Goal: Transaction & Acquisition: Purchase product/service

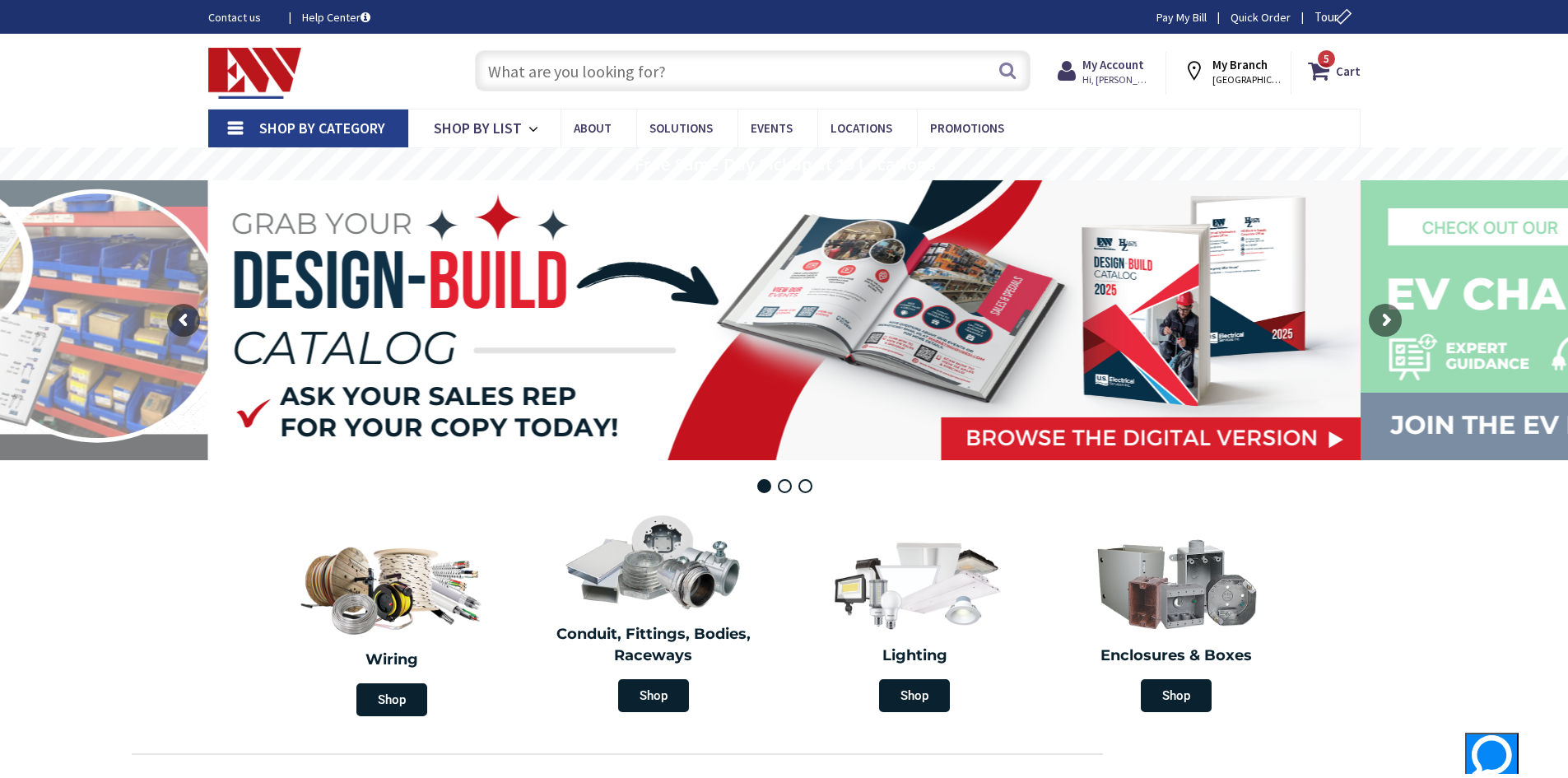
click at [616, 72] on input "text" at bounding box center [753, 71] width 556 height 41
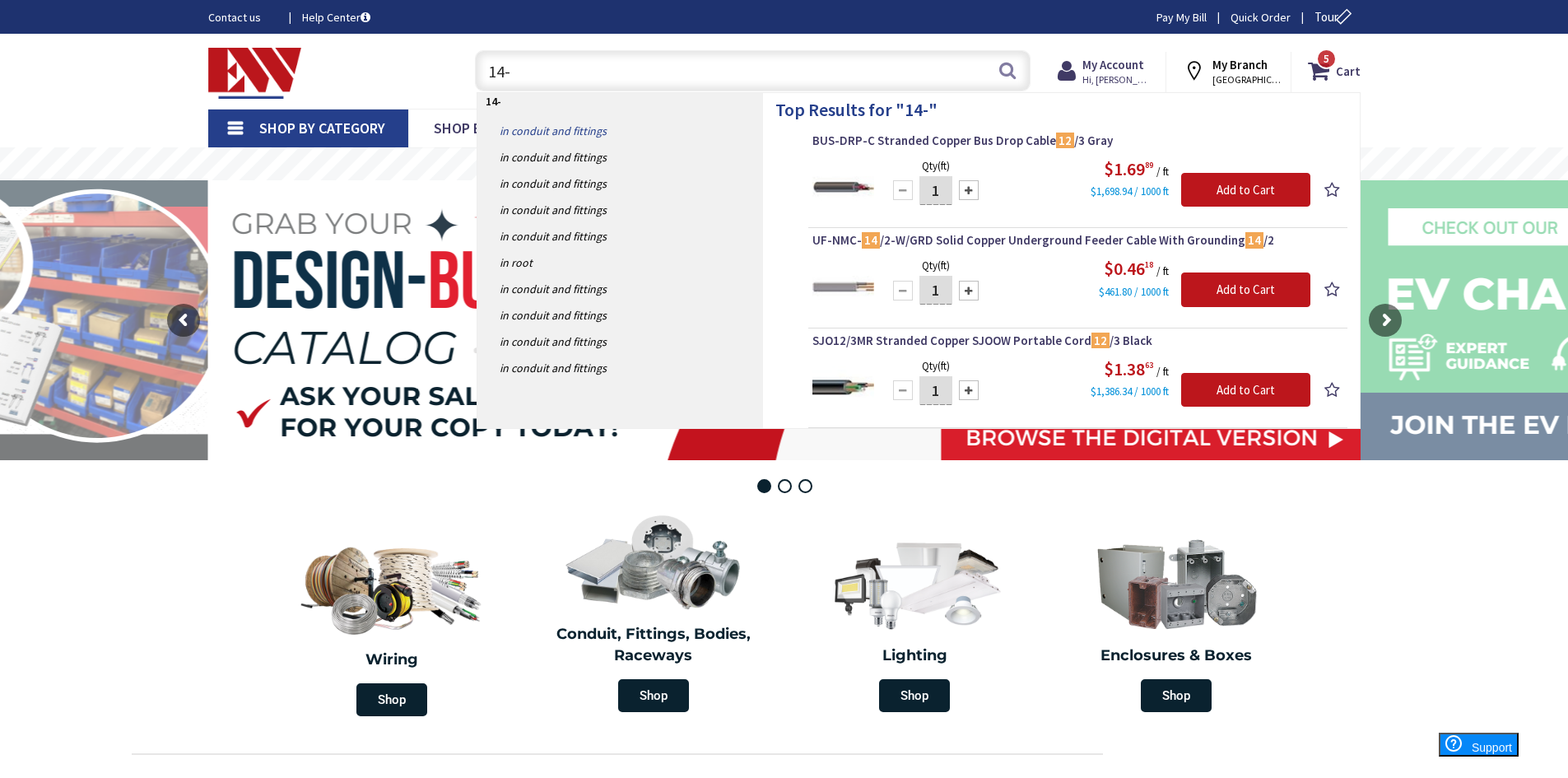
type input "14-2"
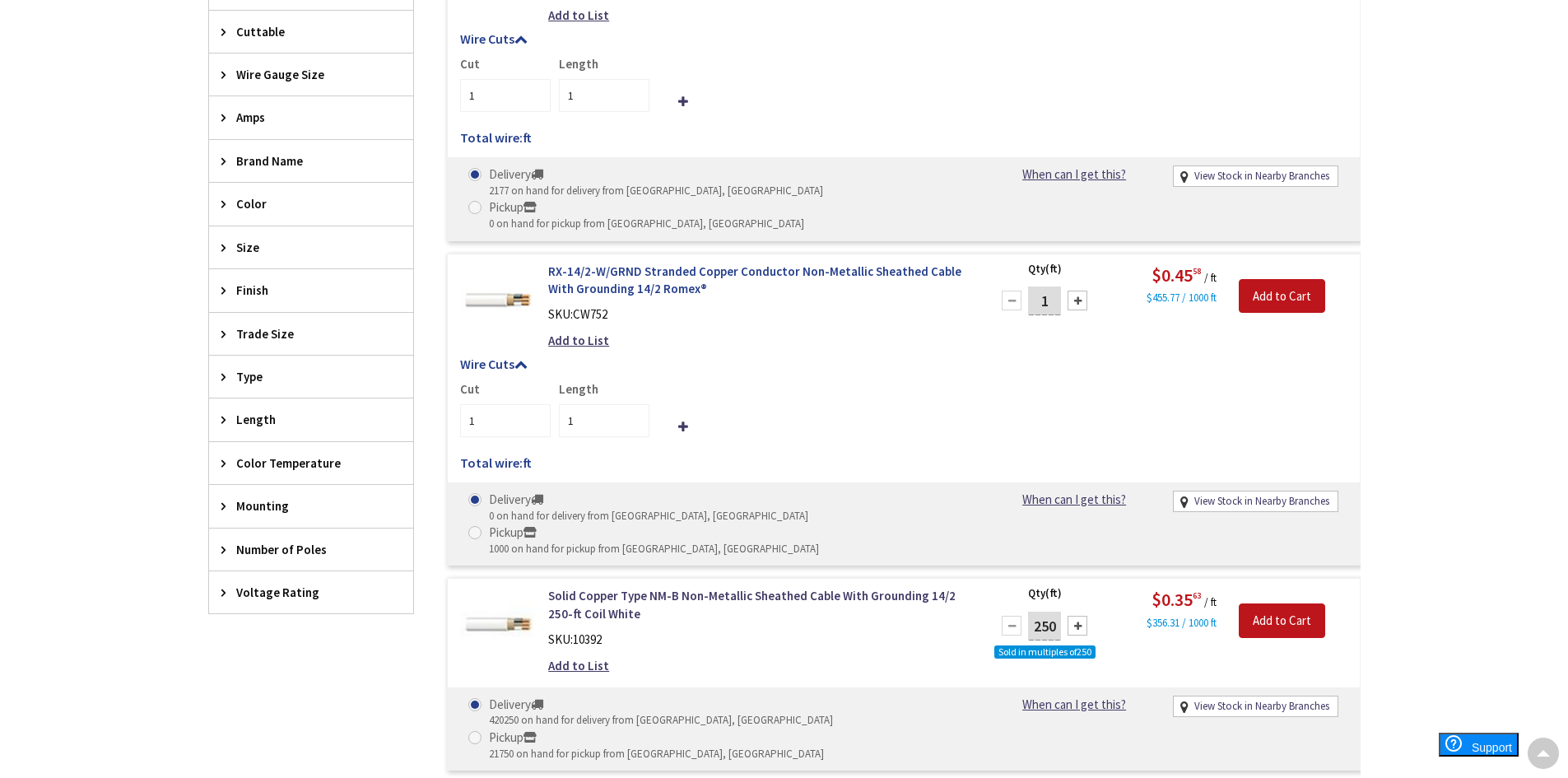
scroll to position [658, 0]
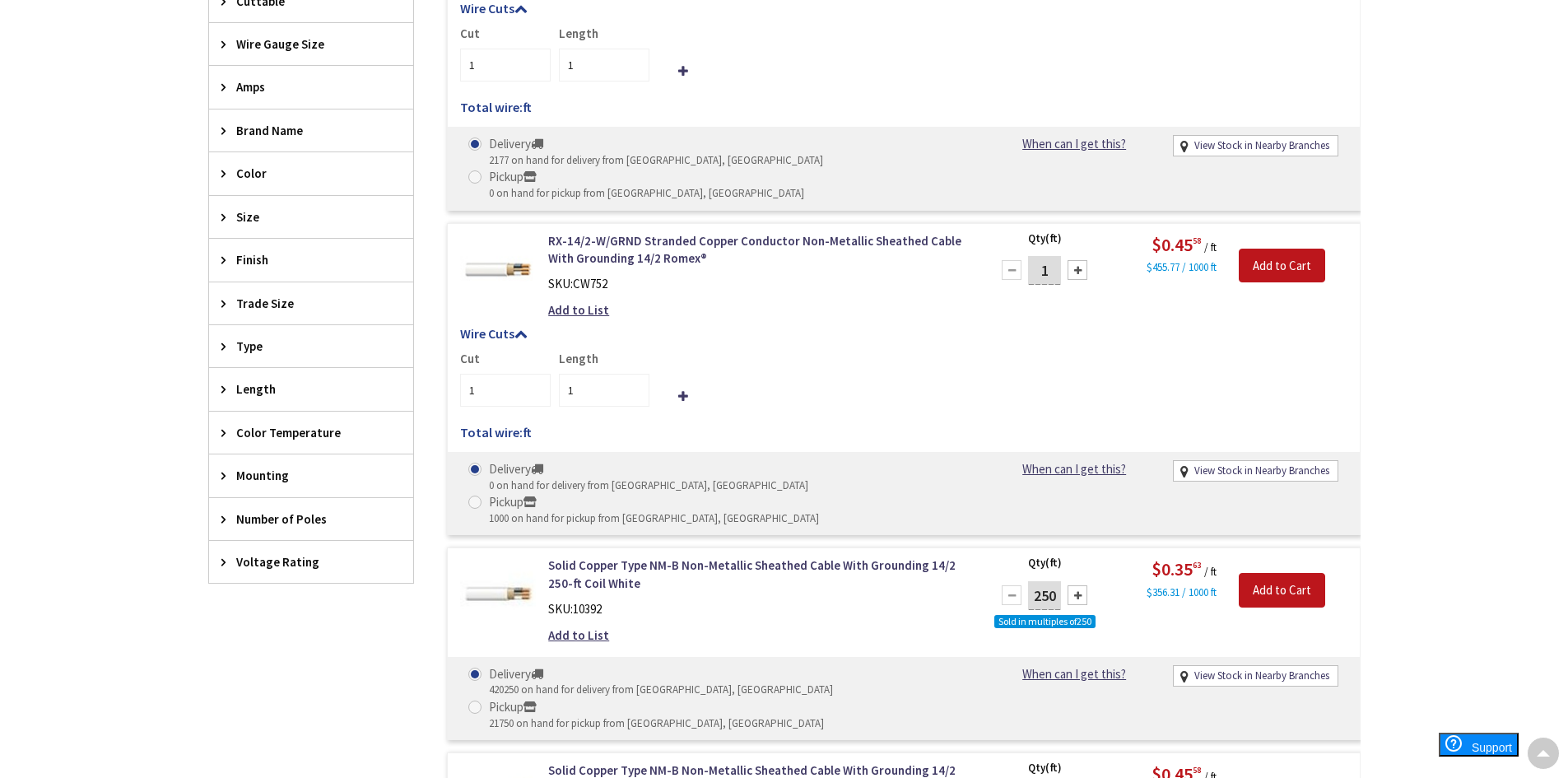
click at [1044, 256] on input "1" at bounding box center [1044, 270] width 33 height 29
drag, startPoint x: 1046, startPoint y: 236, endPoint x: 975, endPoint y: 241, distance: 71.2
click at [975, 232] on form "RX-14/2-W/GRND Stranded Copper Conductor Non-Metallic Sheathed Cable With Groun…" at bounding box center [903, 232] width 912 height 0
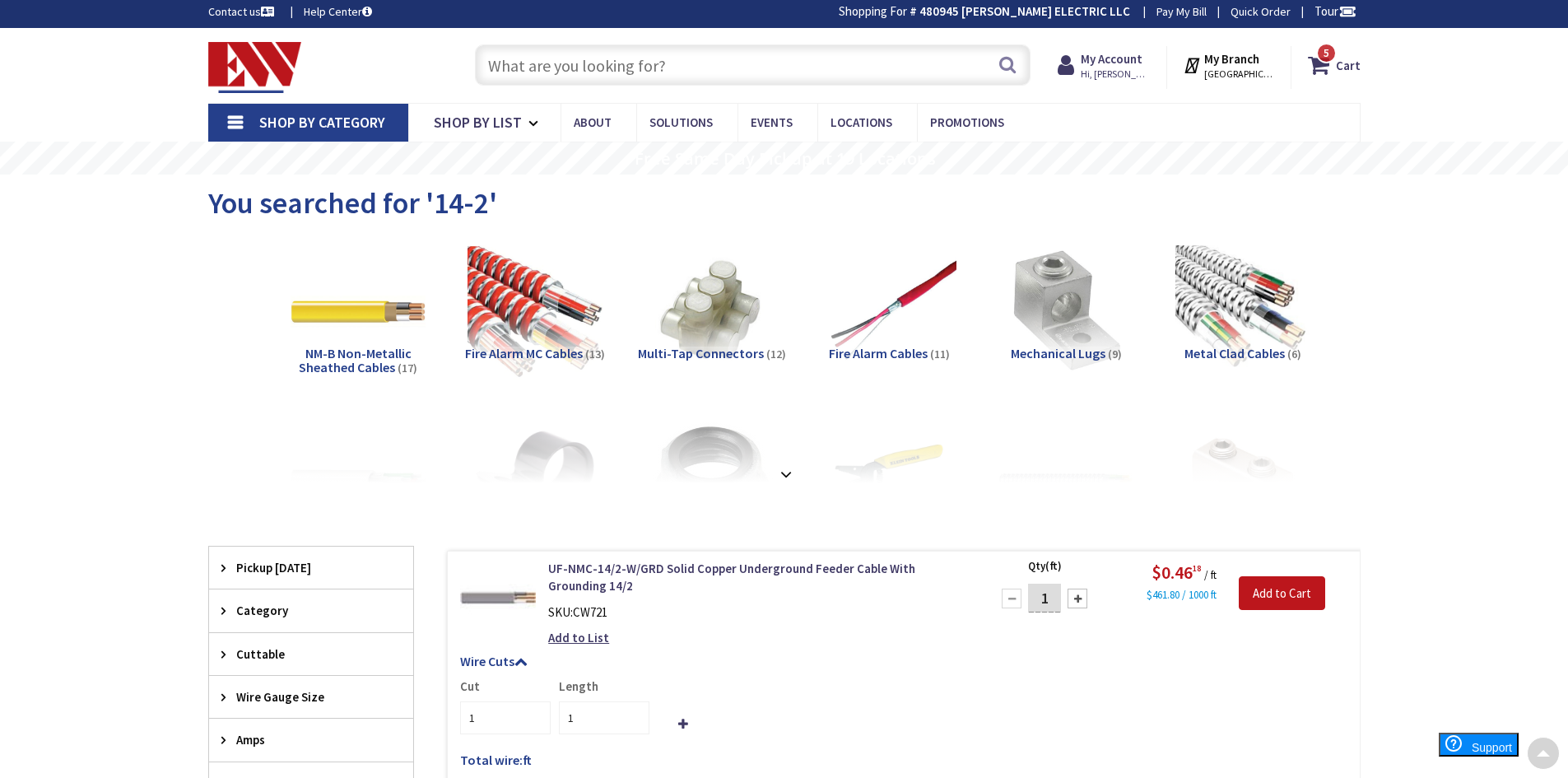
scroll to position [0, 0]
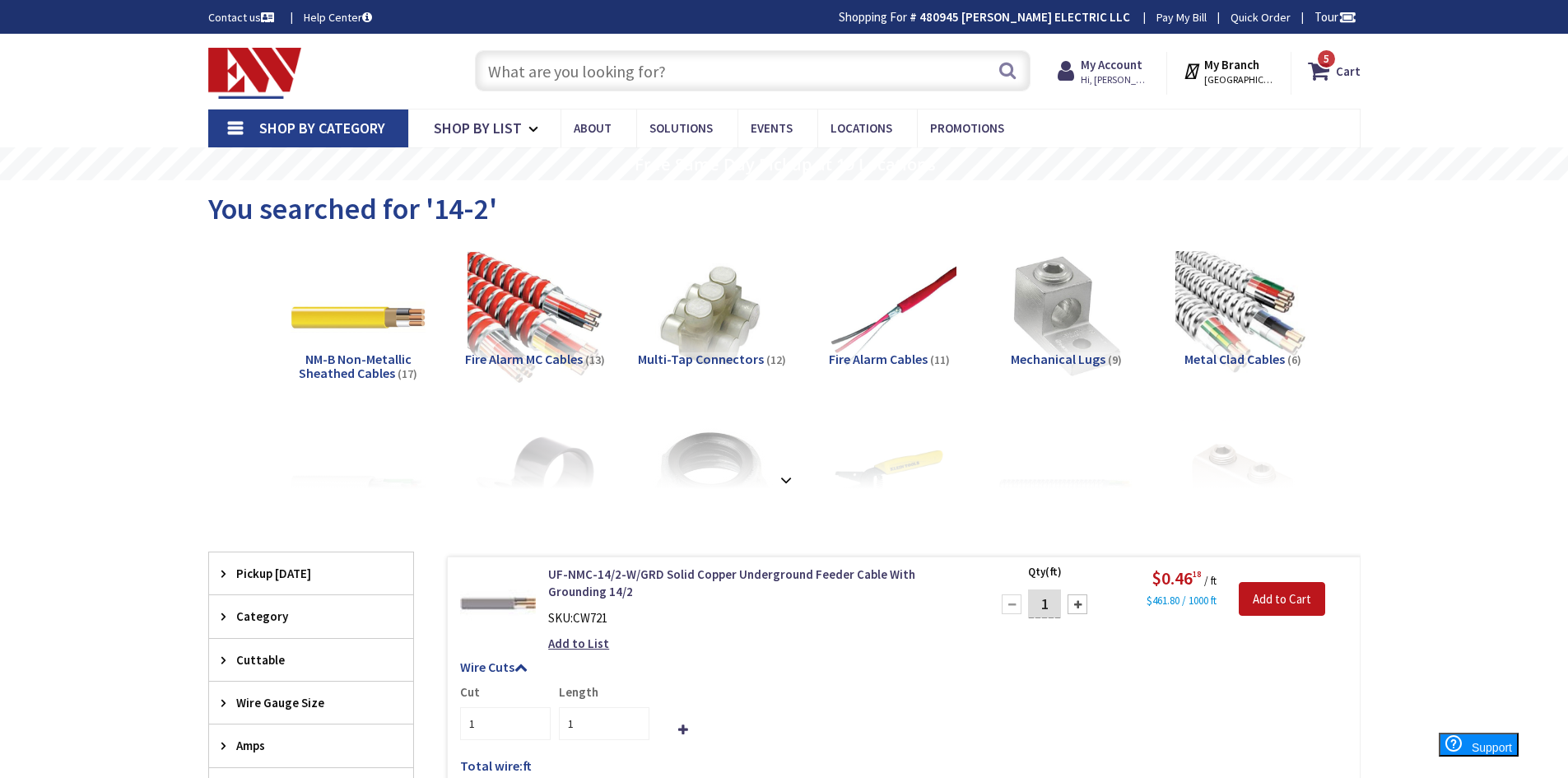
click at [756, 73] on input "text" at bounding box center [753, 71] width 556 height 41
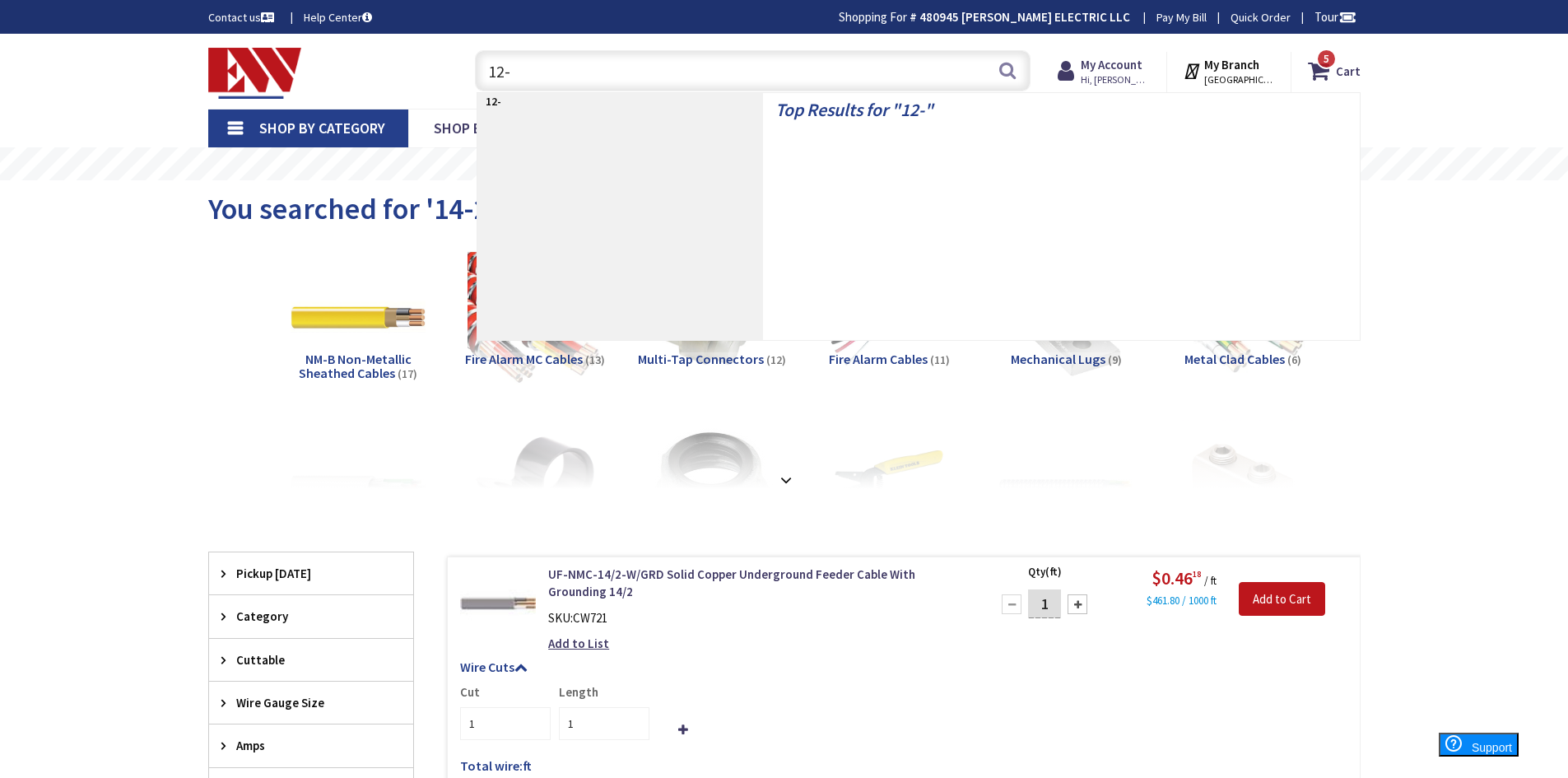
type input "12-2"
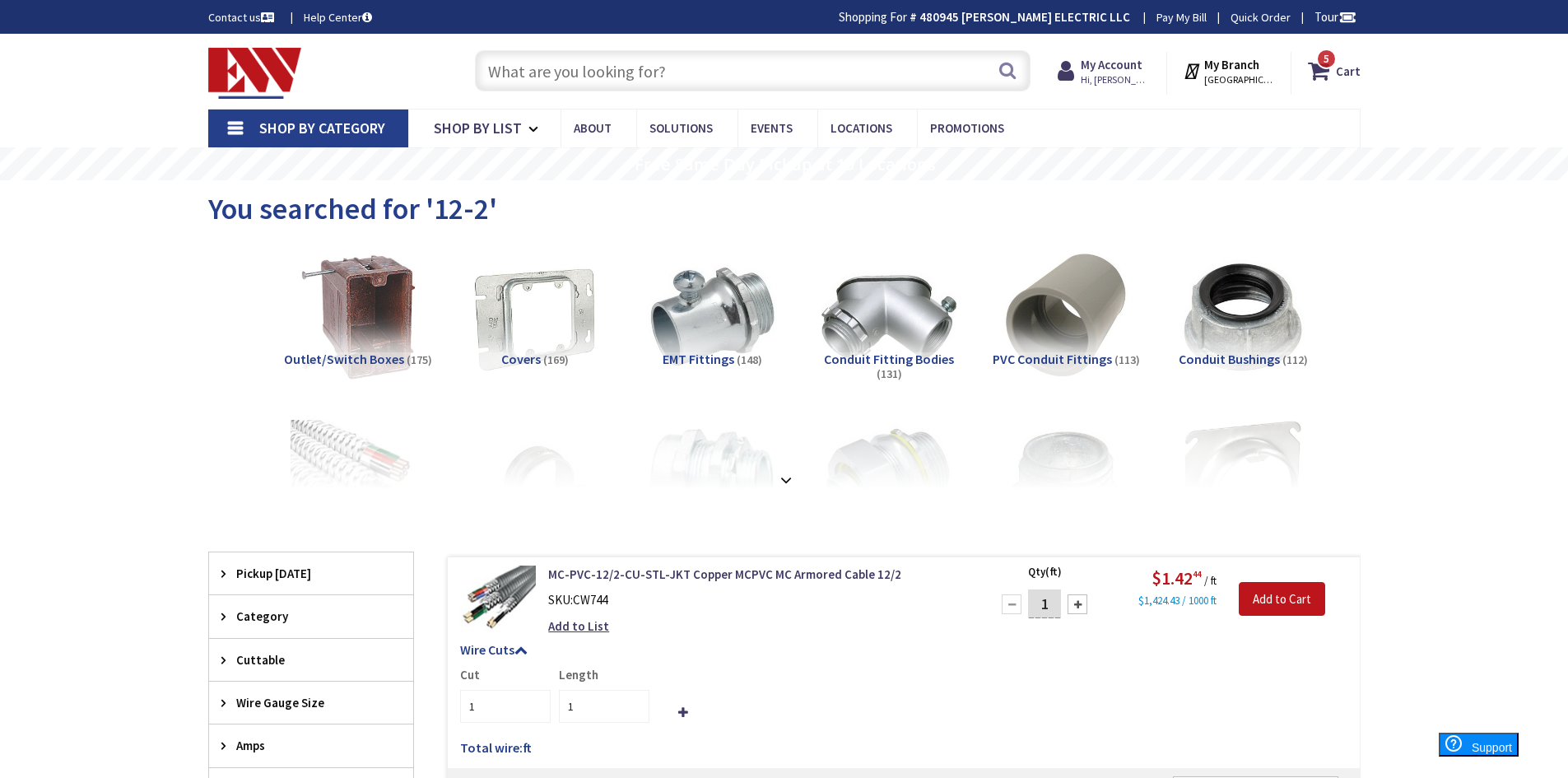
click at [628, 61] on input "text" at bounding box center [753, 71] width 556 height 41
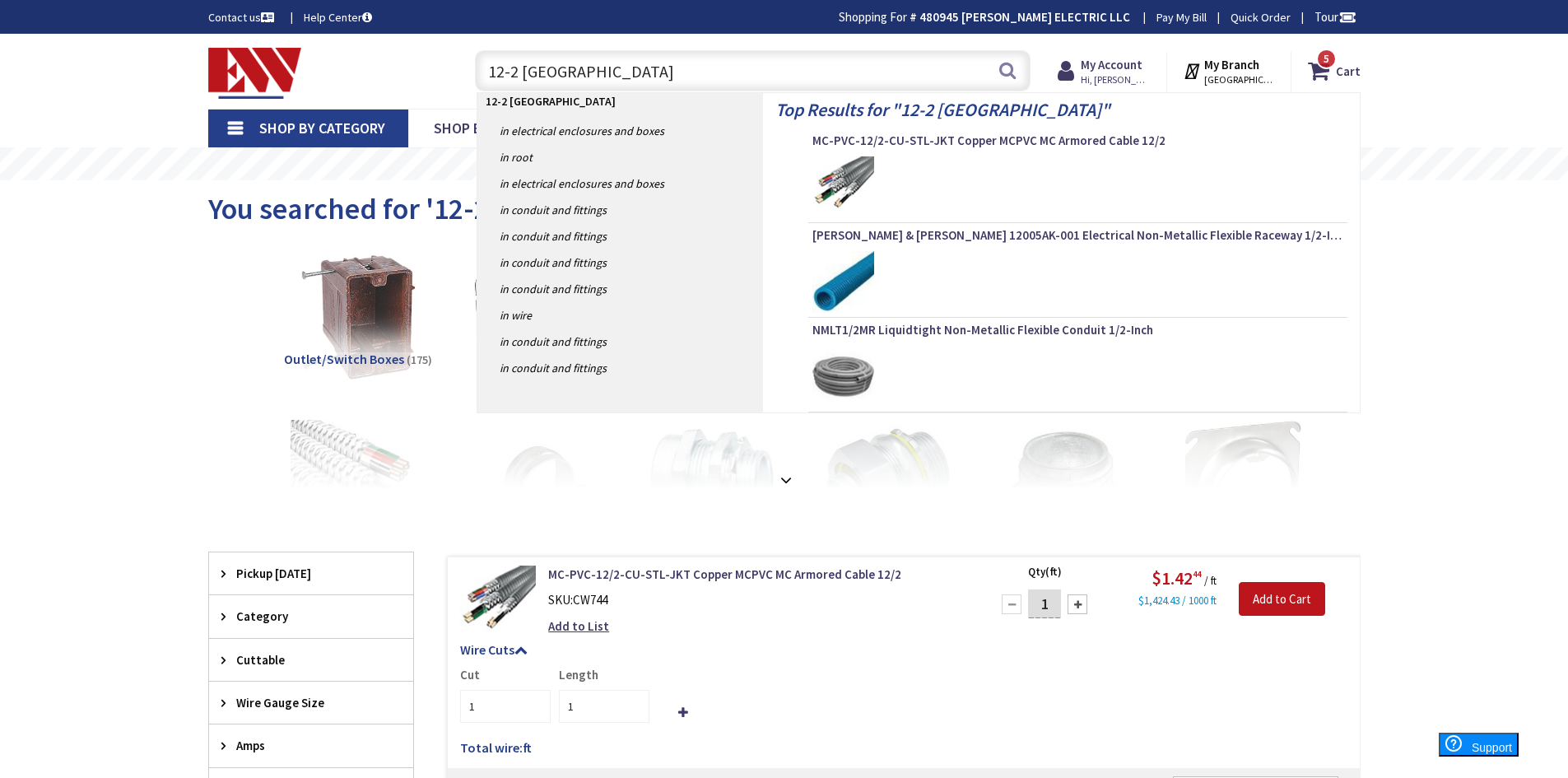
type input "12-2 romex"
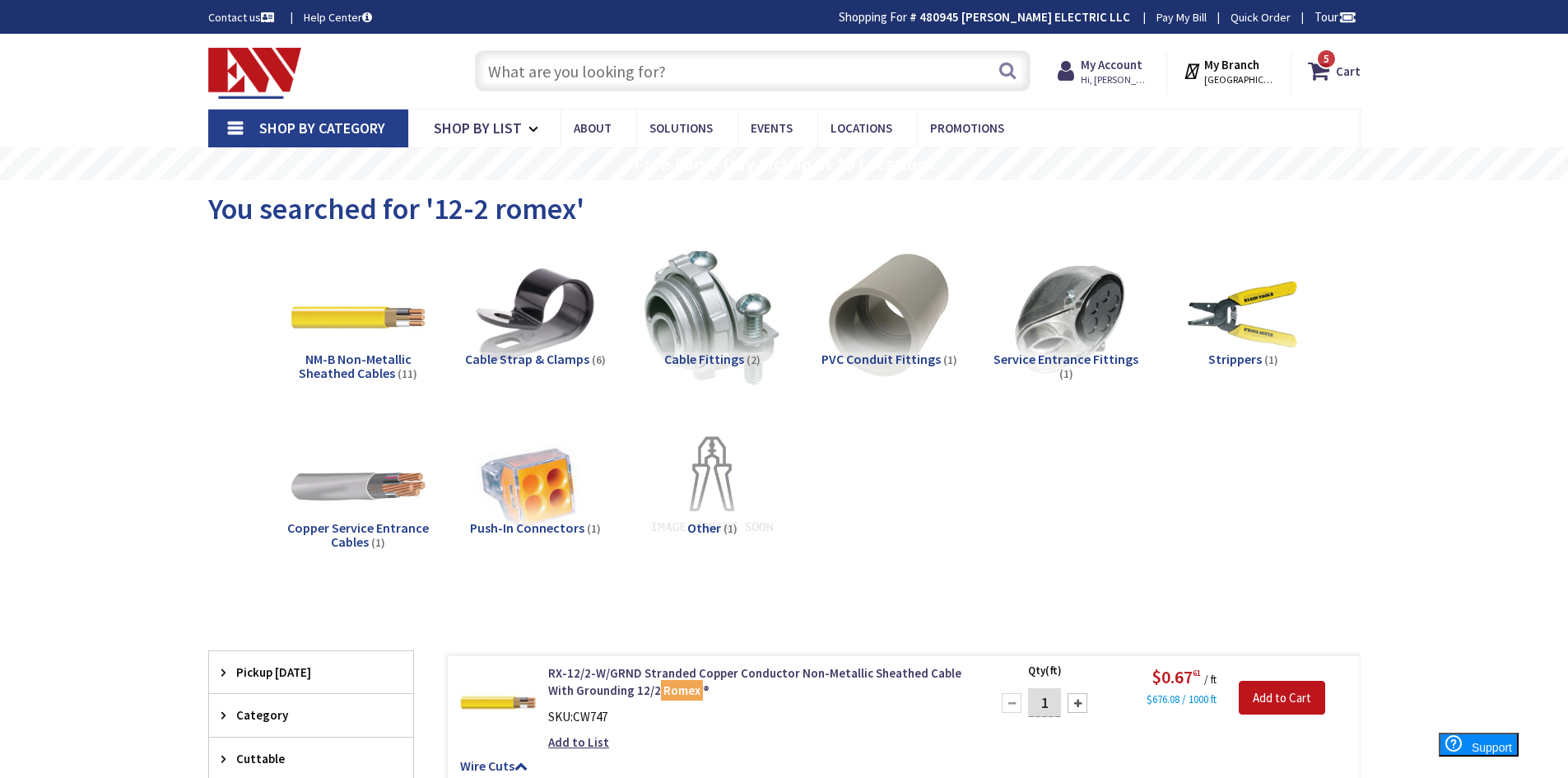
click at [1045, 700] on input "1" at bounding box center [1044, 702] width 33 height 29
type input "750"
click at [1275, 681] on input "Add to Cart" at bounding box center [1282, 697] width 86 height 34
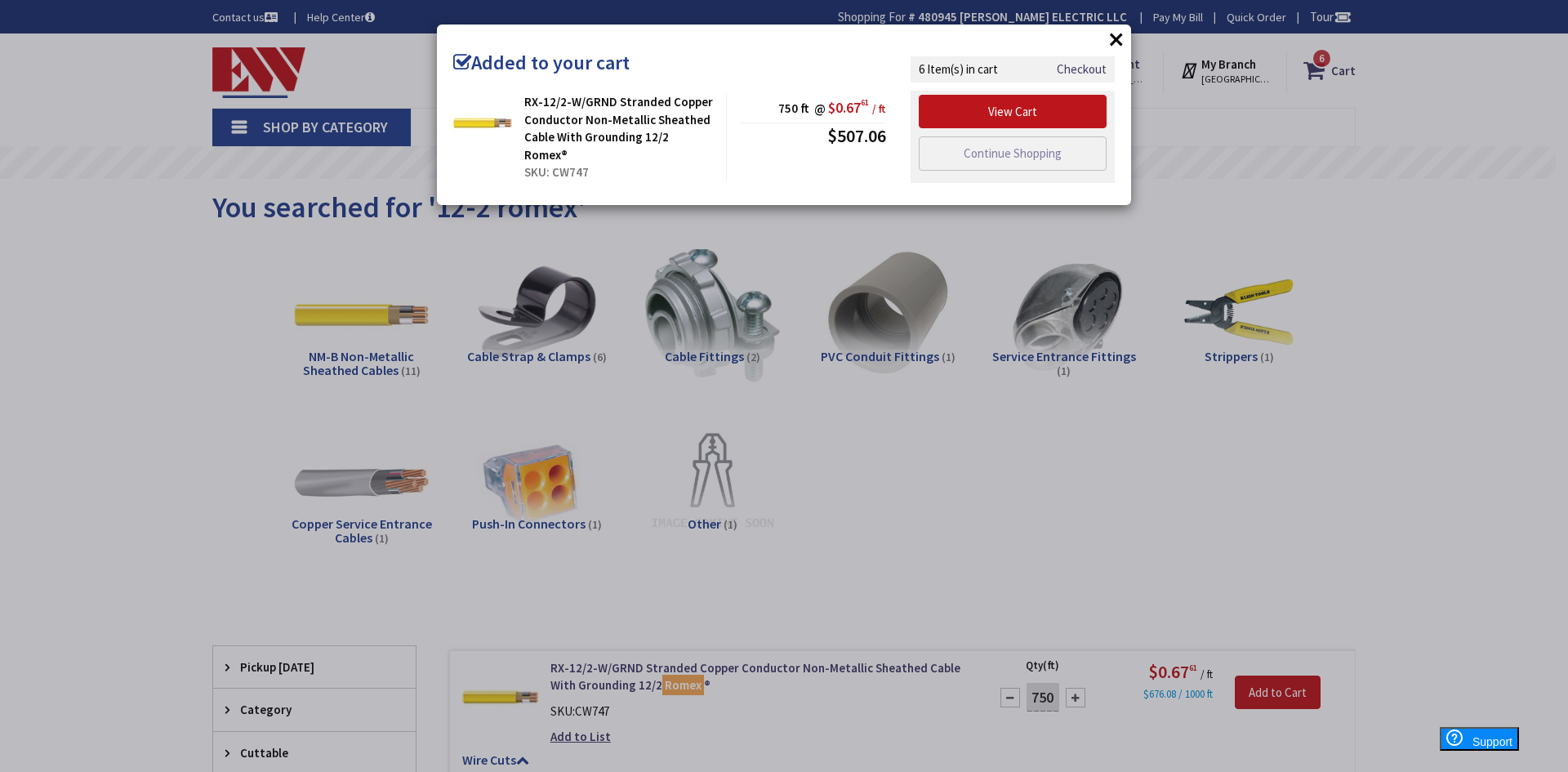
click at [1119, 40] on button "×" at bounding box center [1116, 39] width 25 height 25
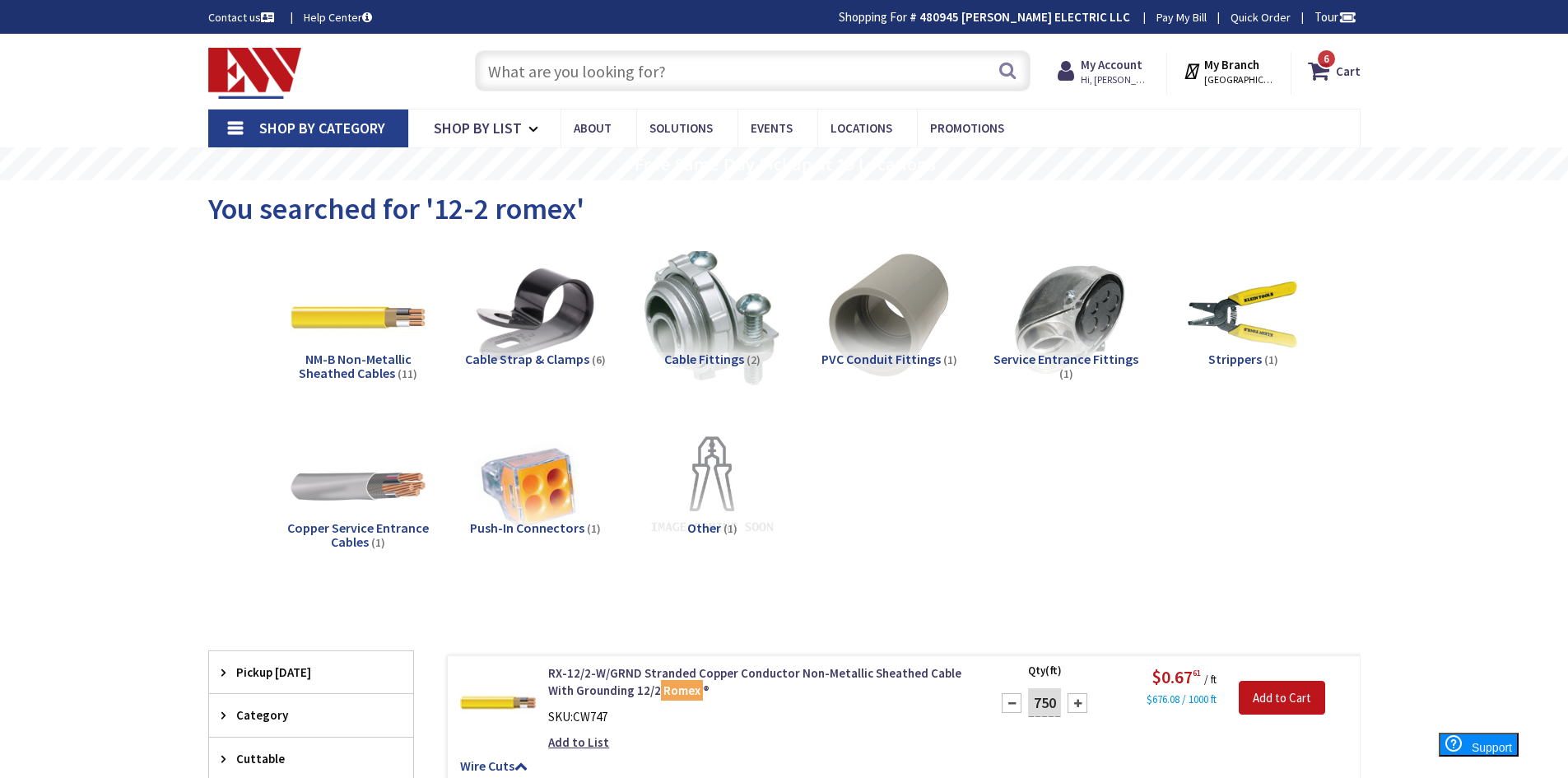
click at [679, 68] on input "text" at bounding box center [753, 71] width 556 height 41
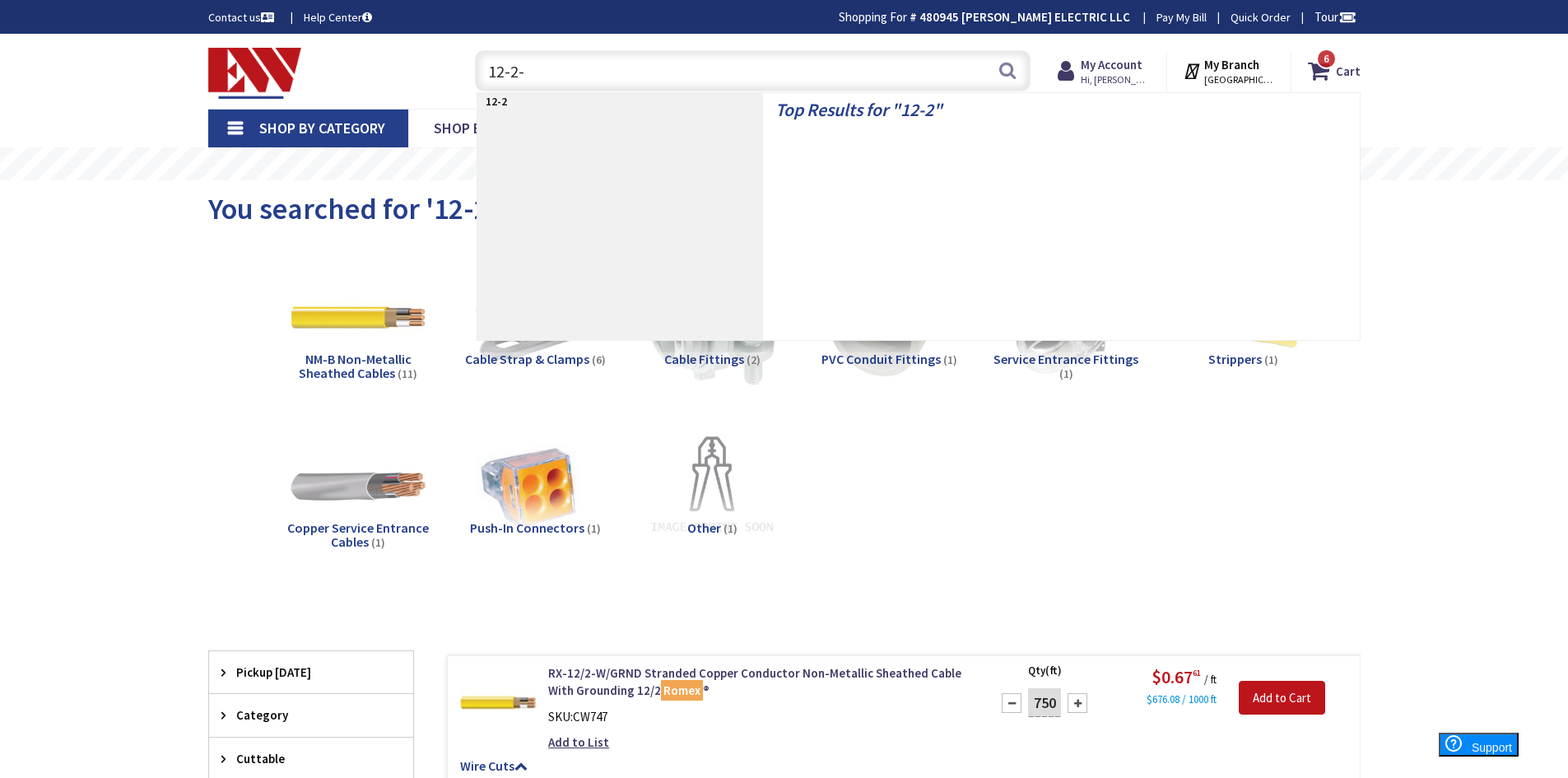
type input "12-2-2"
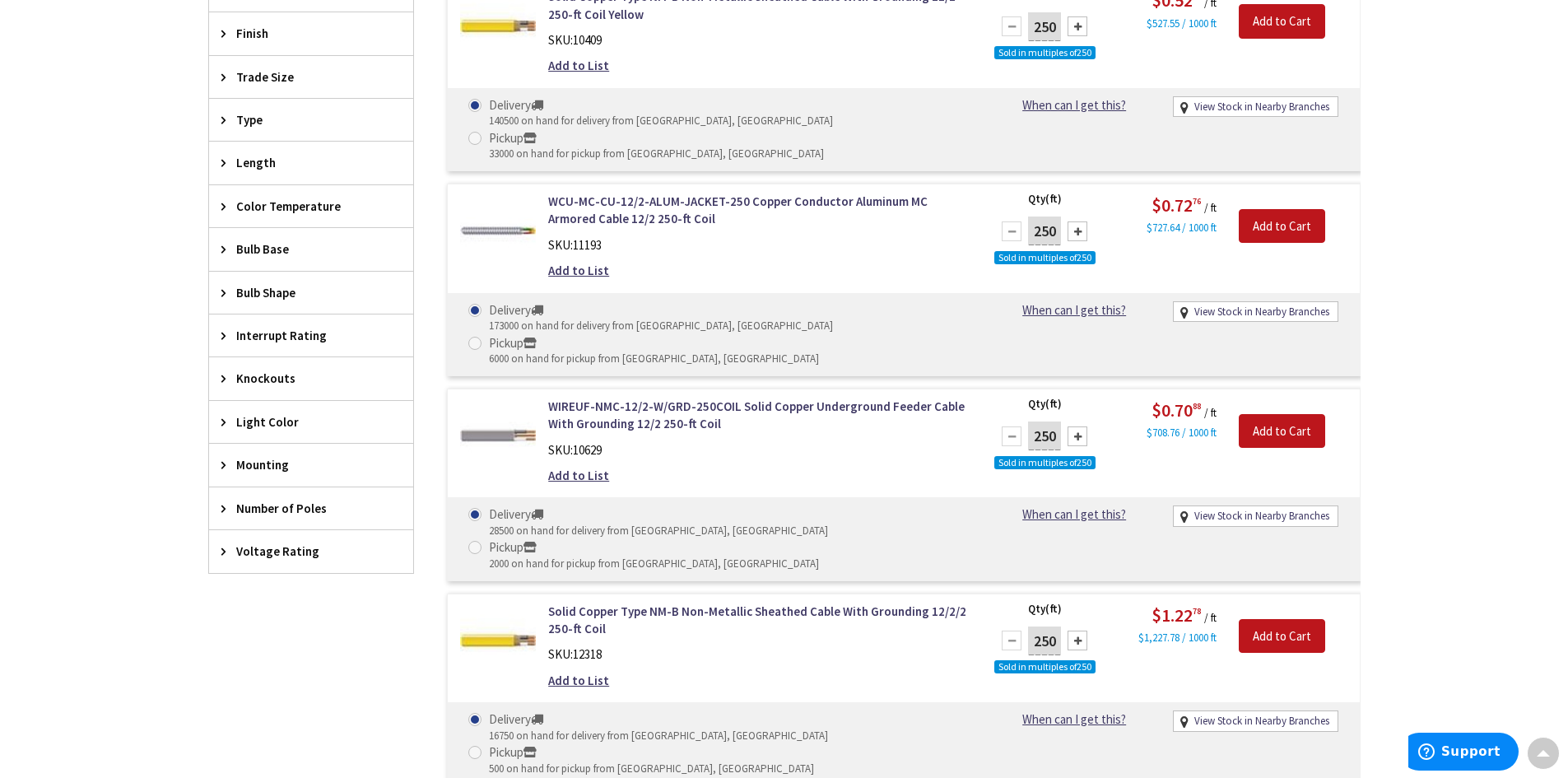
scroll to position [905, 0]
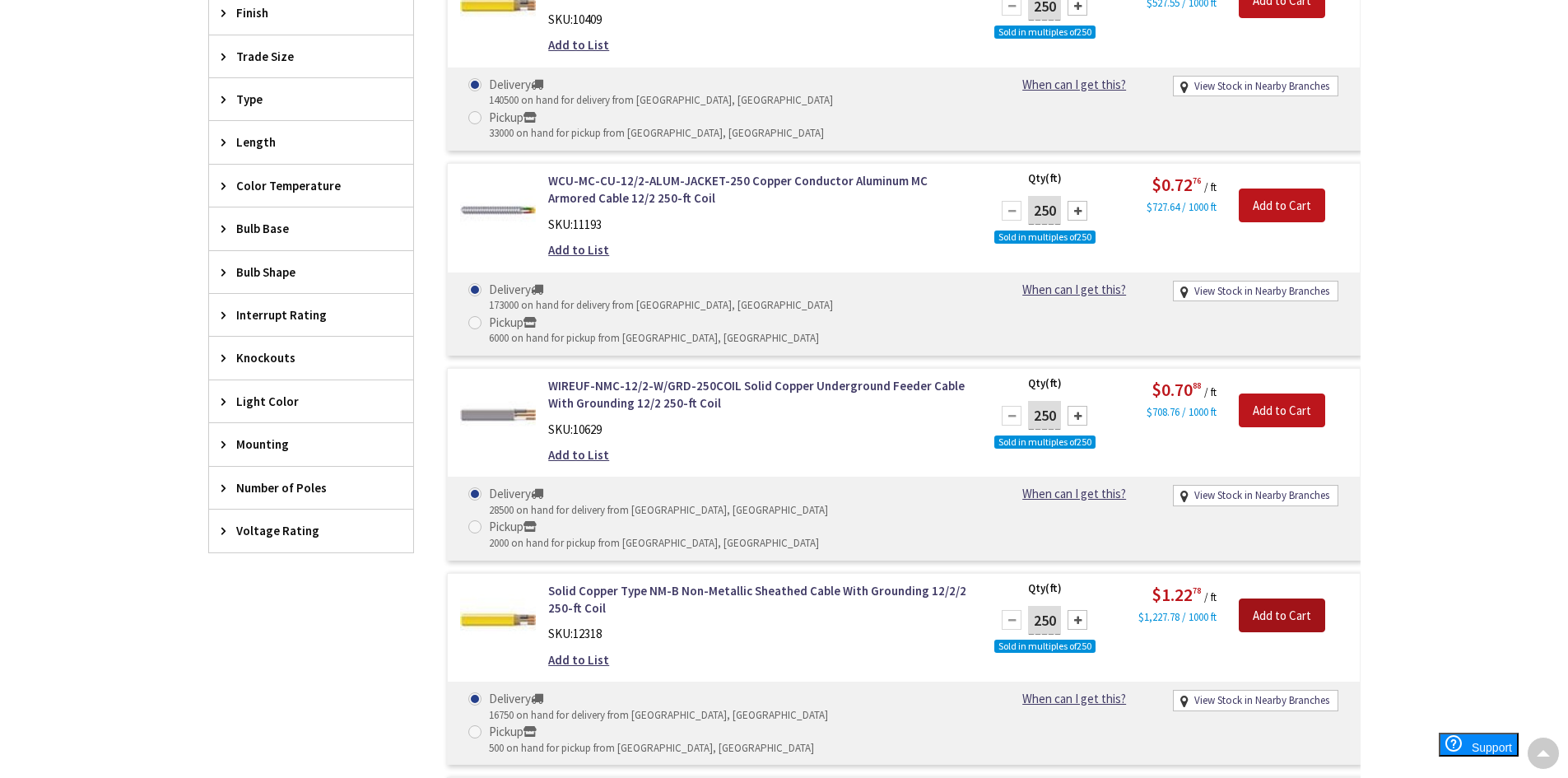
click at [1249, 599] on input "Add to Cart" at bounding box center [1282, 615] width 86 height 34
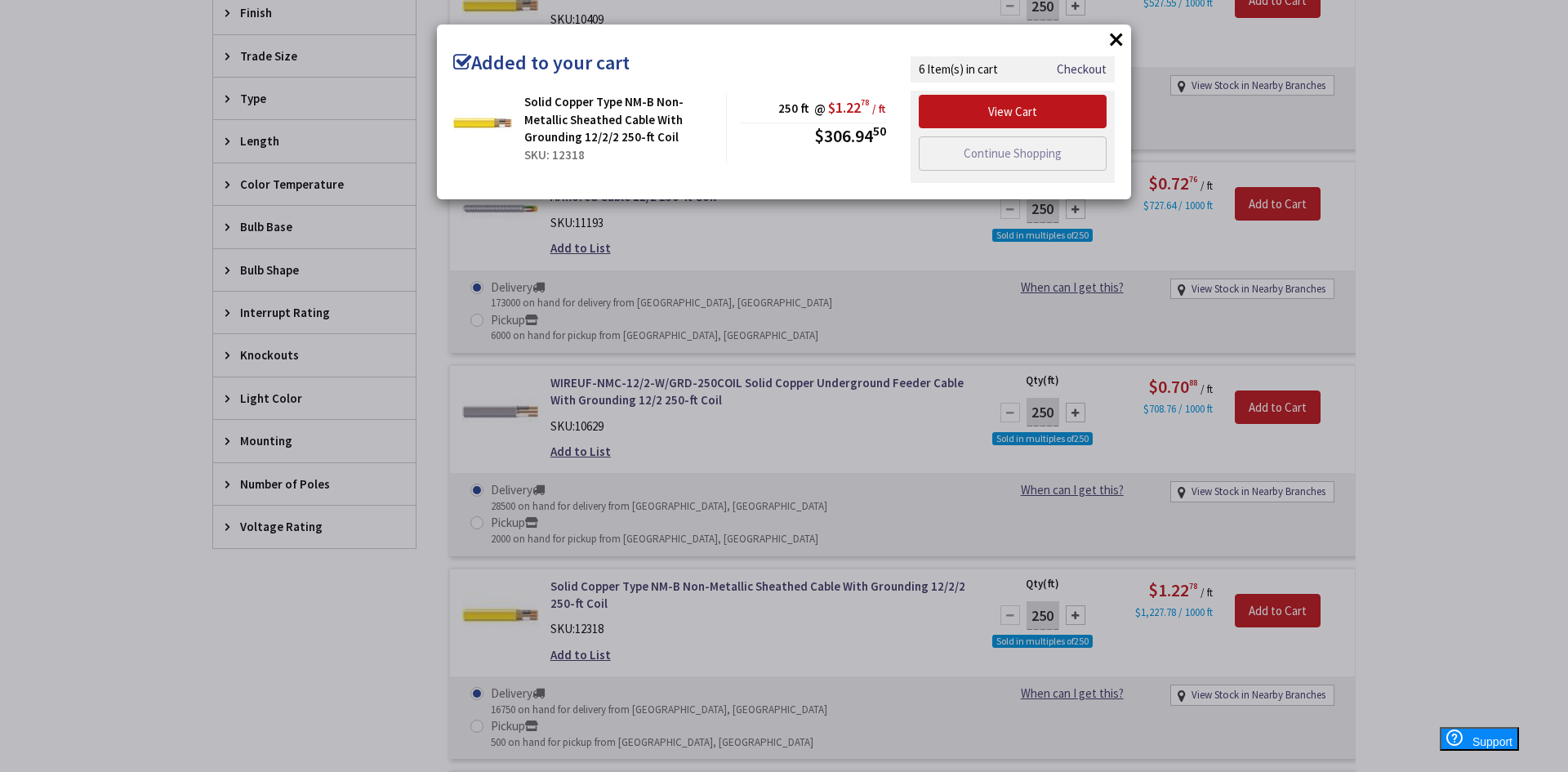
click at [1123, 42] on button "×" at bounding box center [1116, 39] width 25 height 25
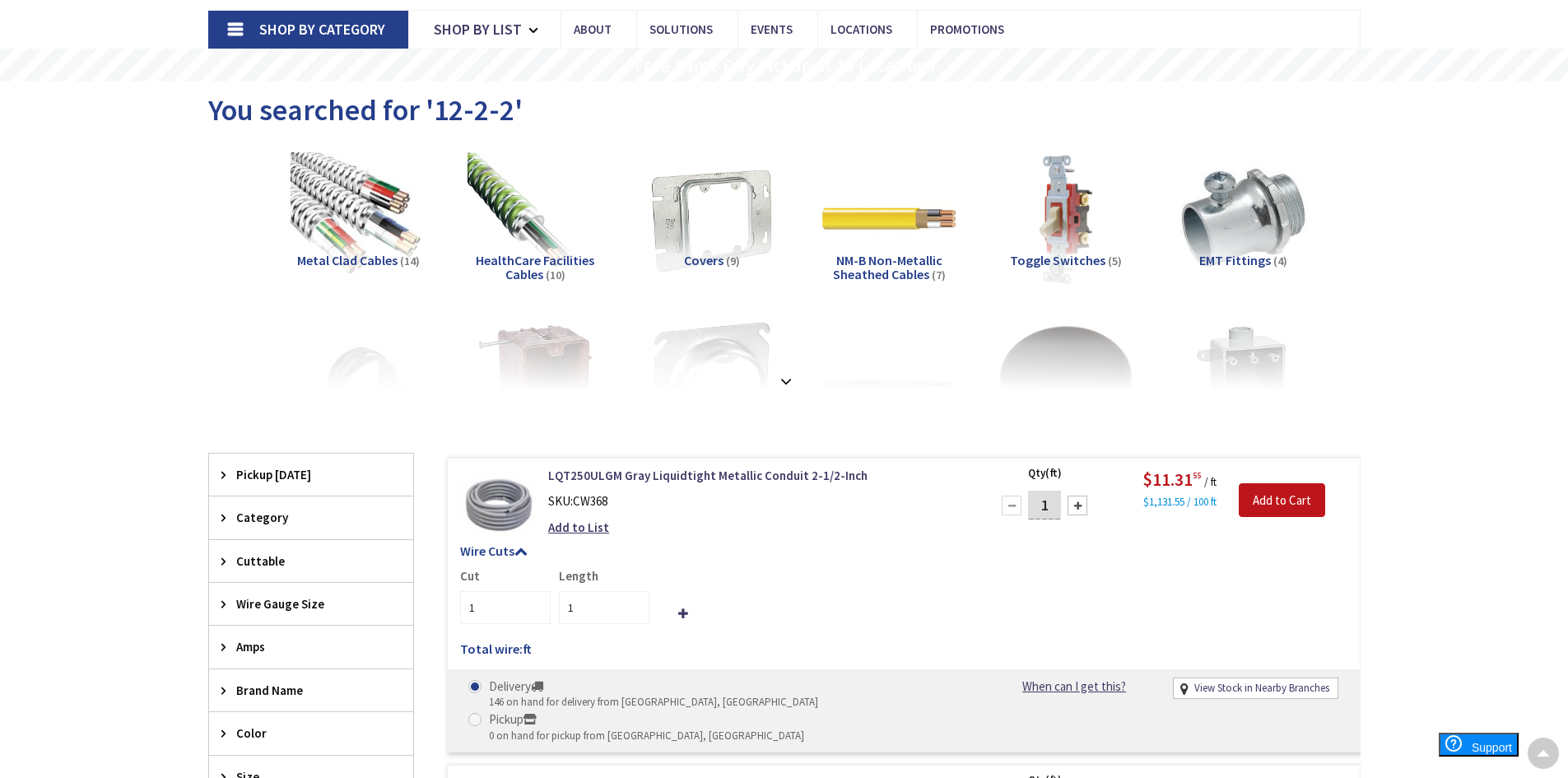
scroll to position [0, 0]
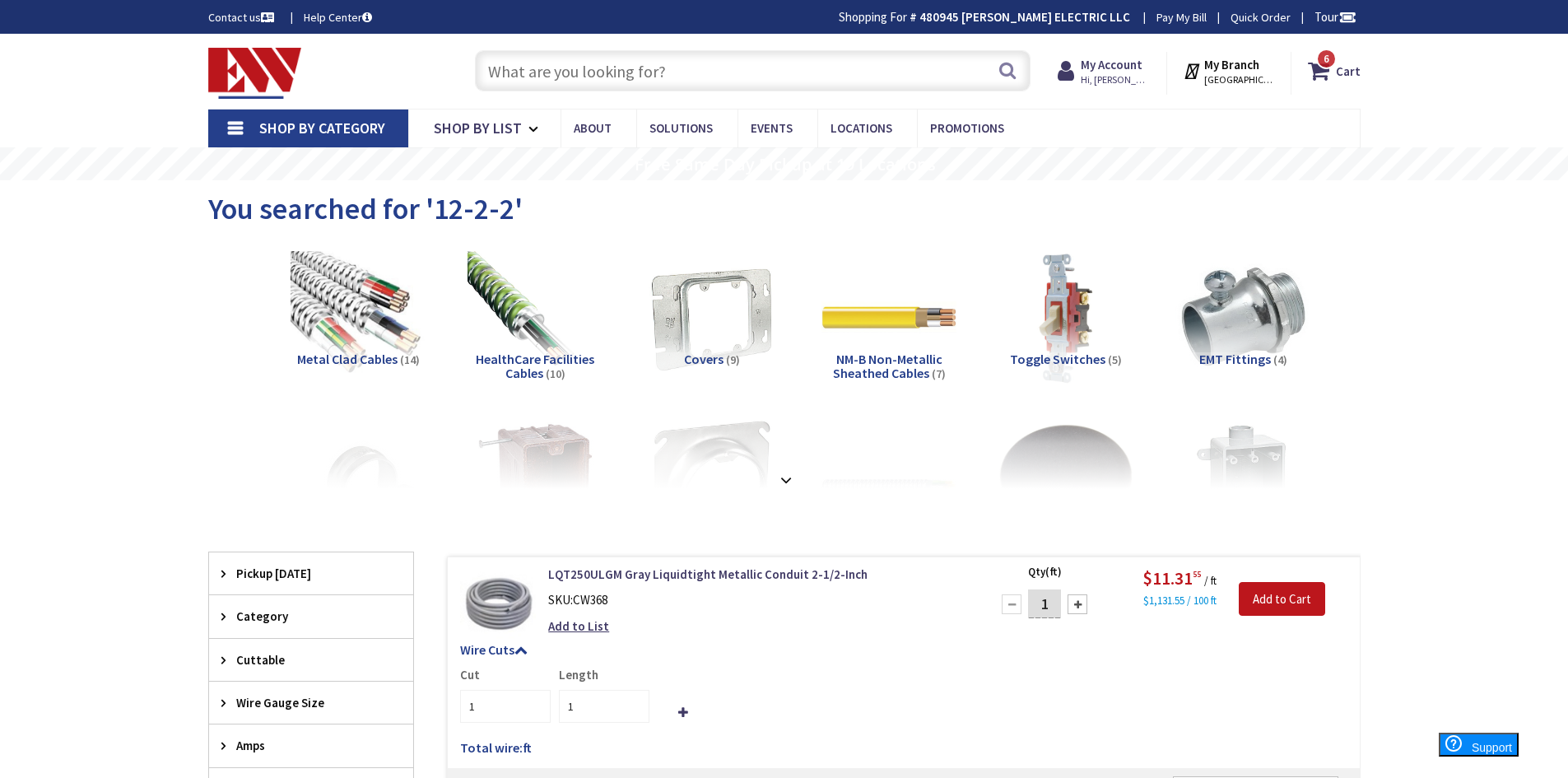
click at [621, 85] on input "text" at bounding box center [753, 71] width 556 height 41
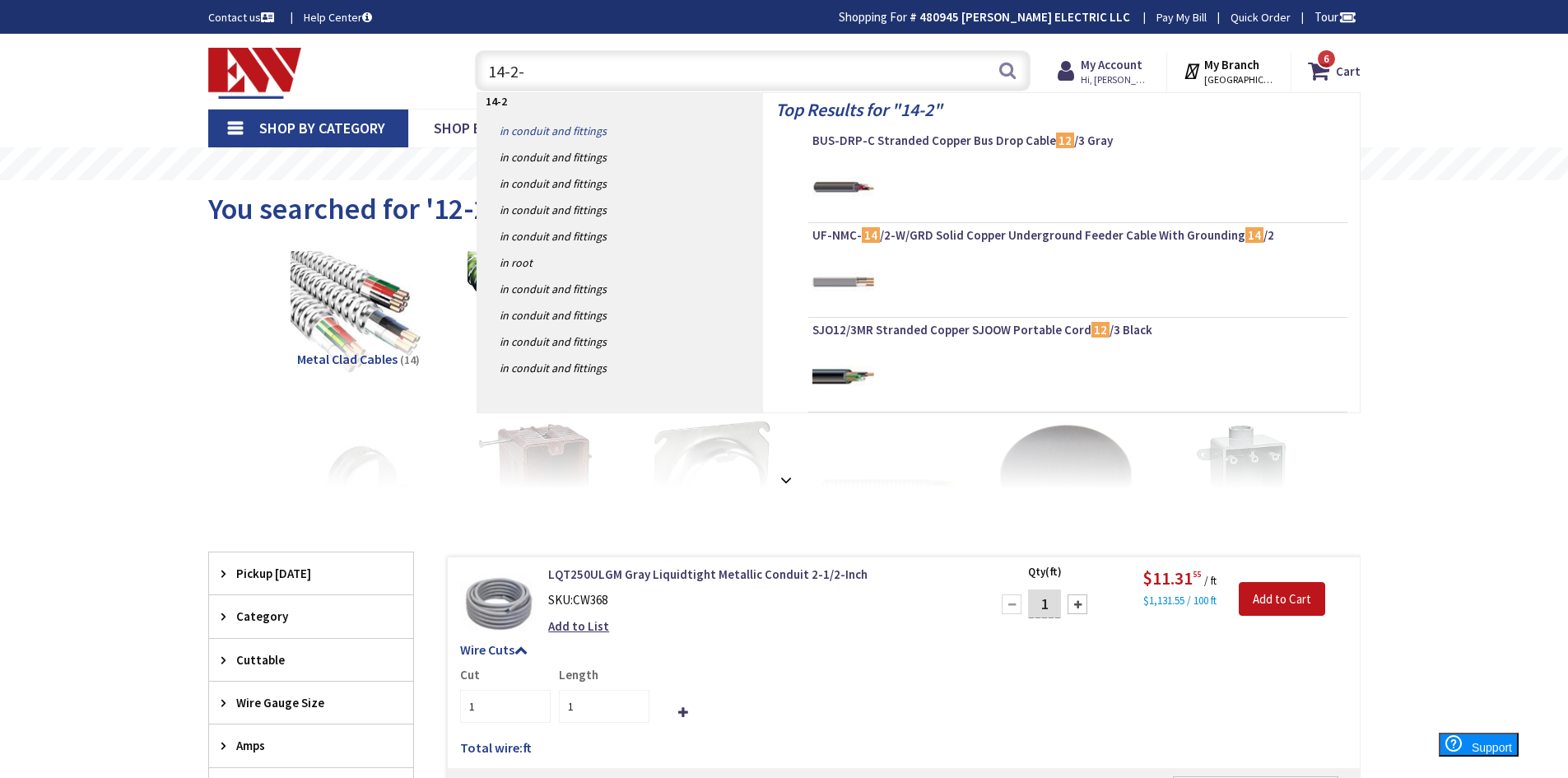
type input "14-2-2"
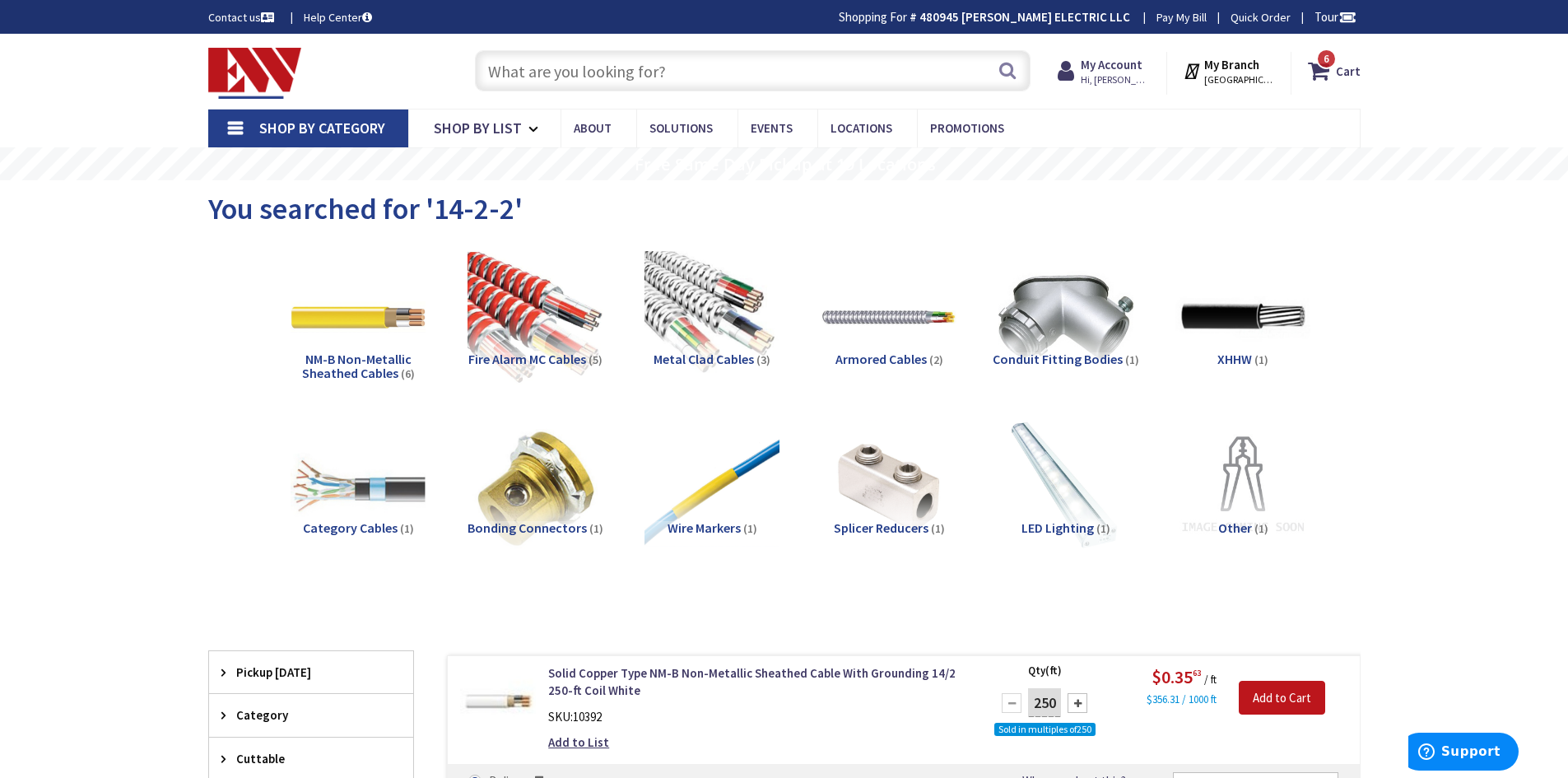
click at [731, 67] on input "text" at bounding box center [753, 71] width 556 height 41
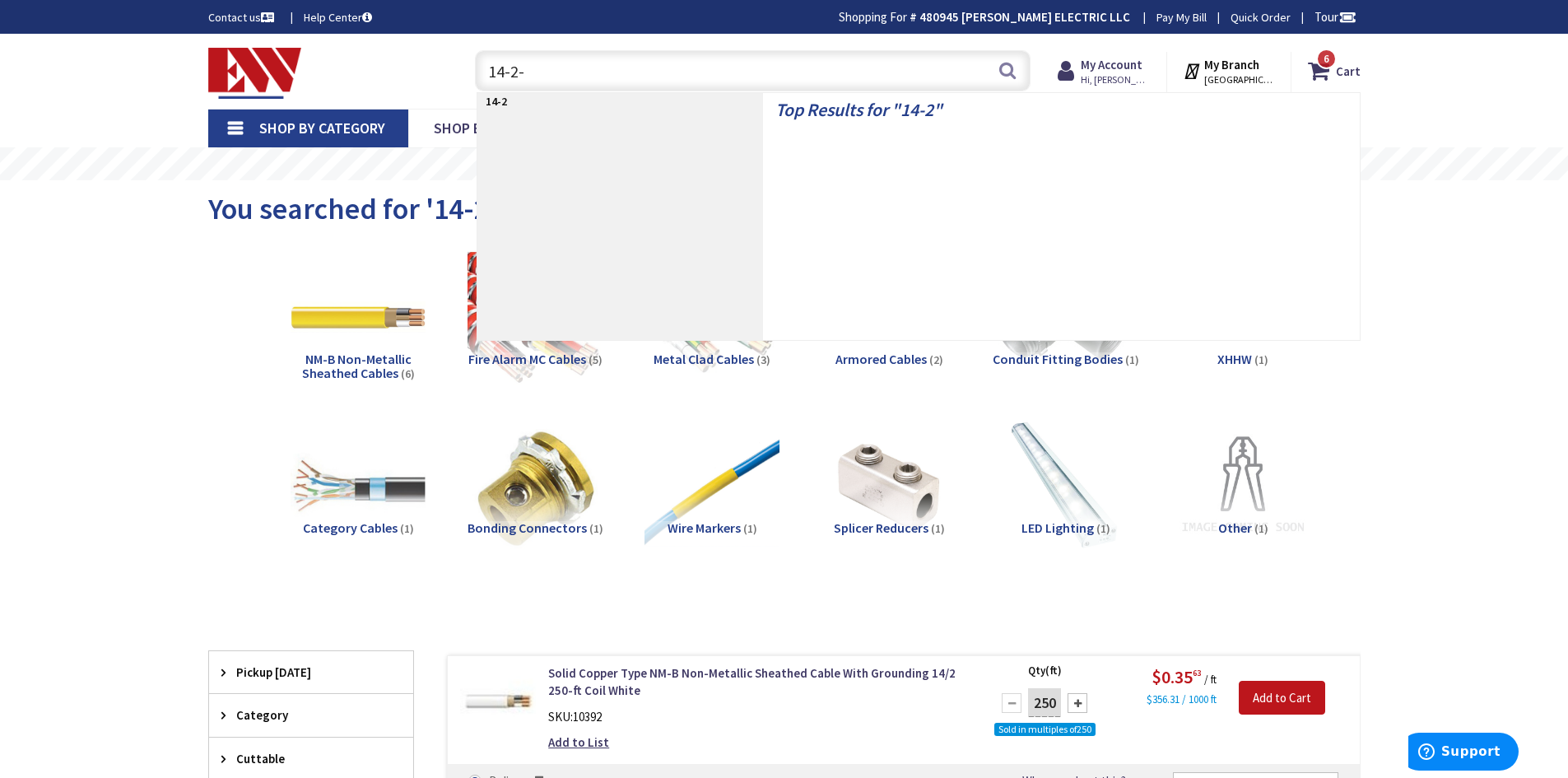
type input "14-2-2"
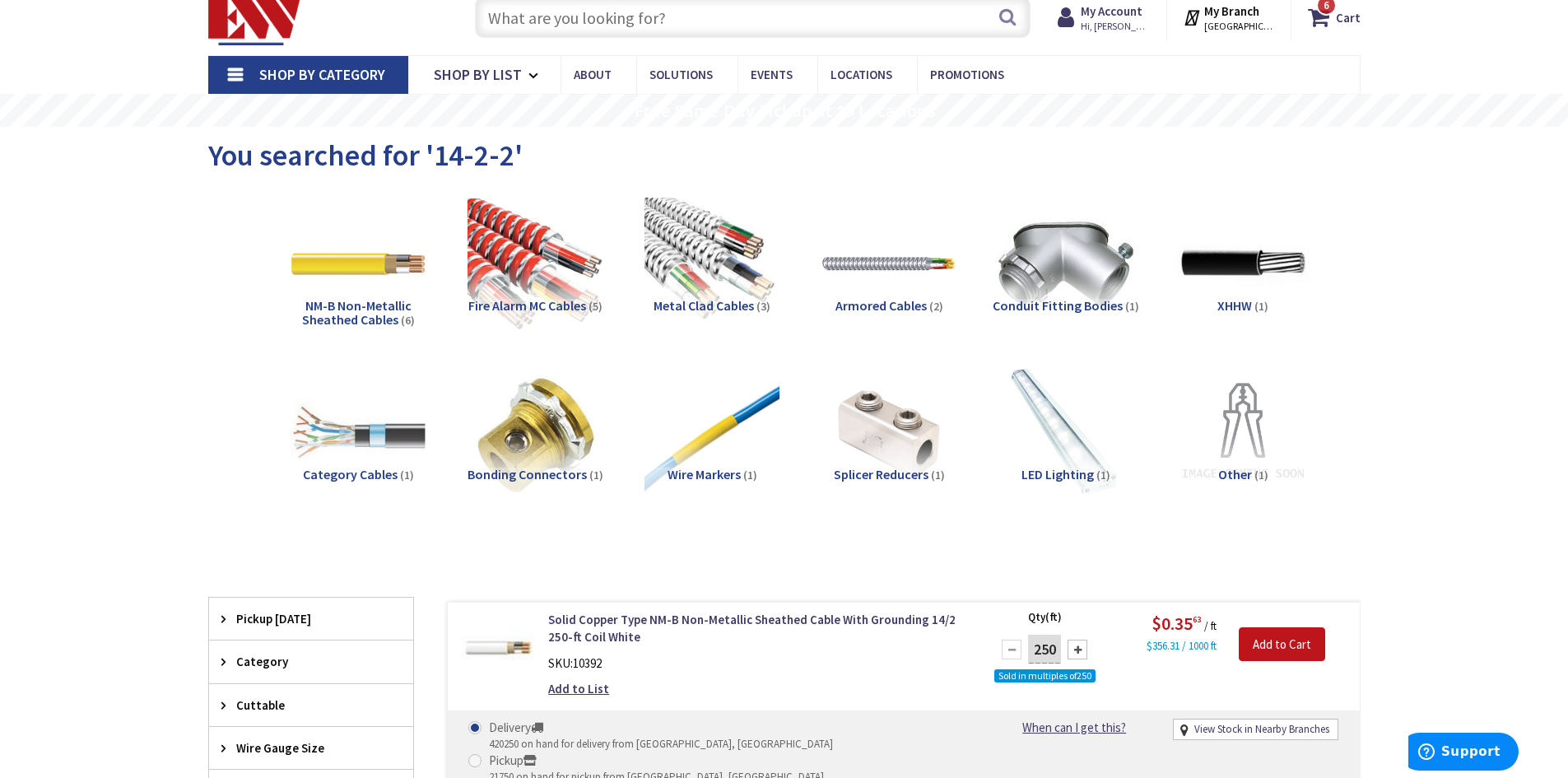
scroll to position [46, 0]
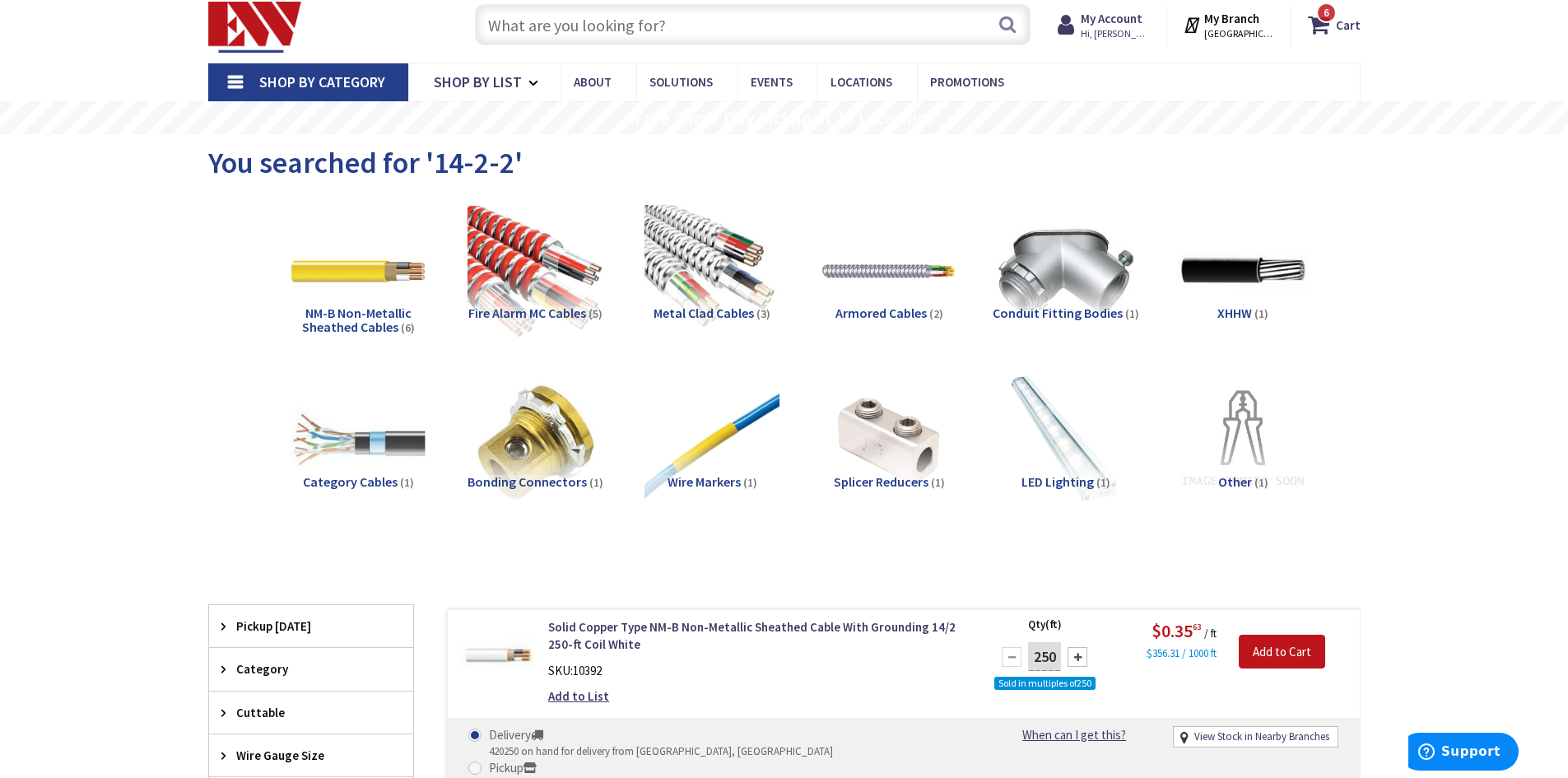
click at [551, 16] on input "text" at bounding box center [753, 24] width 556 height 41
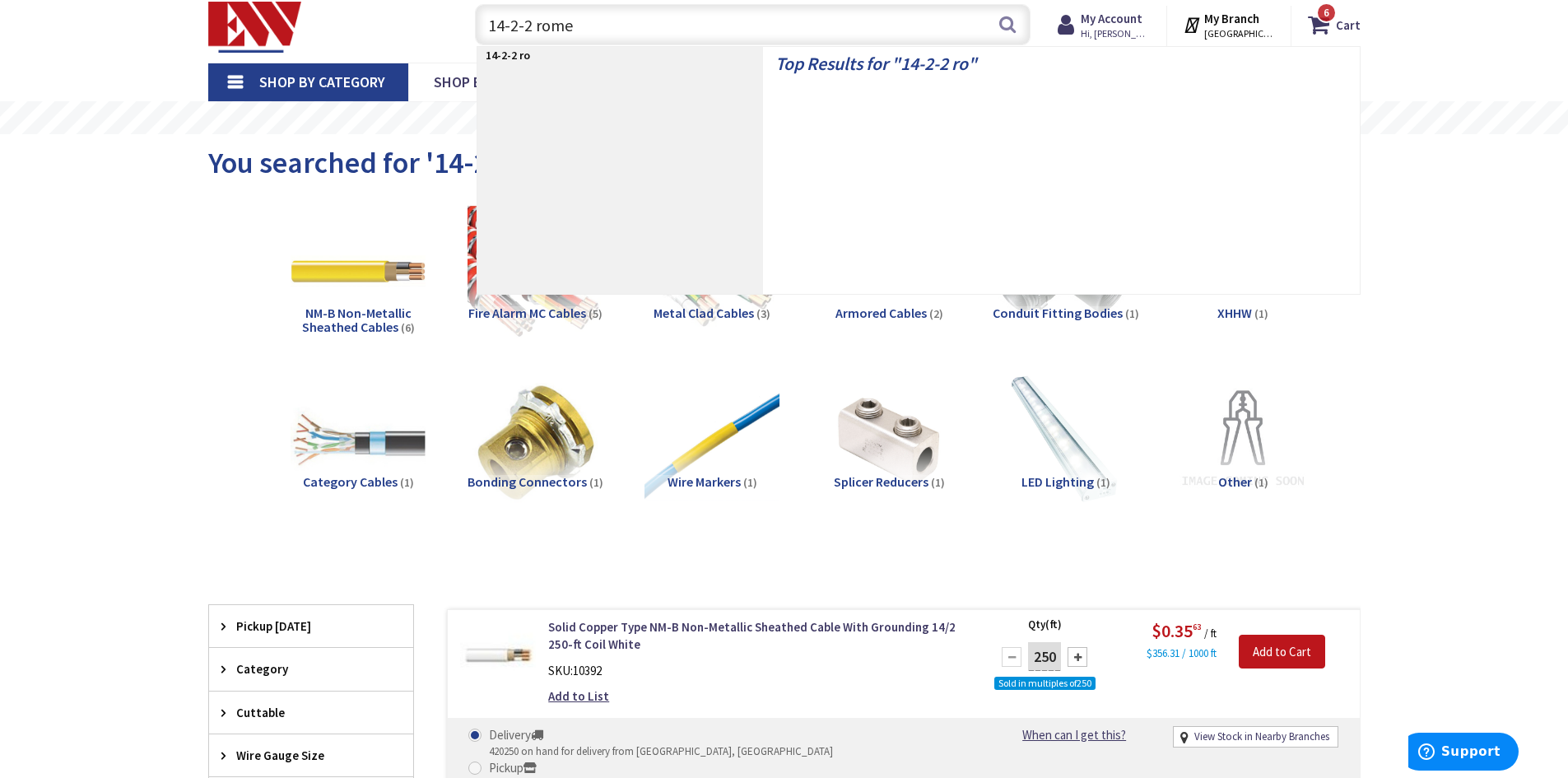
type input "14-2-2 romex"
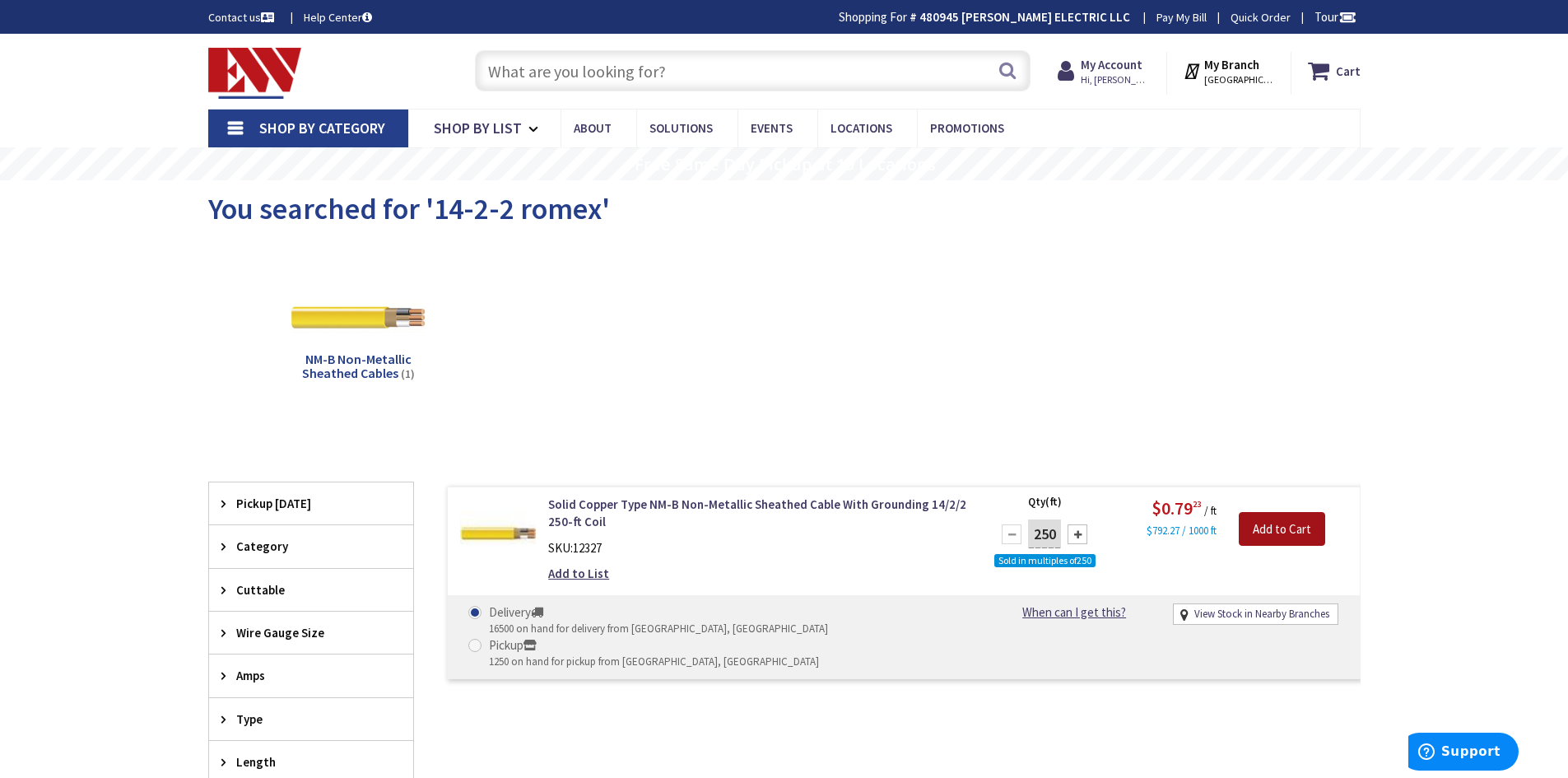
click at [1284, 521] on input "Add to Cart" at bounding box center [1282, 529] width 86 height 34
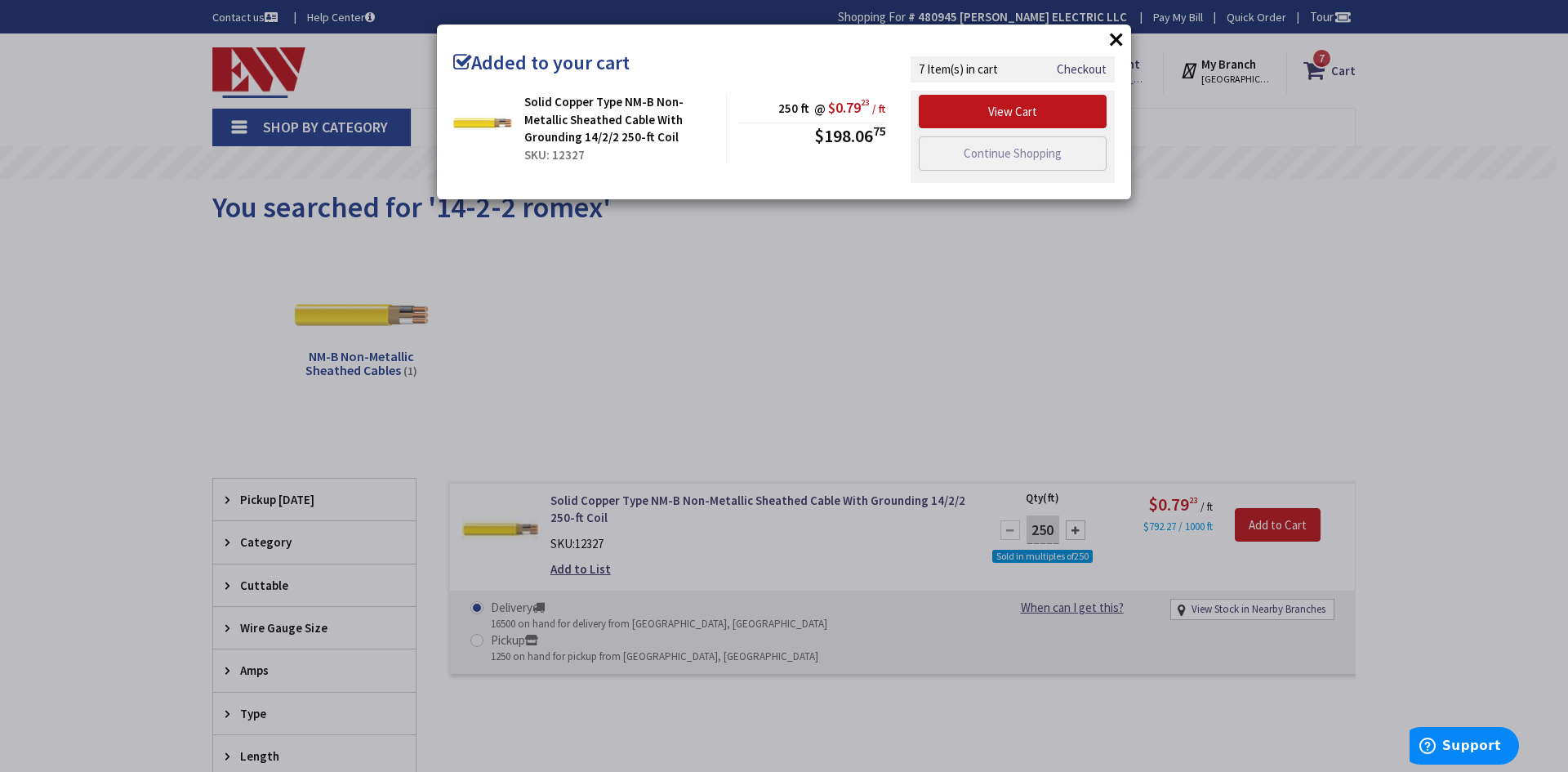
click at [1121, 44] on button "×" at bounding box center [1116, 39] width 25 height 25
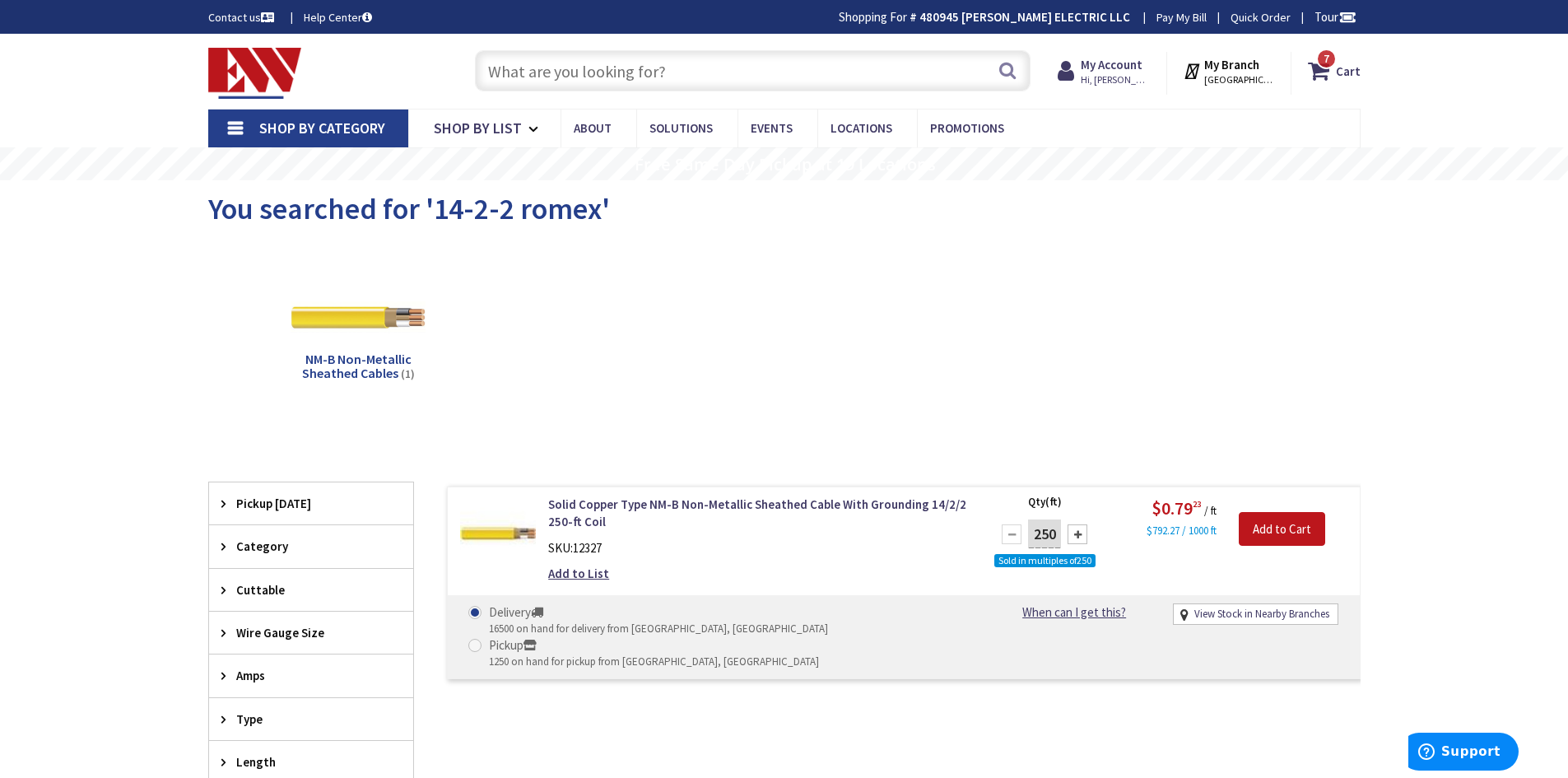
drag, startPoint x: 768, startPoint y: 73, endPoint x: 364, endPoint y: 73, distance: 404.0
click at [364, 73] on div "Toggle Nav Search 7 7 7 items Cart My Cart 7" at bounding box center [784, 71] width 1177 height 55
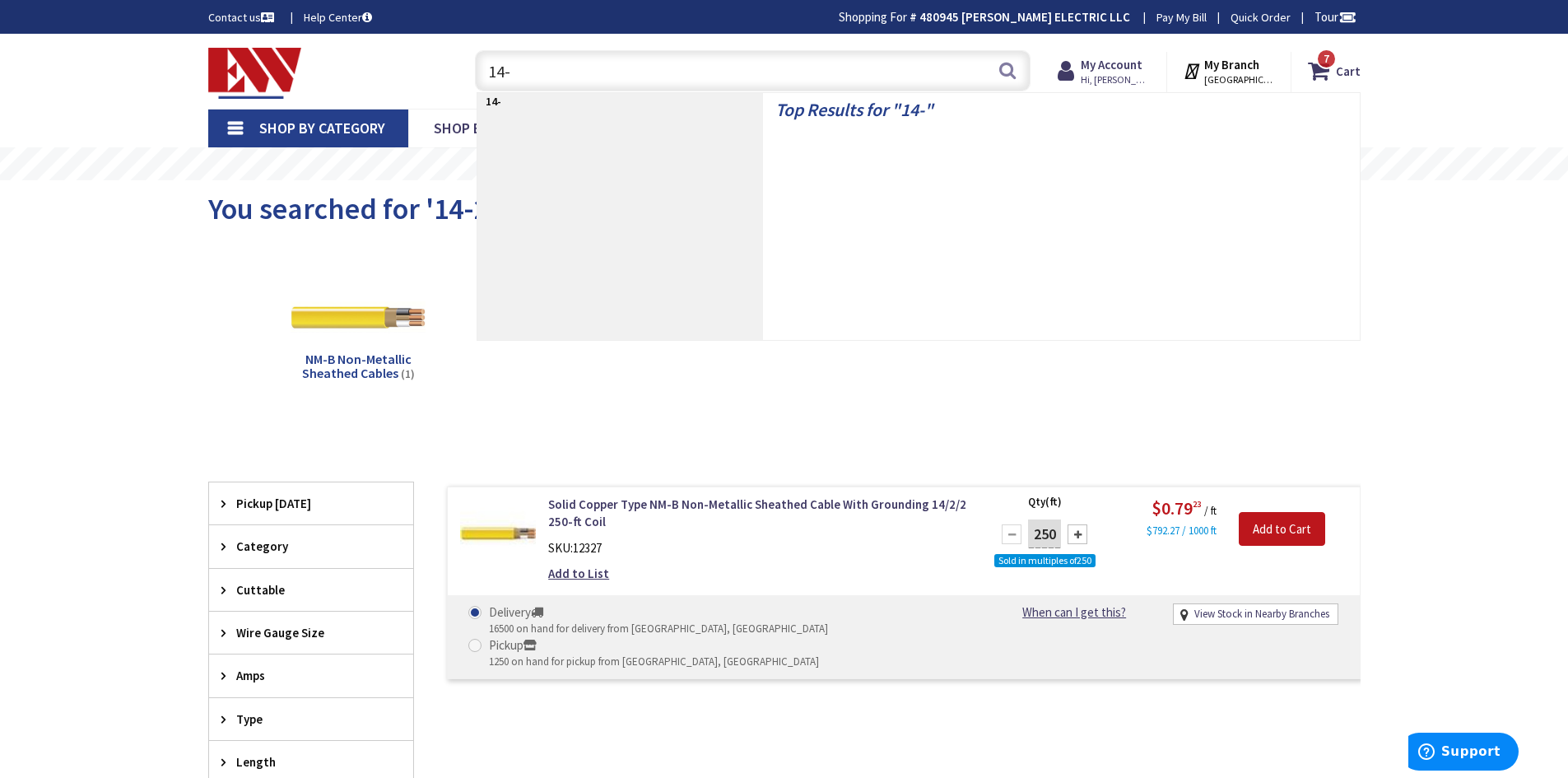
type input "14-3"
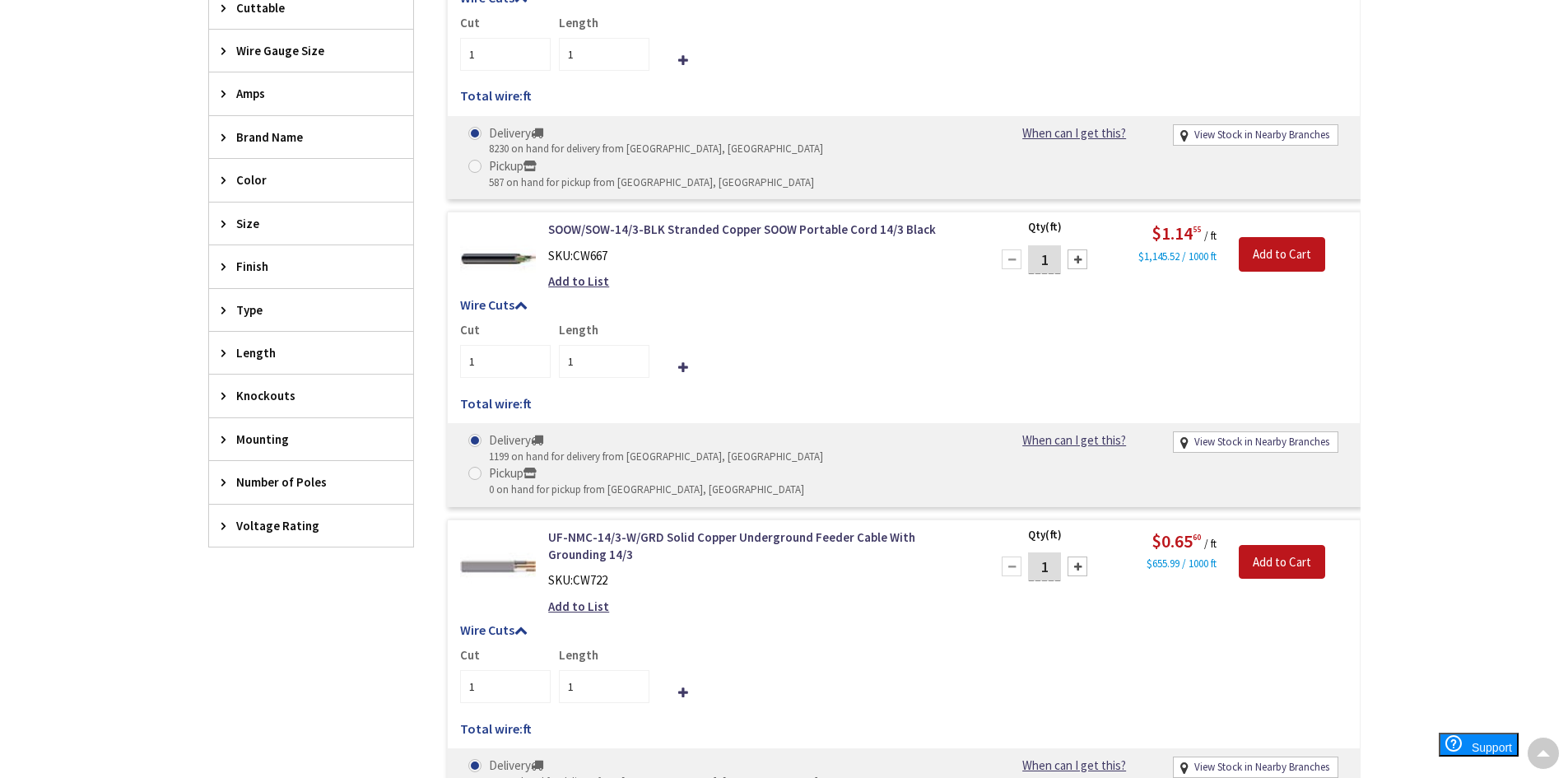
scroll to position [823, 0]
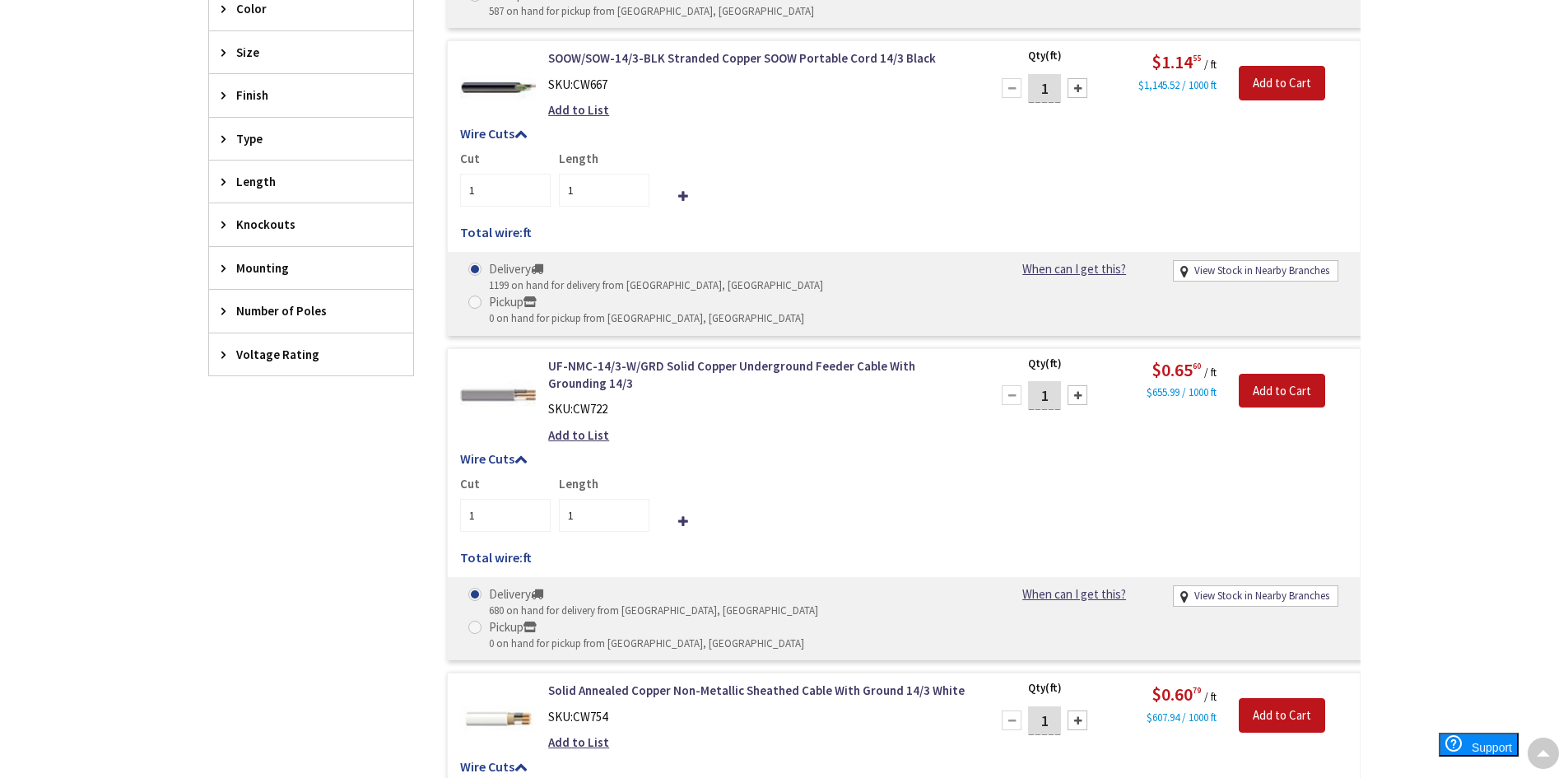
drag, startPoint x: 1059, startPoint y: 623, endPoint x: 1008, endPoint y: 613, distance: 52.0
click at [1007, 704] on div "1" at bounding box center [1044, 719] width 99 height 33
type input "250"
click at [1282, 698] on input "Add to Cart" at bounding box center [1282, 715] width 86 height 34
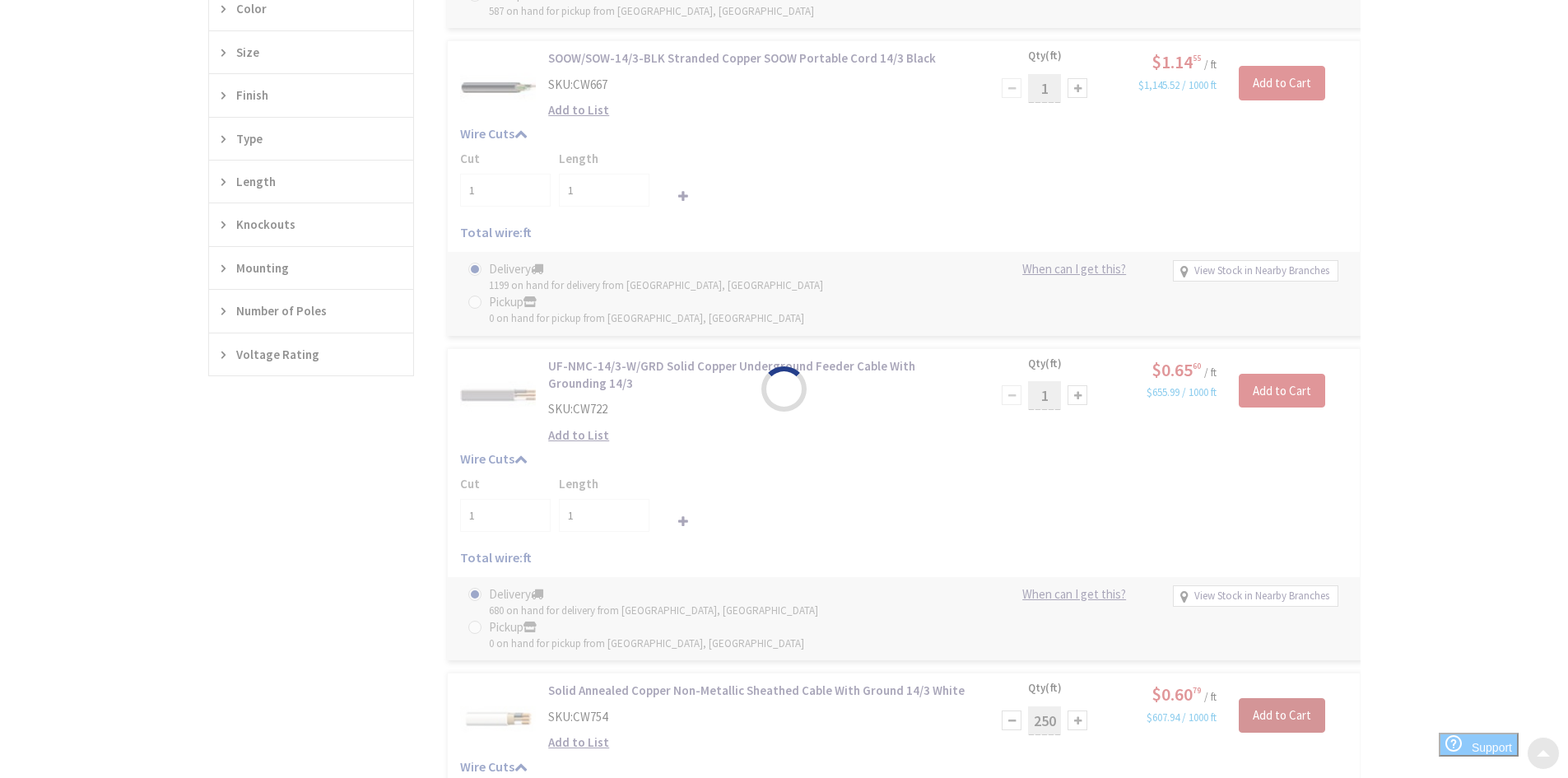
type input "250"
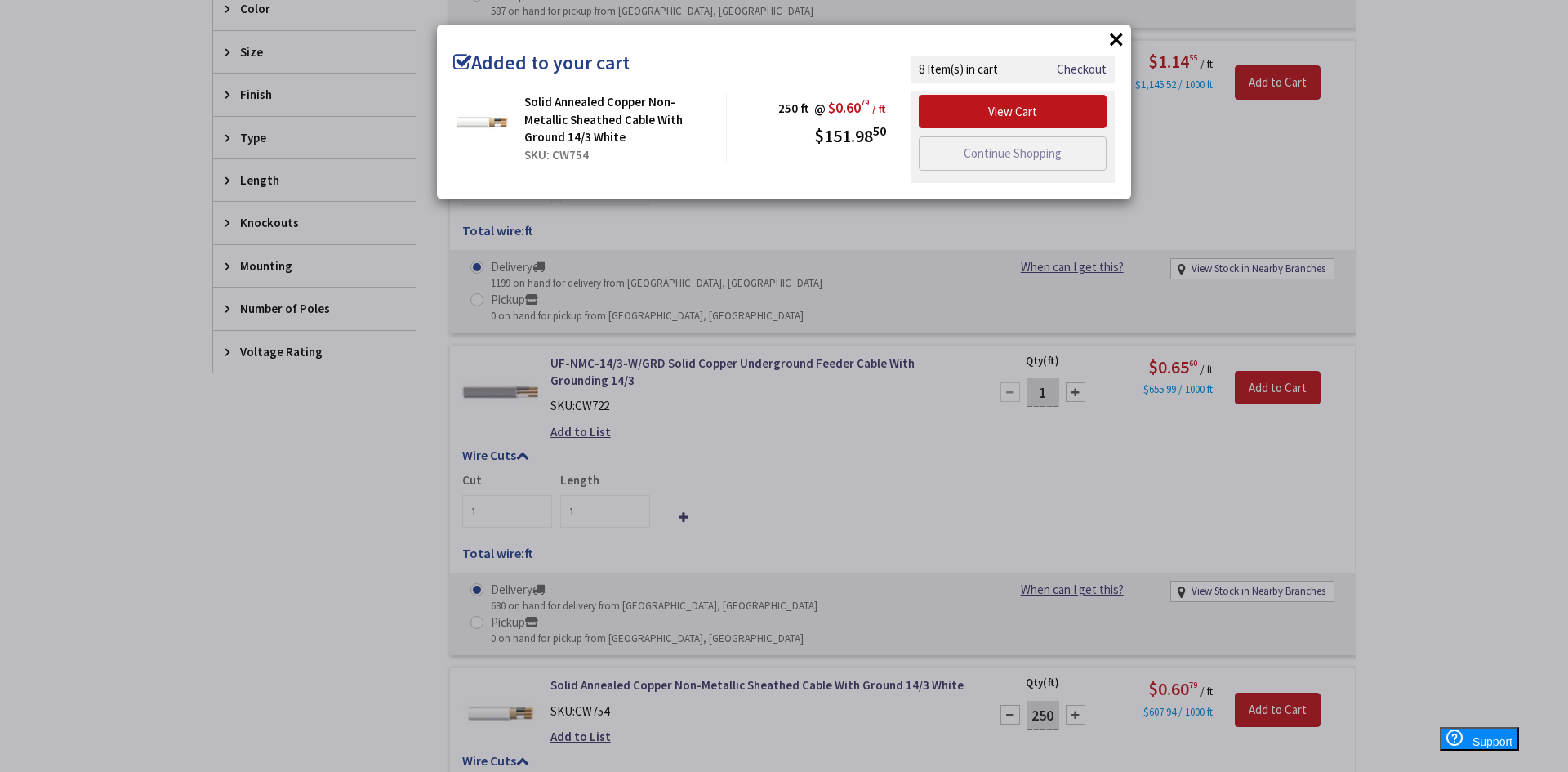
click at [1115, 39] on button "×" at bounding box center [1116, 39] width 25 height 25
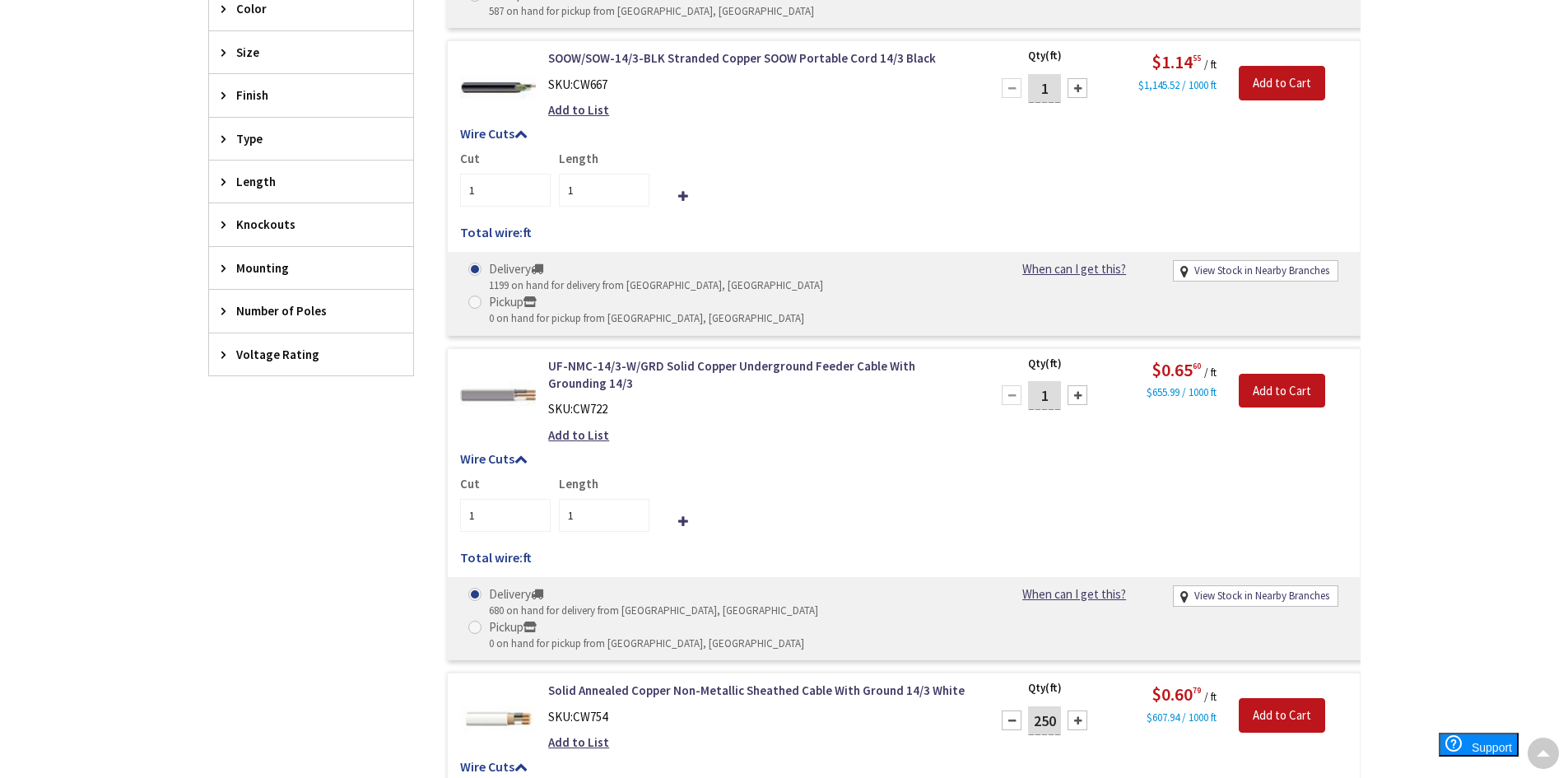
drag, startPoint x: 1054, startPoint y: 620, endPoint x: 977, endPoint y: 614, distance: 77.2
click at [977, 681] on form "Solid Annealed Copper Non-Metallic Sheathed Cable With Ground 14/3 White SKU: C…" at bounding box center [903, 681] width 912 height 0
type input "500"
click at [1304, 698] on input "Add to Cart" at bounding box center [1282, 715] width 86 height 34
type input "500"
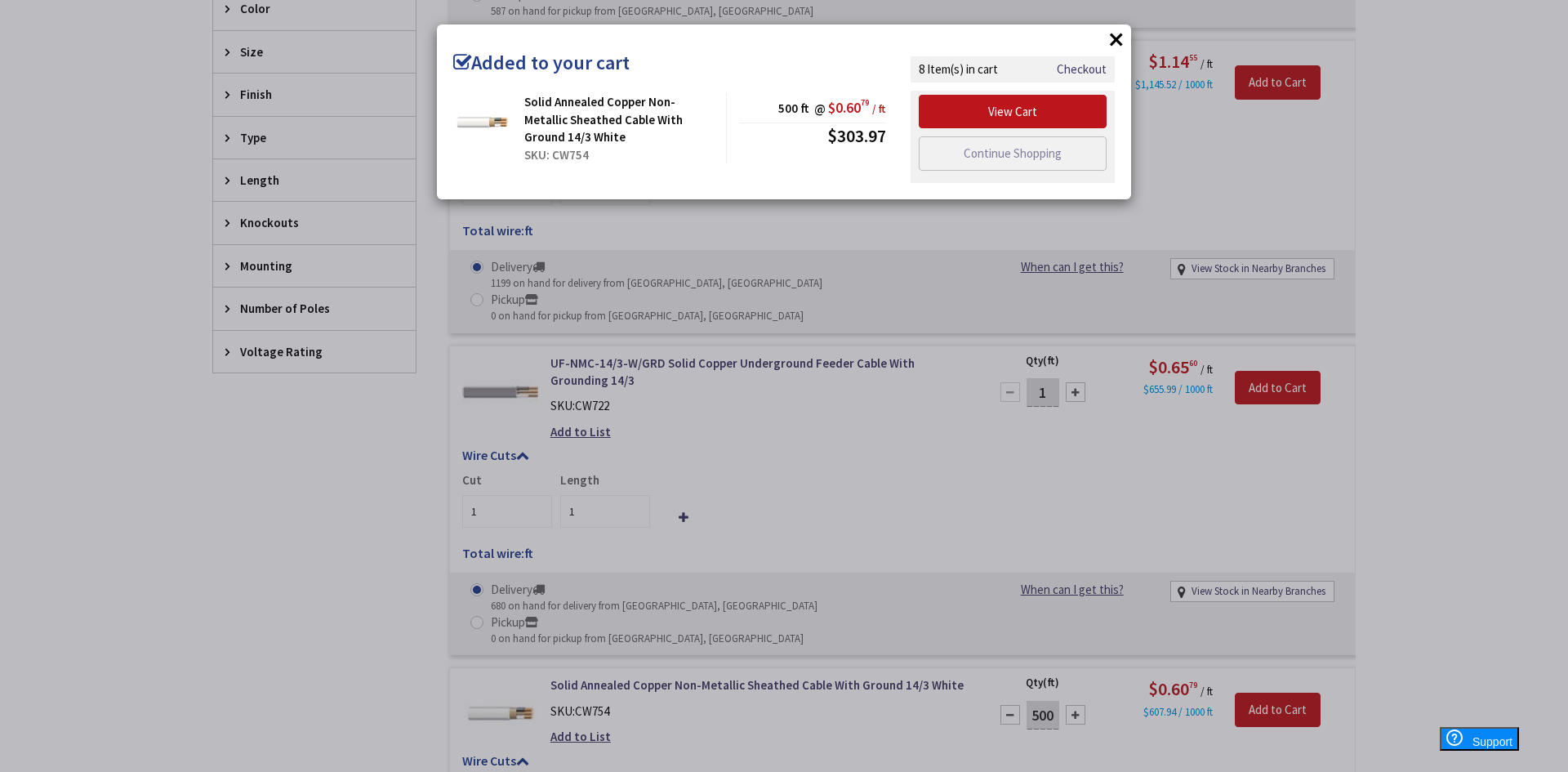
click at [1111, 39] on button "×" at bounding box center [1116, 39] width 25 height 25
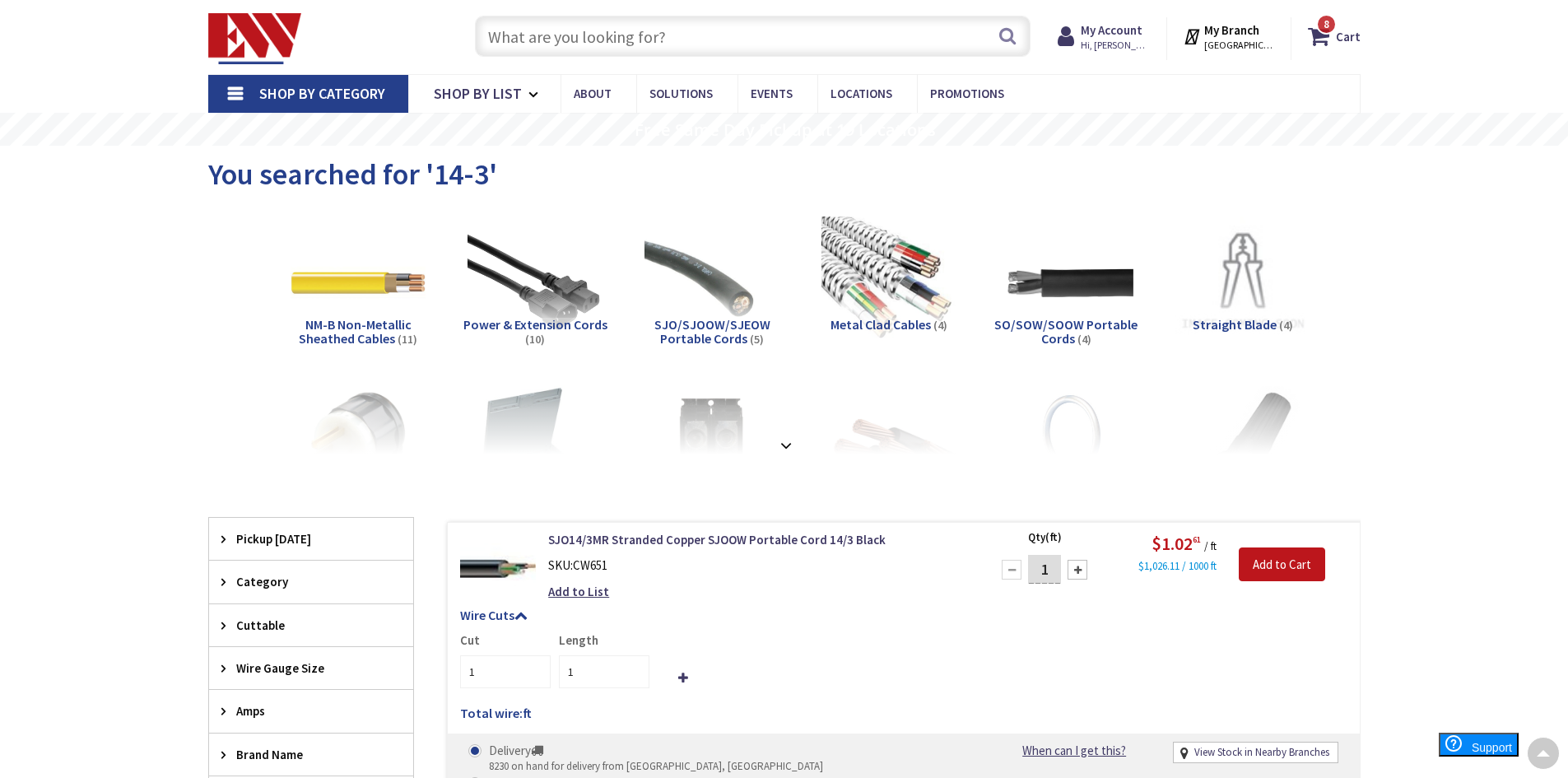
scroll to position [0, 0]
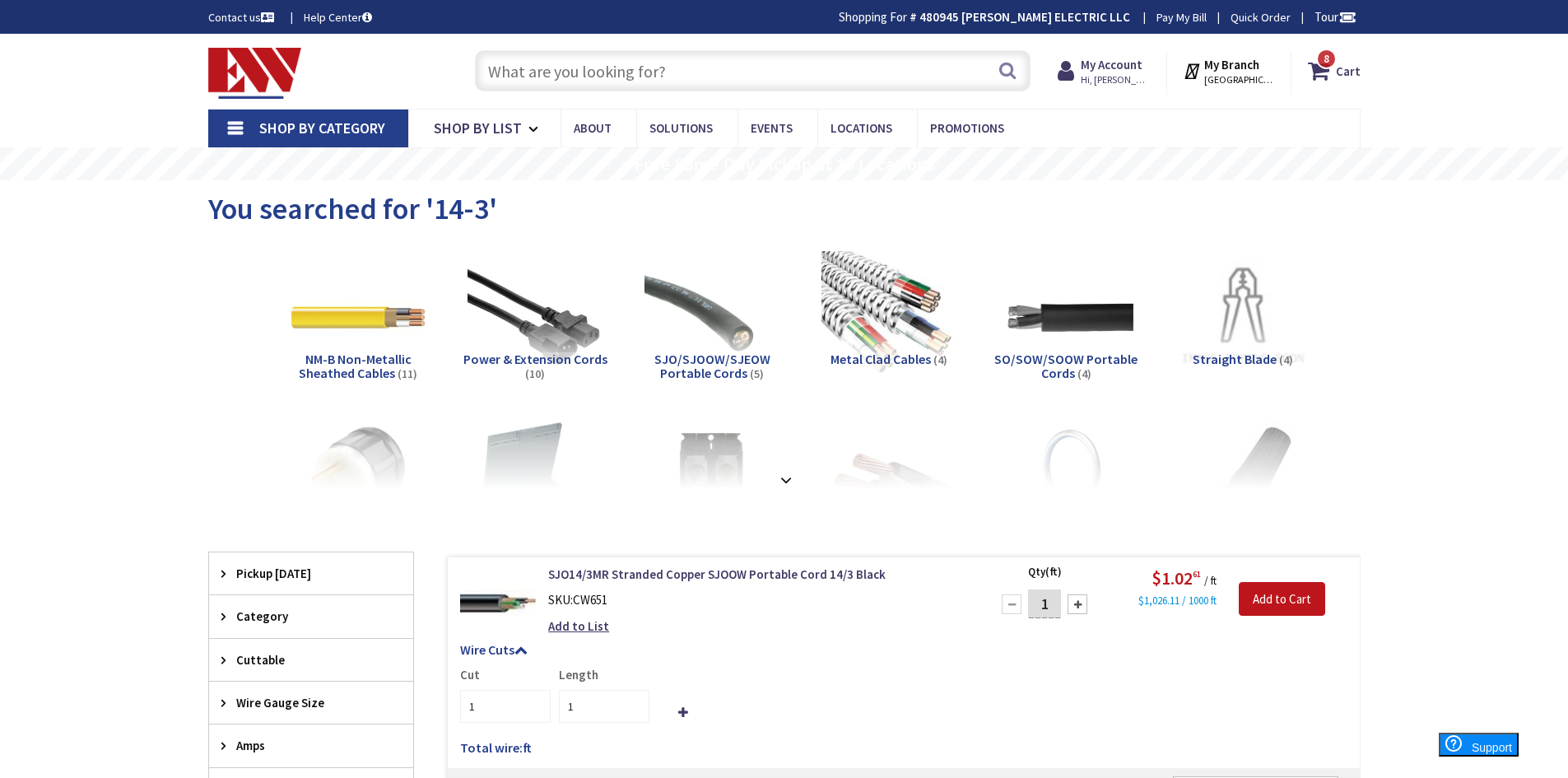
click at [679, 68] on input "text" at bounding box center [753, 71] width 556 height 41
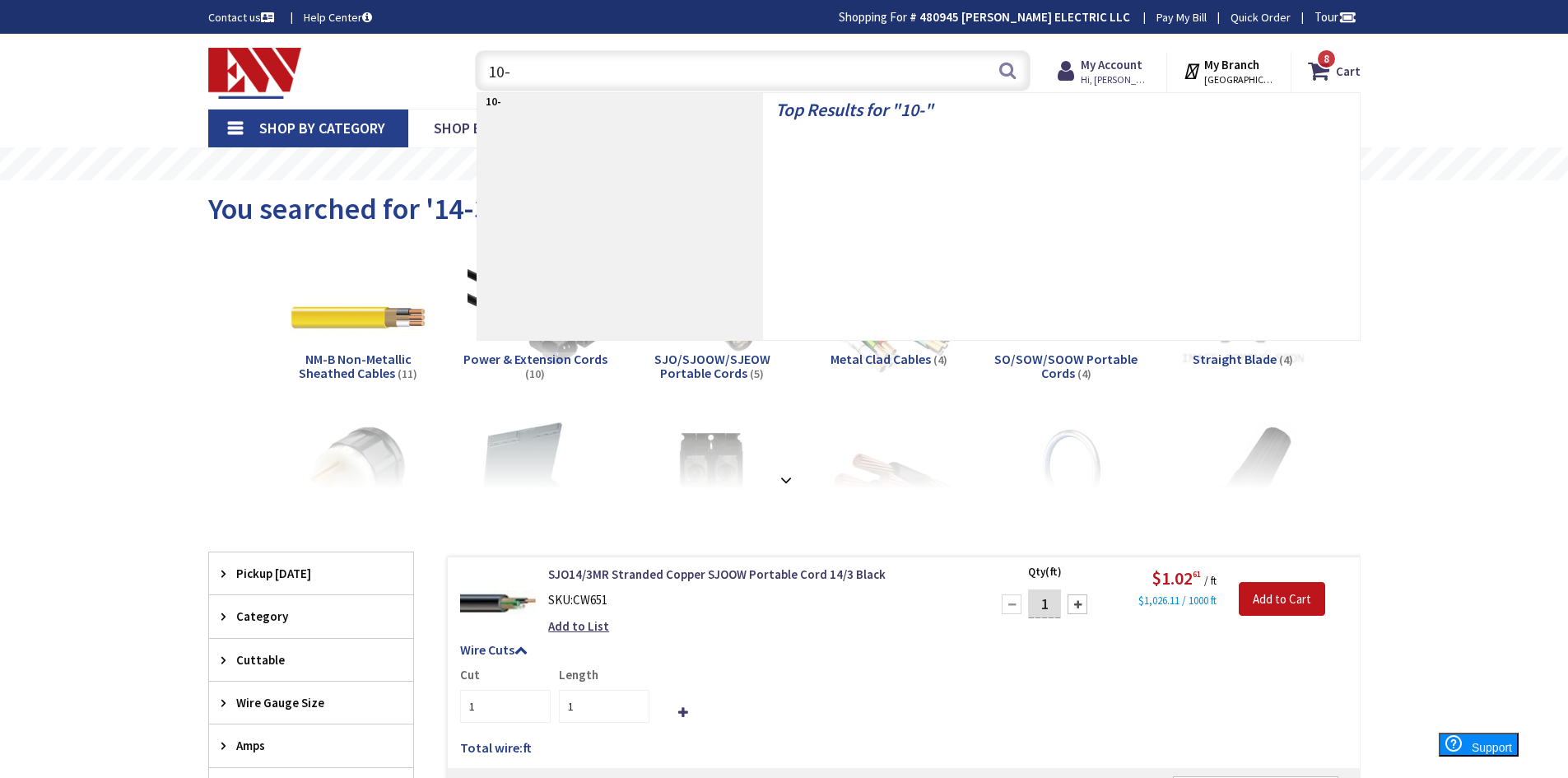
type input "10-2"
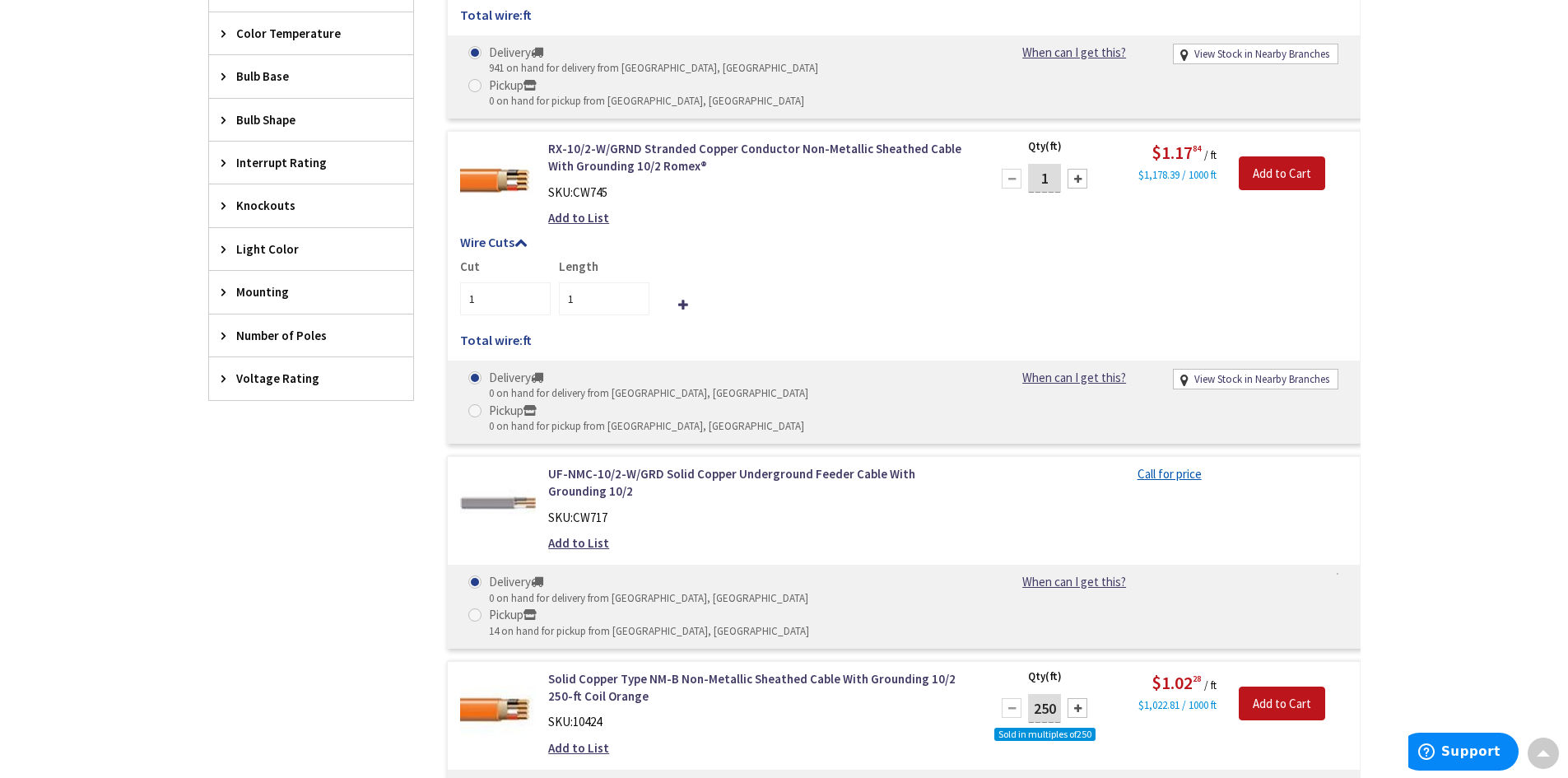
scroll to position [1070, 0]
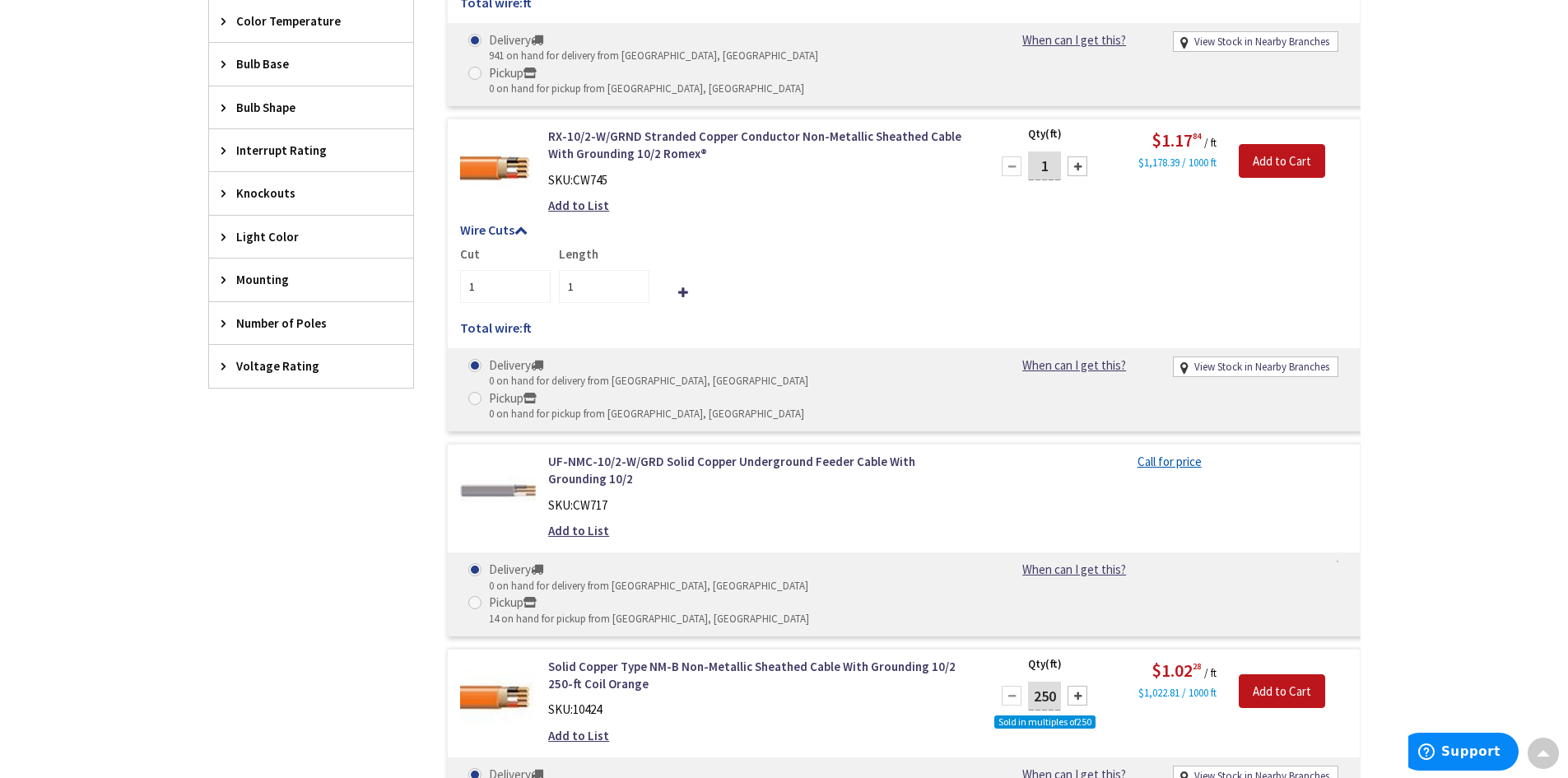
drag, startPoint x: 1058, startPoint y: 563, endPoint x: 995, endPoint y: 566, distance: 63.1
click at [995, 679] on div "250 Sold in multiples of 250 Please select a quantity" at bounding box center [1045, 706] width 106 height 56
type input "250"
click at [1254, 674] on input "Add to Cart" at bounding box center [1282, 691] width 86 height 34
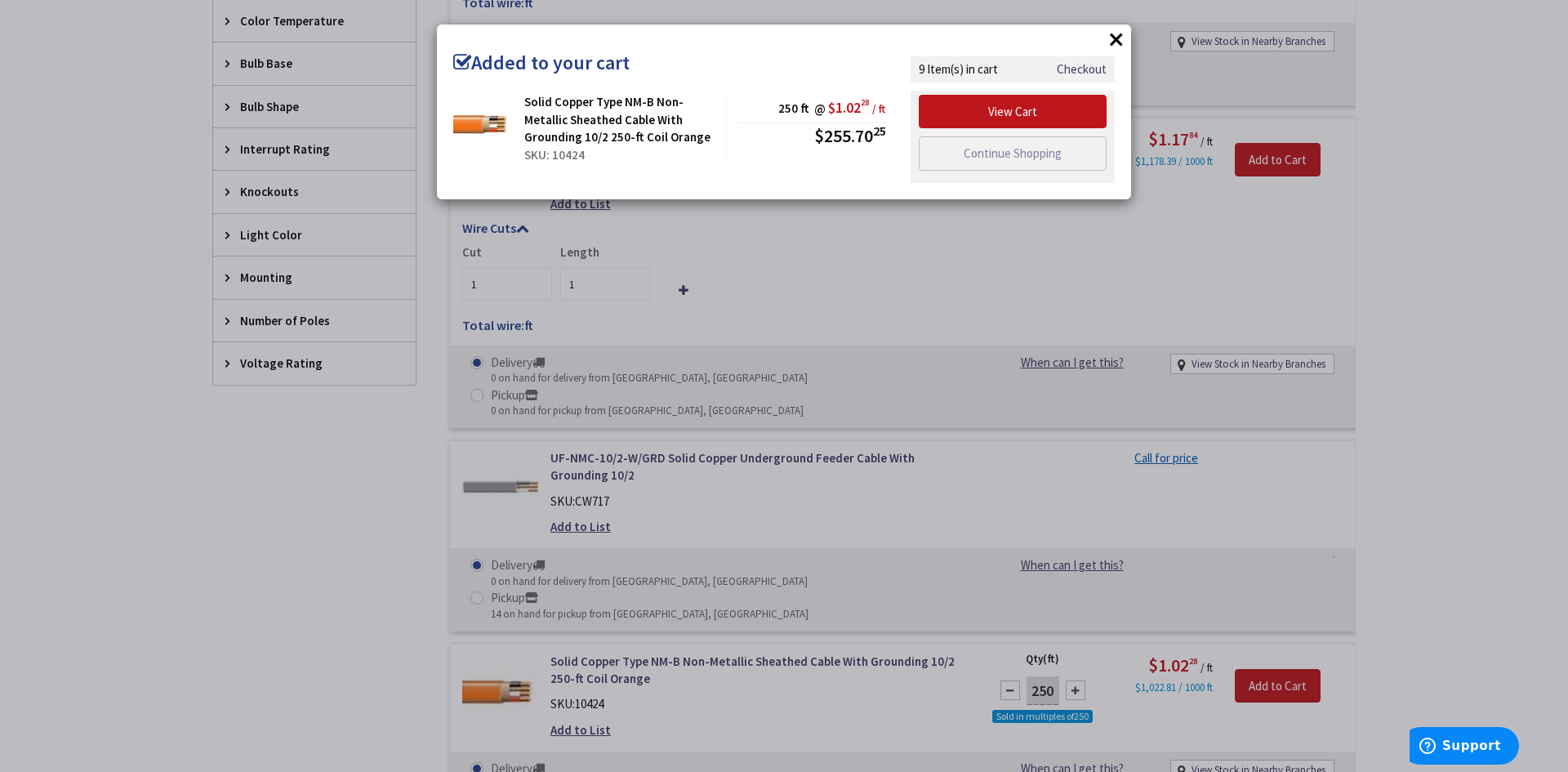
click at [1110, 33] on button "×" at bounding box center [1116, 39] width 25 height 25
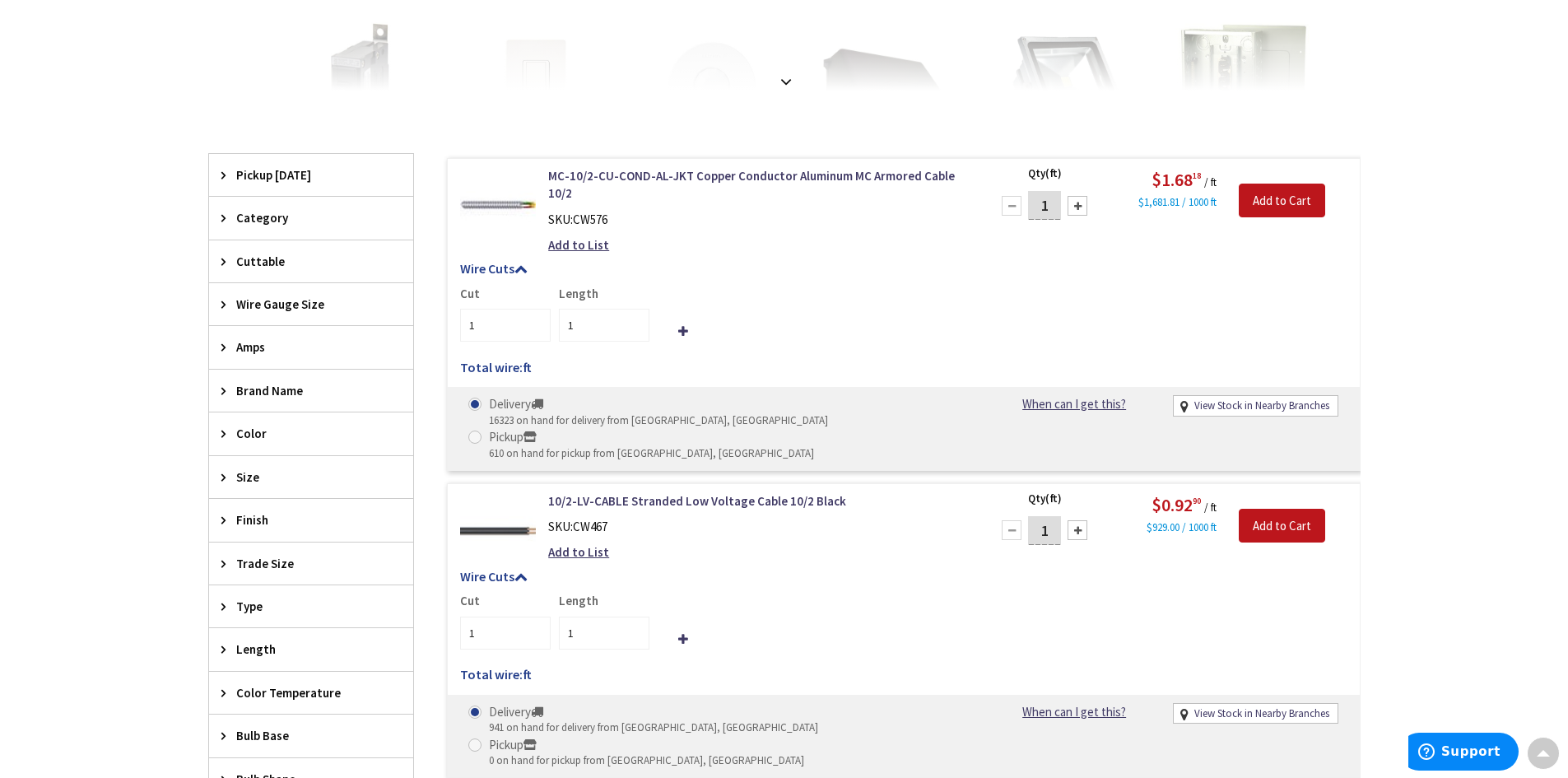
scroll to position [0, 0]
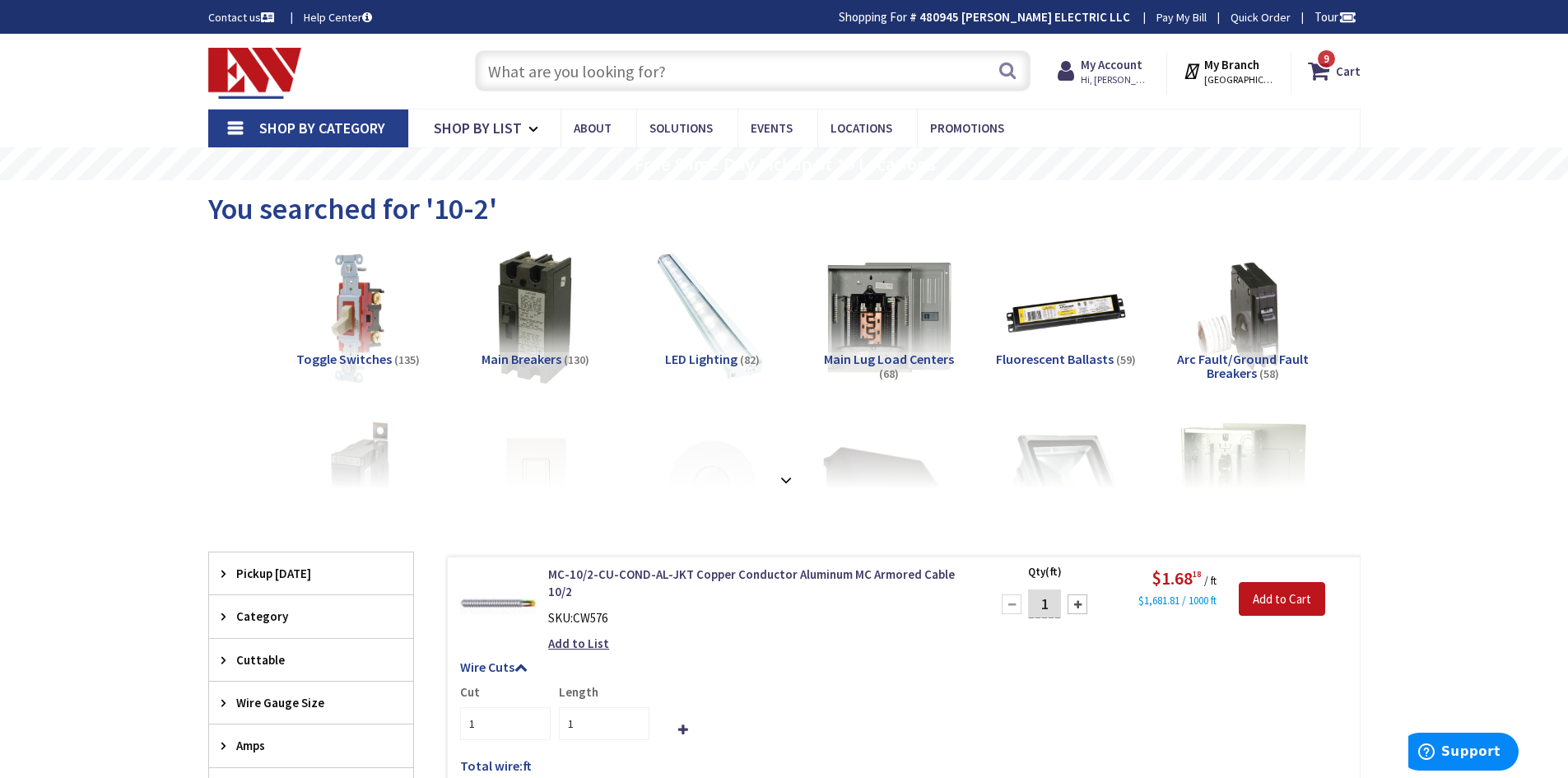
click at [609, 87] on input "text" at bounding box center [753, 71] width 556 height 41
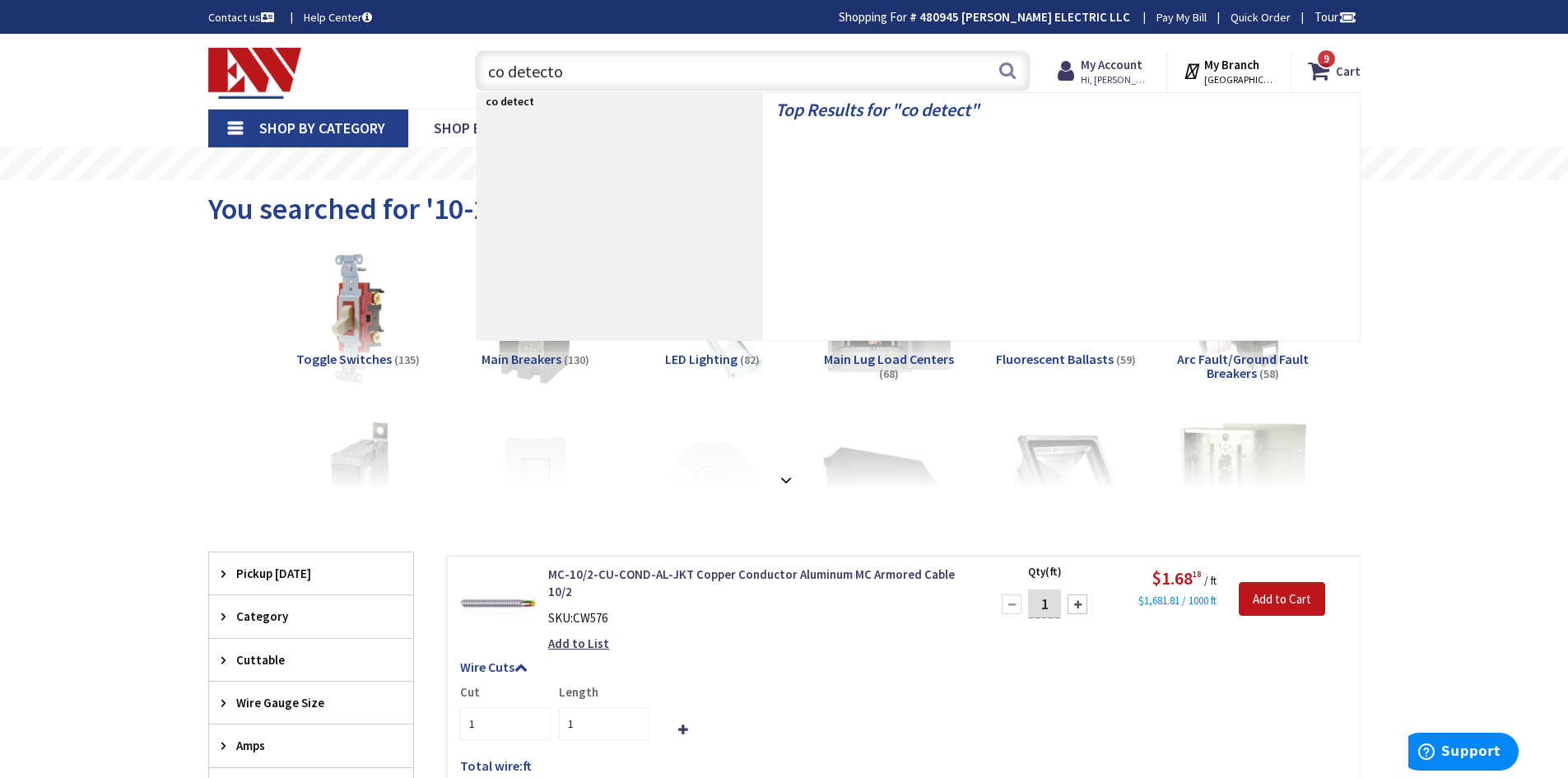
type input "co detector"
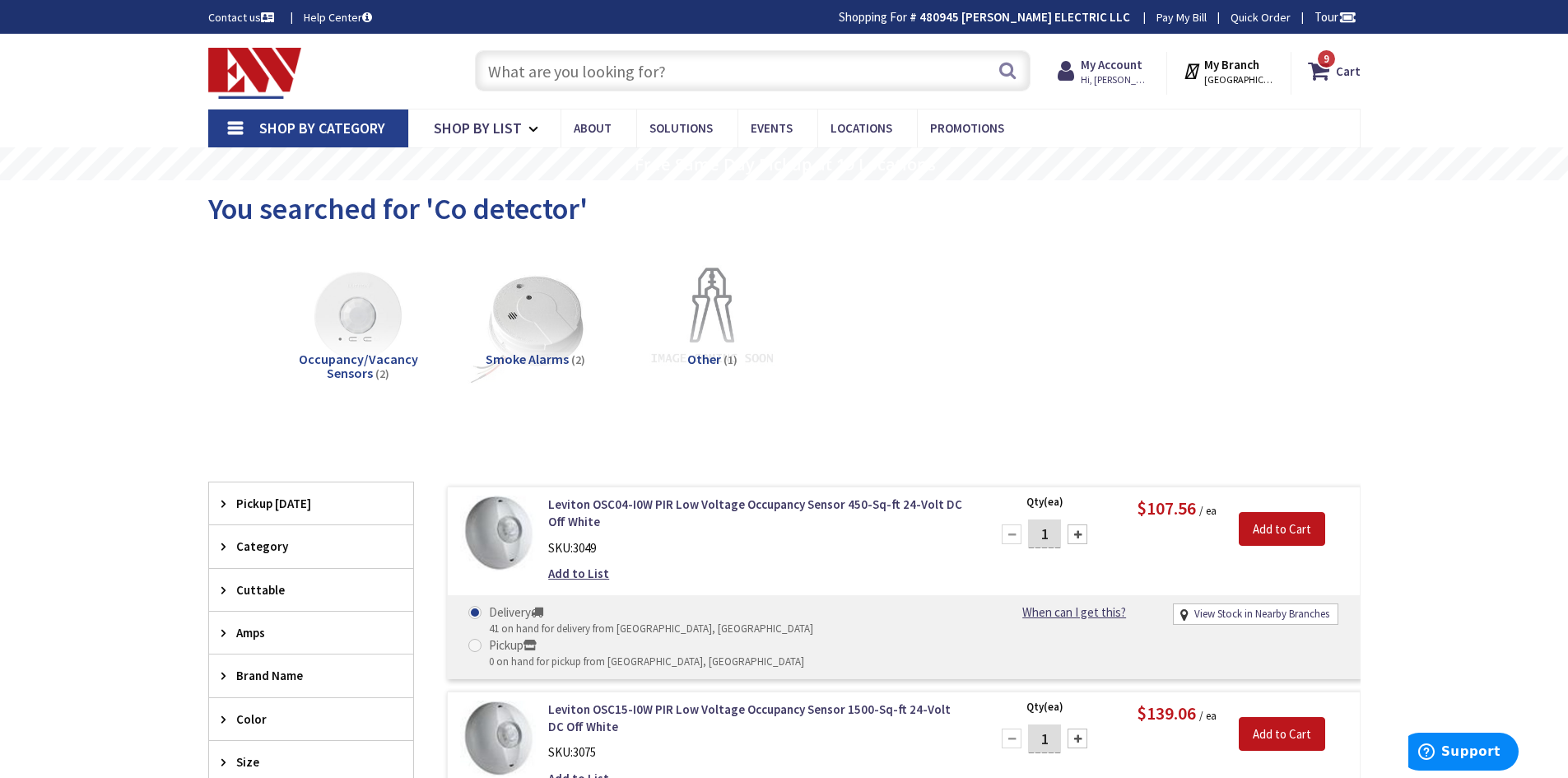
click at [751, 81] on input "text" at bounding box center [753, 71] width 556 height 41
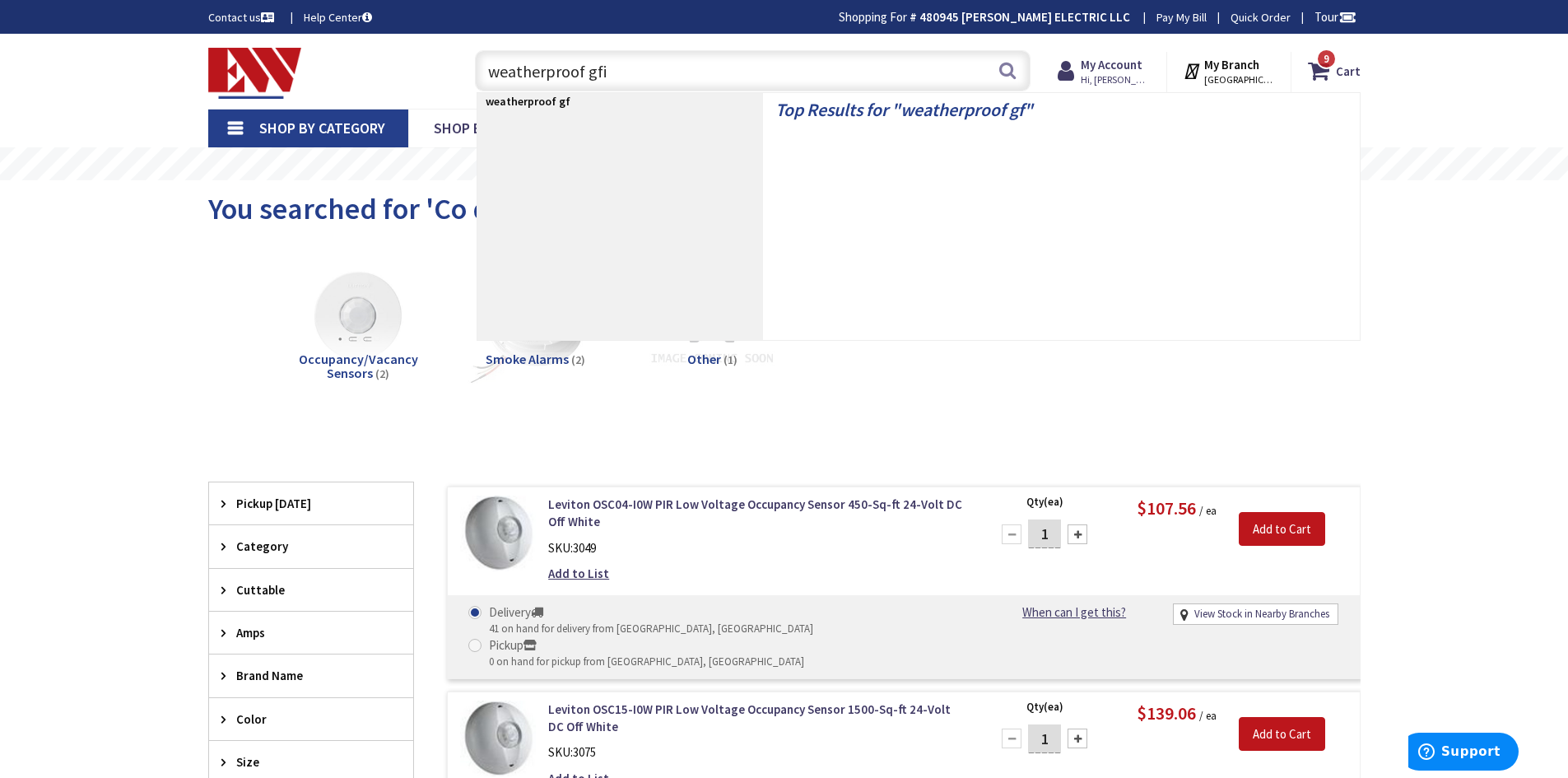
type input "weatherproof gfis"
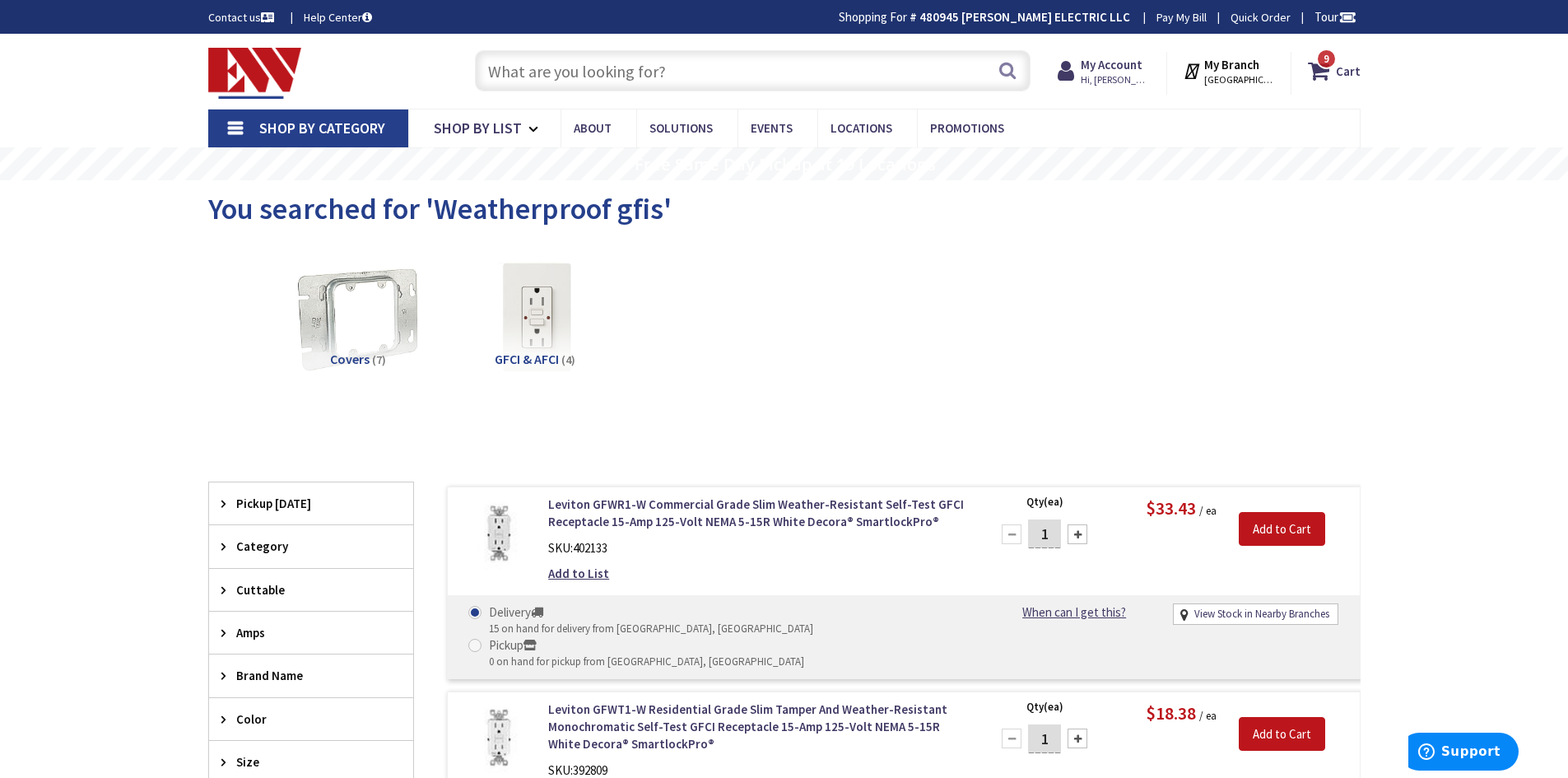
click at [627, 58] on input "text" at bounding box center [753, 71] width 556 height 41
type input "q"
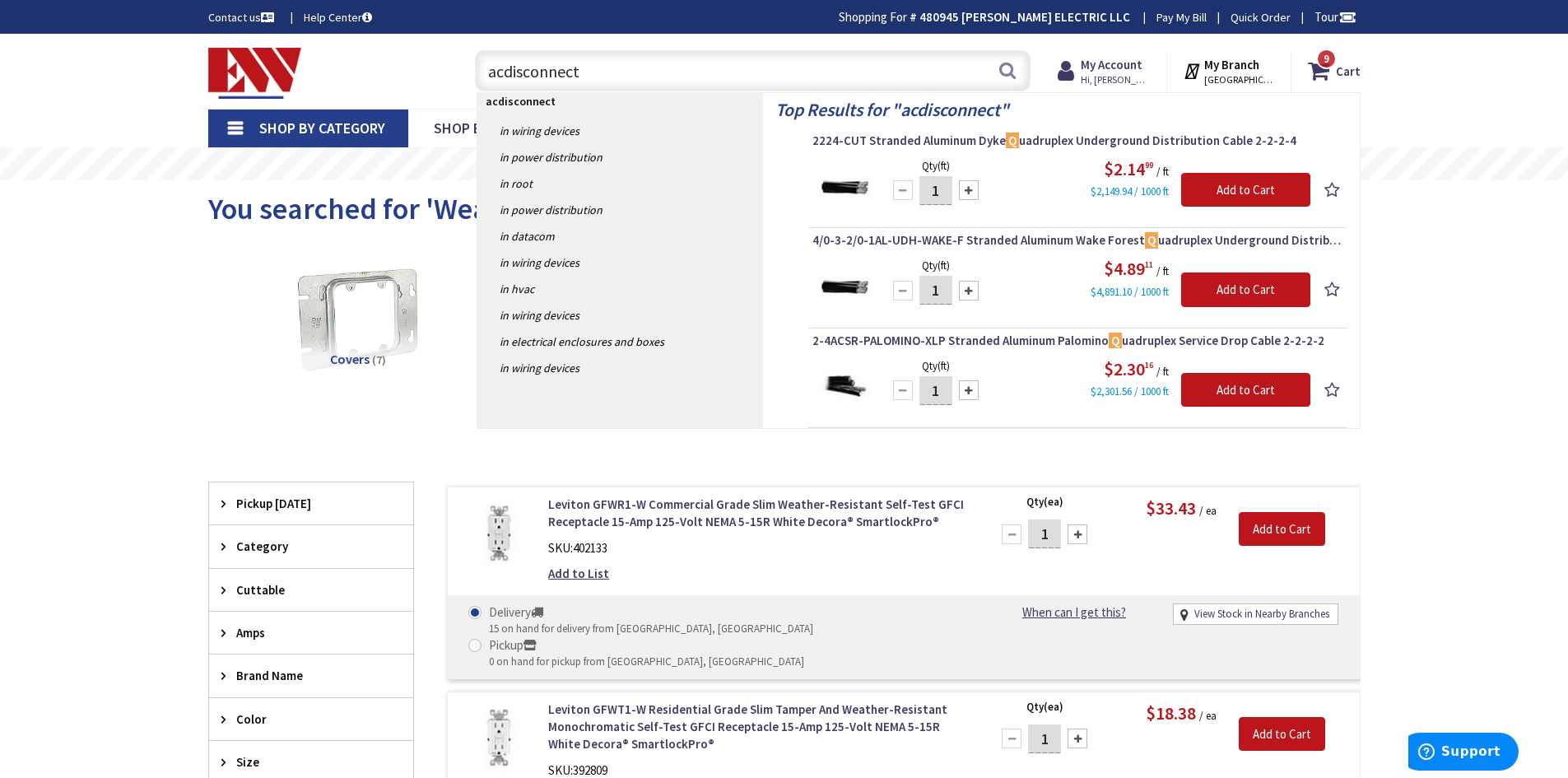
type input "acdisconnects"
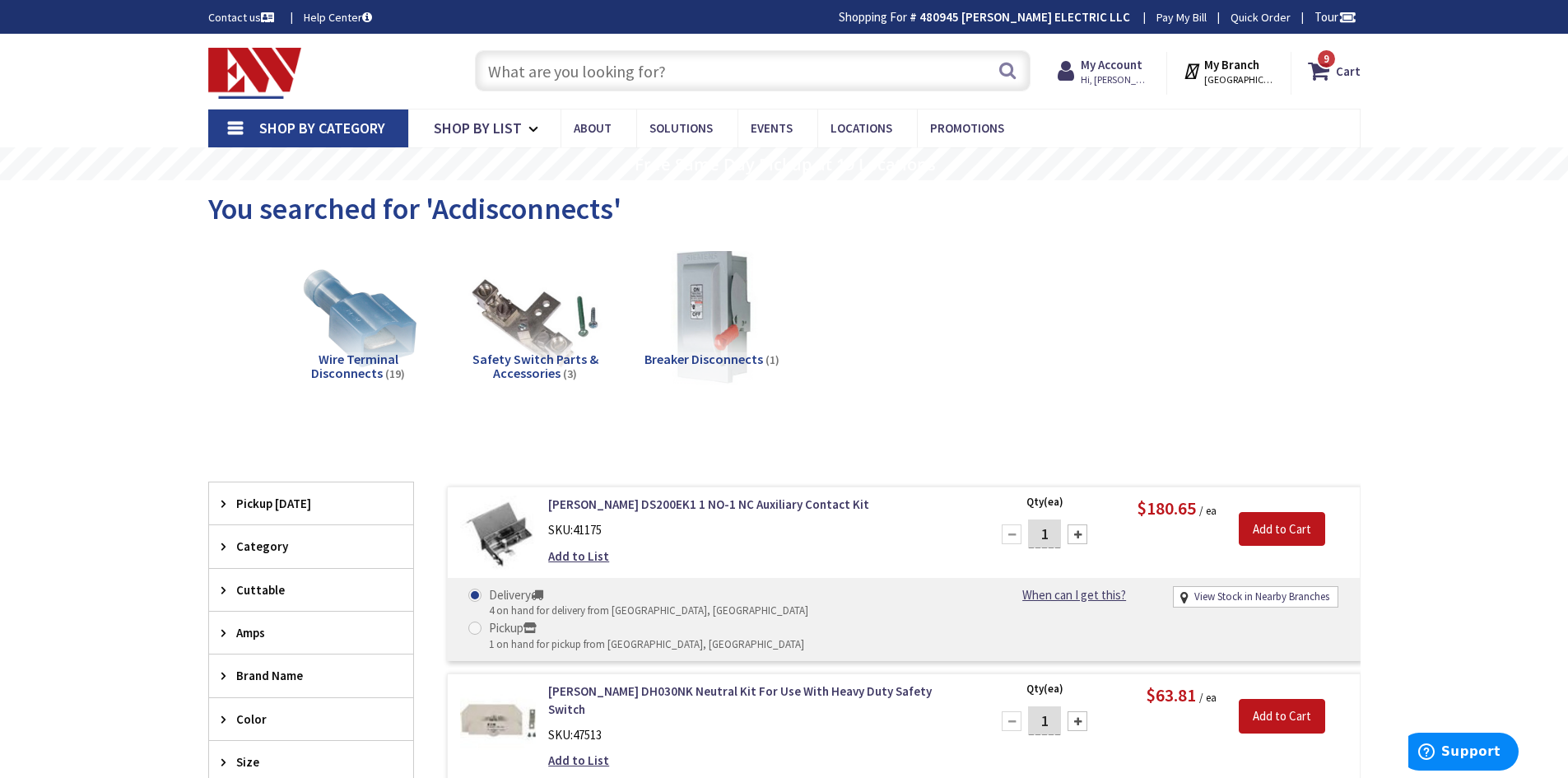
click at [560, 68] on input "text" at bounding box center [753, 71] width 556 height 41
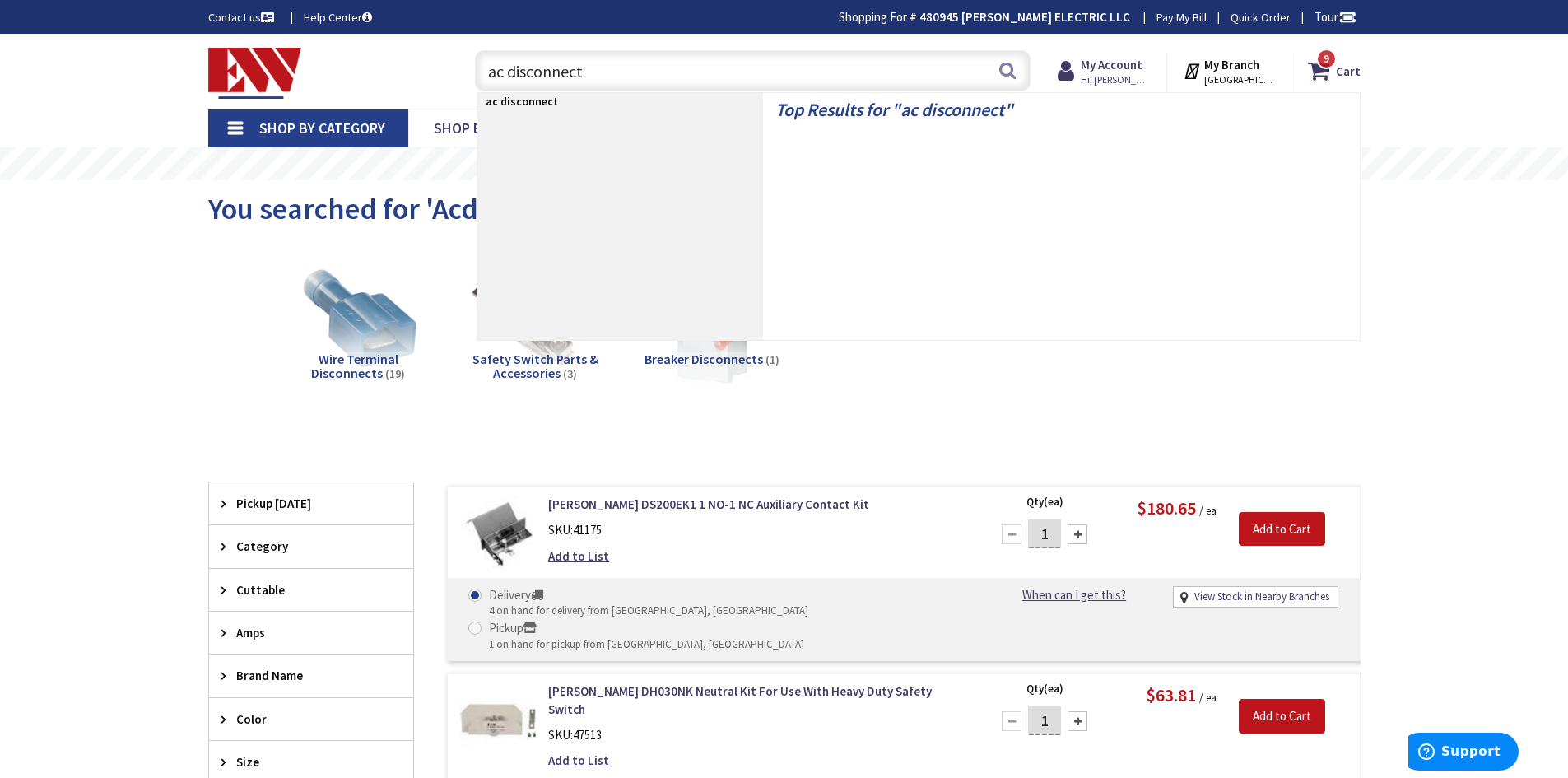
type input "ac disconnects"
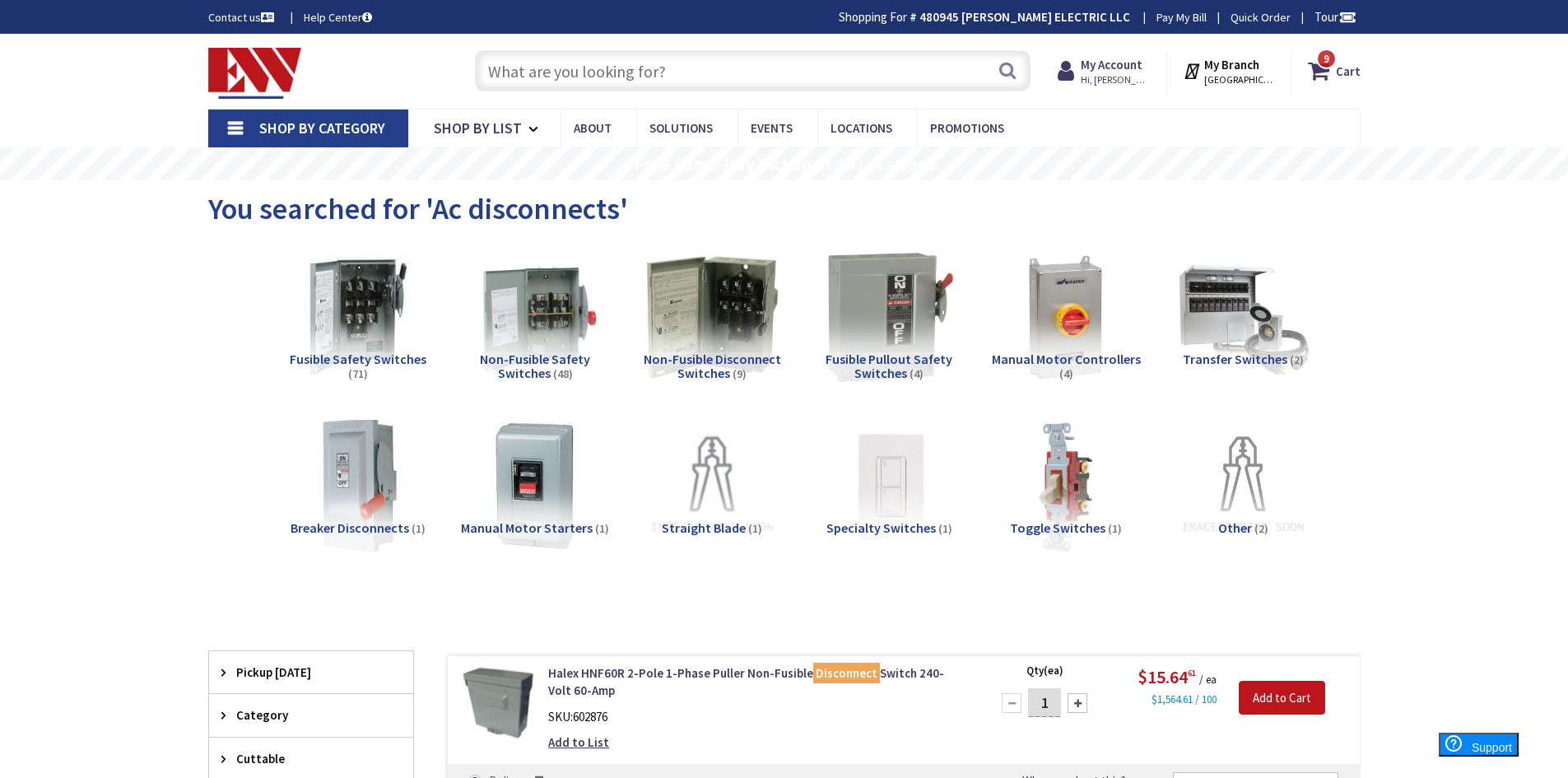
click at [642, 72] on input "text" at bounding box center [753, 71] width 556 height 41
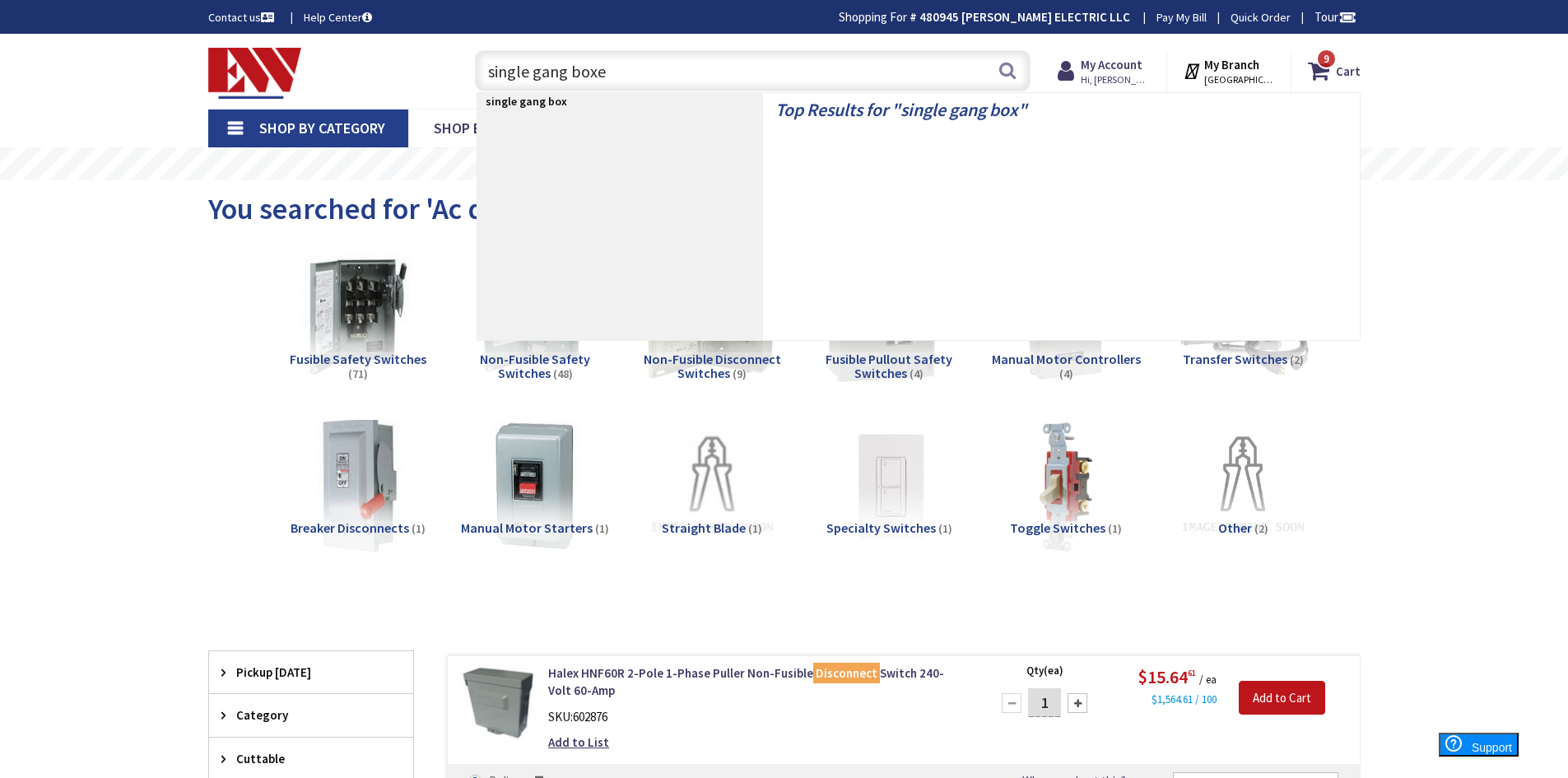
type input "single gang boxes"
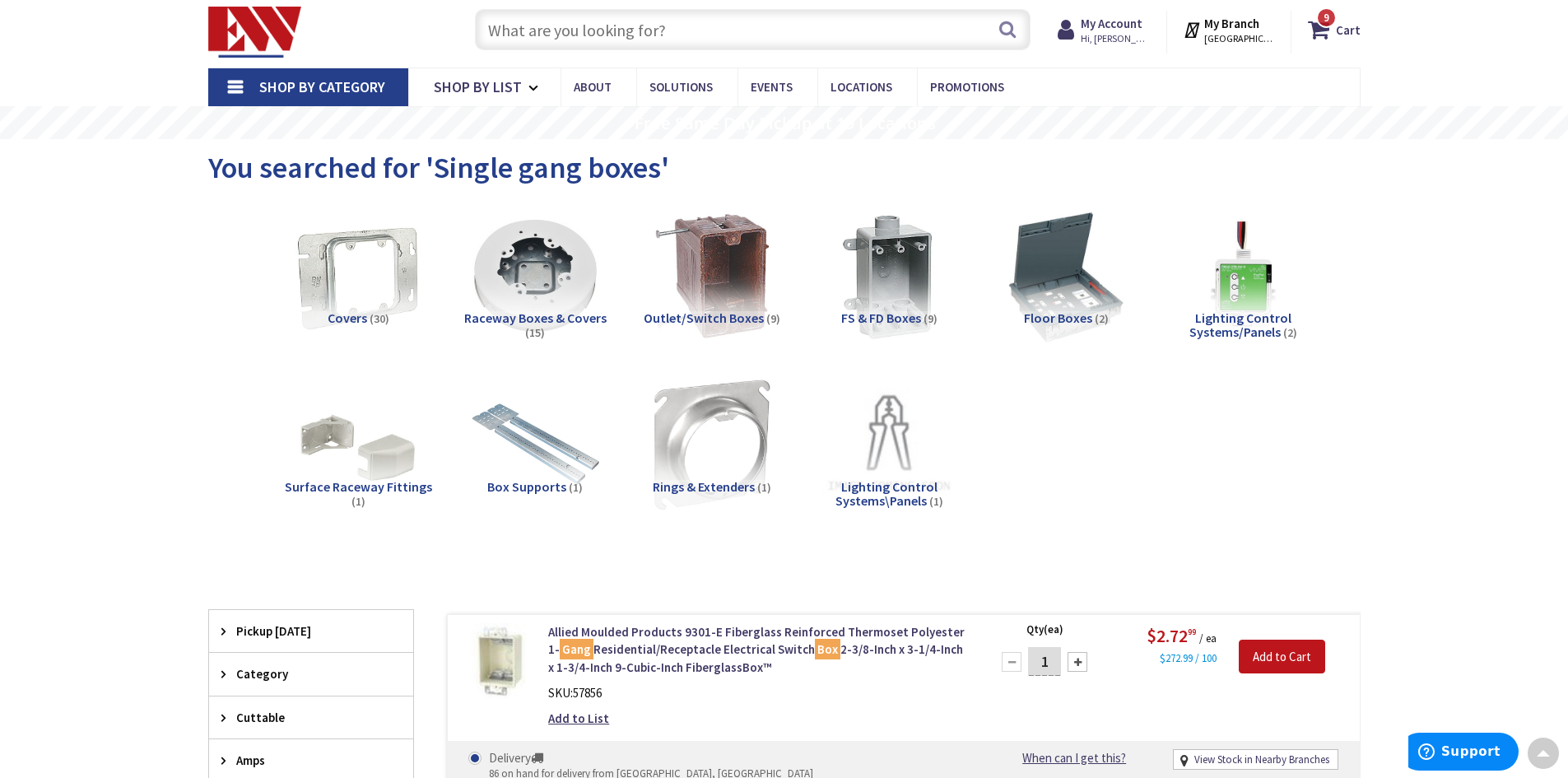
scroll to position [33, 0]
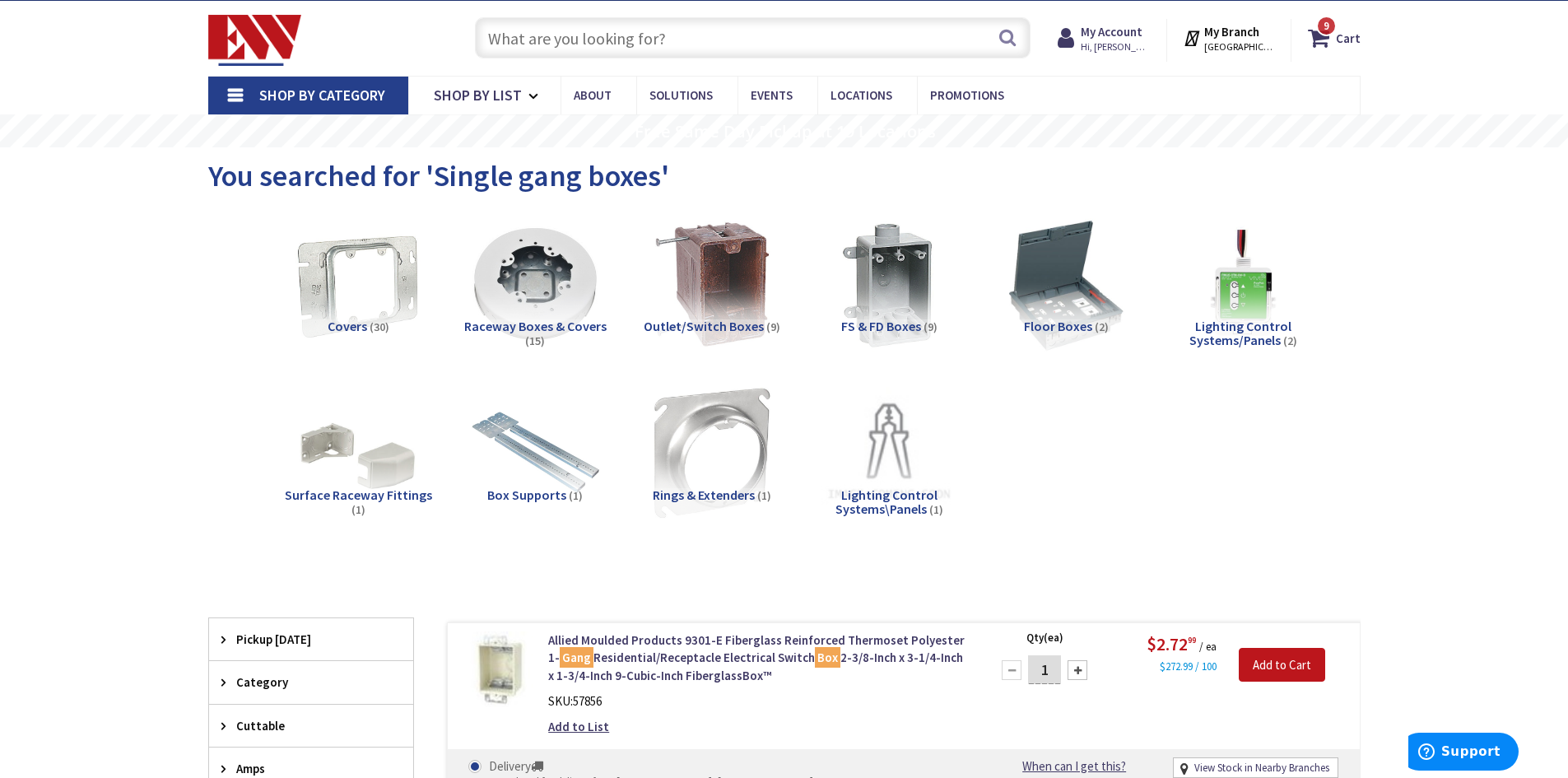
click at [688, 51] on input "text" at bounding box center [753, 38] width 556 height 41
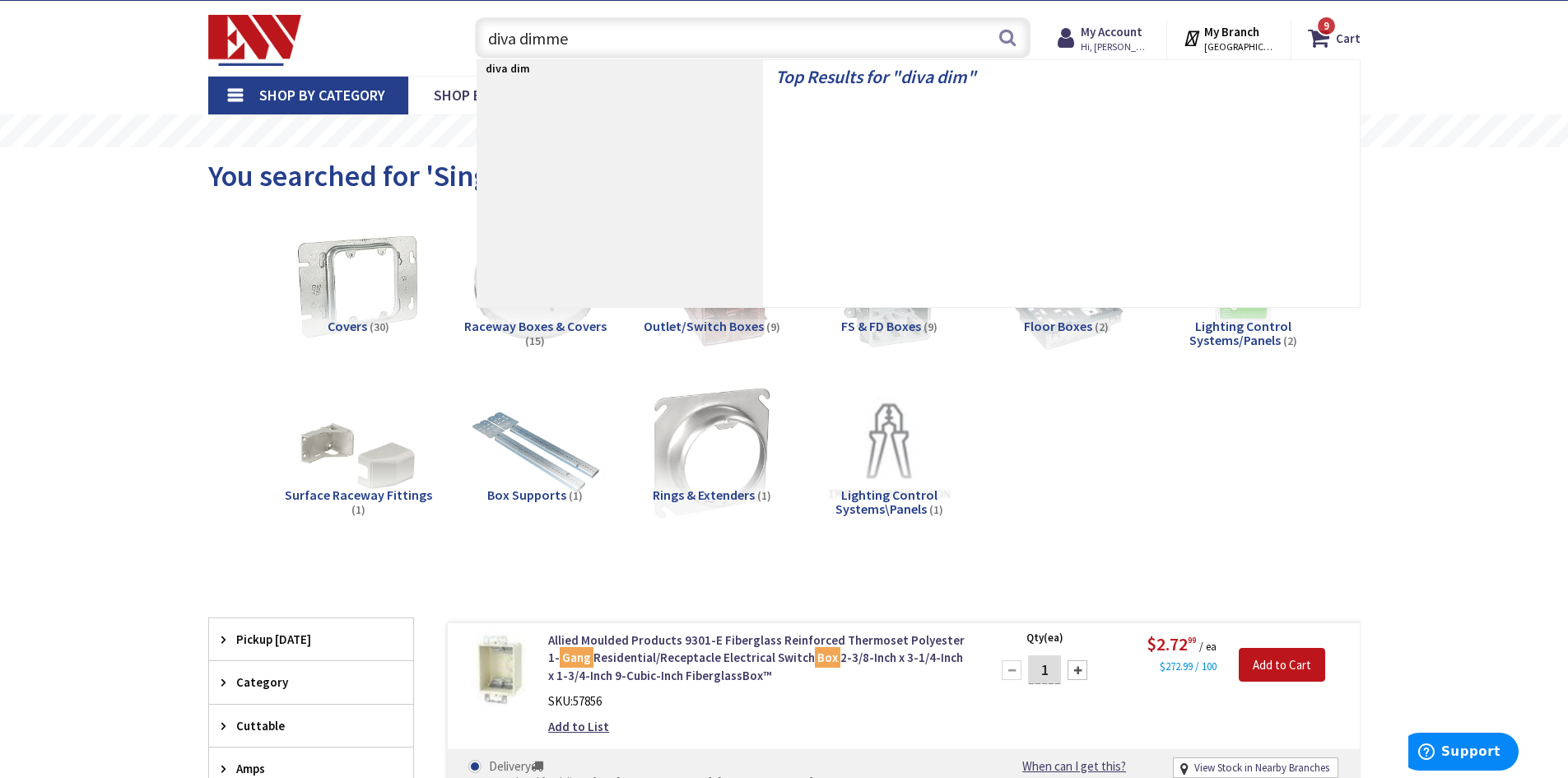
type input "diva dimmer"
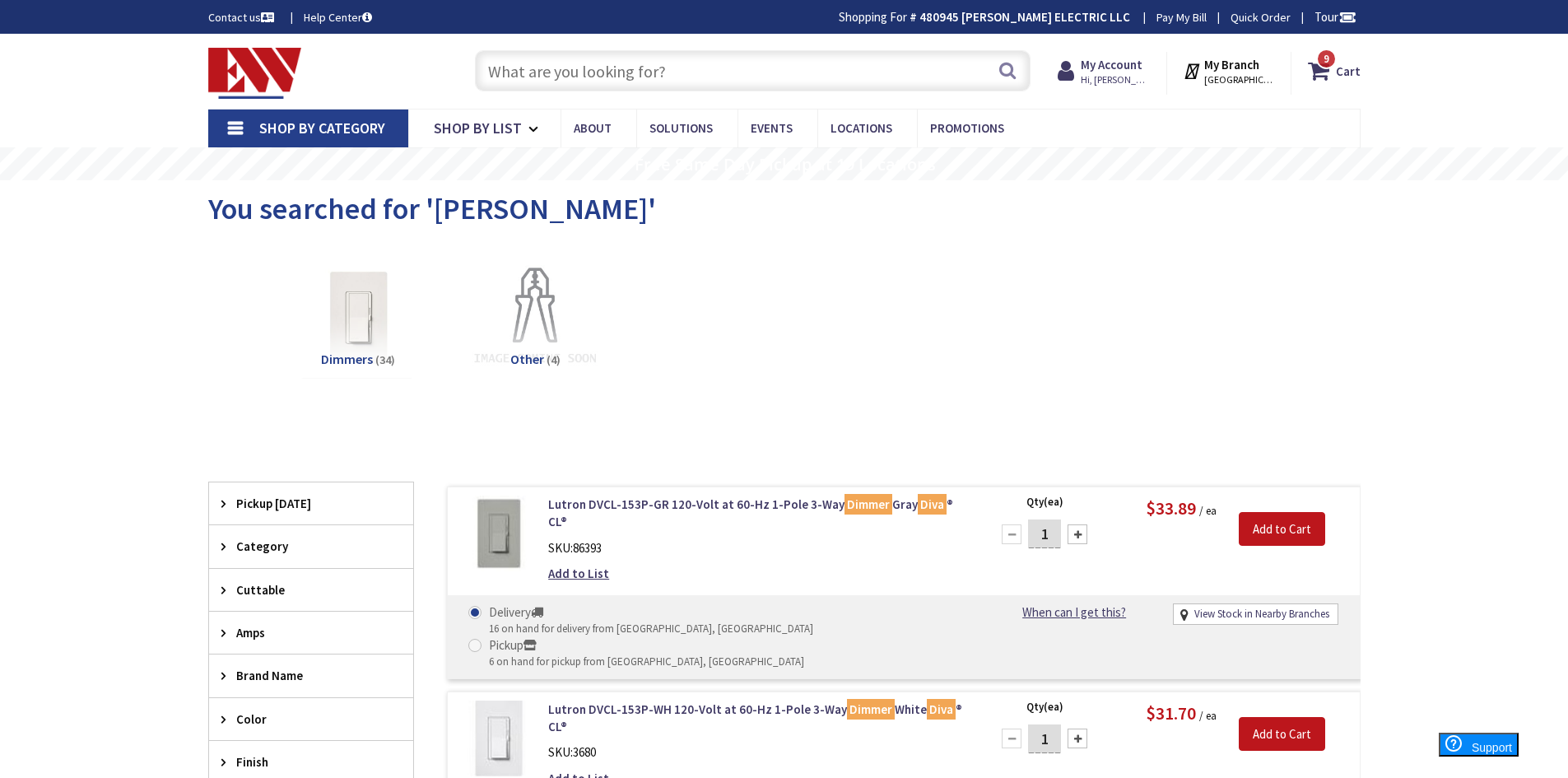
click at [852, 90] on input "text" at bounding box center [753, 71] width 556 height 41
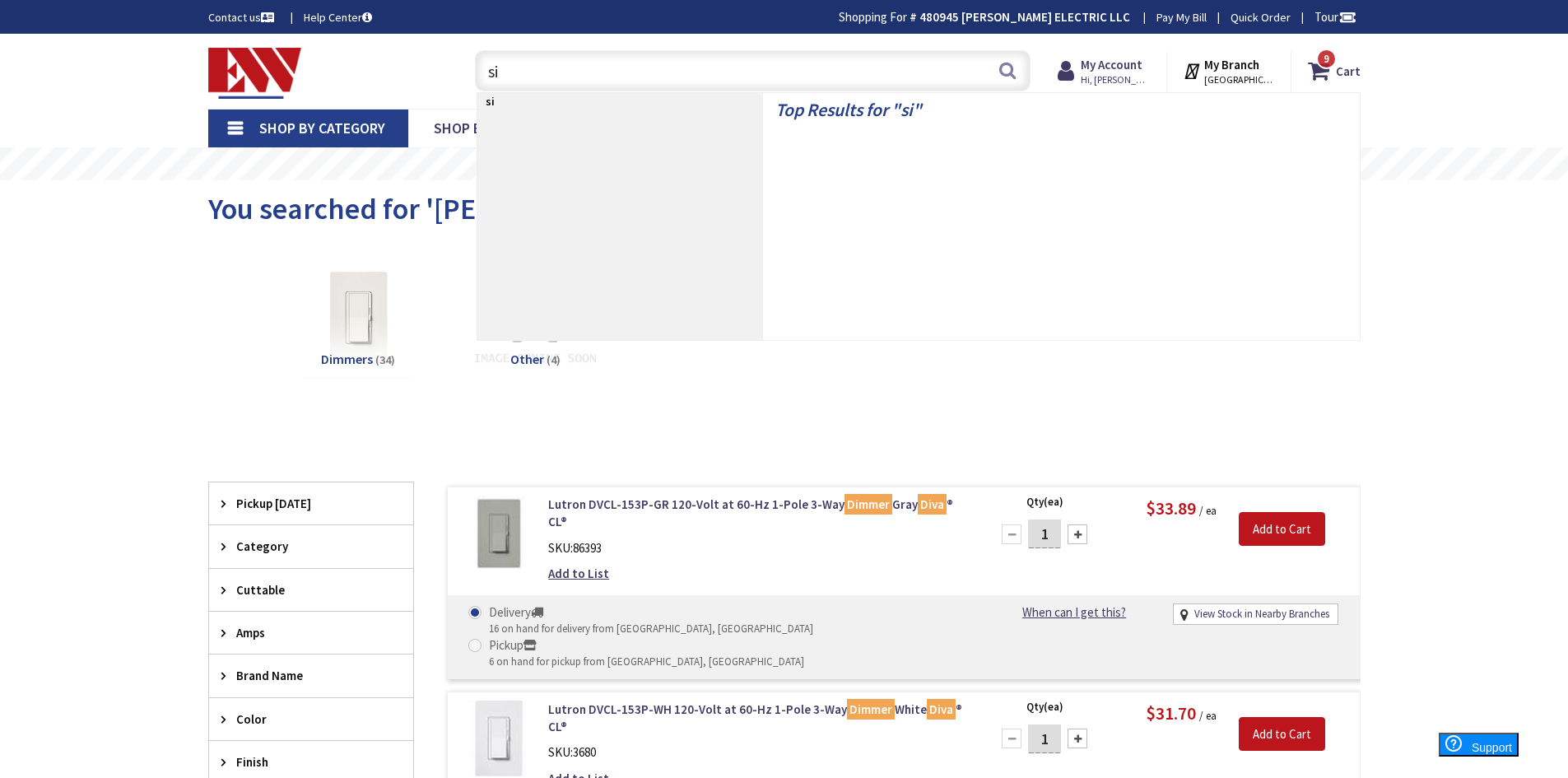
type input "s"
type input "4 way"
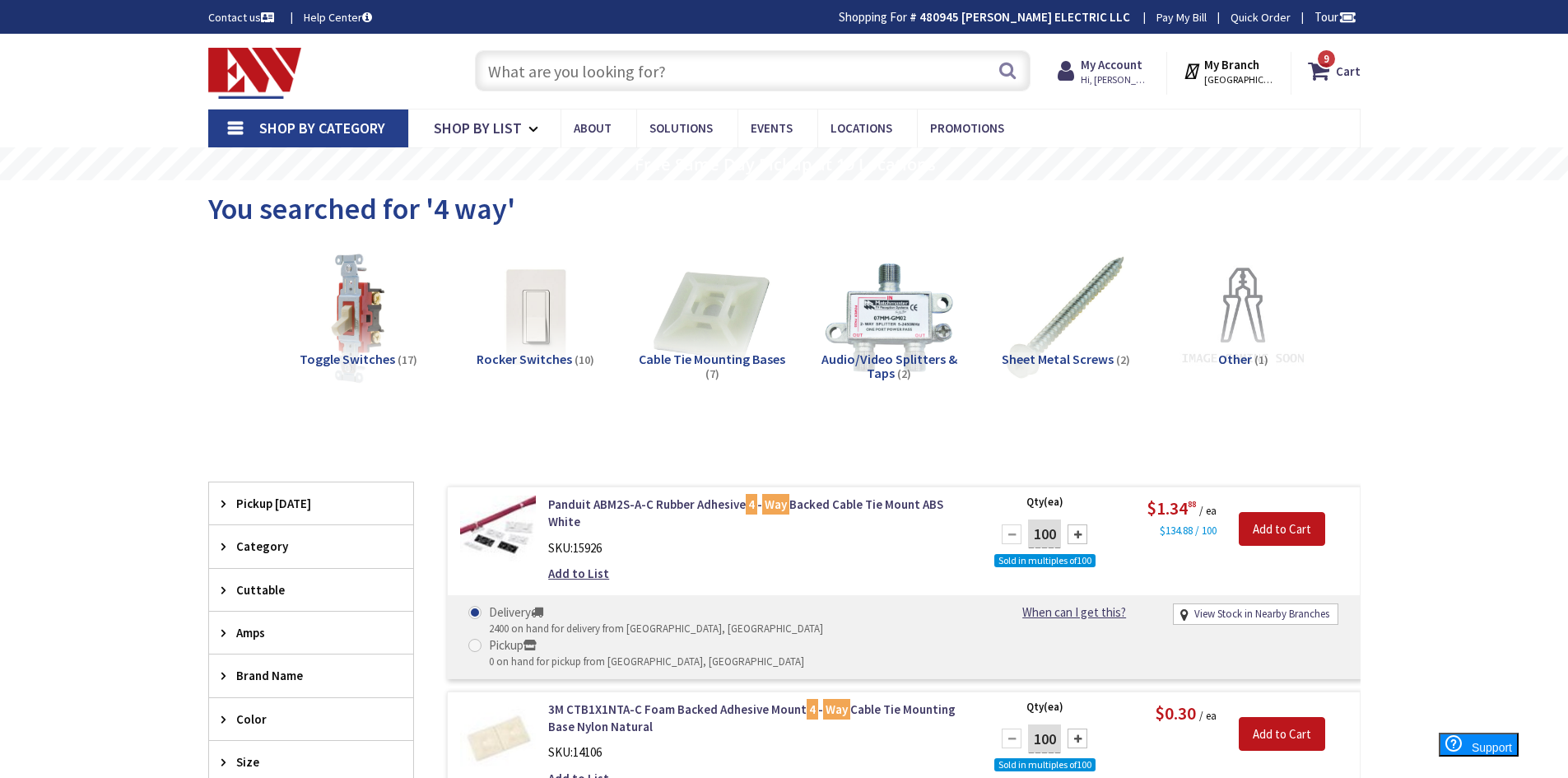
click at [750, 62] on input "text" at bounding box center [753, 71] width 556 height 41
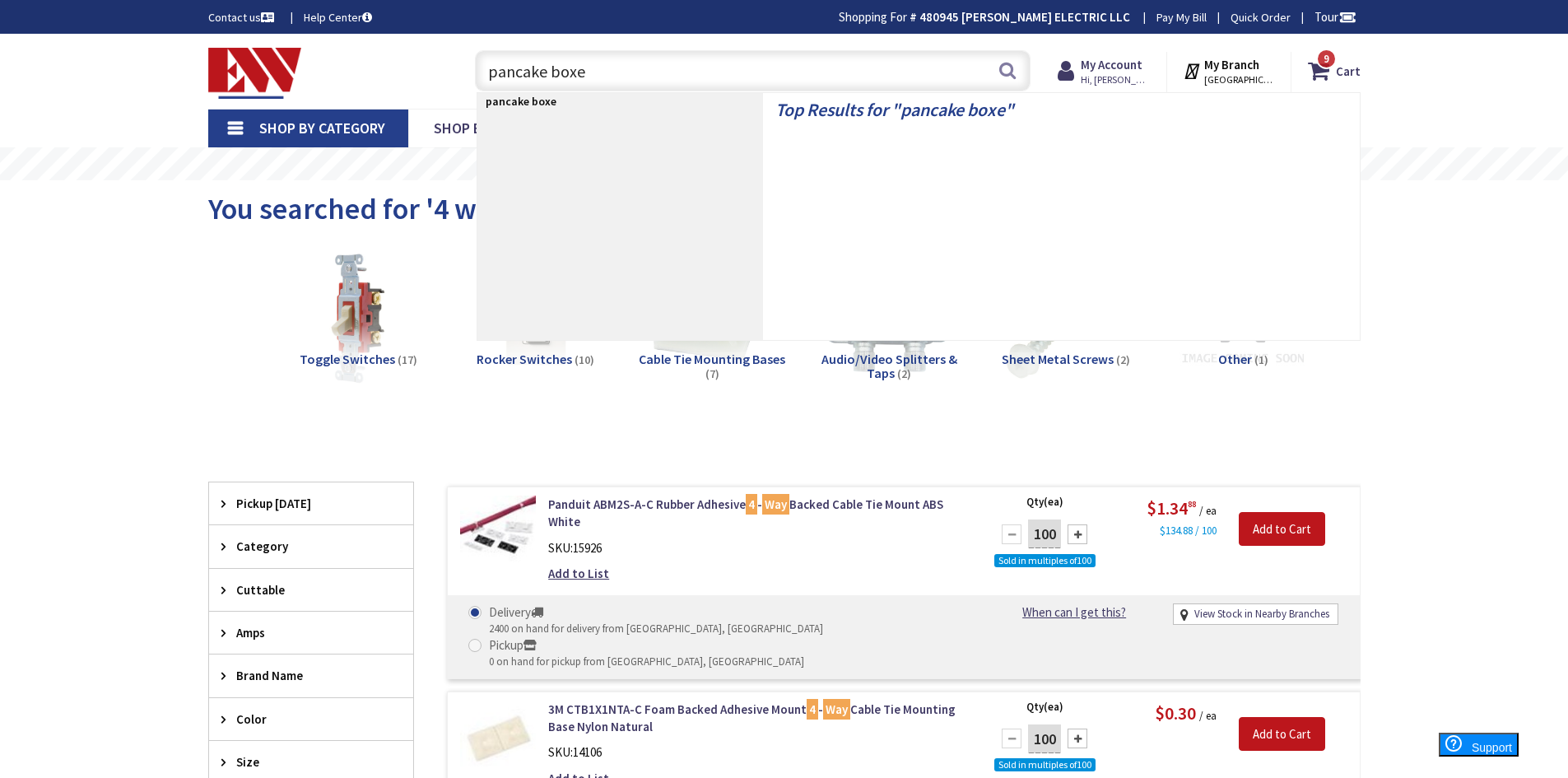
type input "pancake boxes"
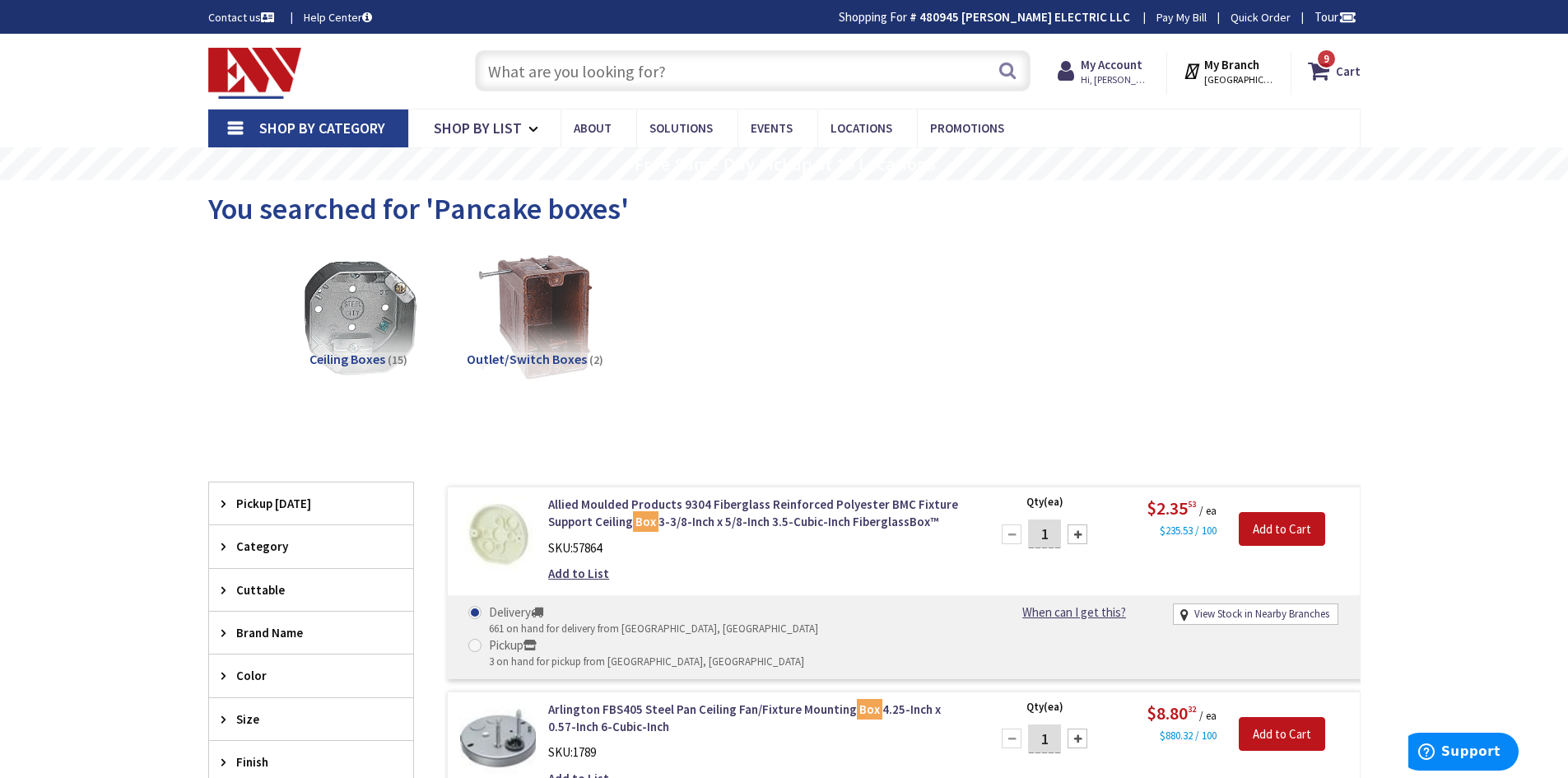
click at [682, 66] on input "text" at bounding box center [753, 71] width 556 height 41
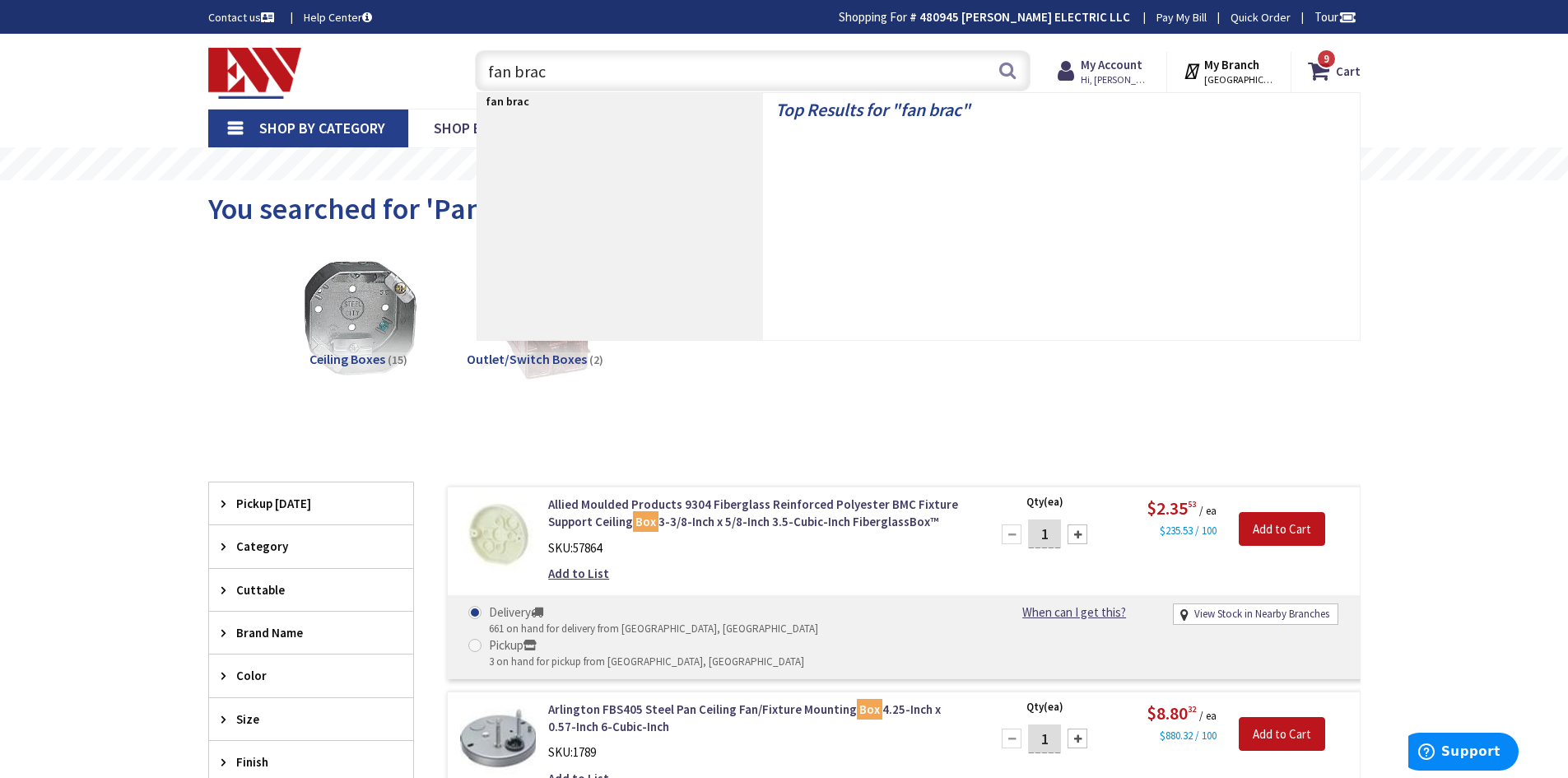
type input "fan brace"
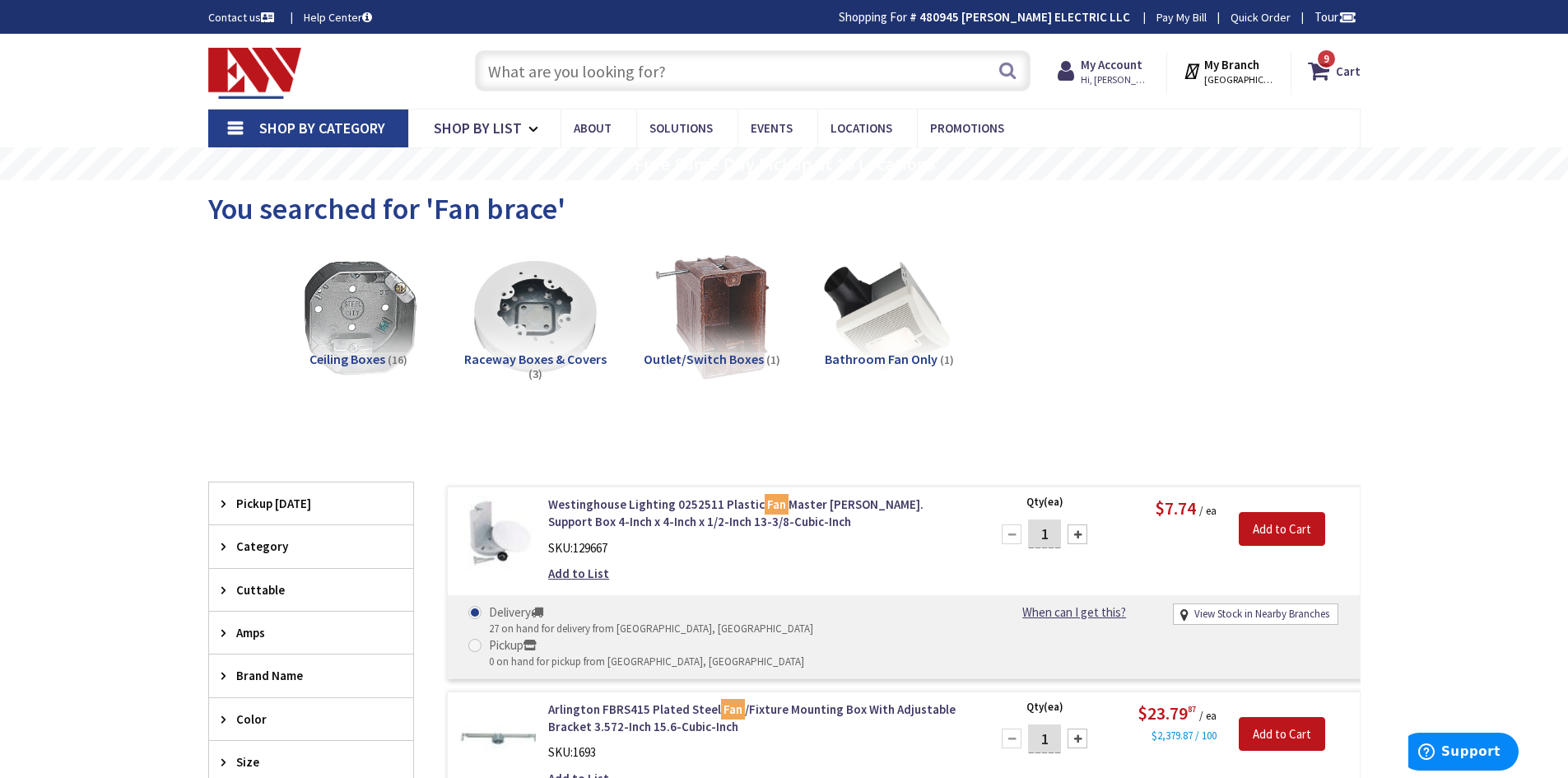
click at [607, 68] on input "text" at bounding box center [753, 71] width 556 height 41
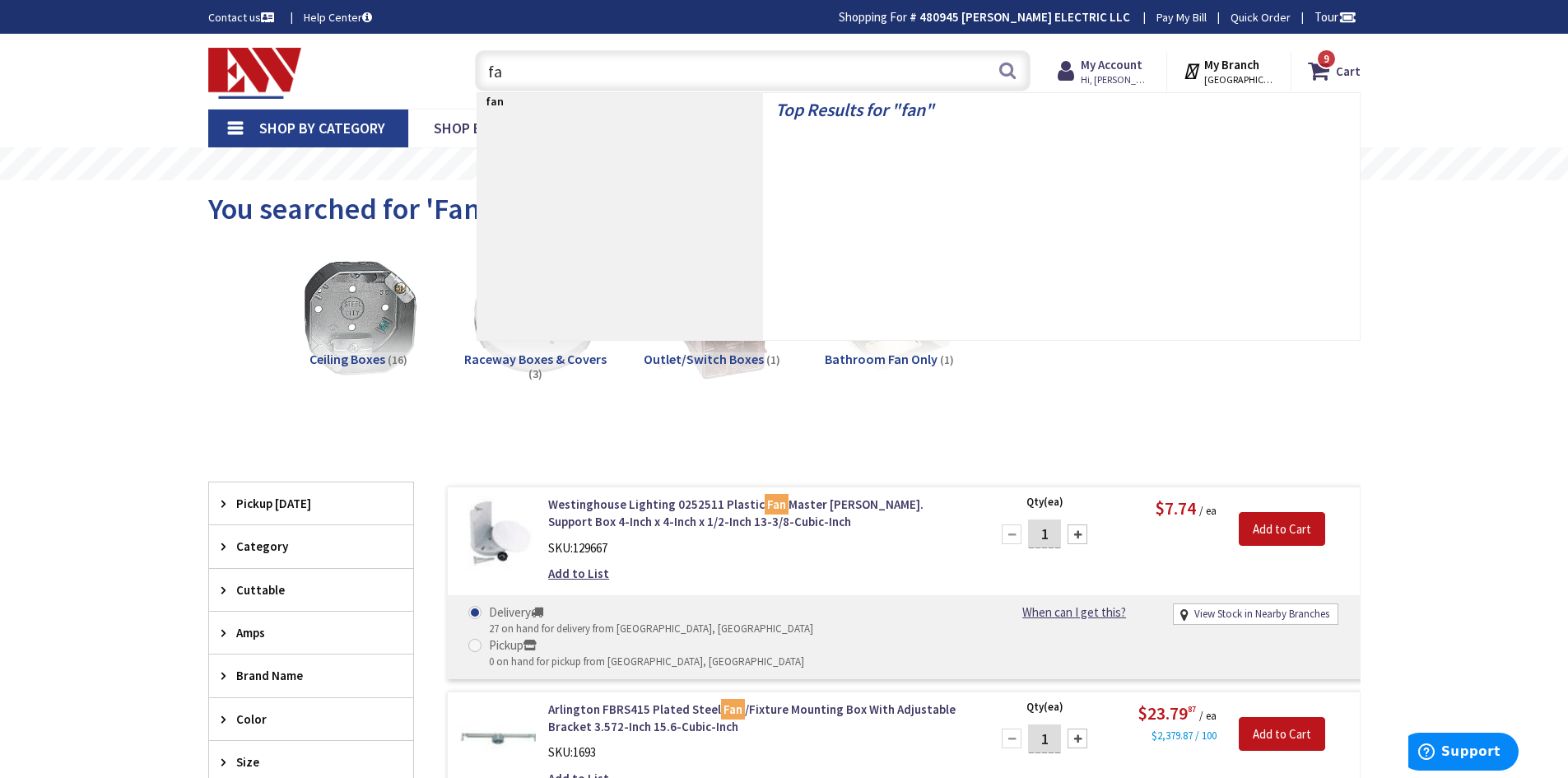
type input "f"
type input "exhaust fans"
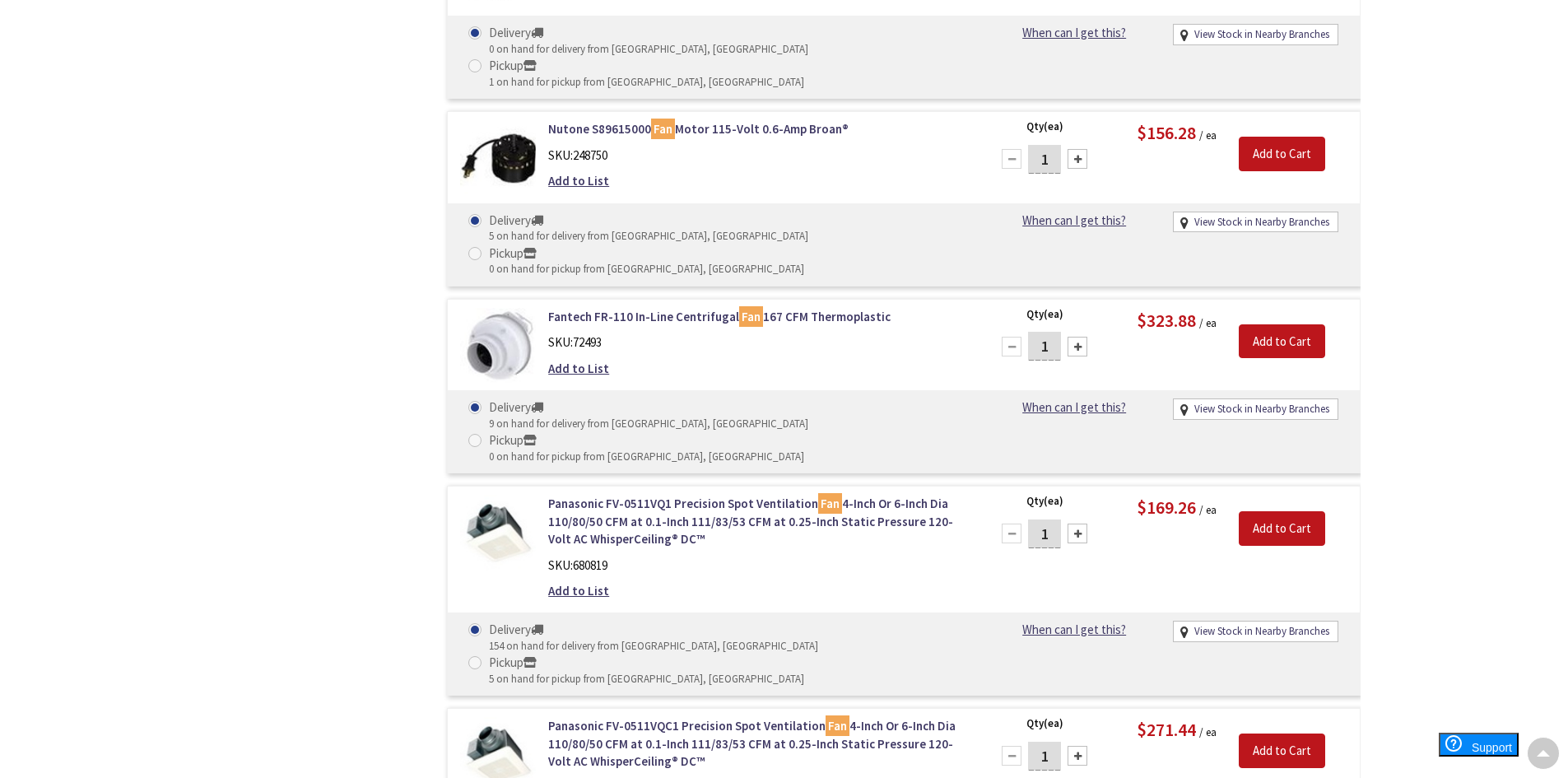
scroll to position [3292, 0]
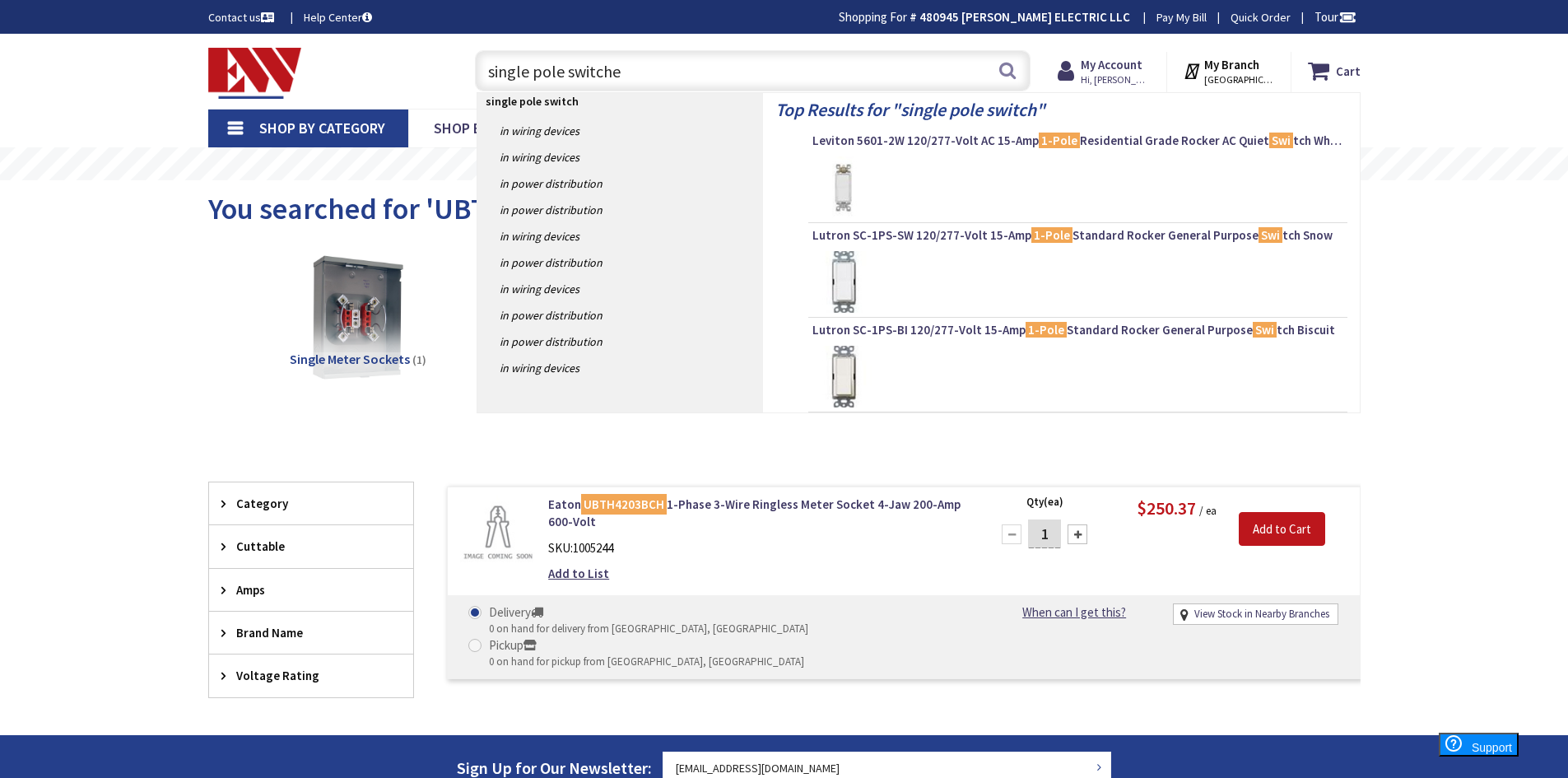
type input "single pole switches"
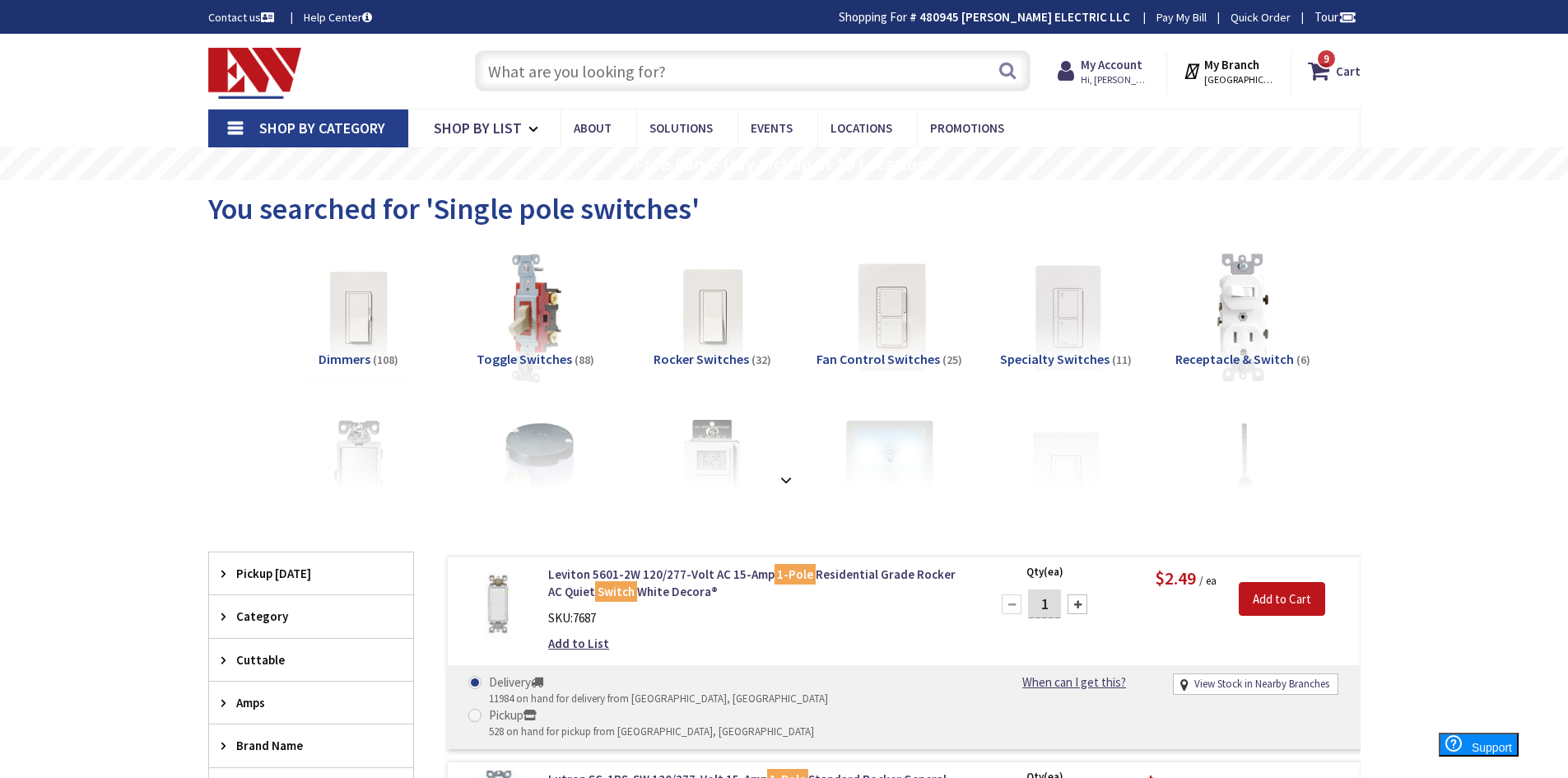
click at [687, 58] on input "text" at bounding box center [753, 71] width 556 height 41
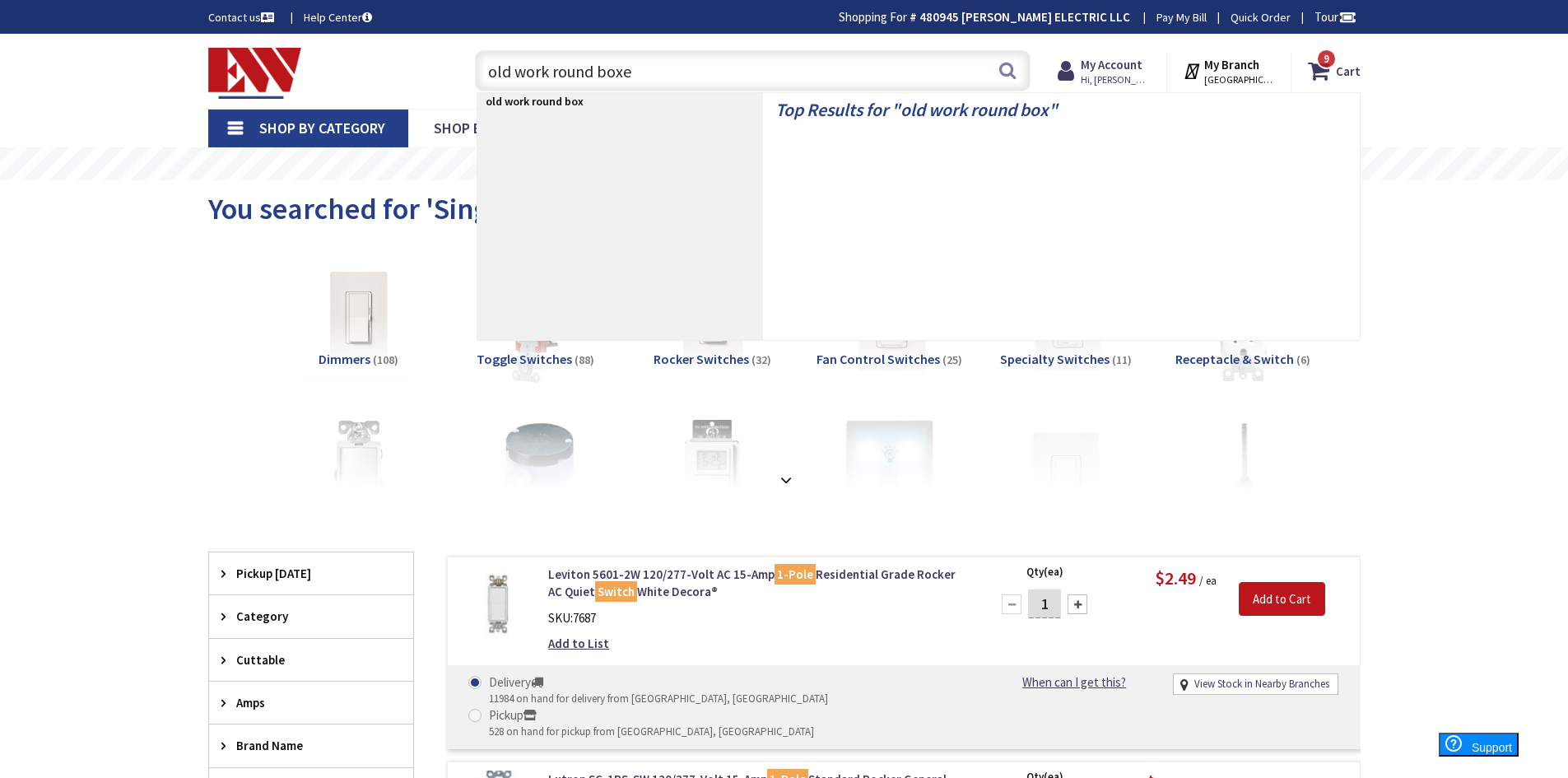
type input "old work round boxes"
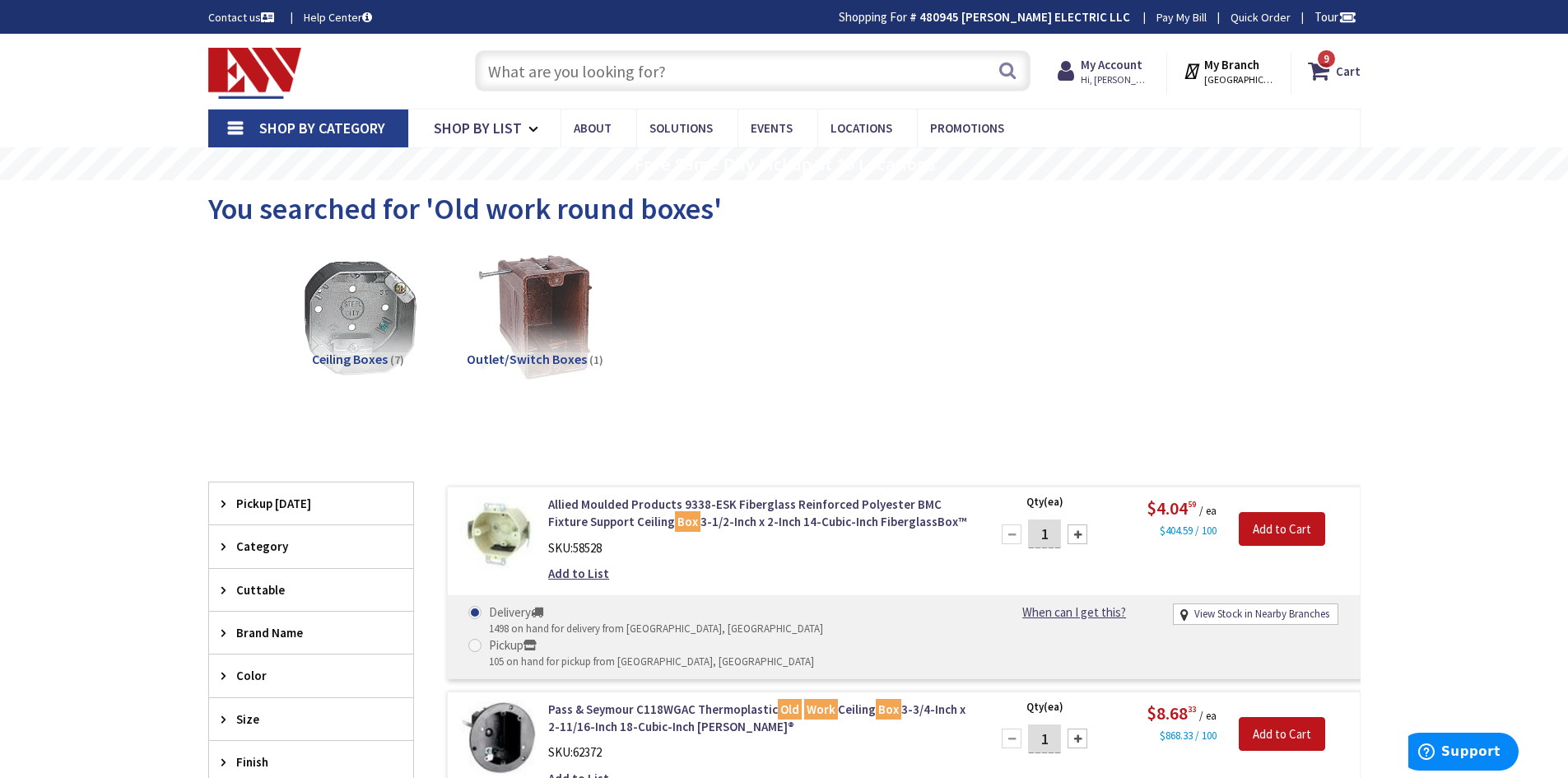
click at [657, 59] on input "text" at bounding box center [753, 71] width 556 height 41
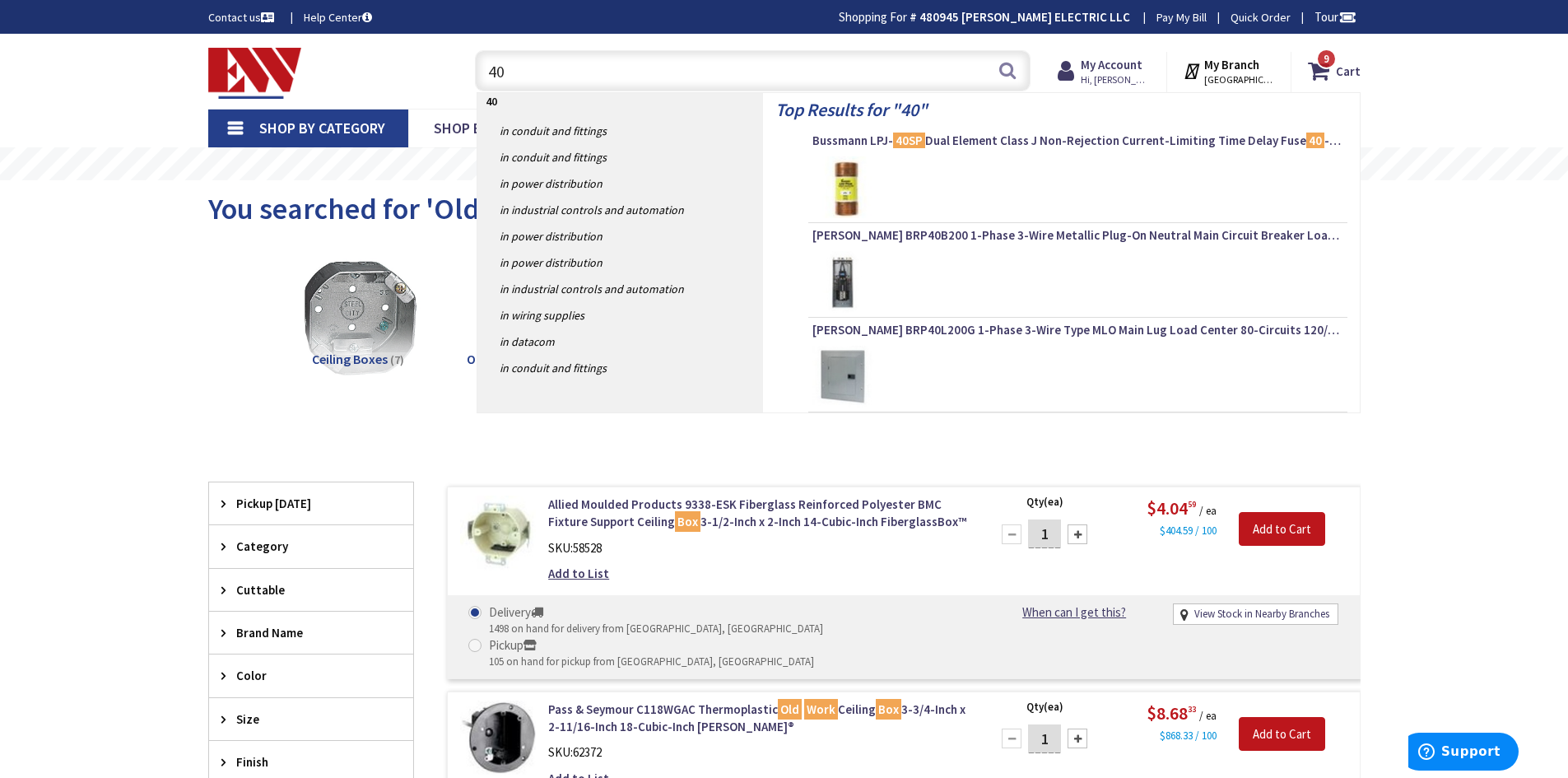
type input "4"
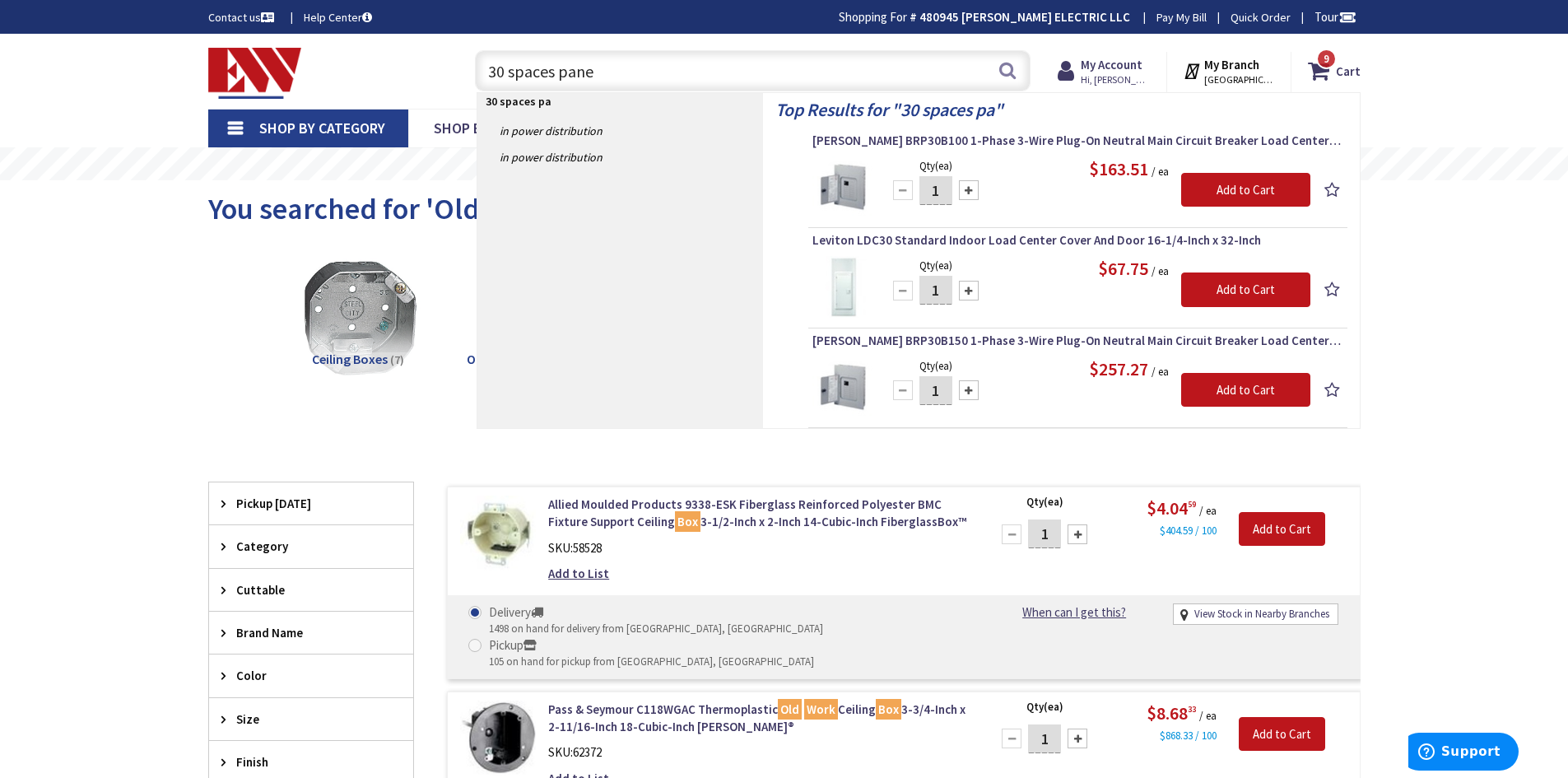
type input "30 spaces panel"
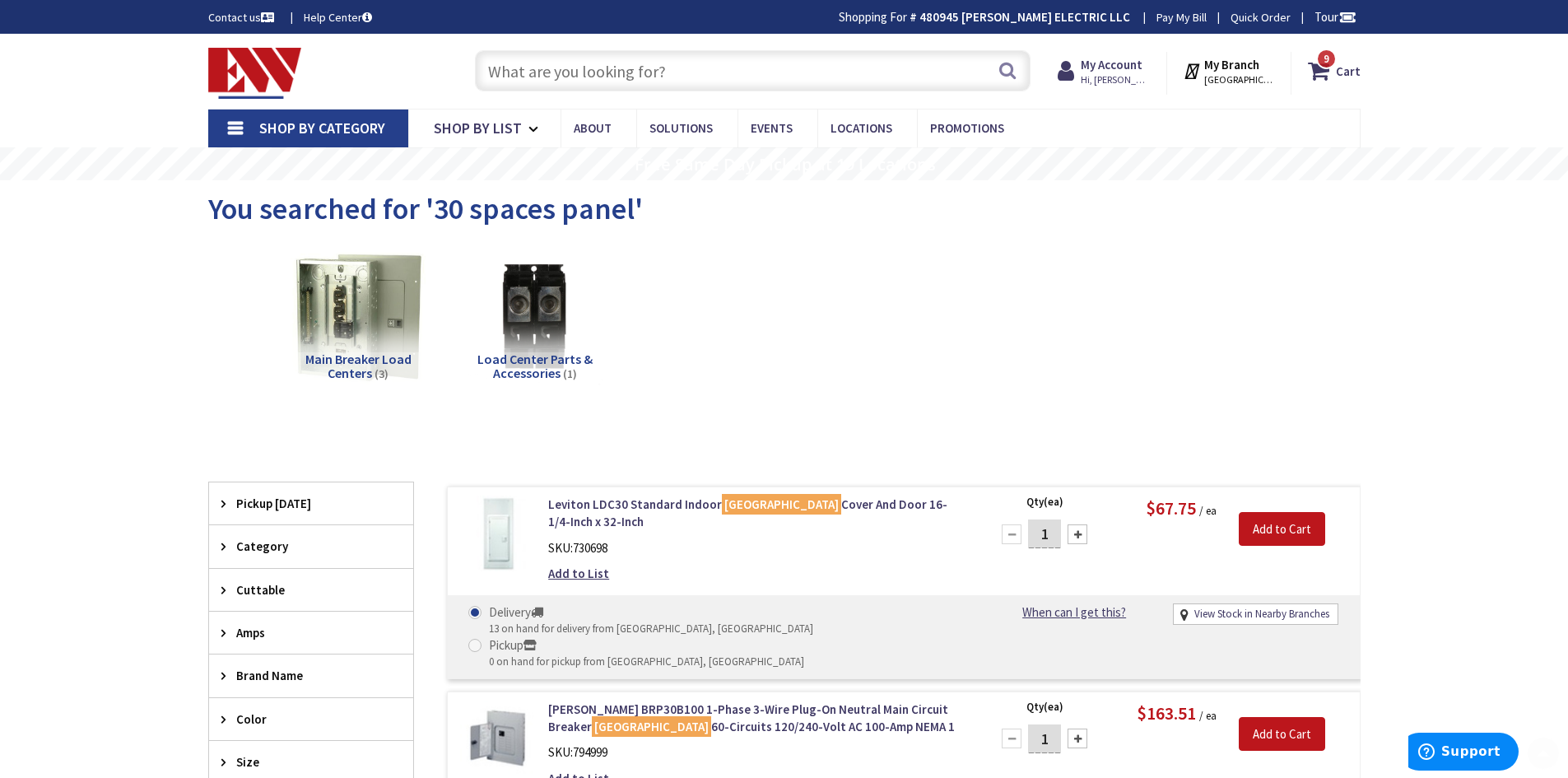
click at [767, 93] on div "Search" at bounding box center [748, 70] width 563 height 53
click at [768, 77] on input "text" at bounding box center [753, 71] width 556 height 41
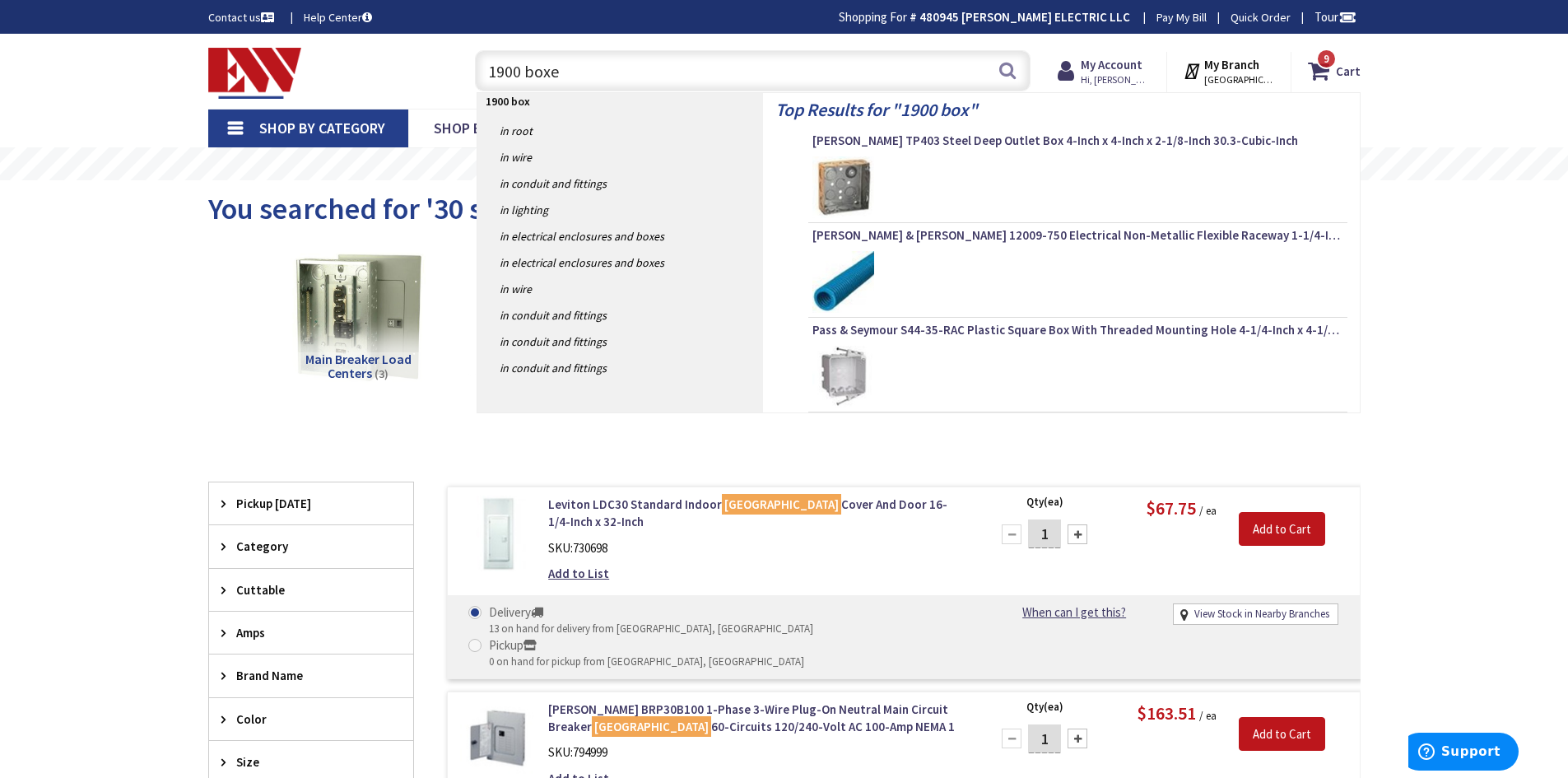
type input "1900 boxes"
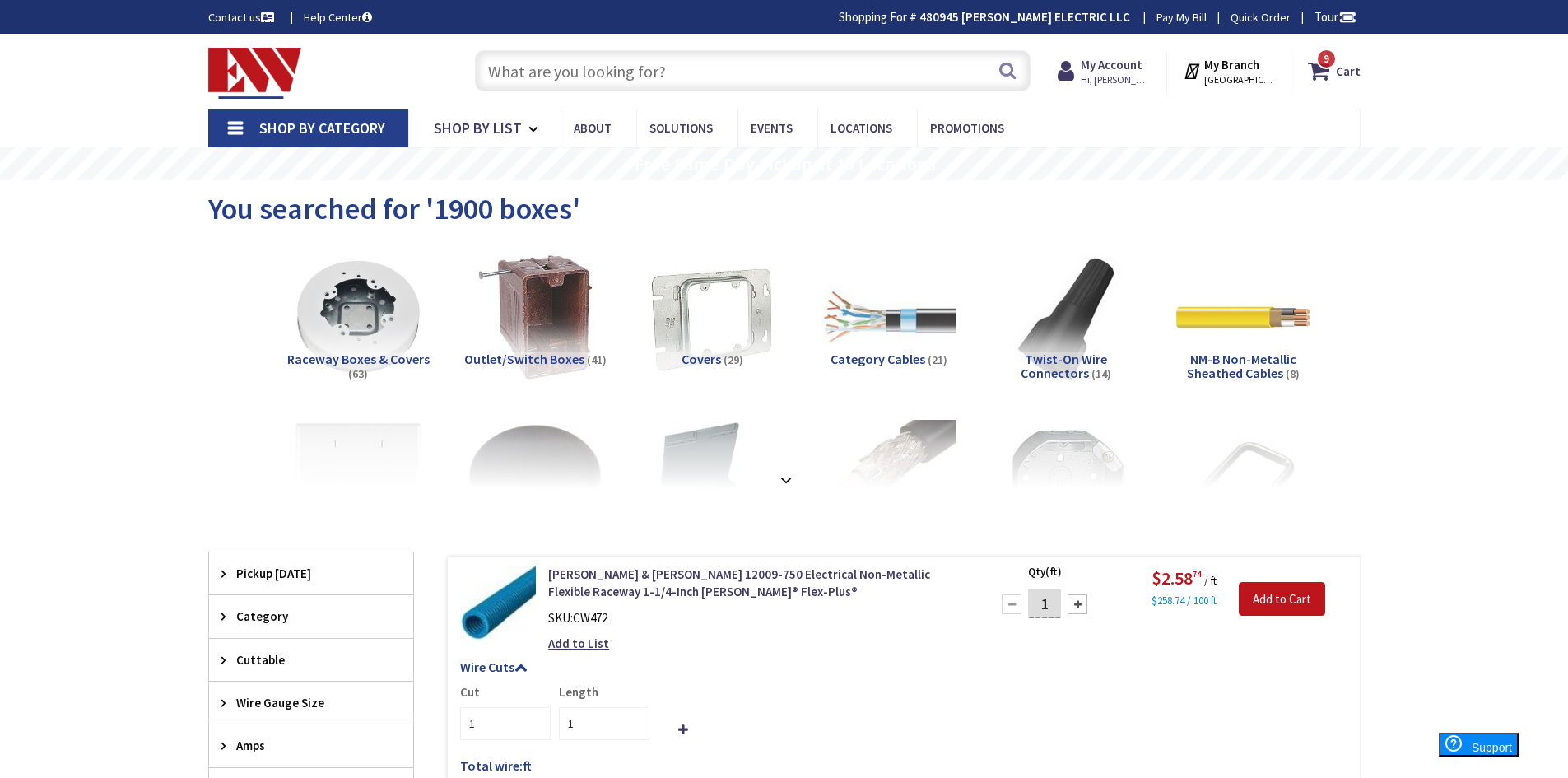
click at [604, 69] on input "text" at bounding box center [753, 71] width 556 height 41
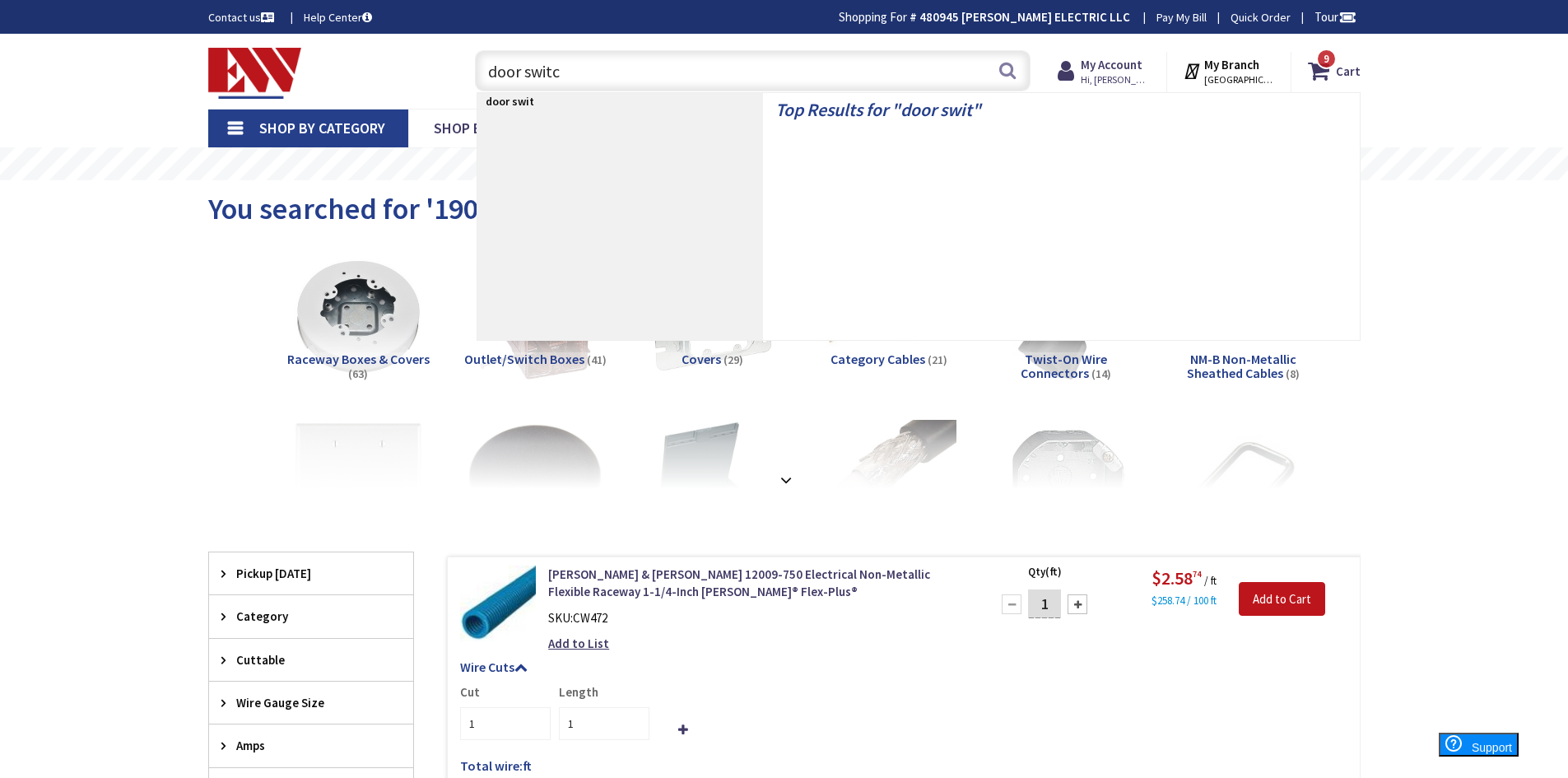
type input "door switch"
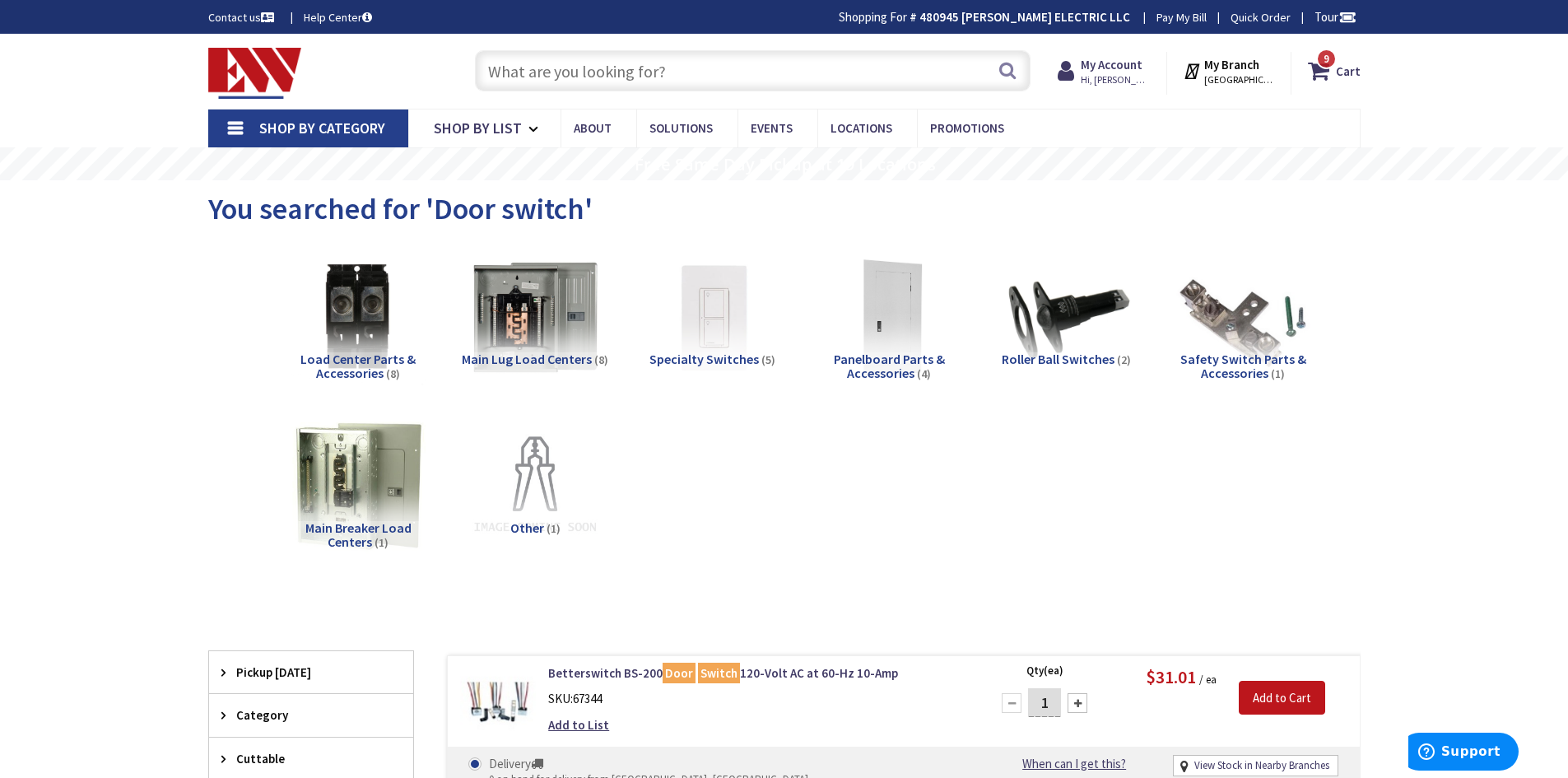
click at [588, 66] on input "text" at bounding box center [753, 71] width 556 height 41
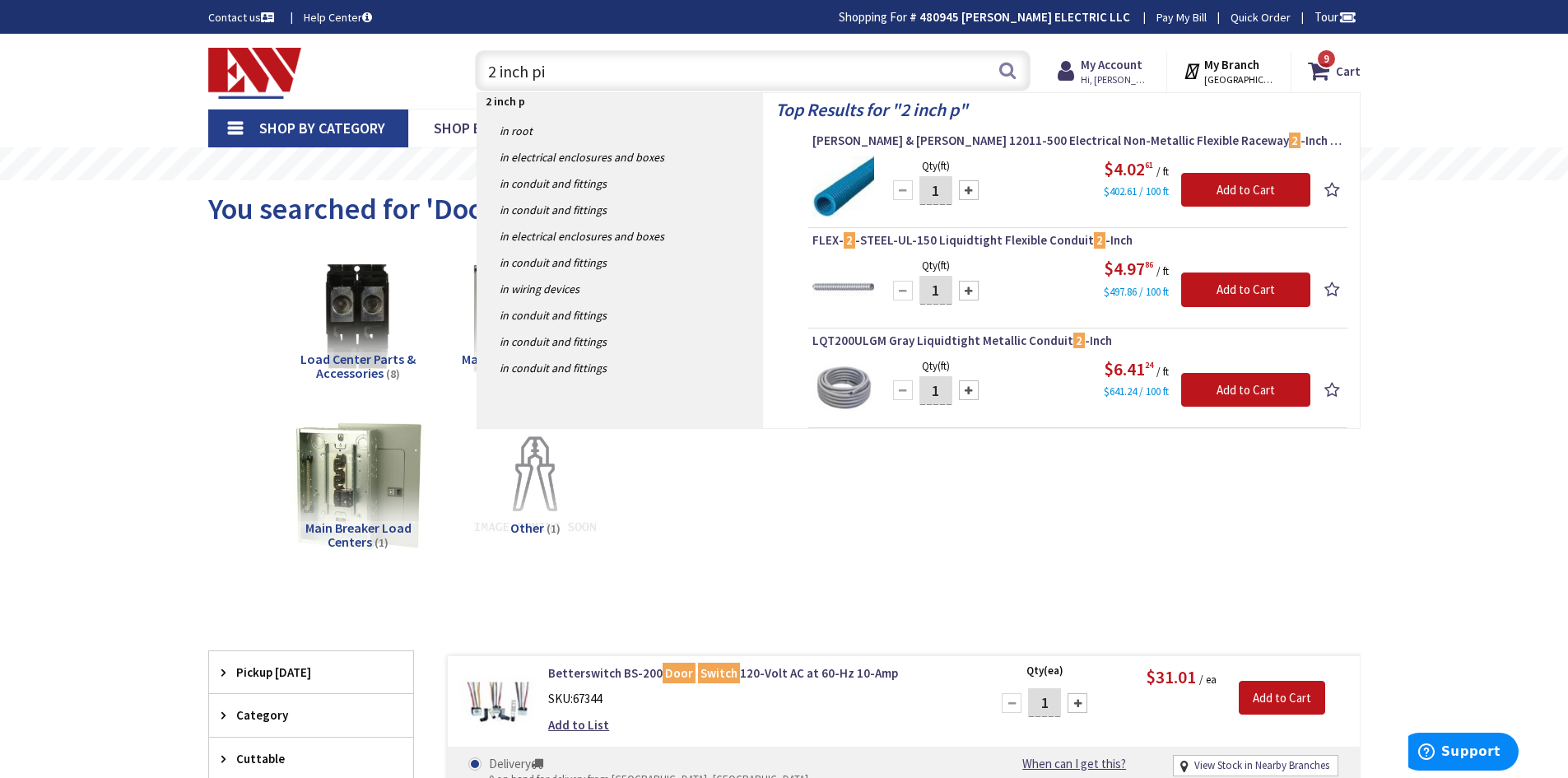
type input "2 inch pie"
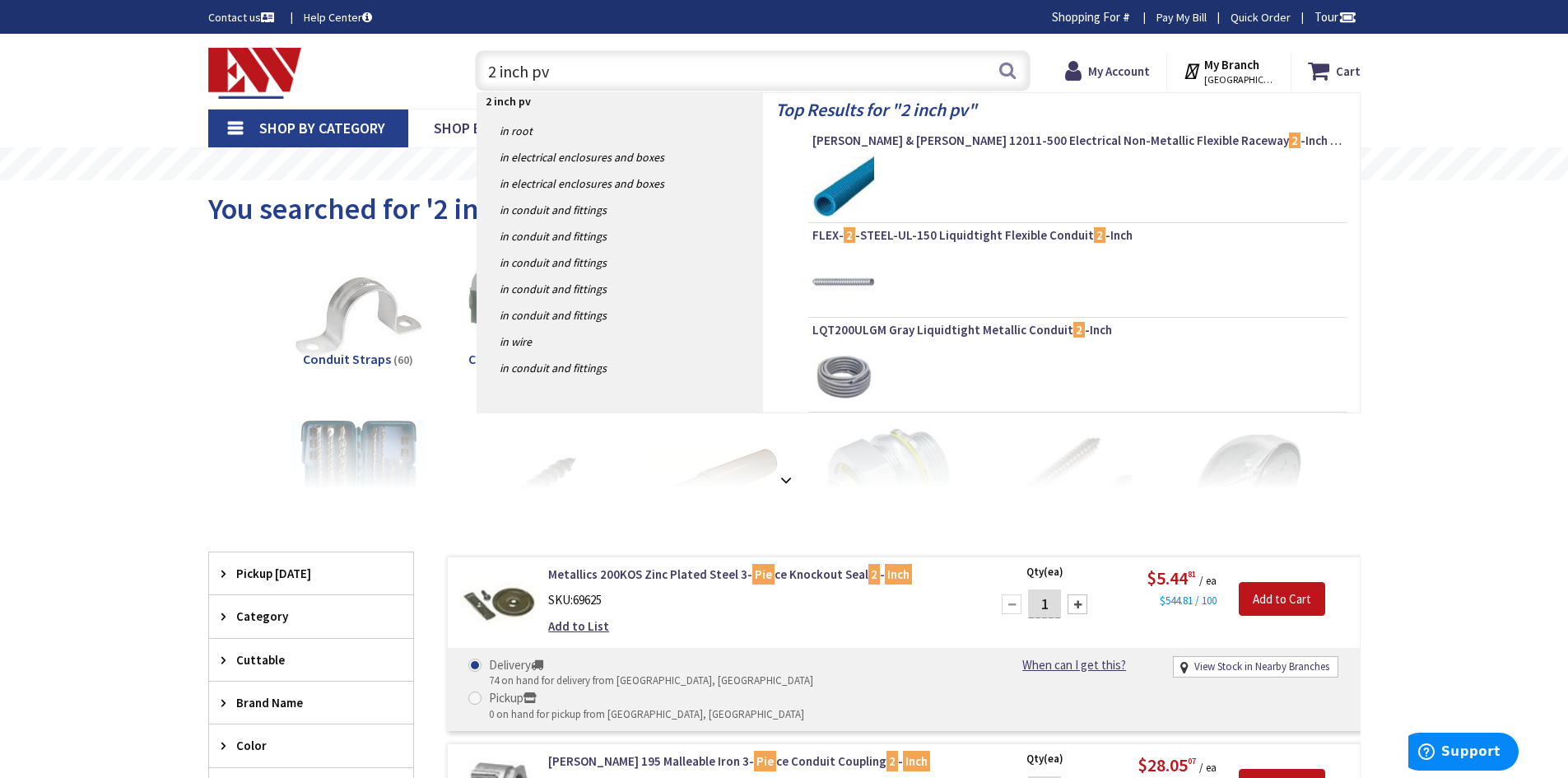
type input "2 inch pvc"
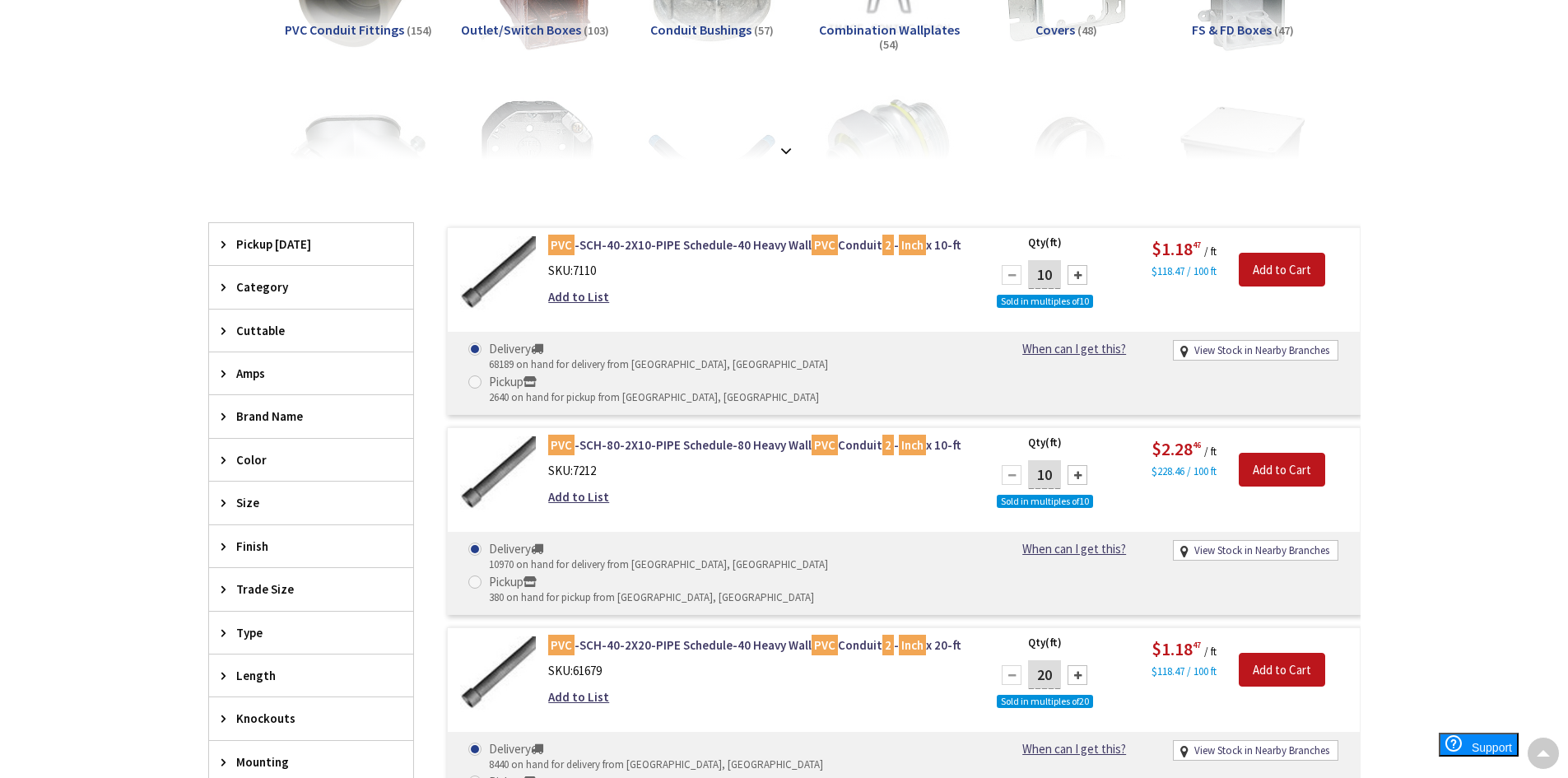
drag, startPoint x: 1052, startPoint y: 275, endPoint x: 1020, endPoint y: 273, distance: 32.1
click at [1020, 273] on div "10" at bounding box center [1044, 274] width 99 height 33
click at [1145, 273] on div "$1.18 47 / ft $118.47 / 100 ft" at bounding box center [1168, 257] width 118 height 44
drag, startPoint x: 1029, startPoint y: 275, endPoint x: 1102, endPoint y: 281, distance: 73.2
click at [1102, 281] on div "Qty (ft) 250 Sold in multiples of 10 Please select a quantity" at bounding box center [1050, 281] width 118 height 90
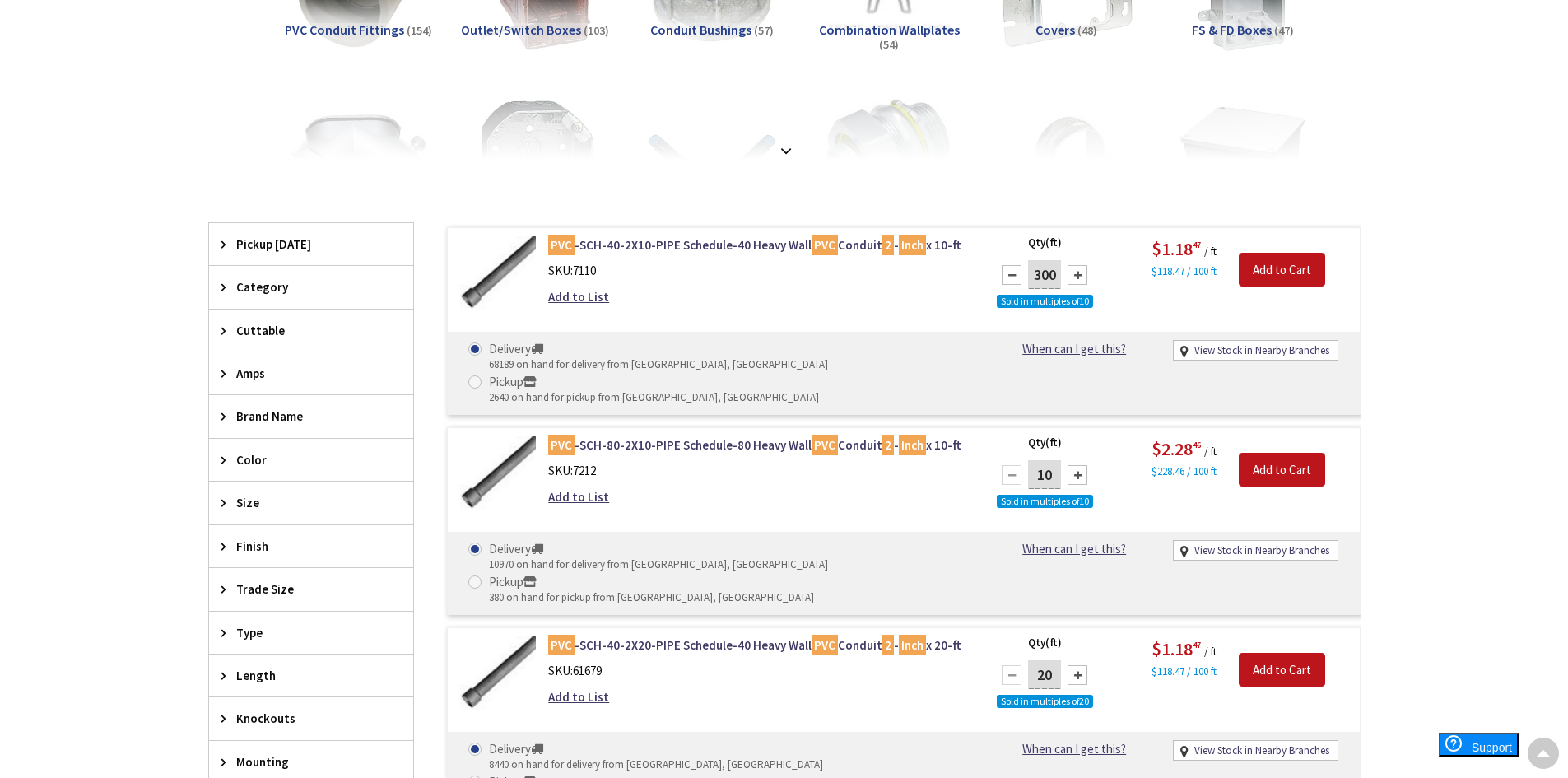
type input "300"
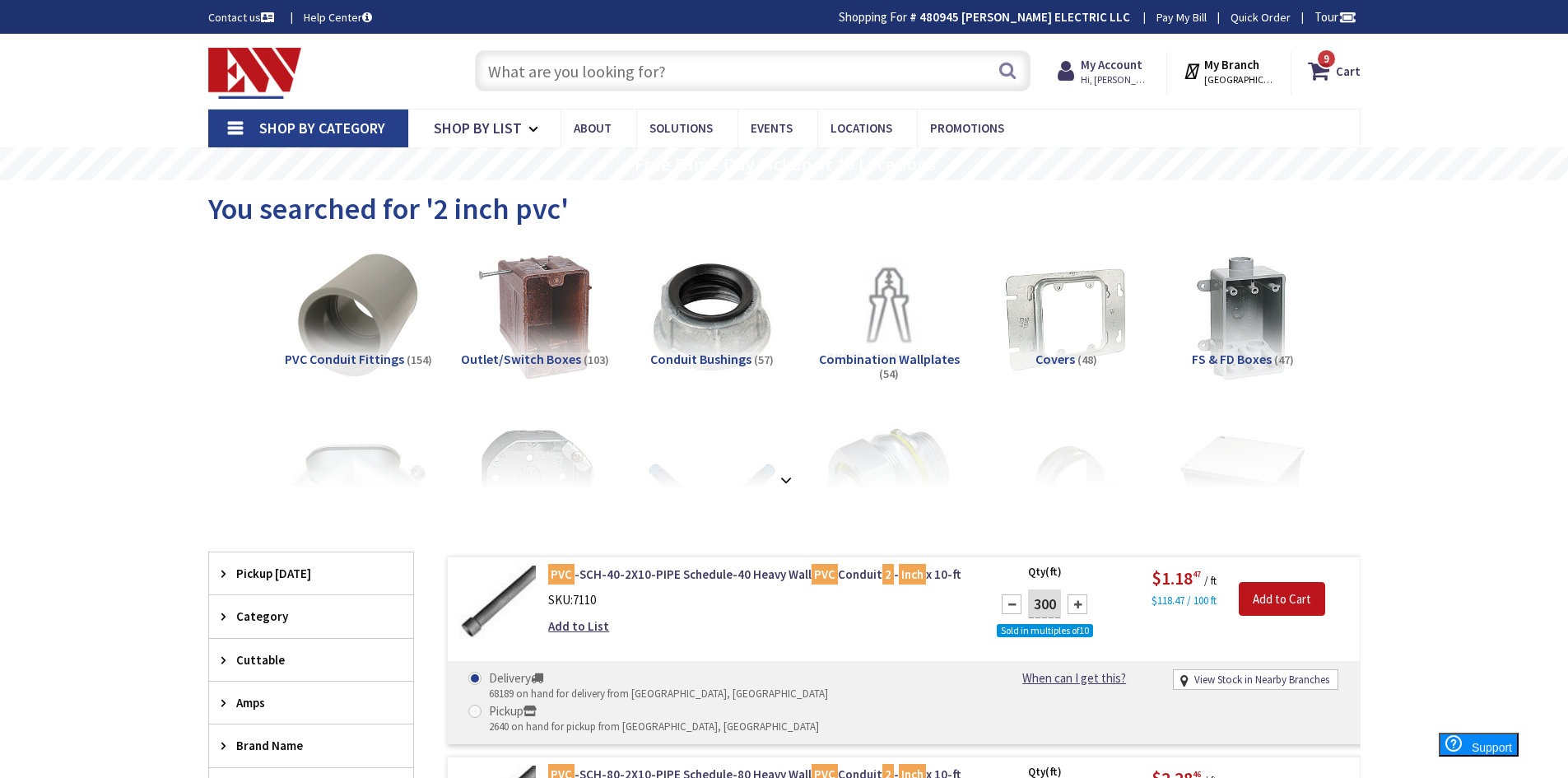
click at [737, 47] on div "Search" at bounding box center [748, 70] width 563 height 53
click at [737, 83] on input "text" at bounding box center [753, 71] width 556 height 41
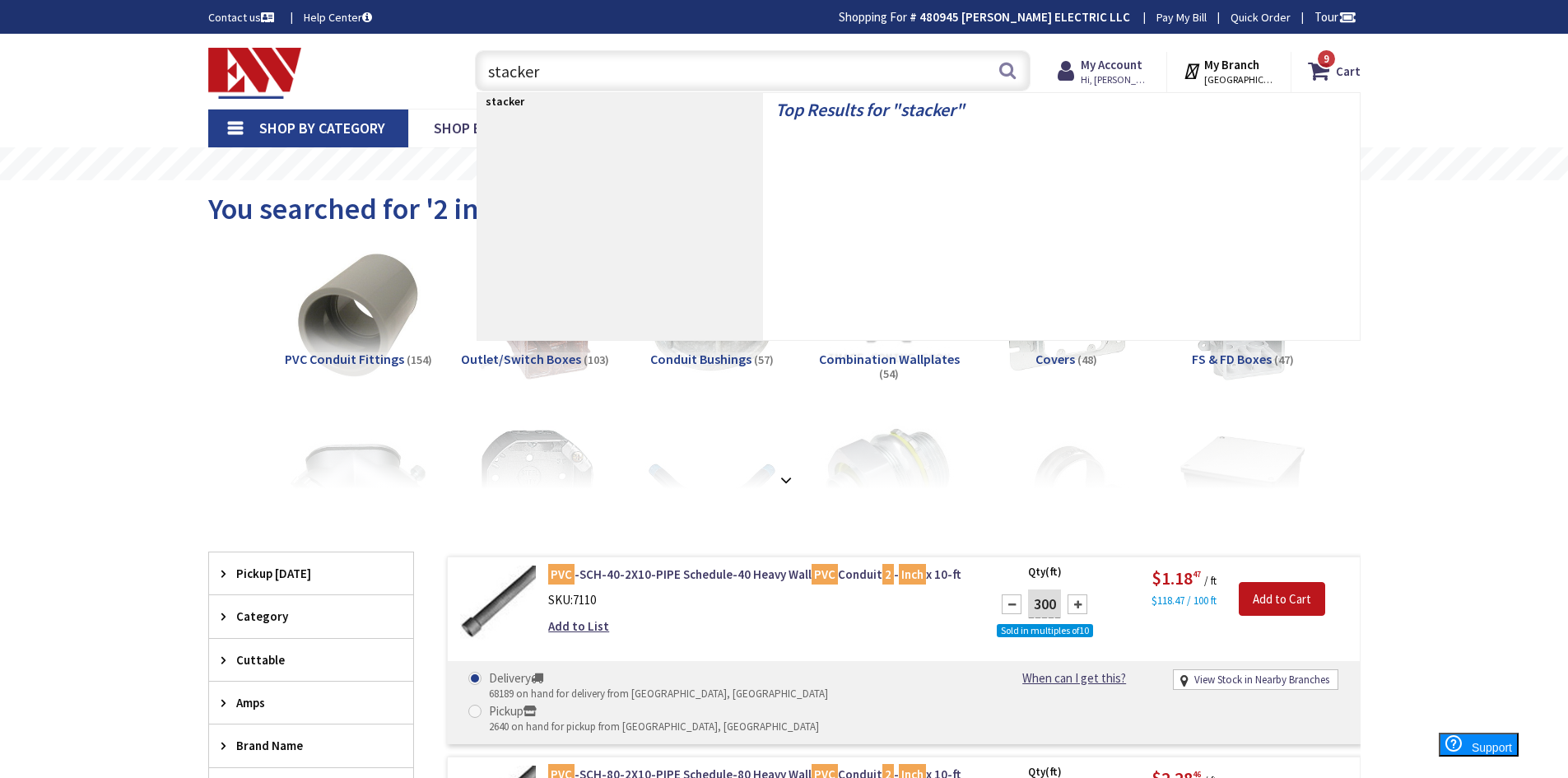
type input "stackers"
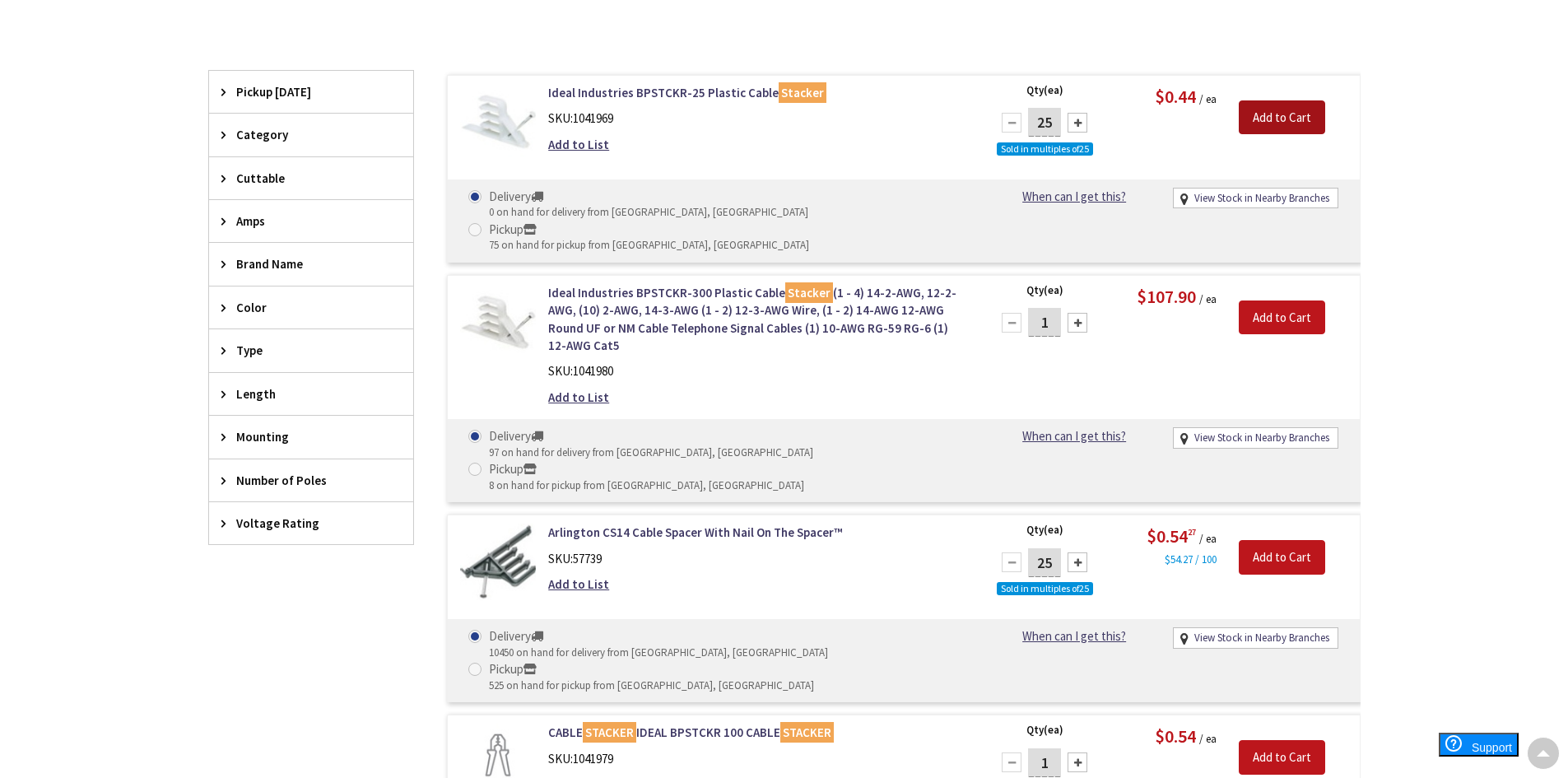
click at [1272, 113] on input "Add to Cart" at bounding box center [1282, 117] width 86 height 34
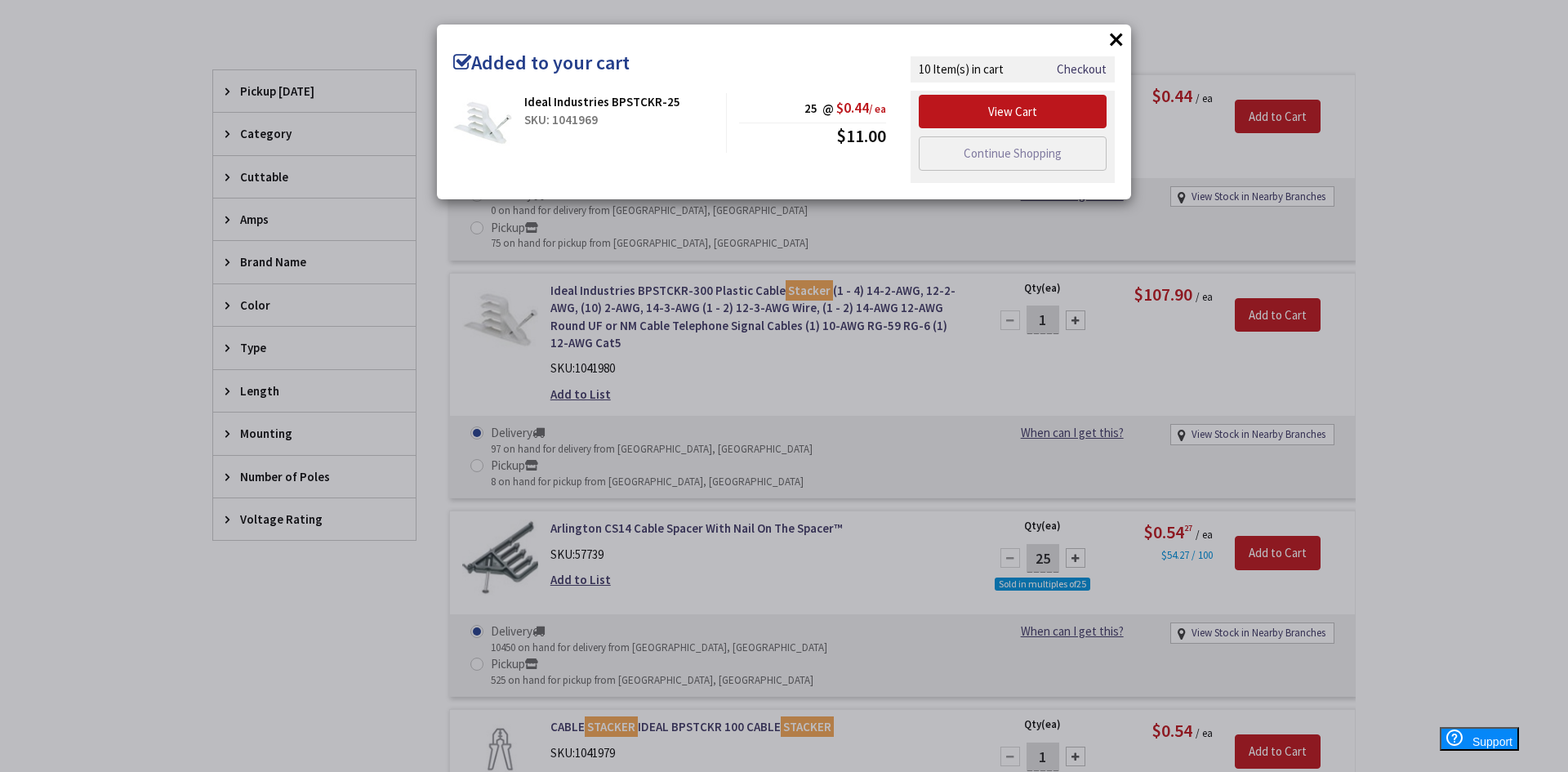
click at [1116, 45] on button "×" at bounding box center [1116, 39] width 25 height 25
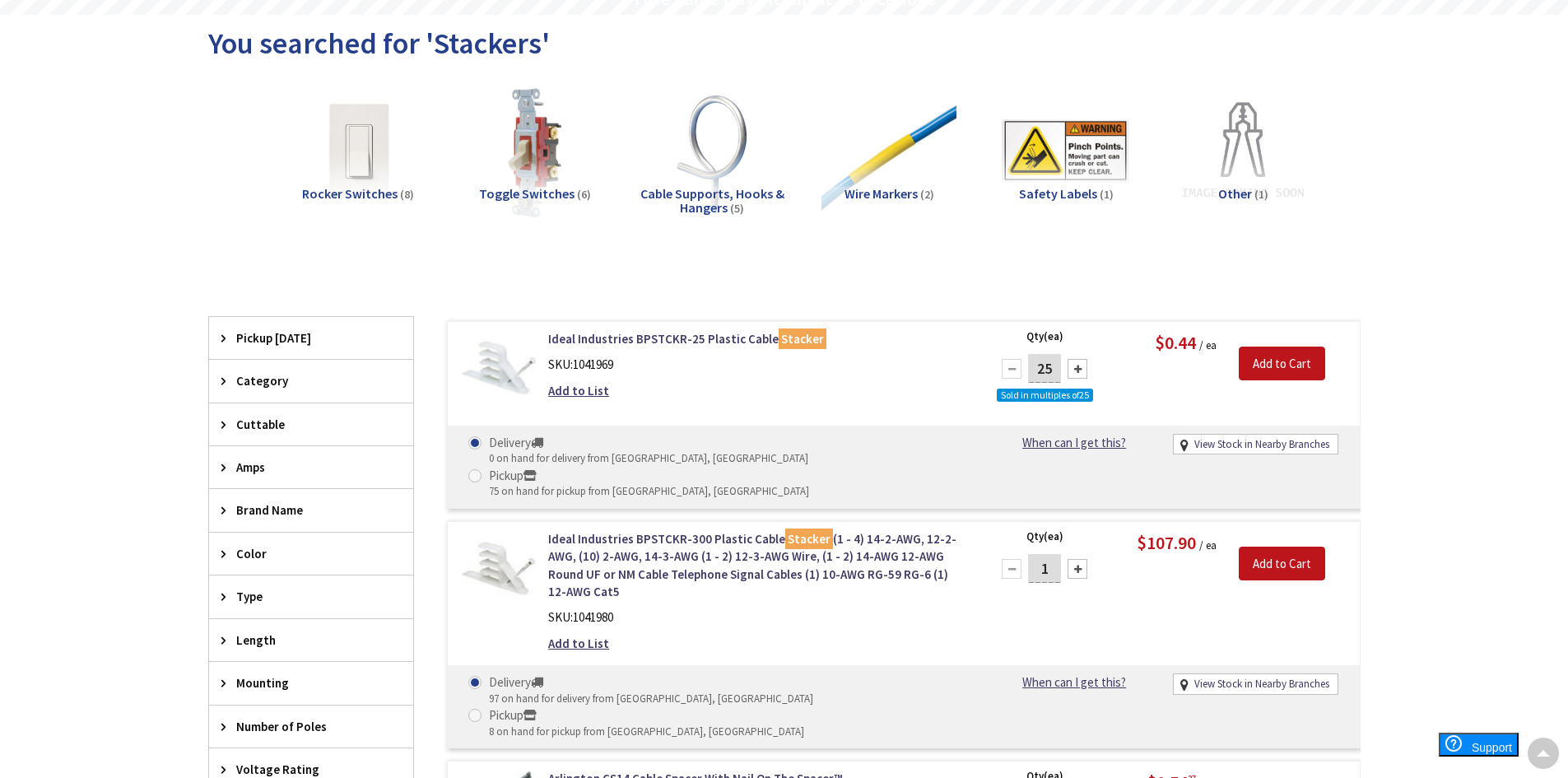
scroll to position [165, 0]
click at [1079, 368] on div at bounding box center [1076, 369] width 20 height 20
type input "50"
click at [1269, 371] on input "Add to Cart" at bounding box center [1282, 364] width 86 height 34
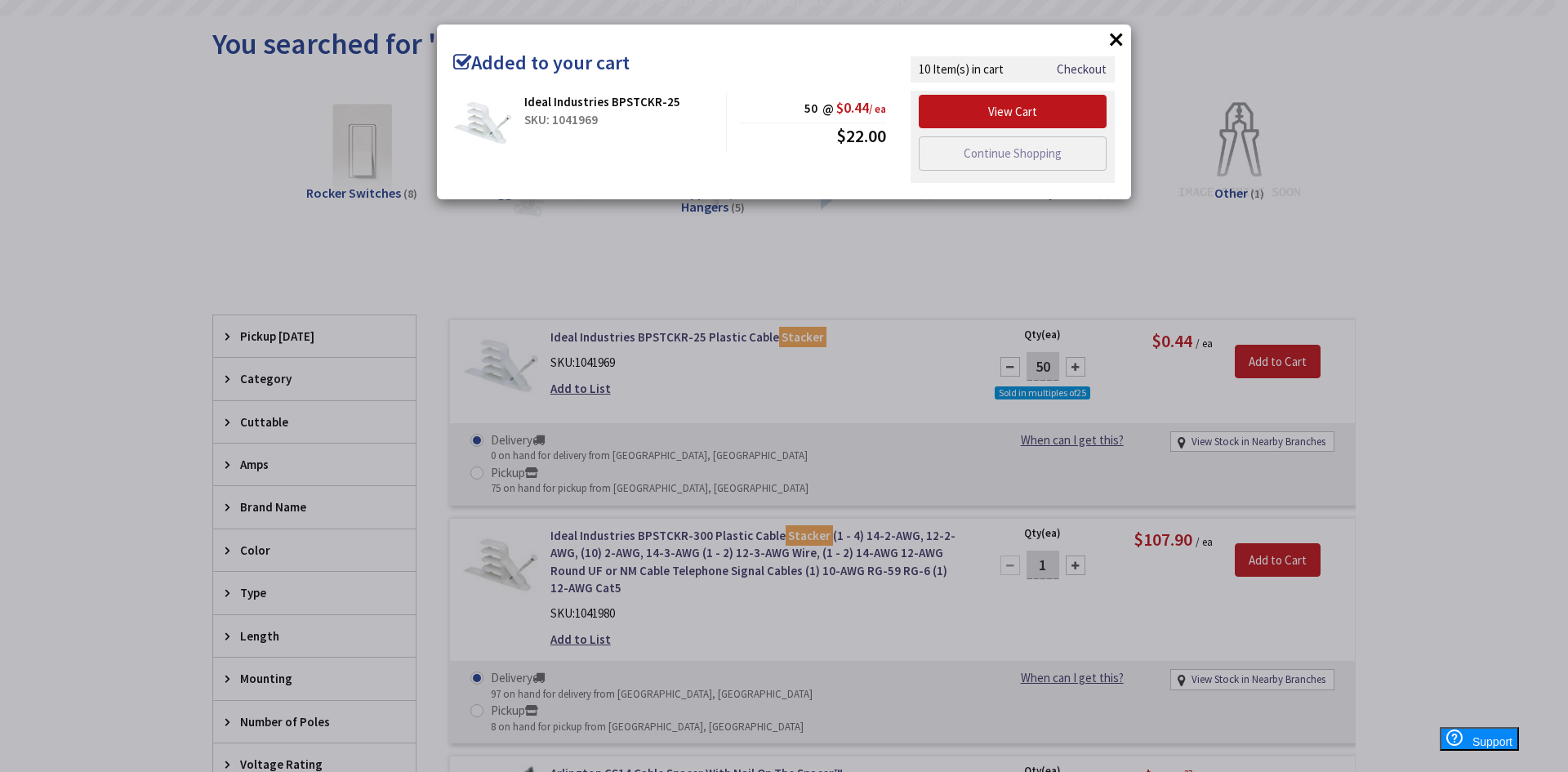
click at [1115, 41] on button "×" at bounding box center [1116, 39] width 25 height 25
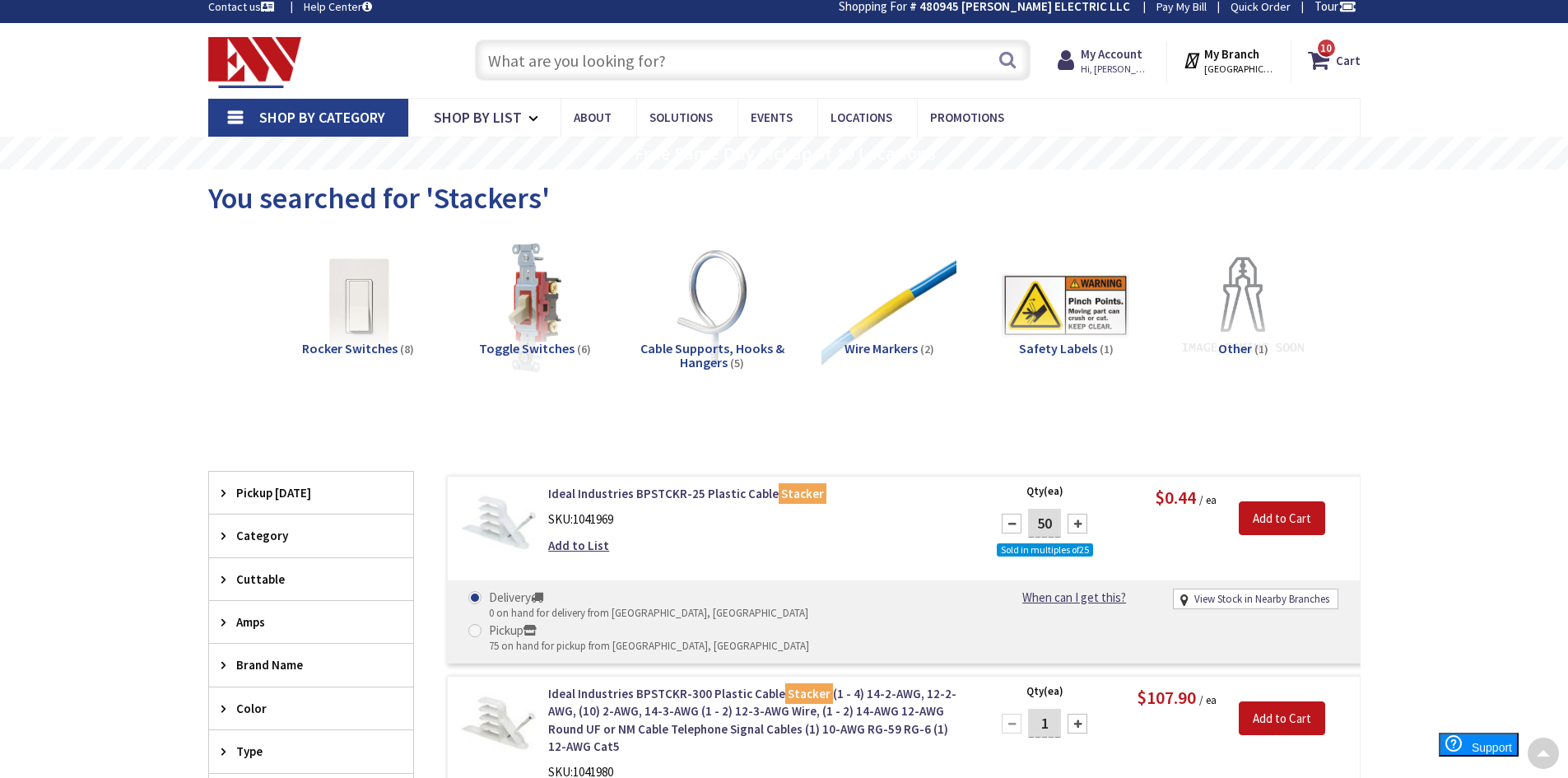
scroll to position [0, 0]
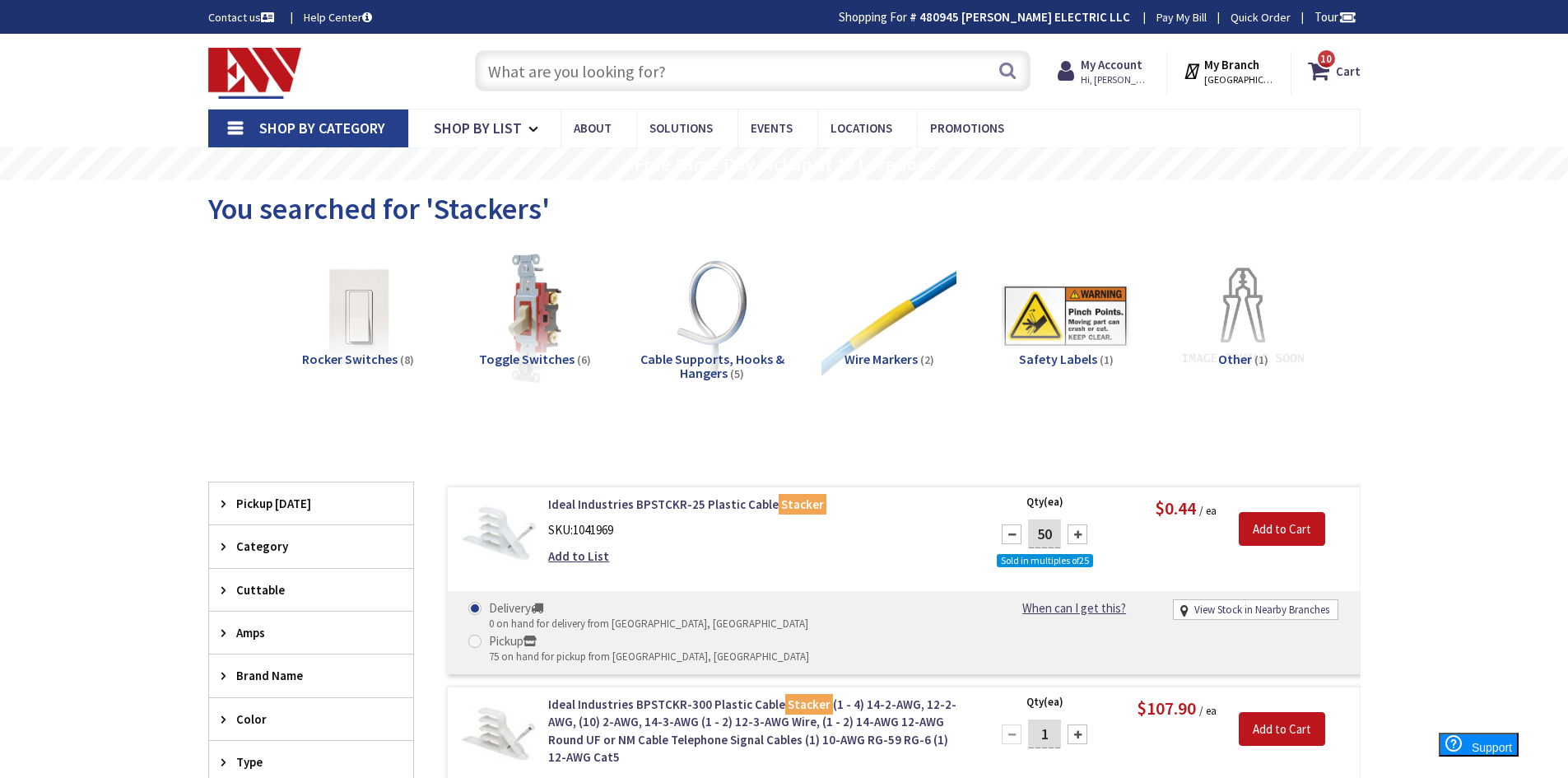
click at [656, 75] on input "text" at bounding box center [753, 71] width 556 height 41
click at [637, 73] on input "text" at bounding box center [753, 71] width 556 height 41
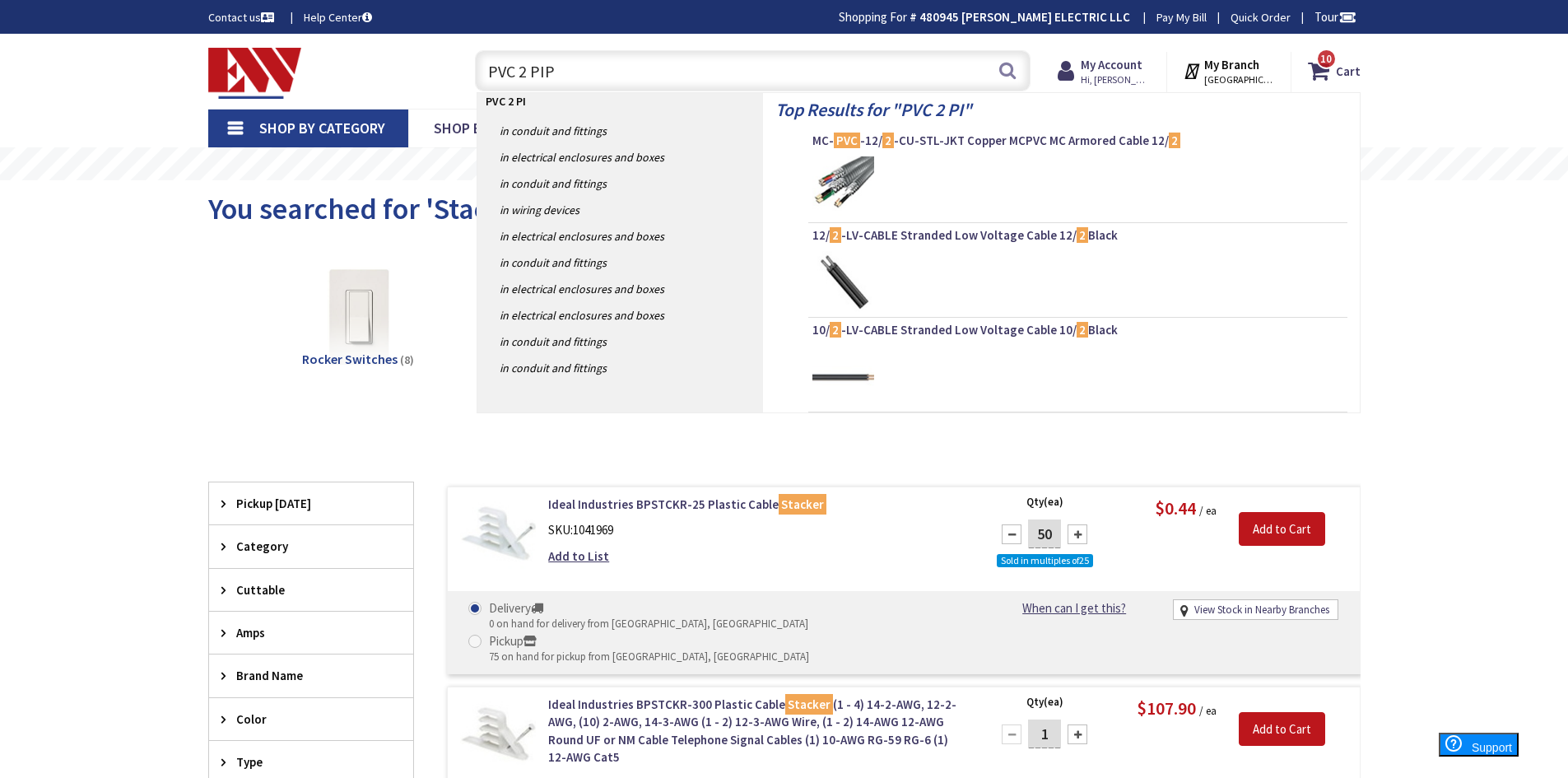
type input "PVC 2 PIPE"
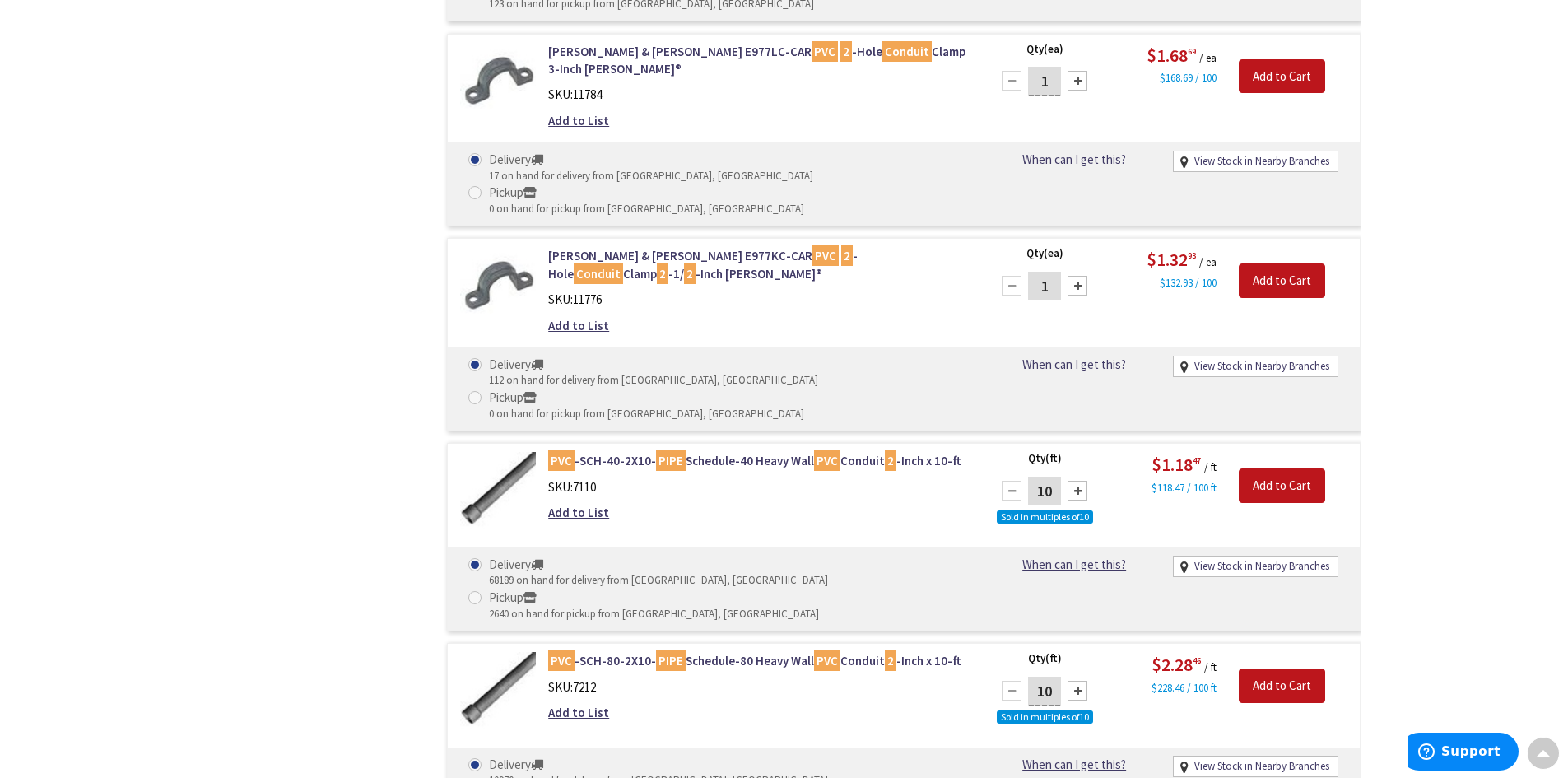
scroll to position [2593, 0]
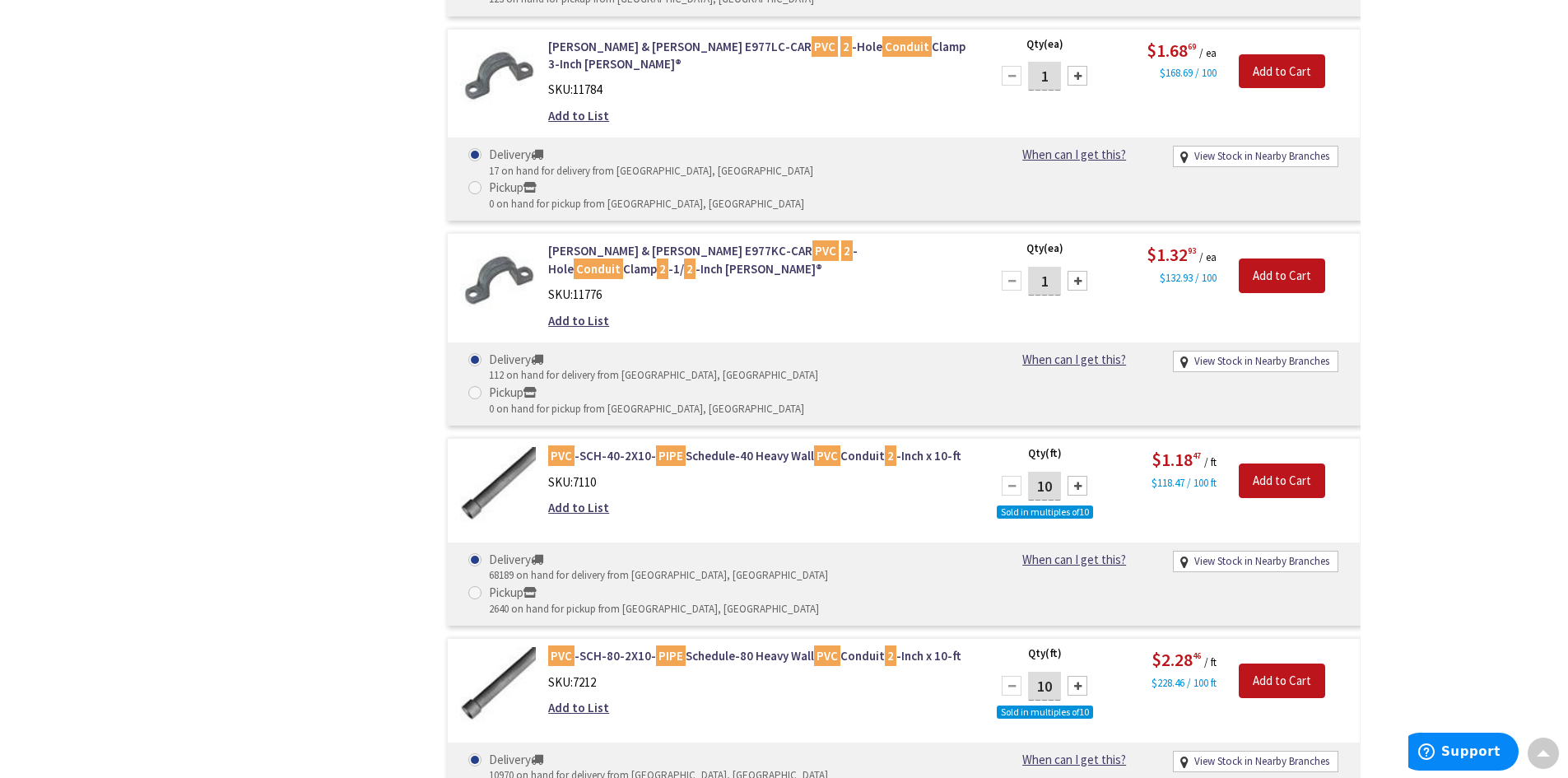
drag, startPoint x: 1052, startPoint y: 327, endPoint x: 1023, endPoint y: 323, distance: 29.3
type input "300"
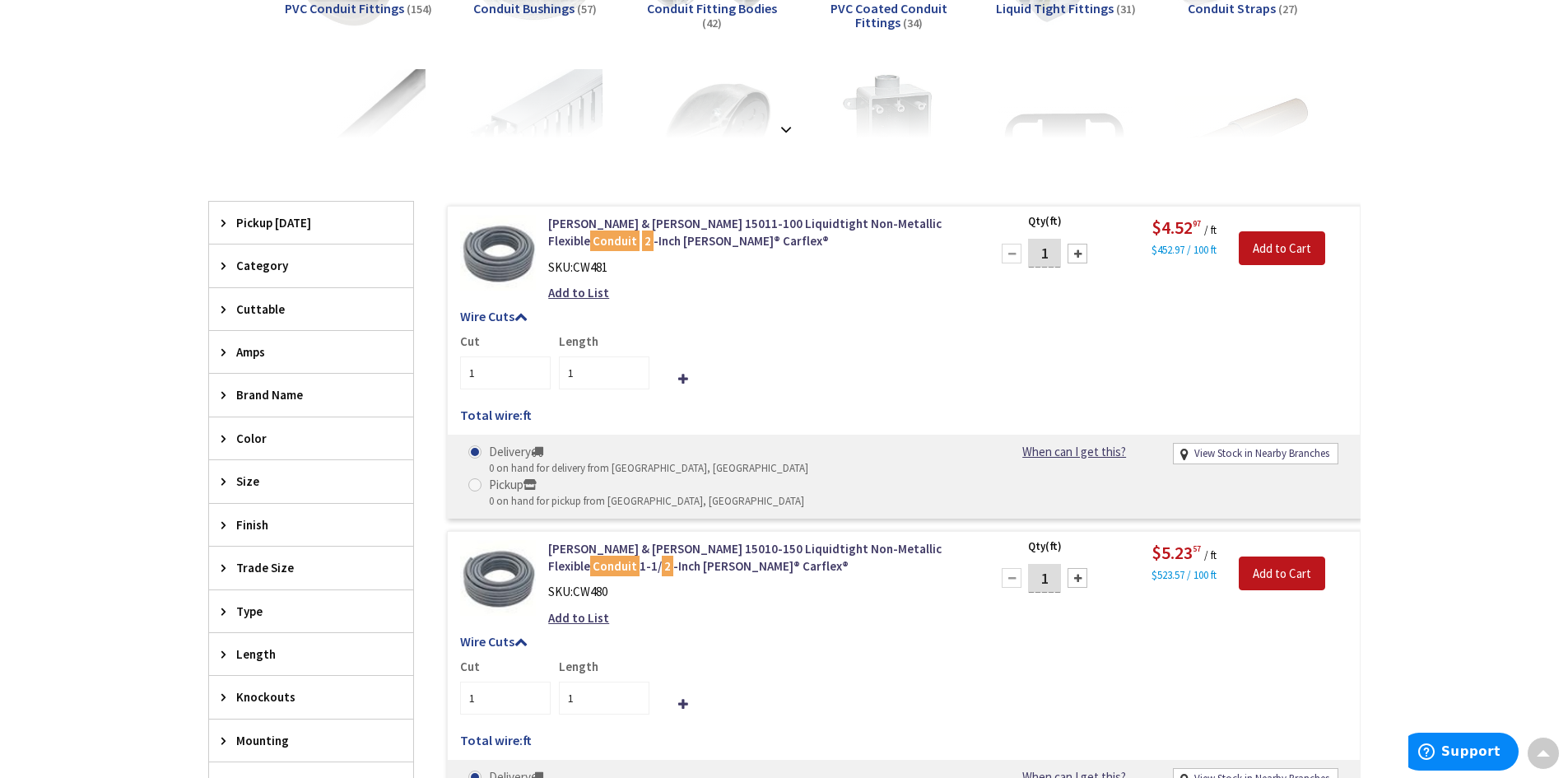
scroll to position [371, 0]
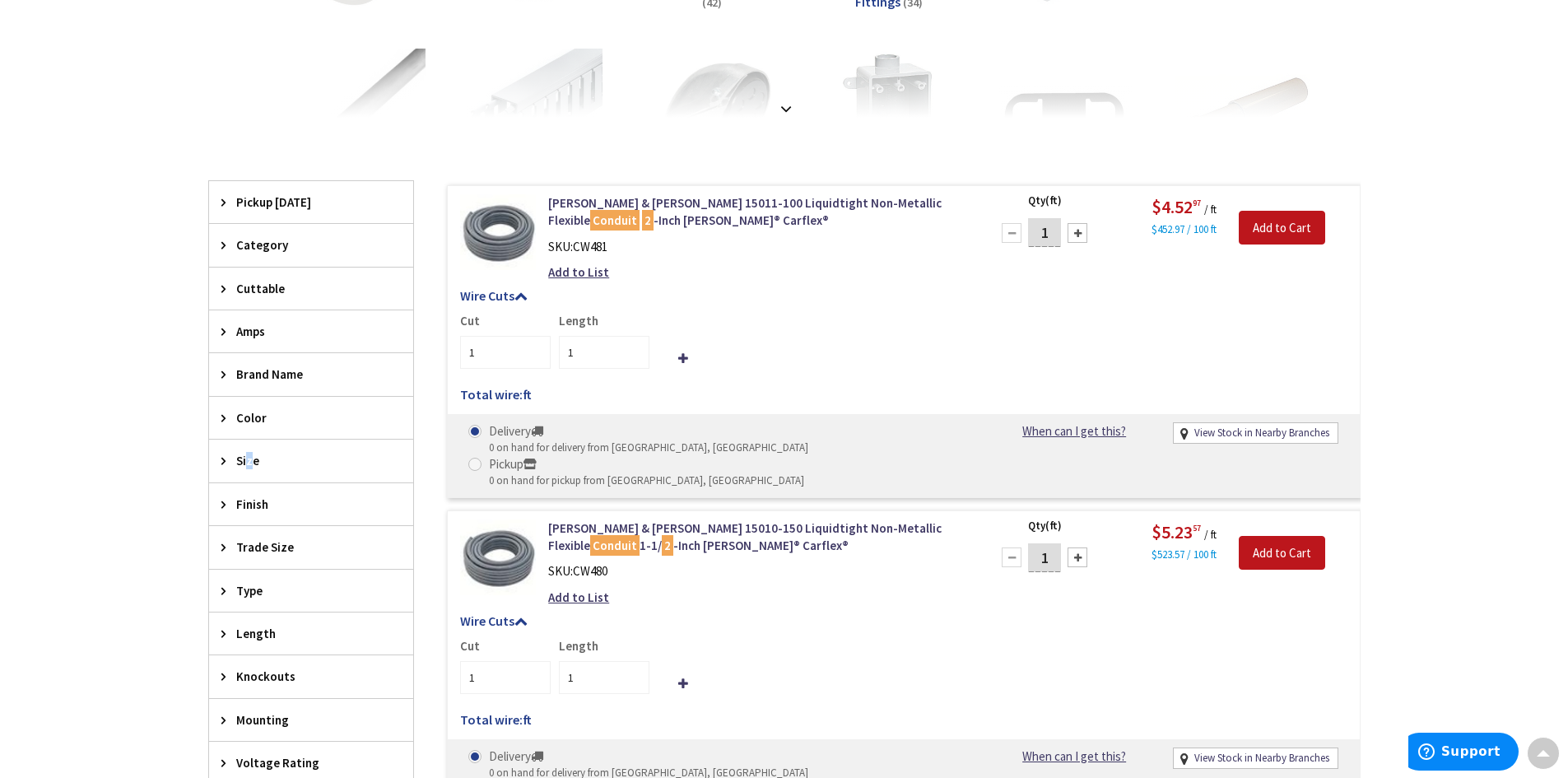
click at [247, 456] on span "Size" at bounding box center [303, 460] width 134 height 18
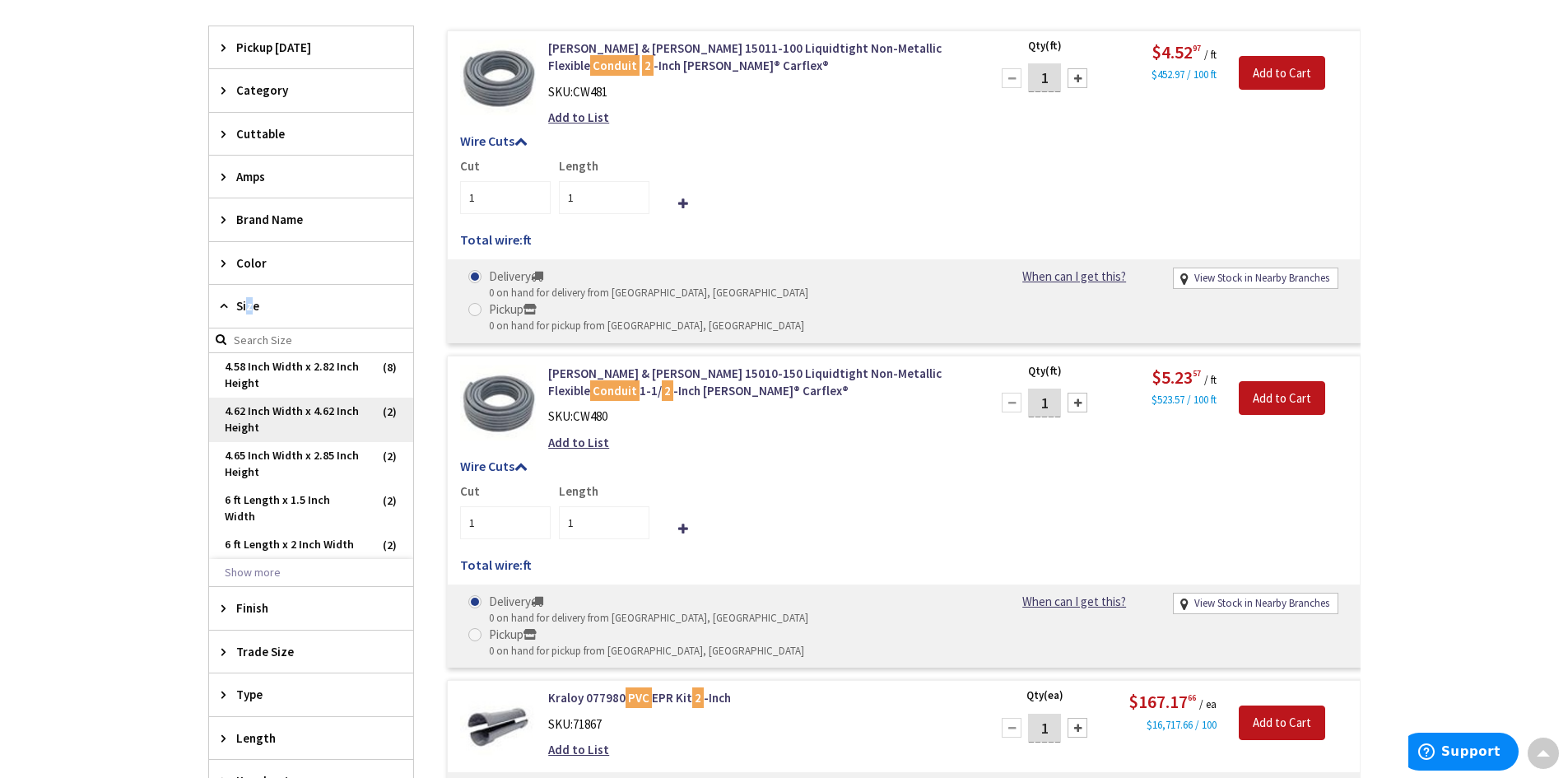
scroll to position [700, 0]
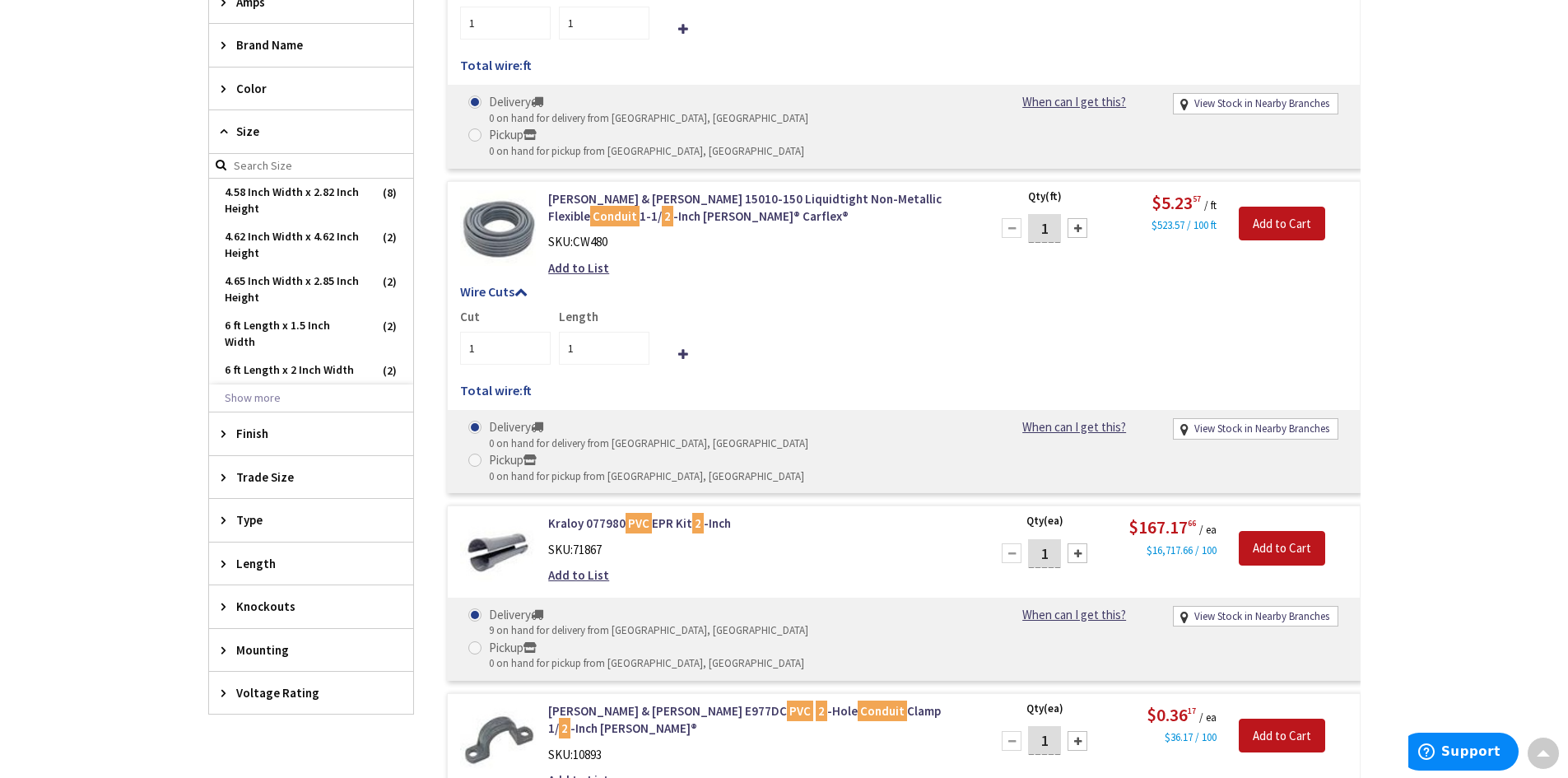
click at [280, 468] on span "Trade Size" at bounding box center [303, 477] width 134 height 18
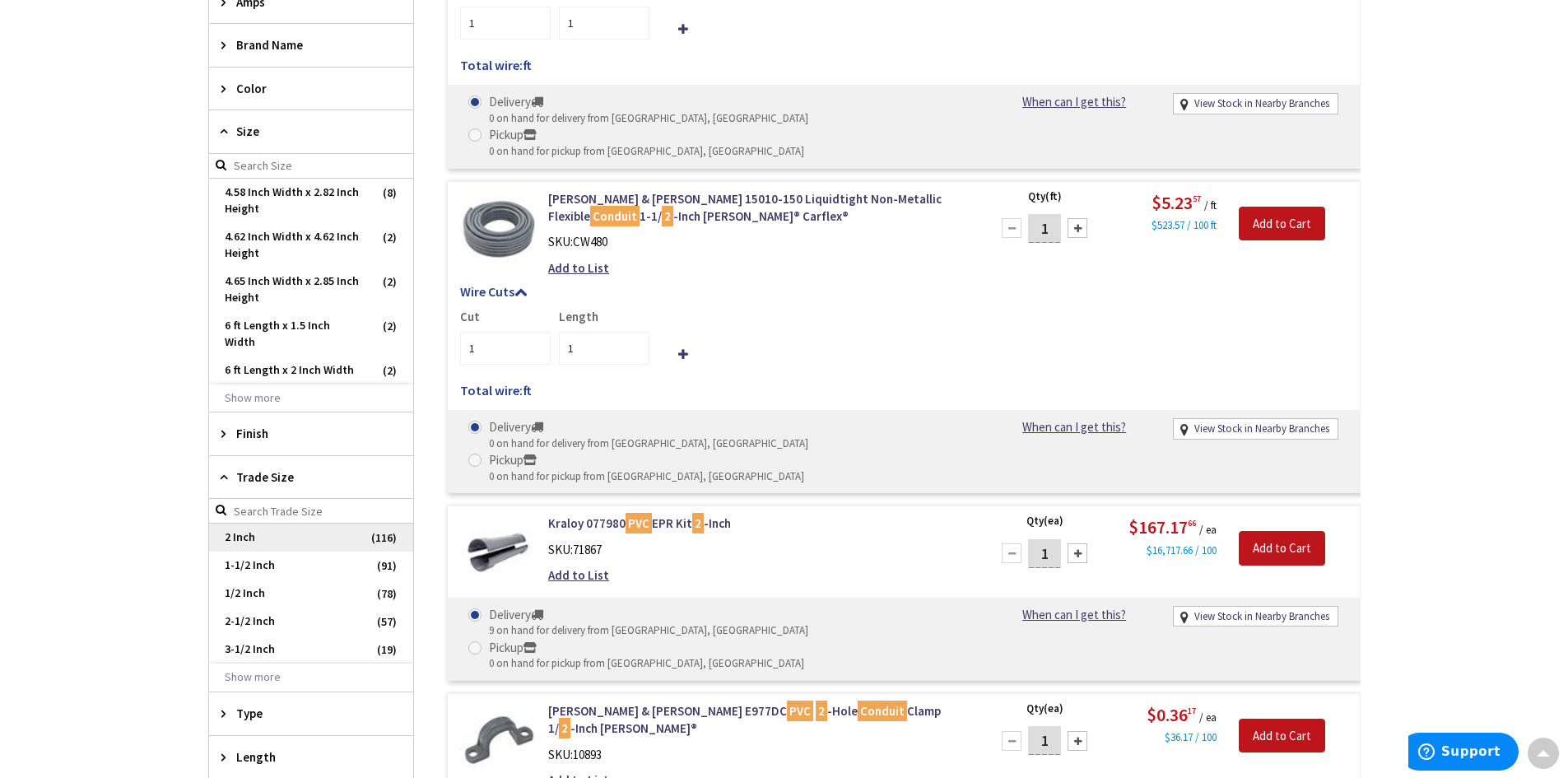
click at [245, 523] on span "2 Inch" at bounding box center [311, 537] width 204 height 28
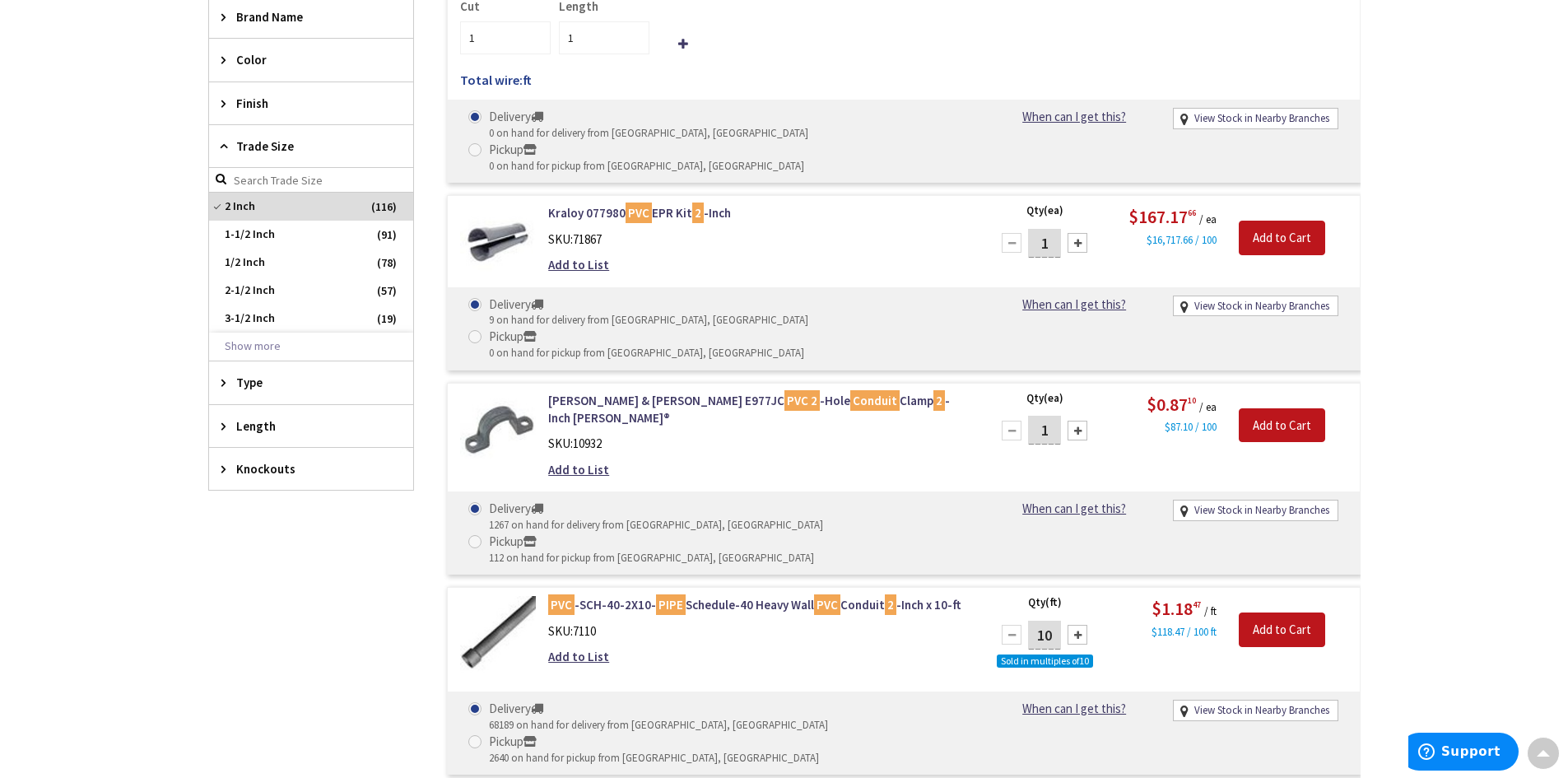
scroll to position [671, 0]
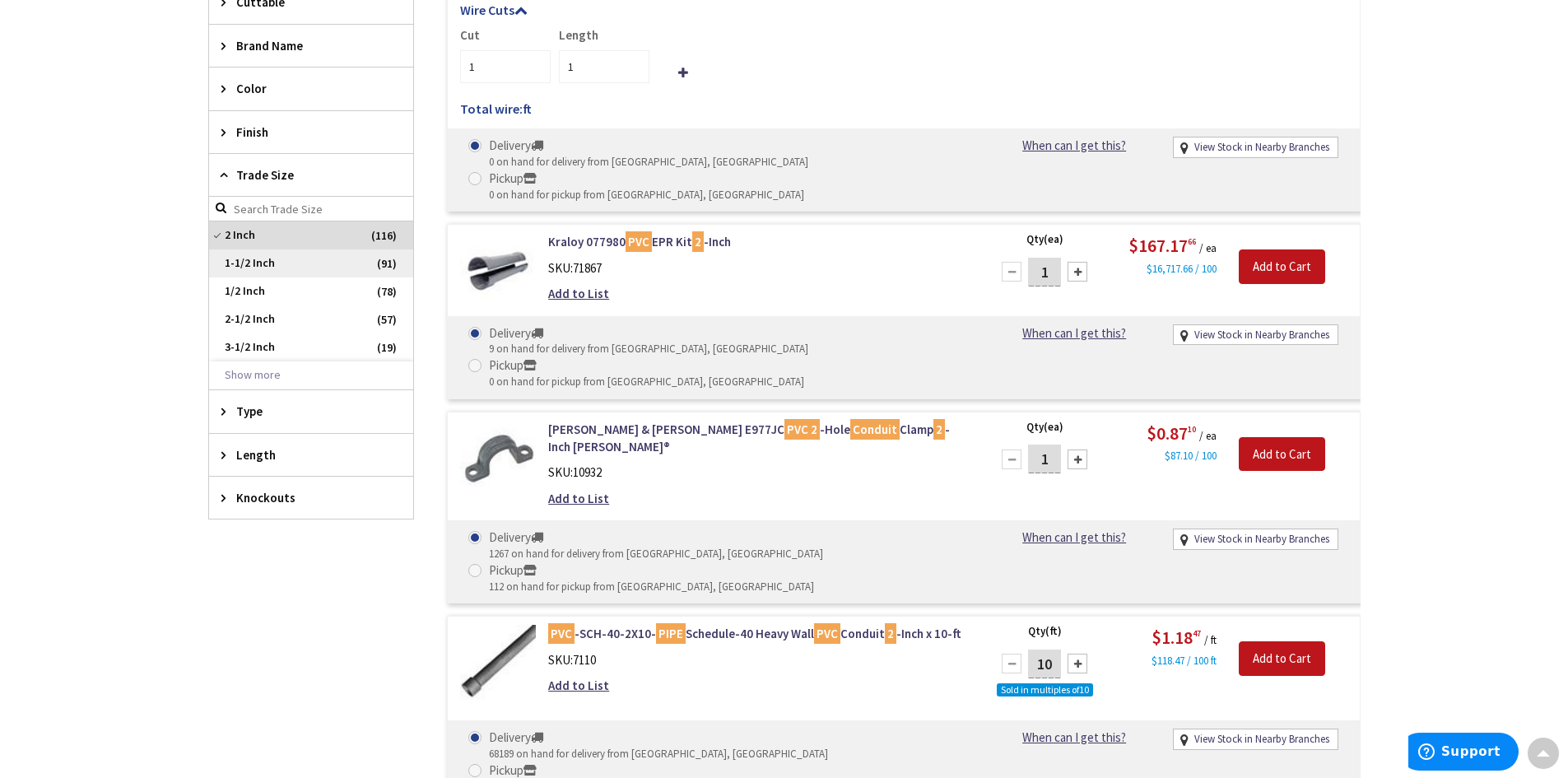
click at [257, 263] on span "1-1/2 Inch" at bounding box center [311, 263] width 204 height 28
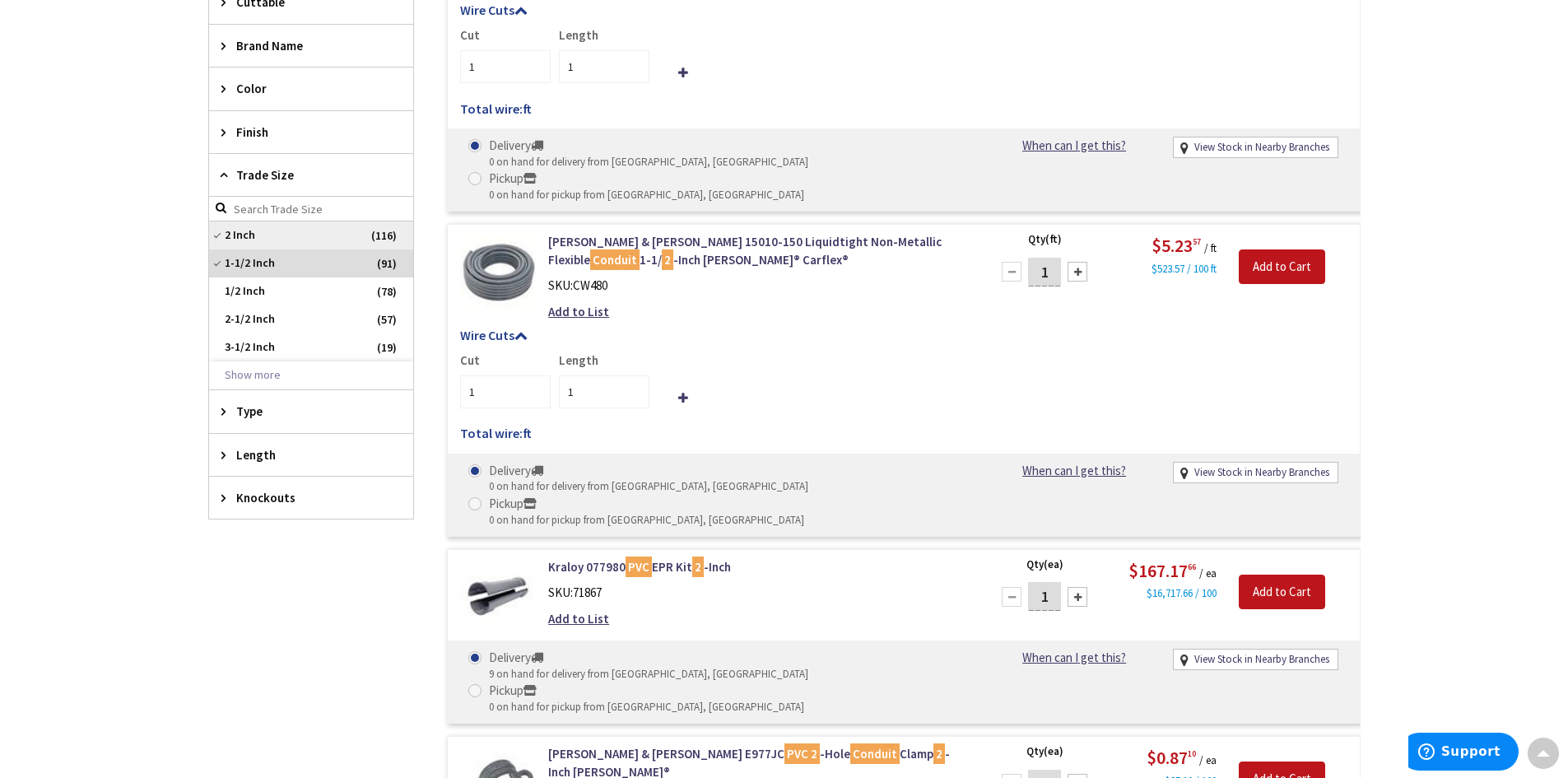
click at [234, 229] on span "2 Inch" at bounding box center [311, 235] width 204 height 28
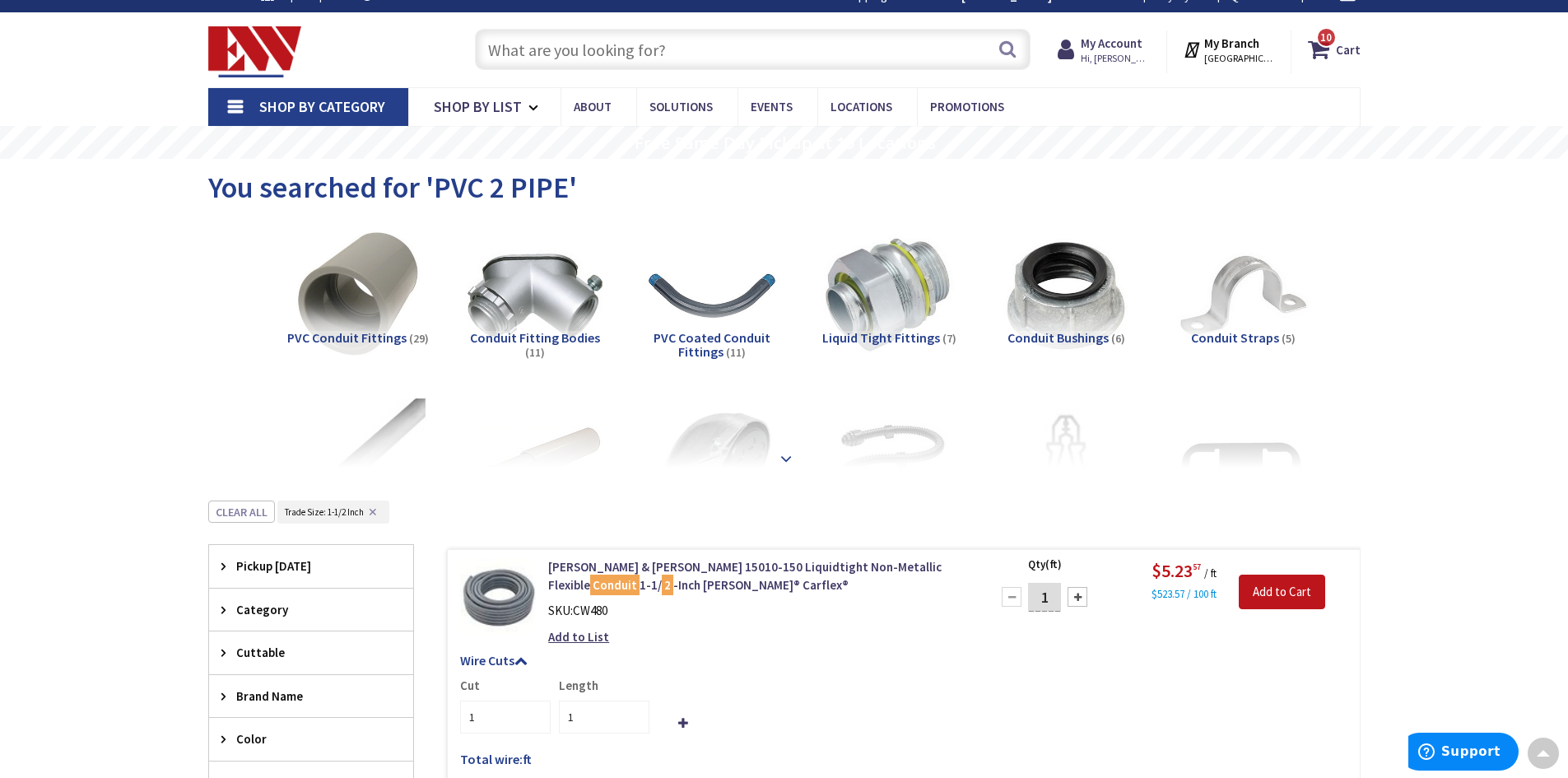
scroll to position [13, 0]
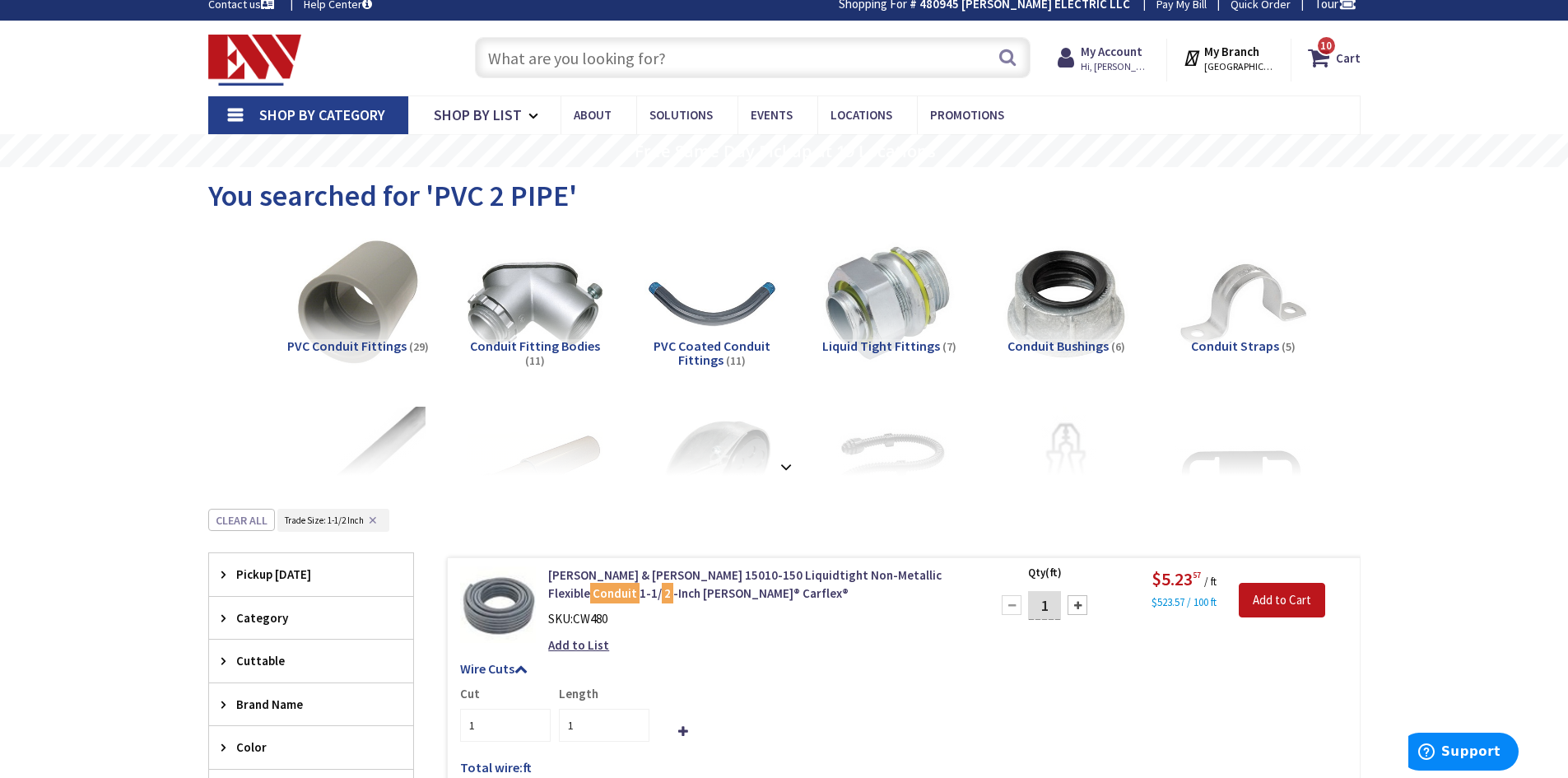
click at [639, 65] on input "text" at bounding box center [753, 58] width 556 height 41
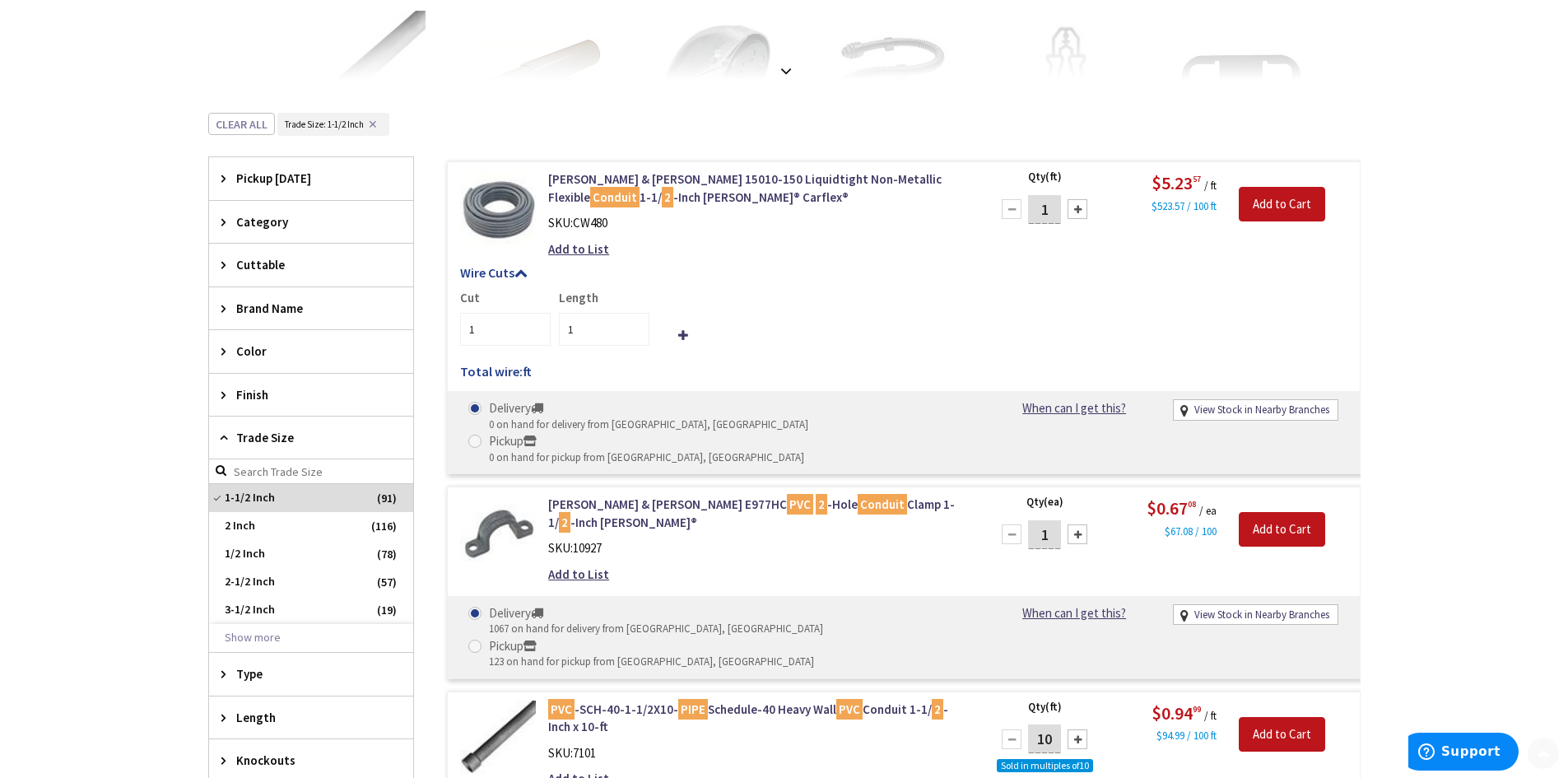
scroll to position [507, 0]
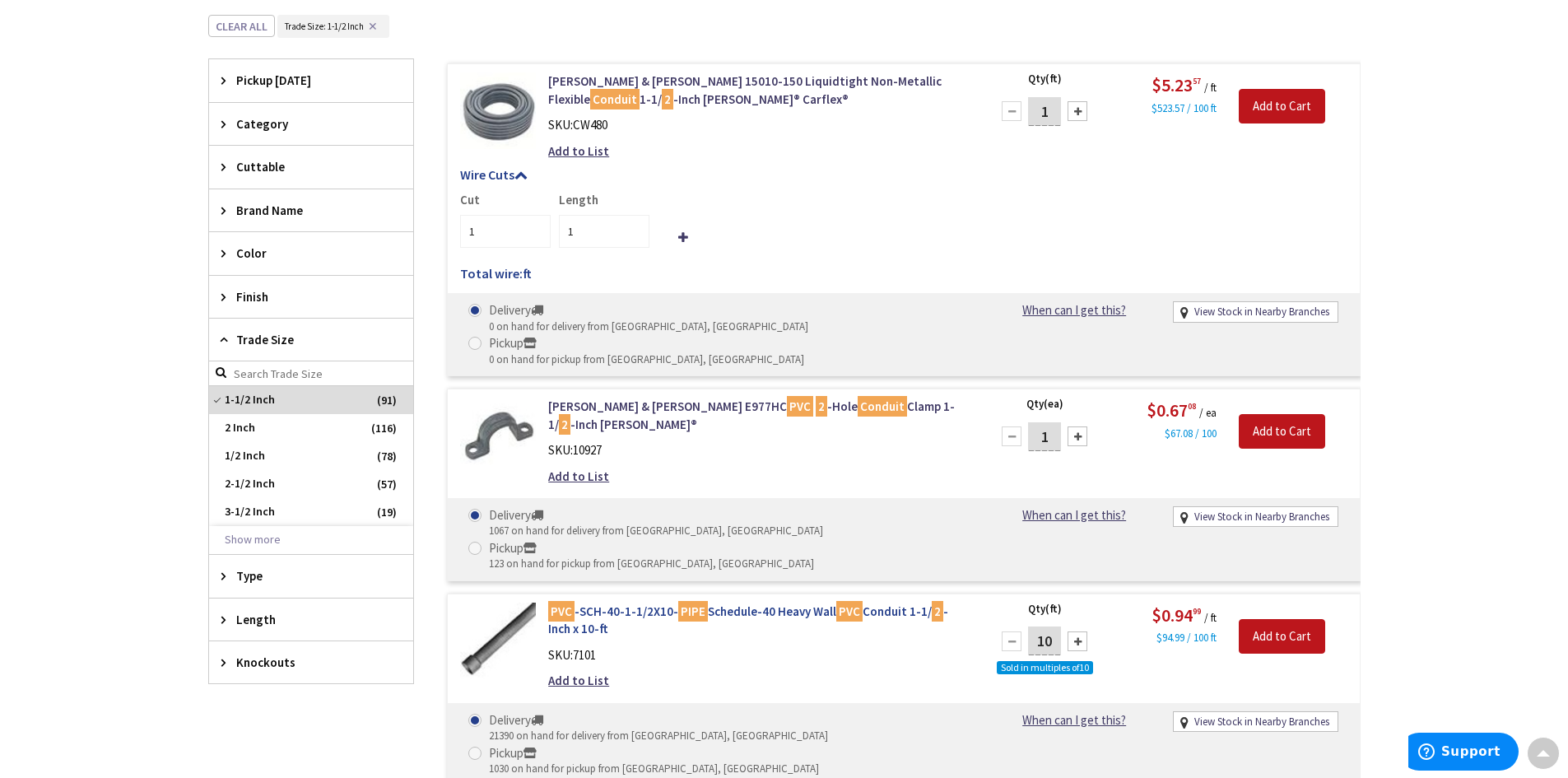
drag, startPoint x: 1048, startPoint y: 553, endPoint x: 912, endPoint y: 555, distance: 136.0
click at [912, 602] on form "PVC -SCH-40-1-1/2X10- PIPE Schedule-40 Heavy Wall PVC Conduit 1-1/ 2 -Inch x 10…" at bounding box center [903, 602] width 912 height 0
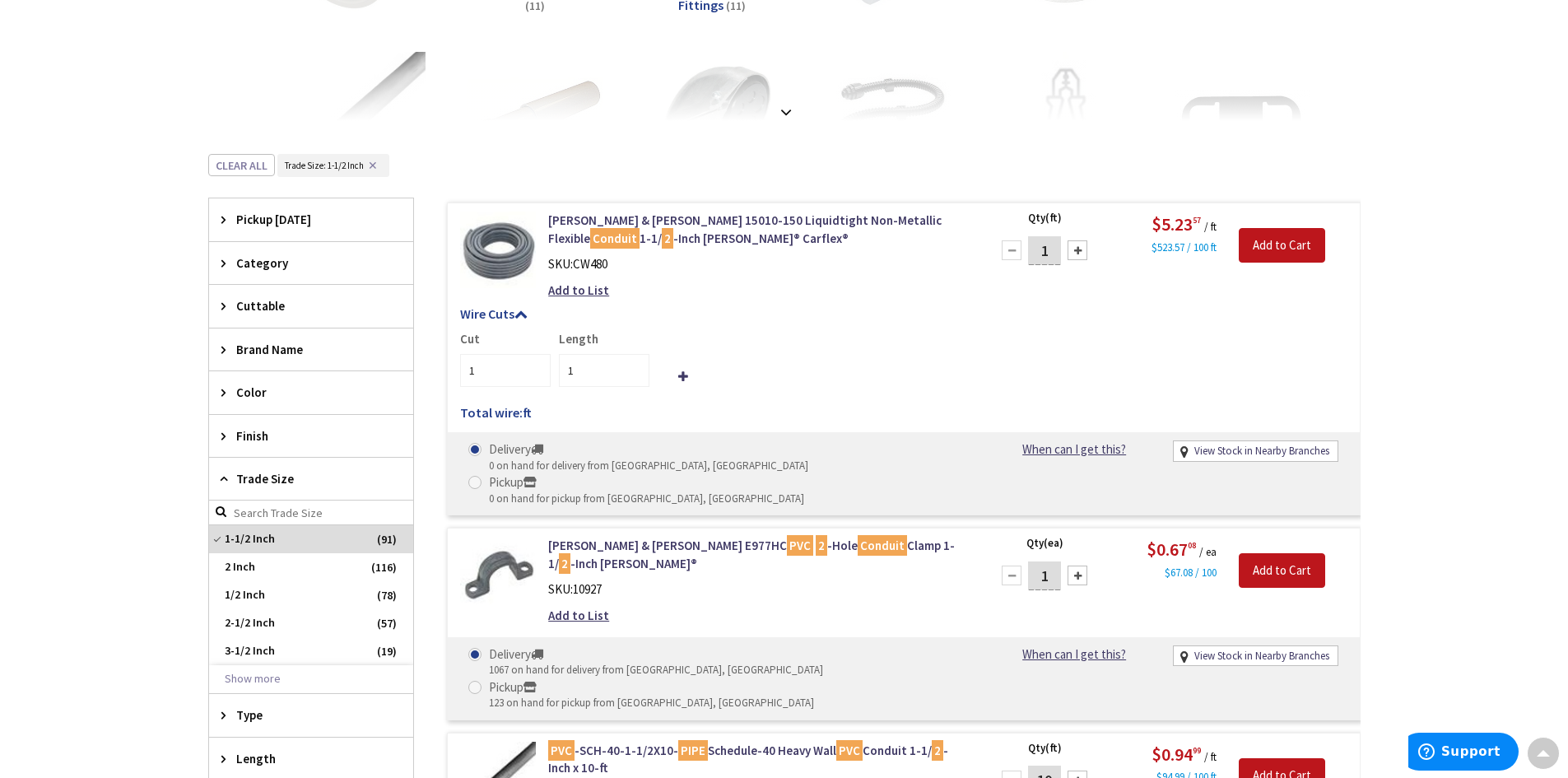
scroll to position [425, 0]
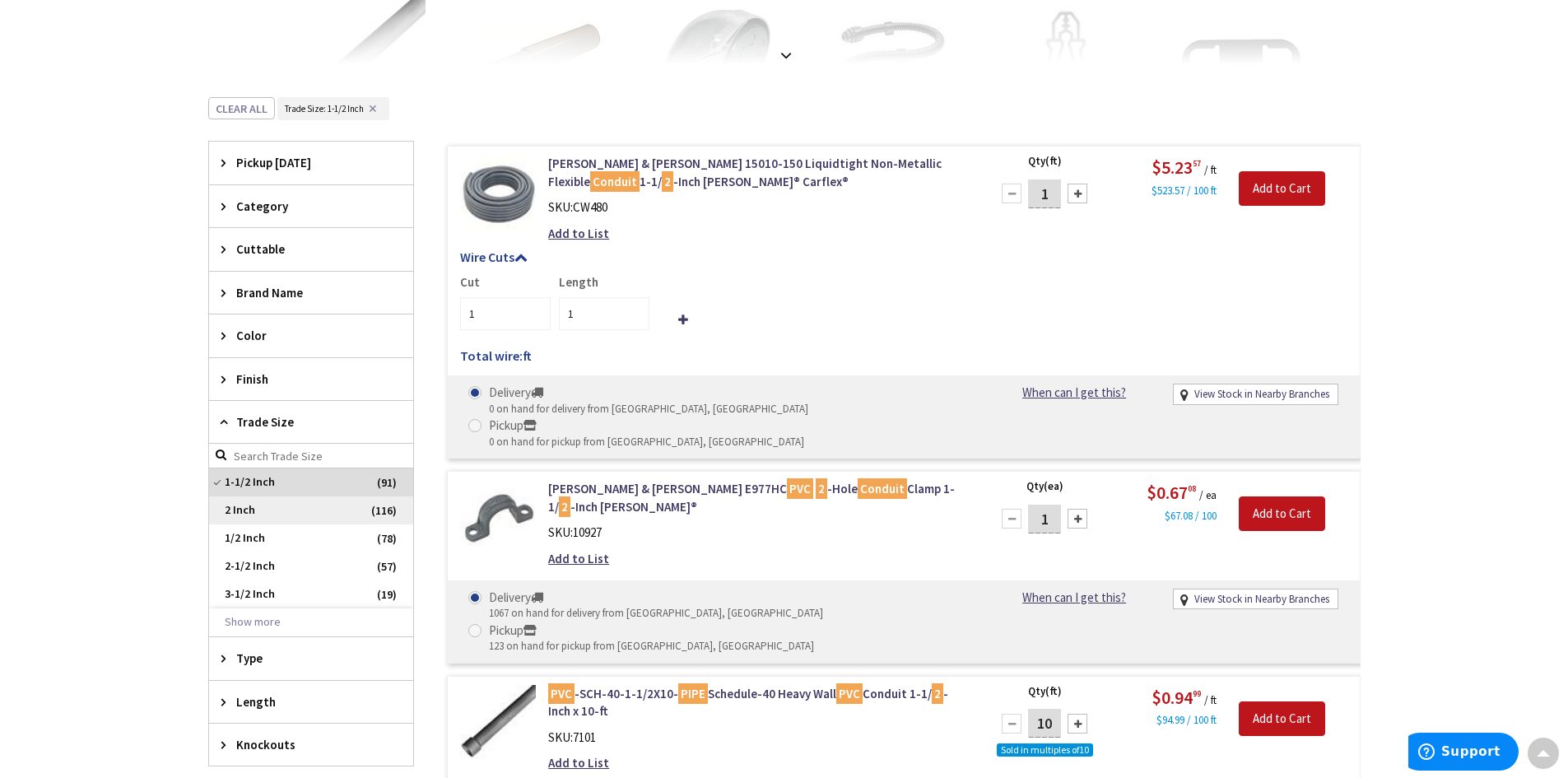
click at [294, 517] on span "2 Inch" at bounding box center [311, 510] width 204 height 28
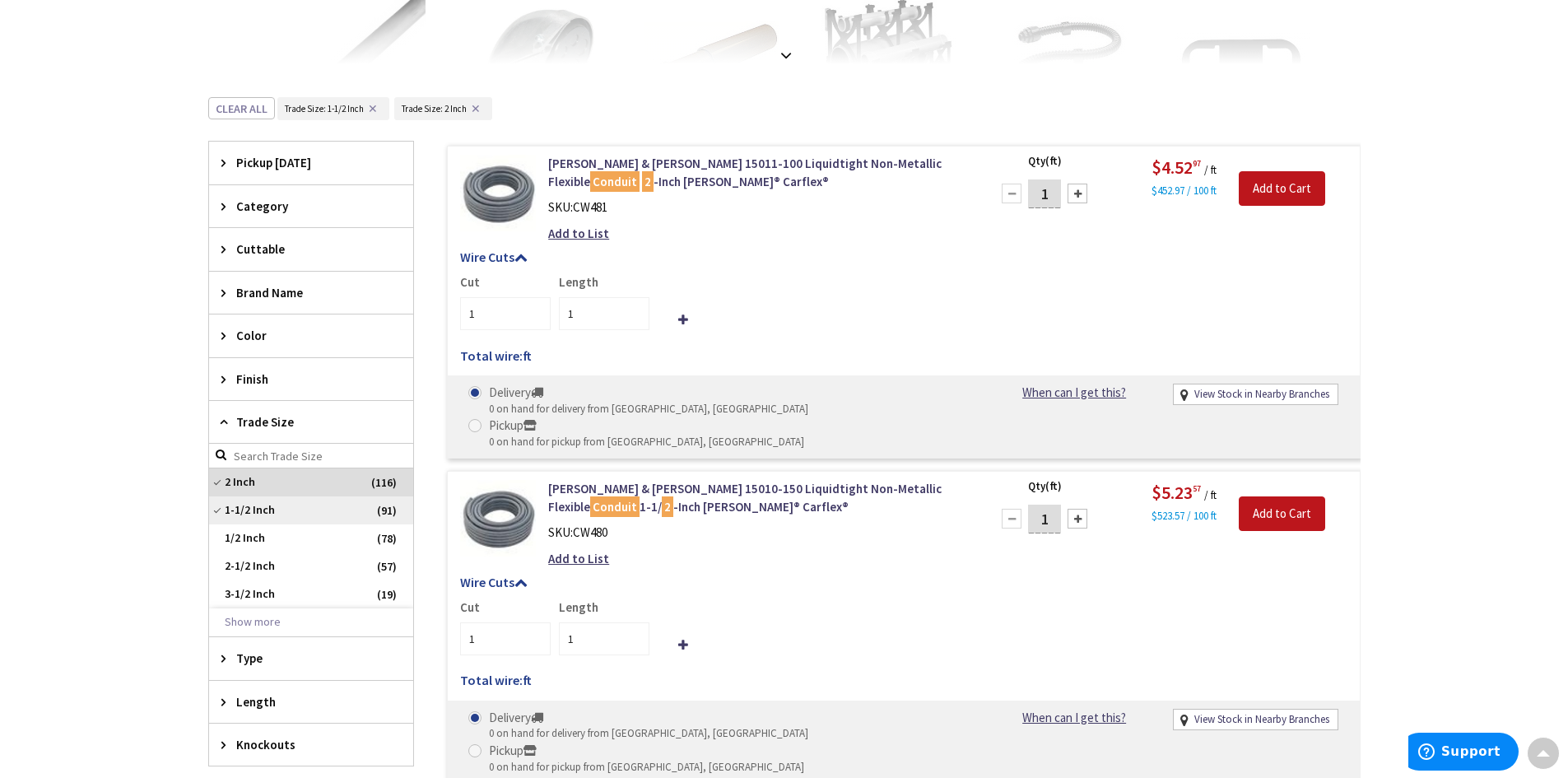
click at [221, 508] on span "1-1/2 Inch" at bounding box center [311, 510] width 204 height 28
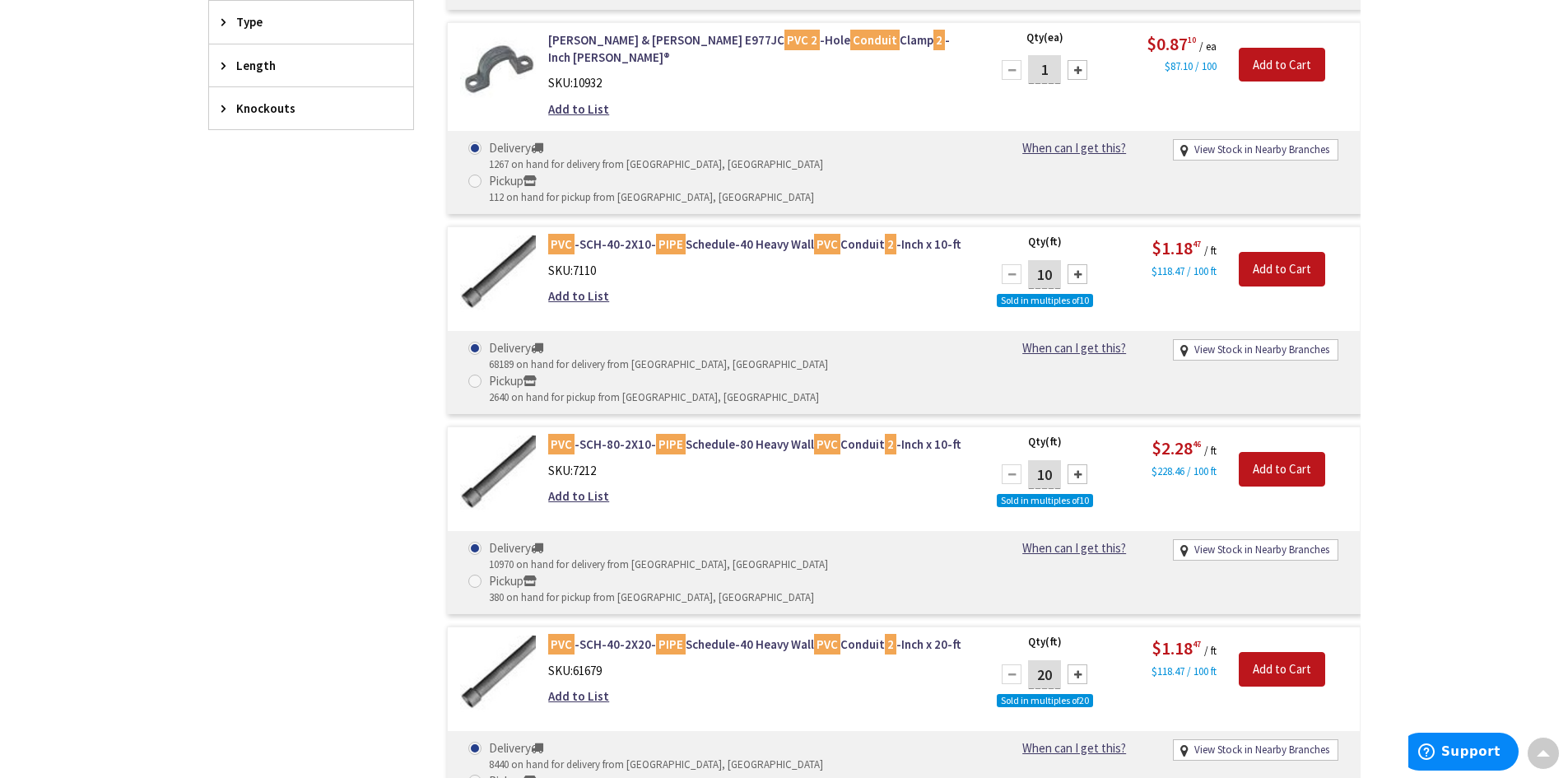
scroll to position [1083, 0]
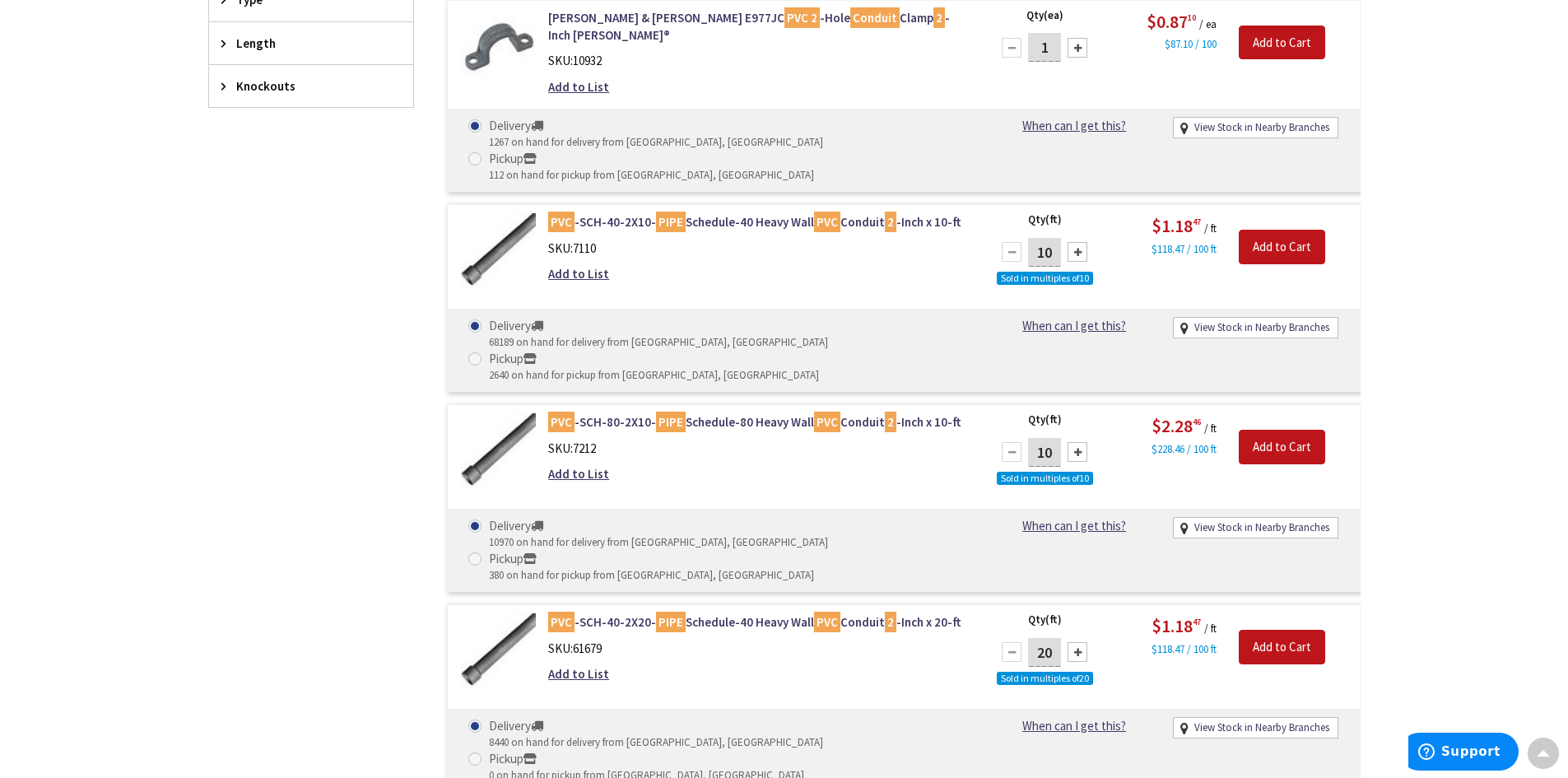
drag, startPoint x: 1050, startPoint y: 476, endPoint x: 981, endPoint y: 471, distance: 69.2
click at [981, 613] on div "Qty (ft) 20 Sold in multiples of 20 Please select a quantity $1.18 47 / ft $118…" at bounding box center [1169, 658] width 380 height 90
type input "300"
click at [968, 613] on div "PVC -SCH-40-2X20- PIPE Schedule-40 Heavy Wall PVC Conduit 2 -Inch x 20-ft SKU: …" at bounding box center [757, 652] width 443 height 77
click at [1298, 629] on input "Add to Cart" at bounding box center [1282, 646] width 86 height 34
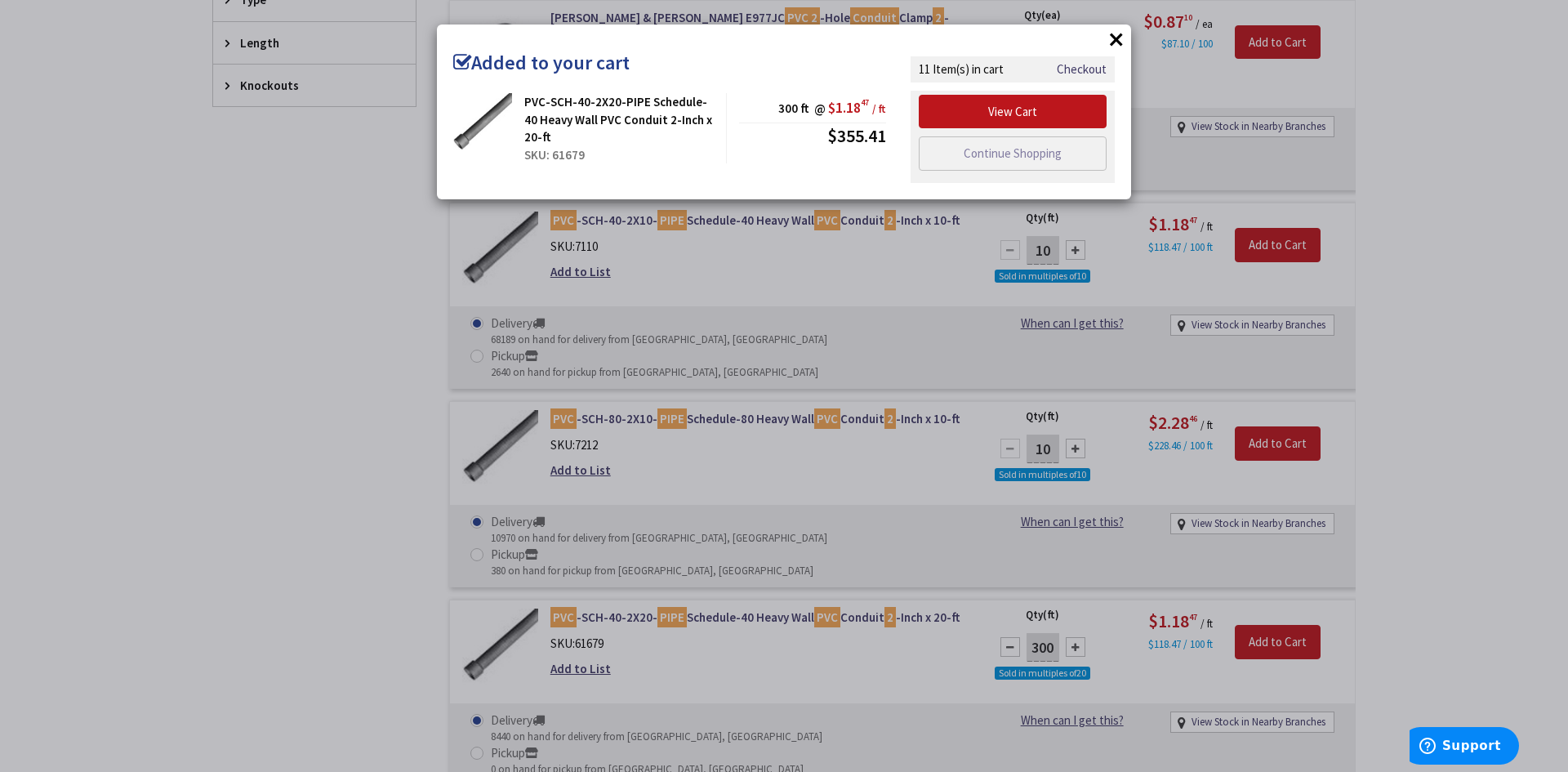
click at [1111, 42] on button "×" at bounding box center [1116, 39] width 25 height 25
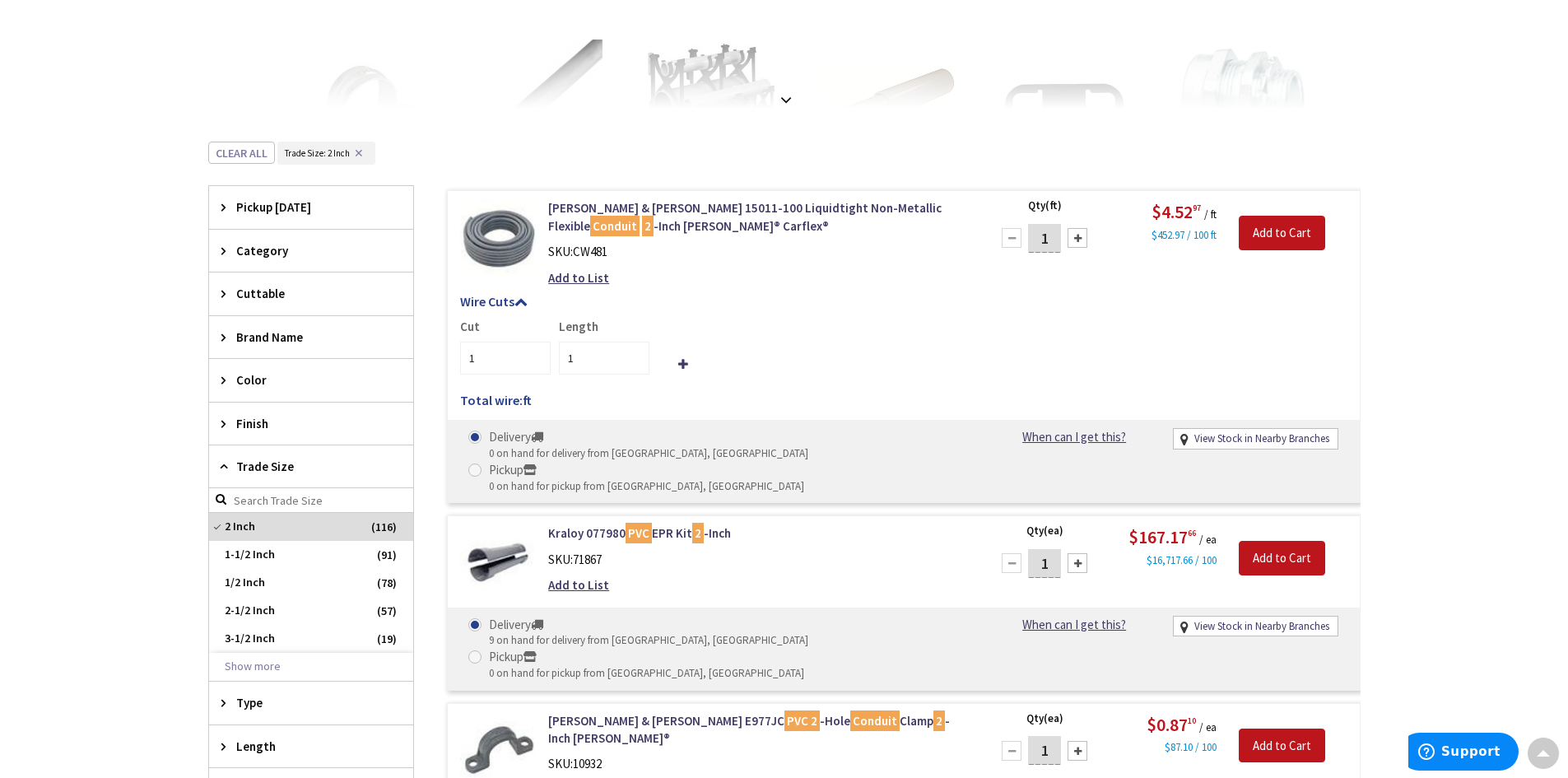
scroll to position [0, 0]
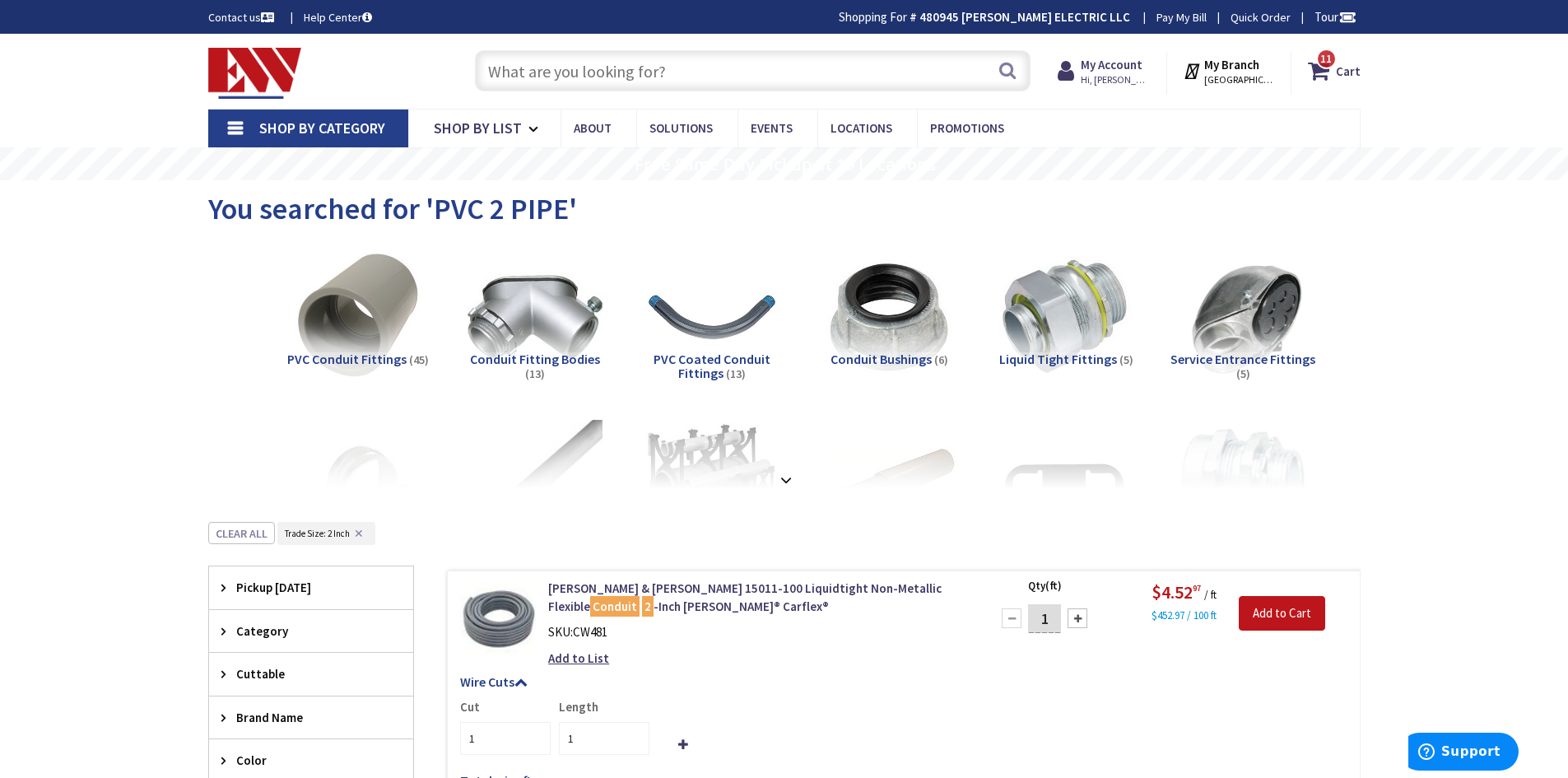
click at [668, 75] on input "text" at bounding box center [753, 71] width 556 height 41
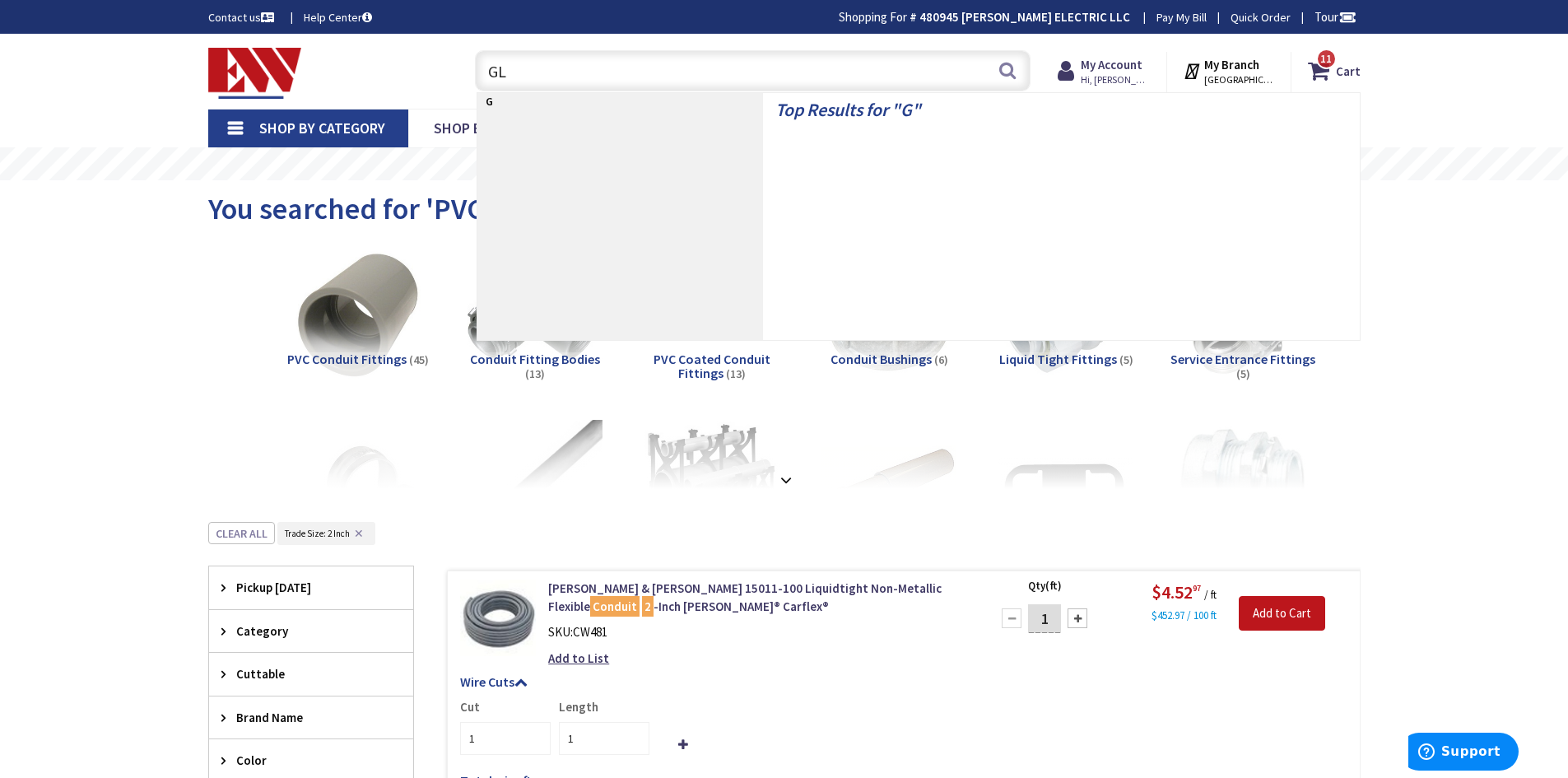
type input "GLU"
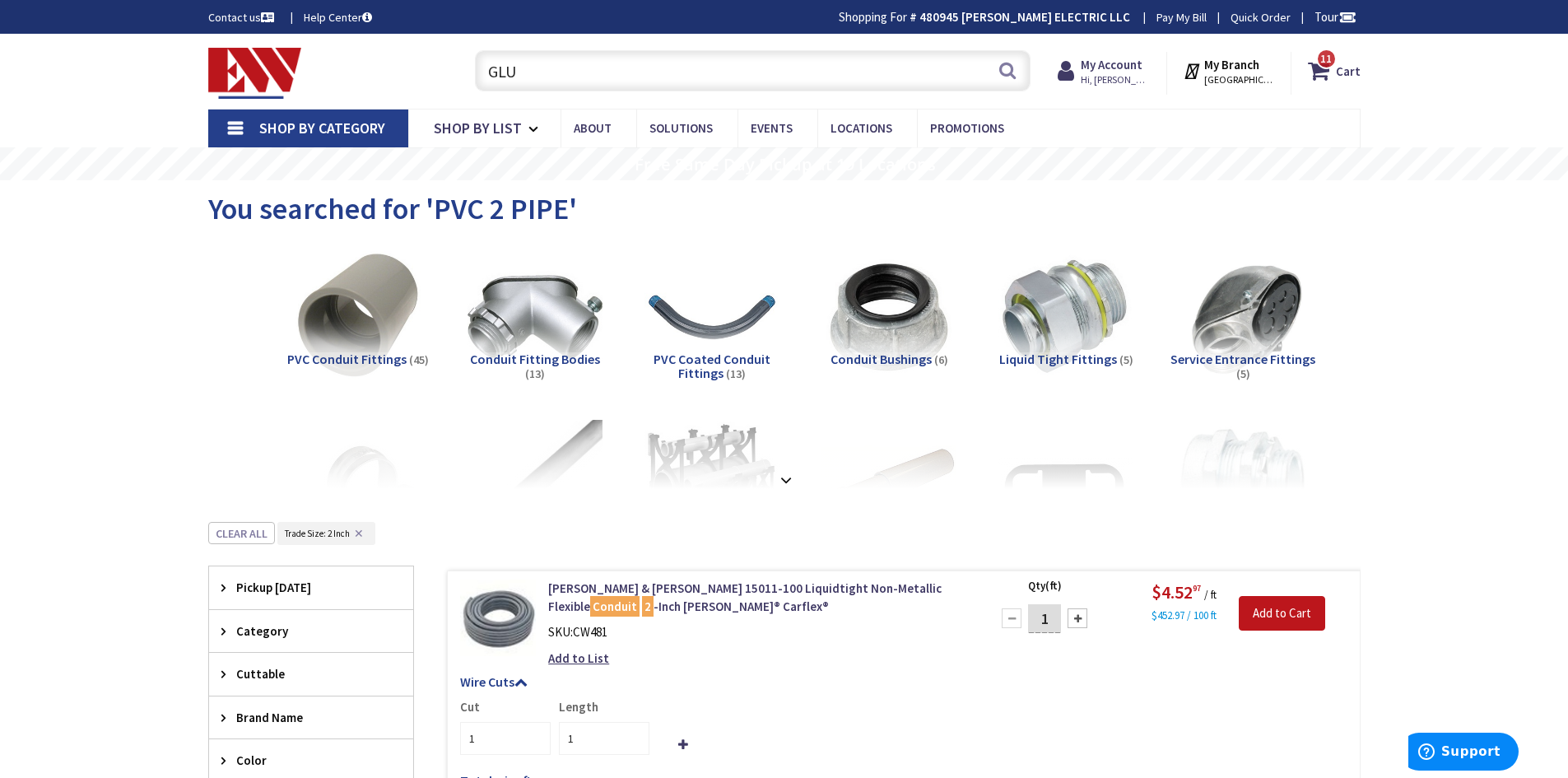
click at [668, 75] on input "GLU" at bounding box center [753, 71] width 556 height 41
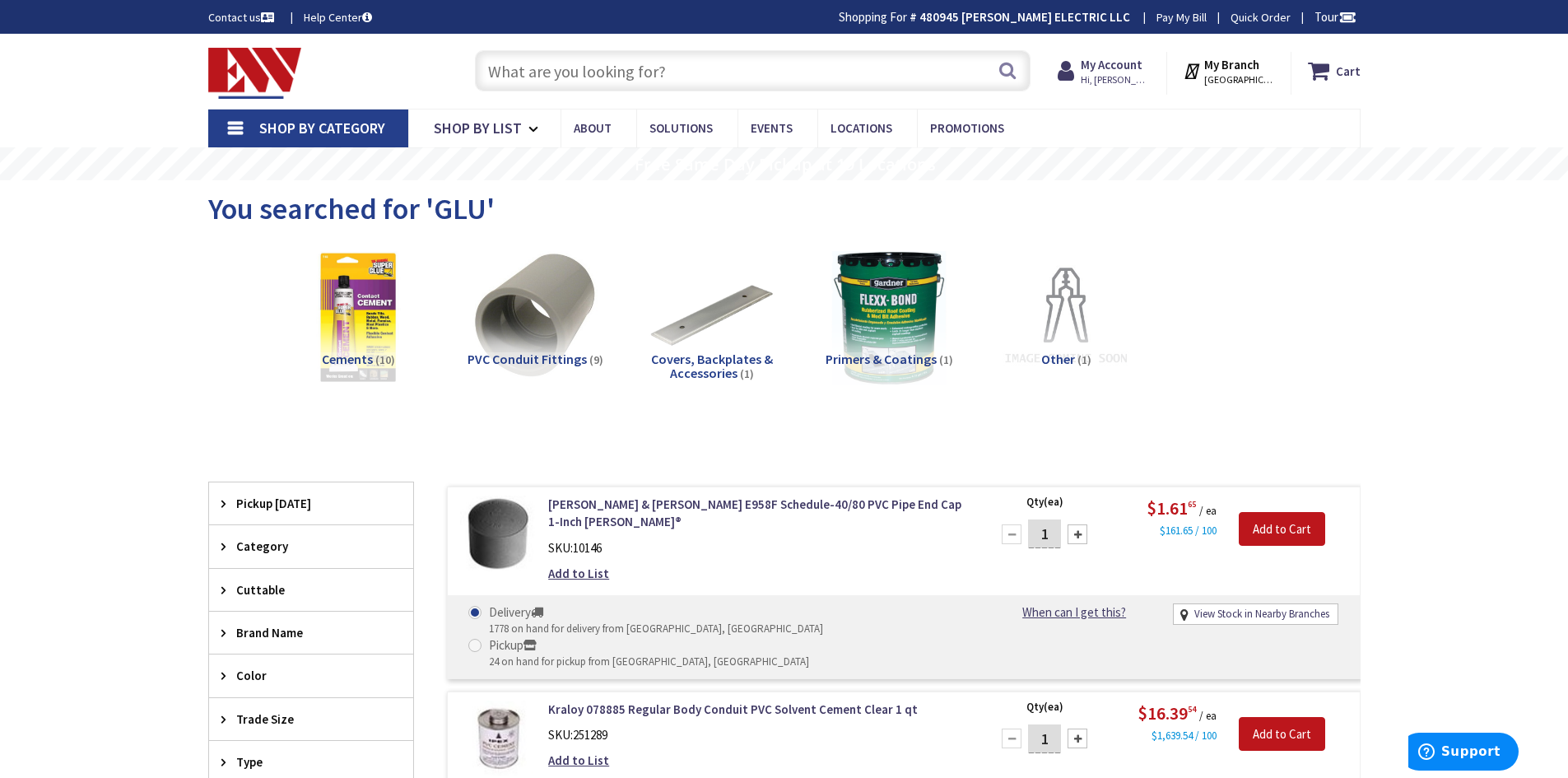
click at [652, 71] on input "text" at bounding box center [753, 71] width 556 height 41
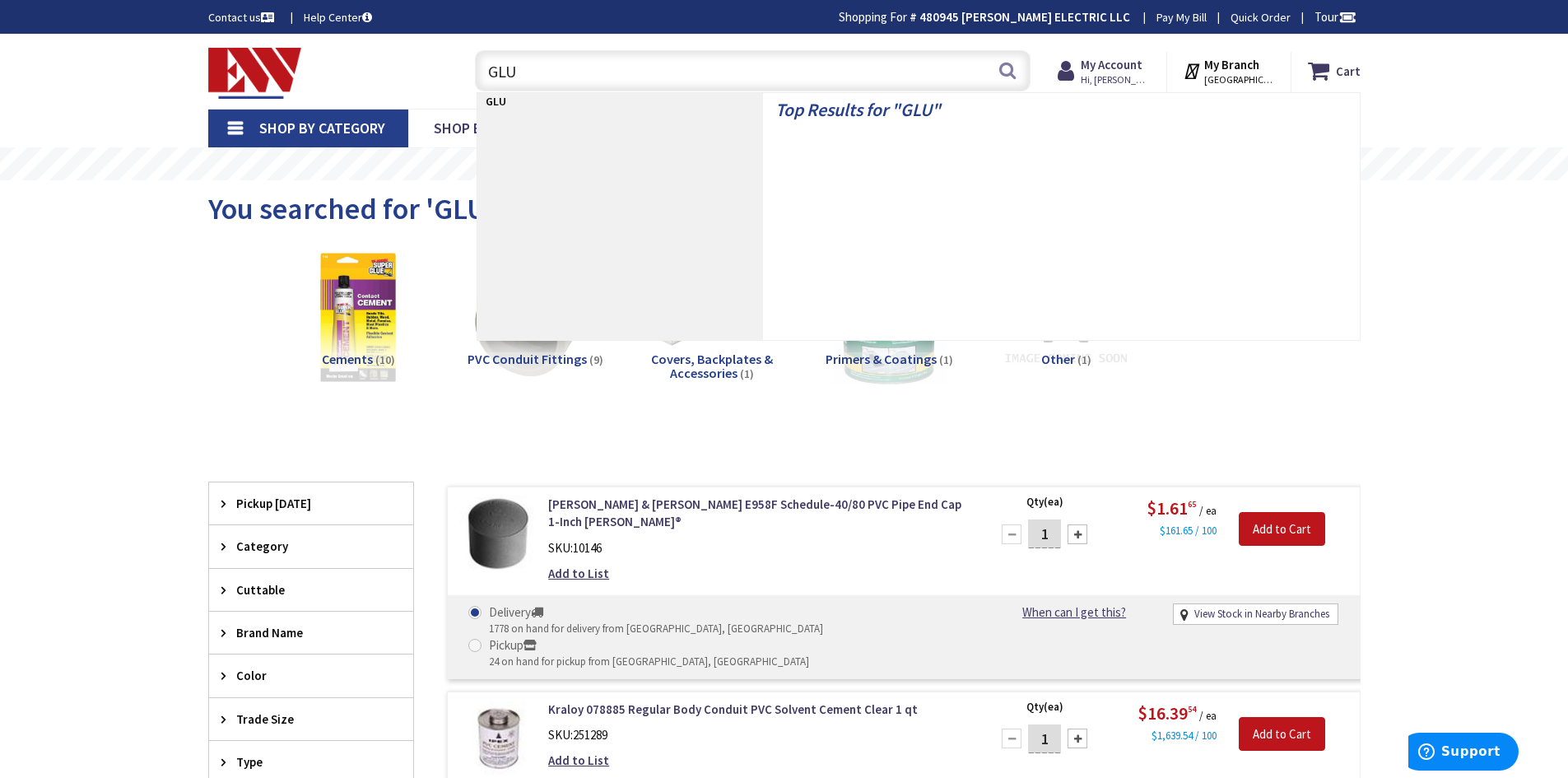
type input "GLUE"
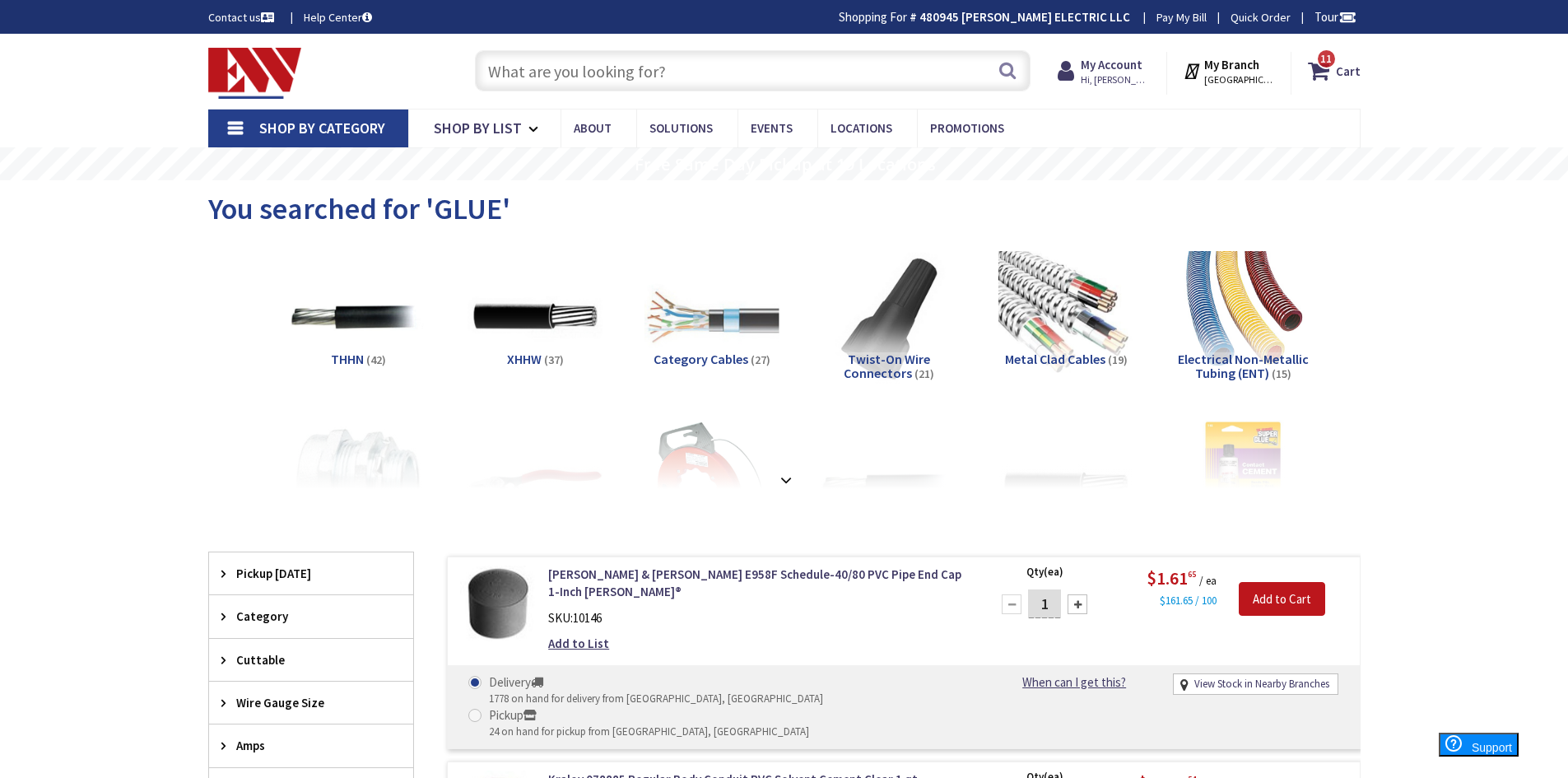
click at [542, 54] on input "text" at bounding box center [753, 71] width 556 height 41
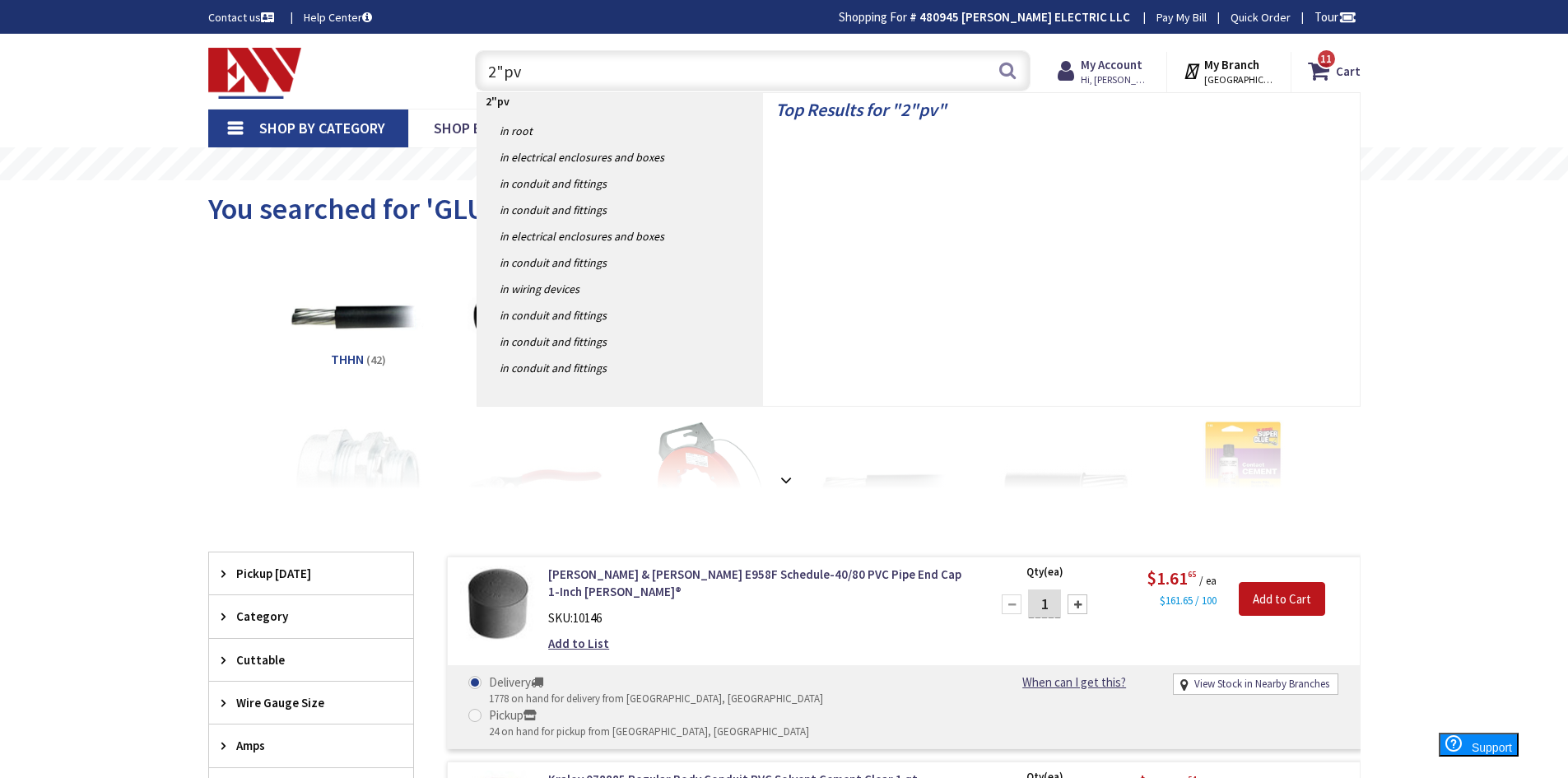
type input "2"pvc"
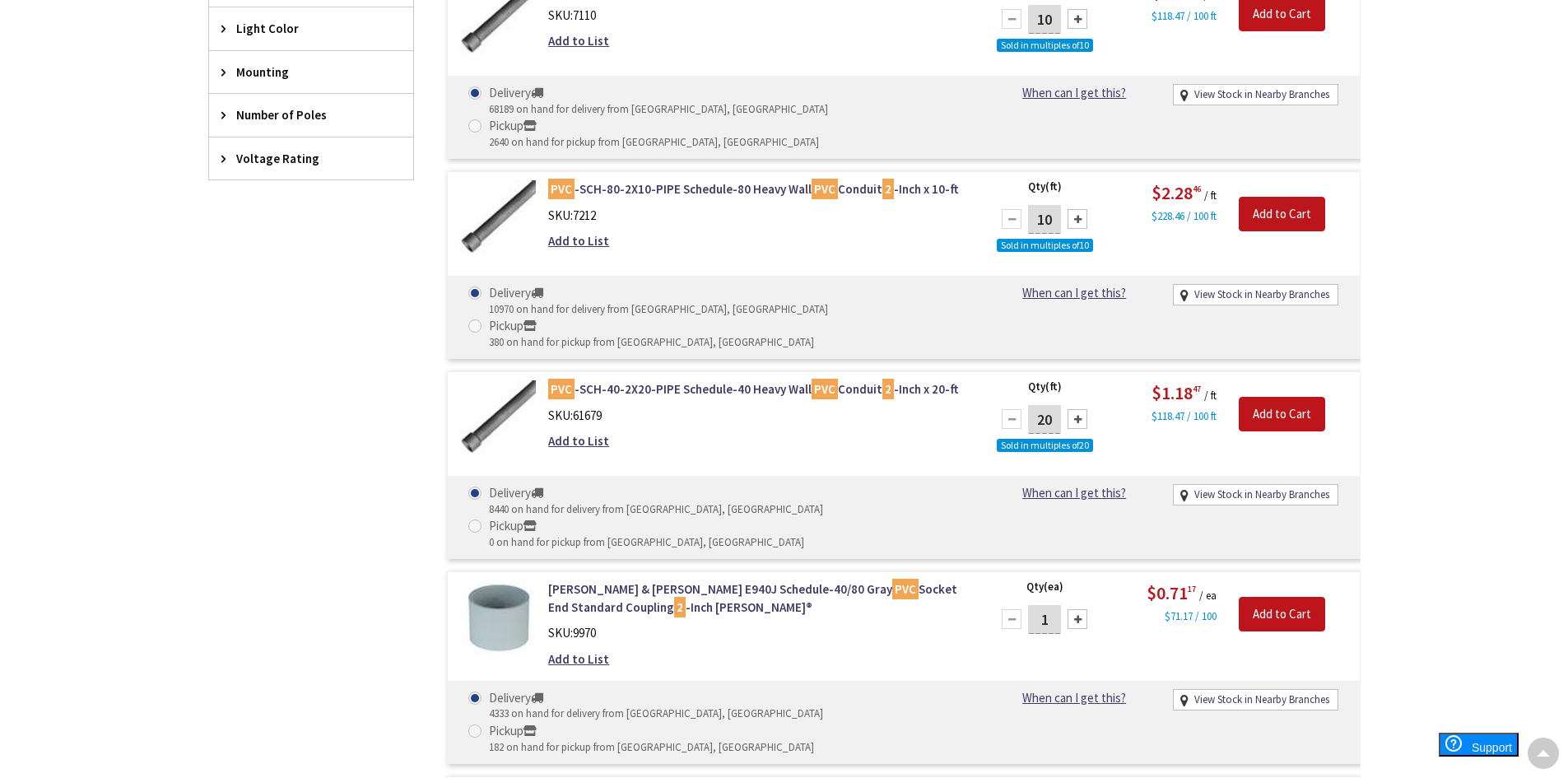
scroll to position [1070, 0]
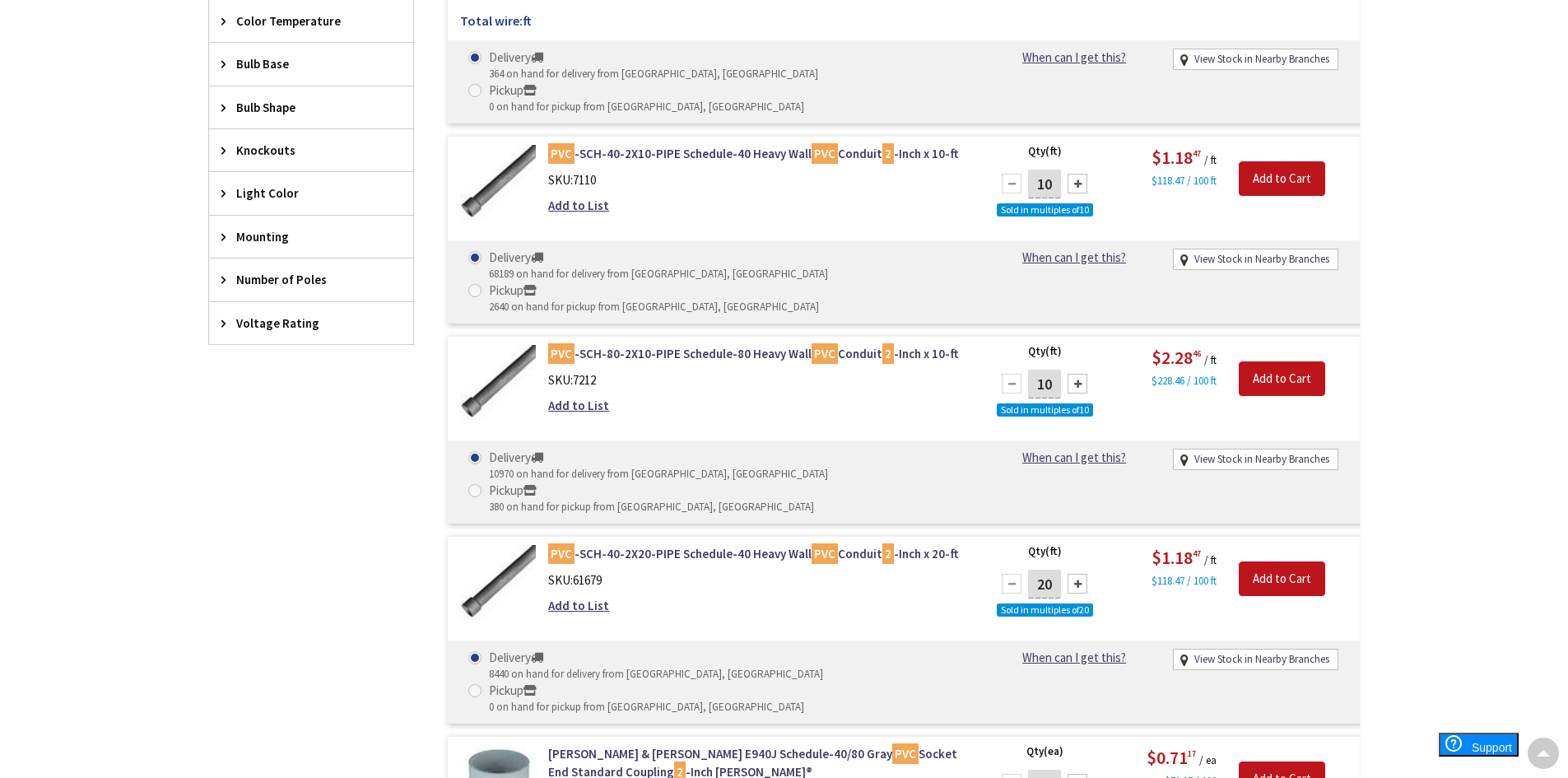
drag, startPoint x: 1053, startPoint y: 122, endPoint x: 986, endPoint y: 104, distance: 69.4
click at [986, 145] on div "Qty (ft) 10 Sold in multiples of 10 Please select a quantity $1.18 47 / ft $118…" at bounding box center [1169, 190] width 380 height 90
type input "300"
click at [1302, 162] on input "Add to Cart" at bounding box center [1282, 178] width 86 height 34
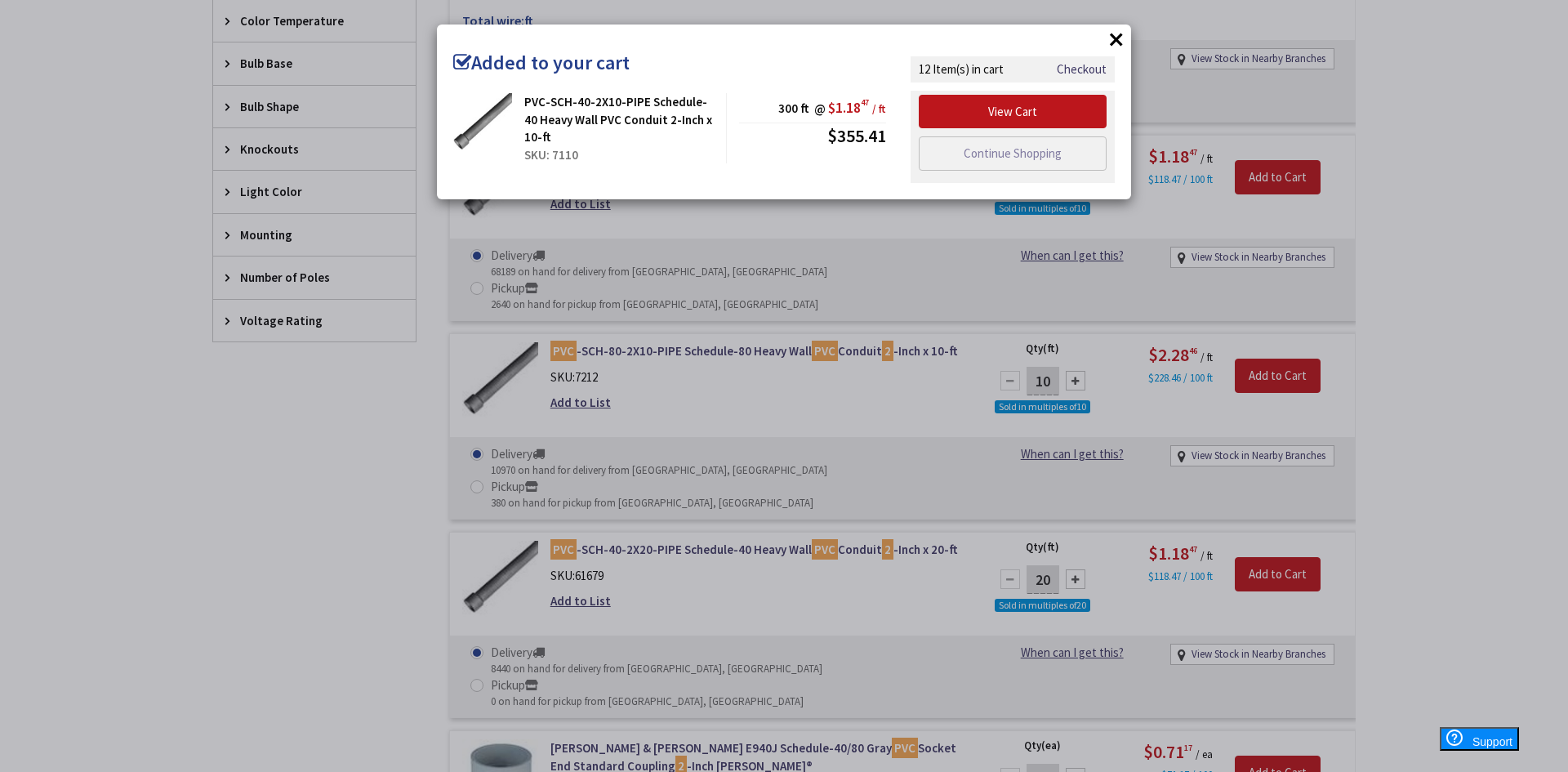
click at [1119, 28] on button "×" at bounding box center [1116, 39] width 25 height 25
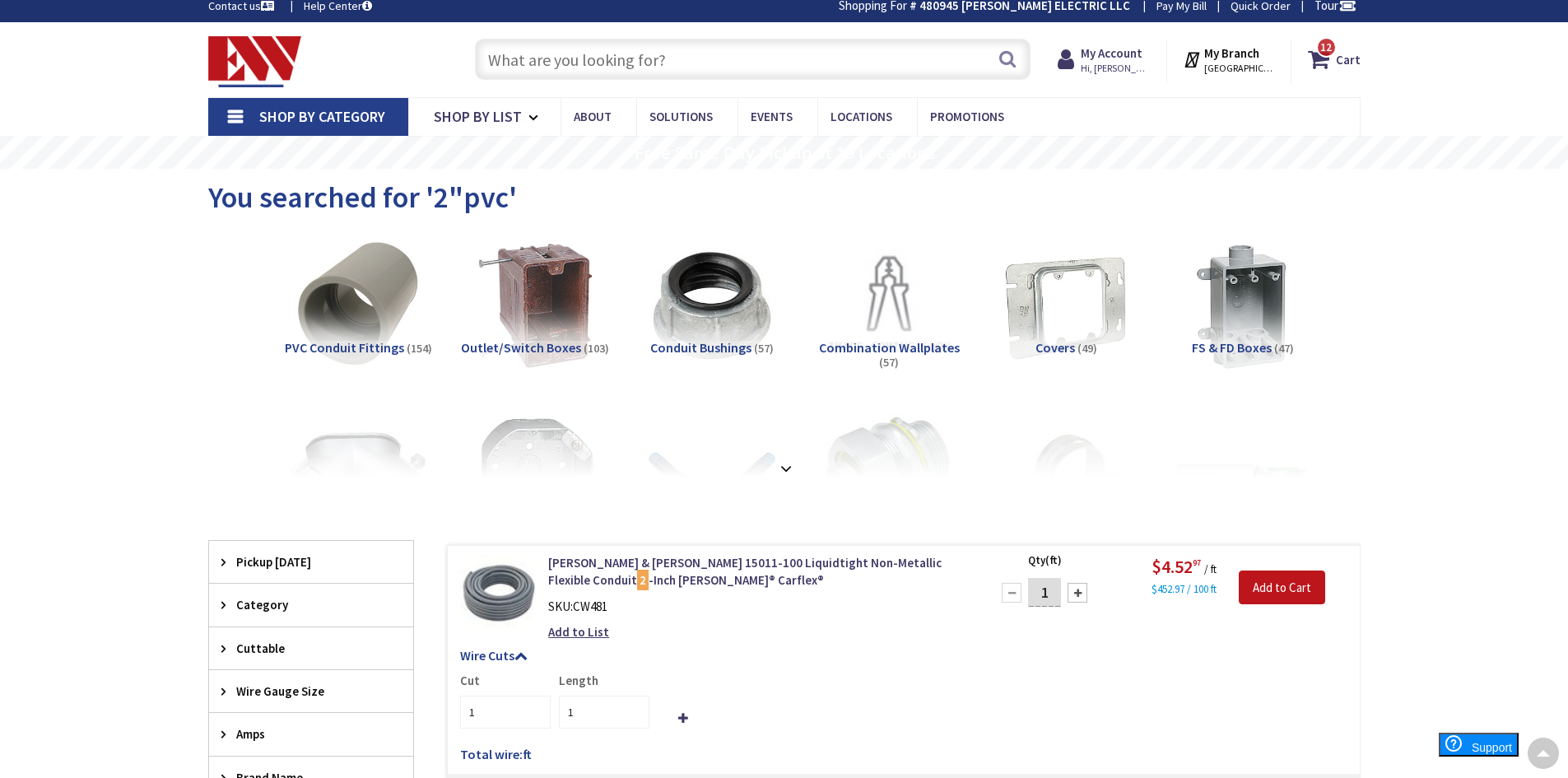
scroll to position [0, 0]
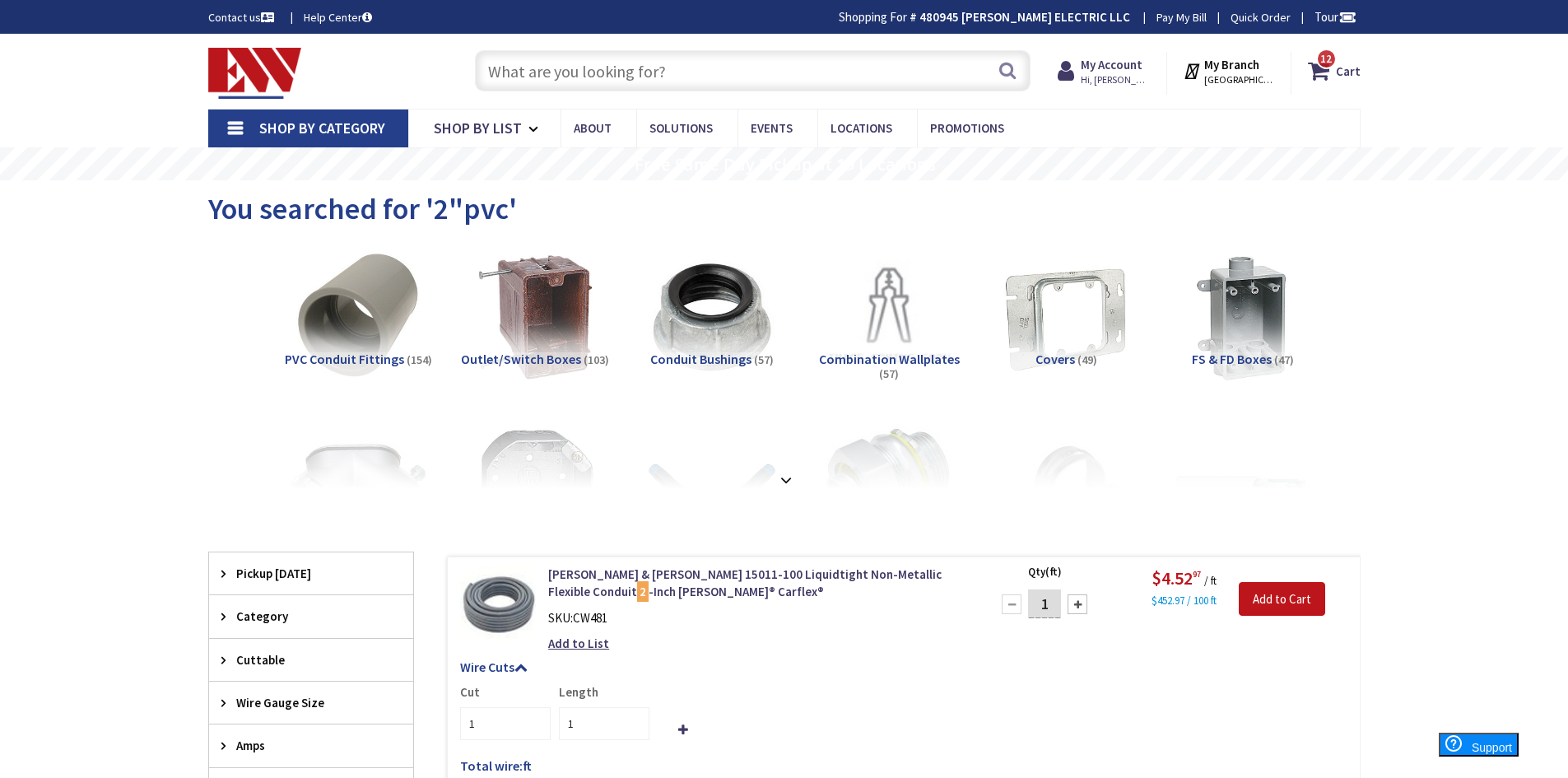
click at [657, 59] on input "text" at bounding box center [753, 71] width 556 height 41
click at [657, 60] on input "text" at bounding box center [753, 71] width 556 height 41
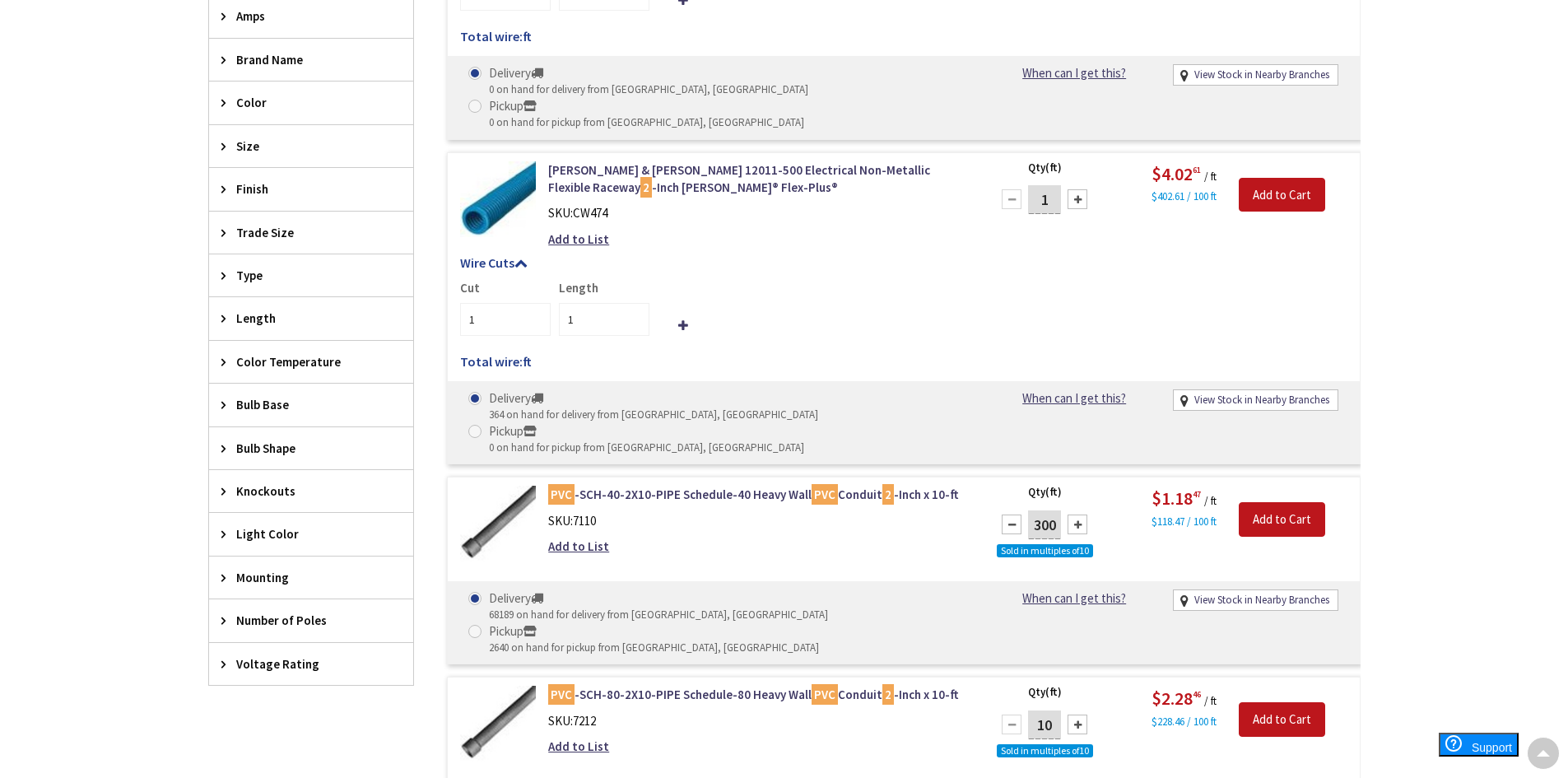
scroll to position [658, 0]
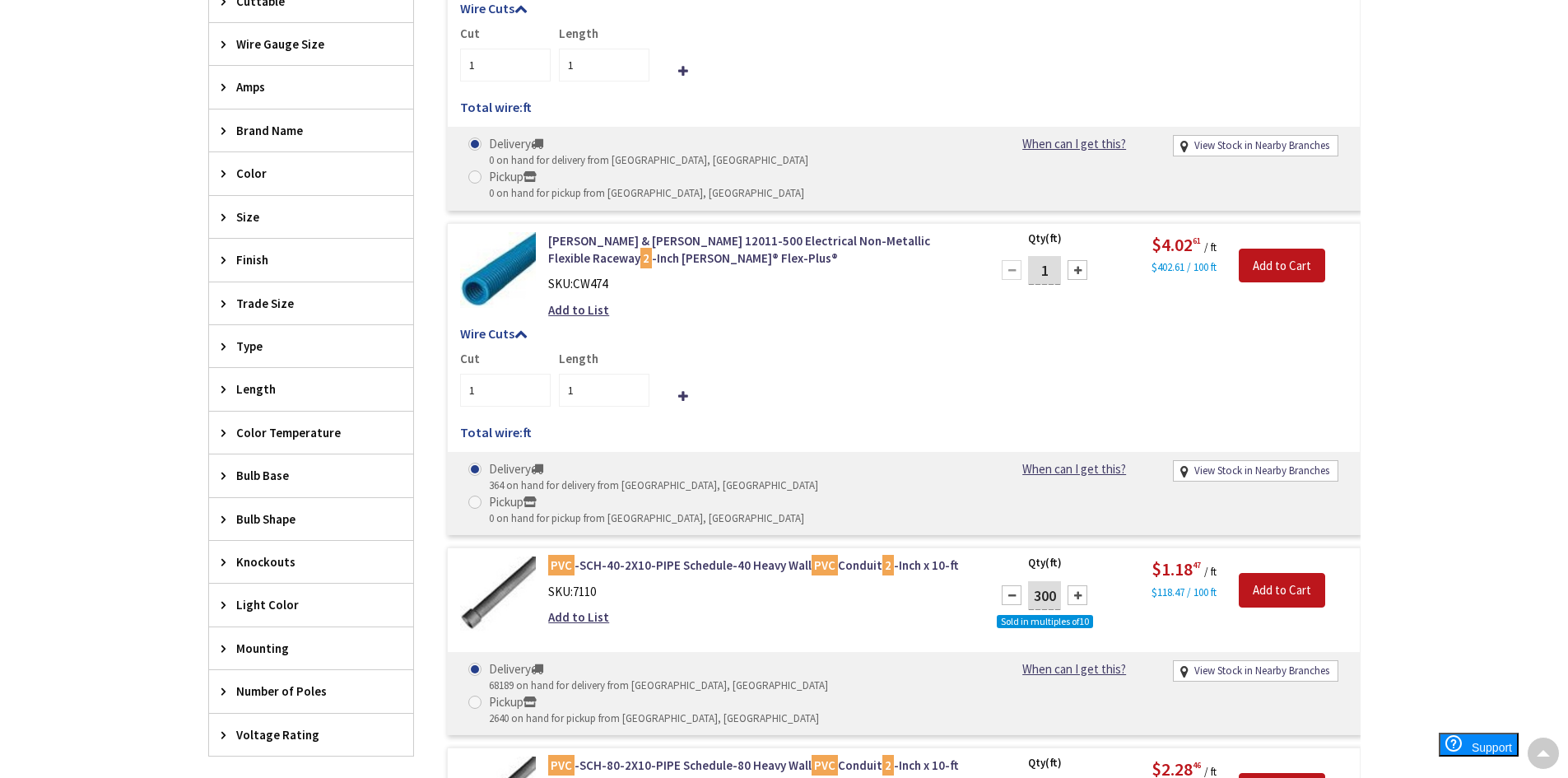
type input "1 1"
click at [253, 315] on div "Trade Size" at bounding box center [311, 303] width 204 height 42
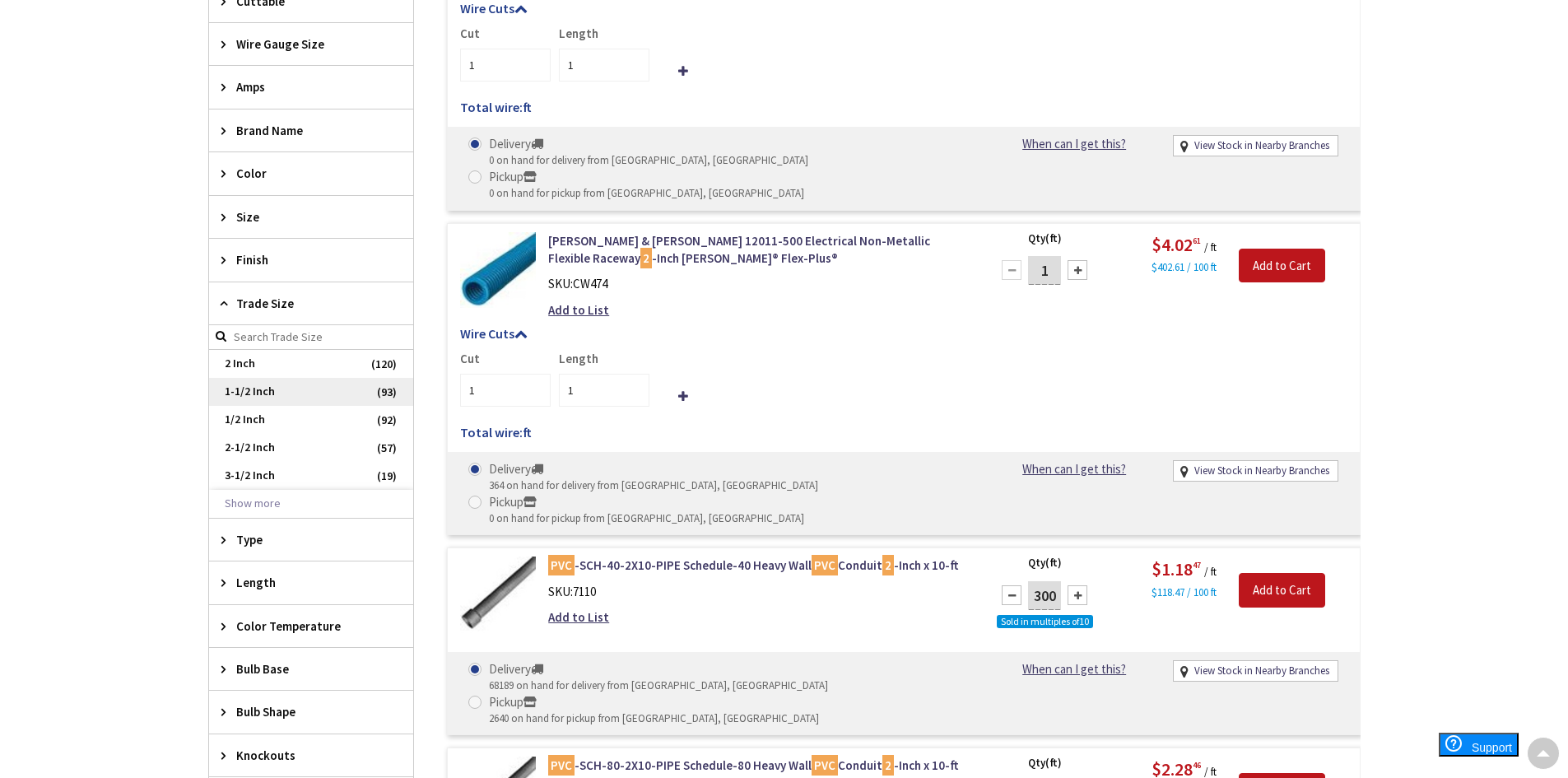
click at [243, 391] on span "1-1/2 Inch" at bounding box center [311, 391] width 204 height 28
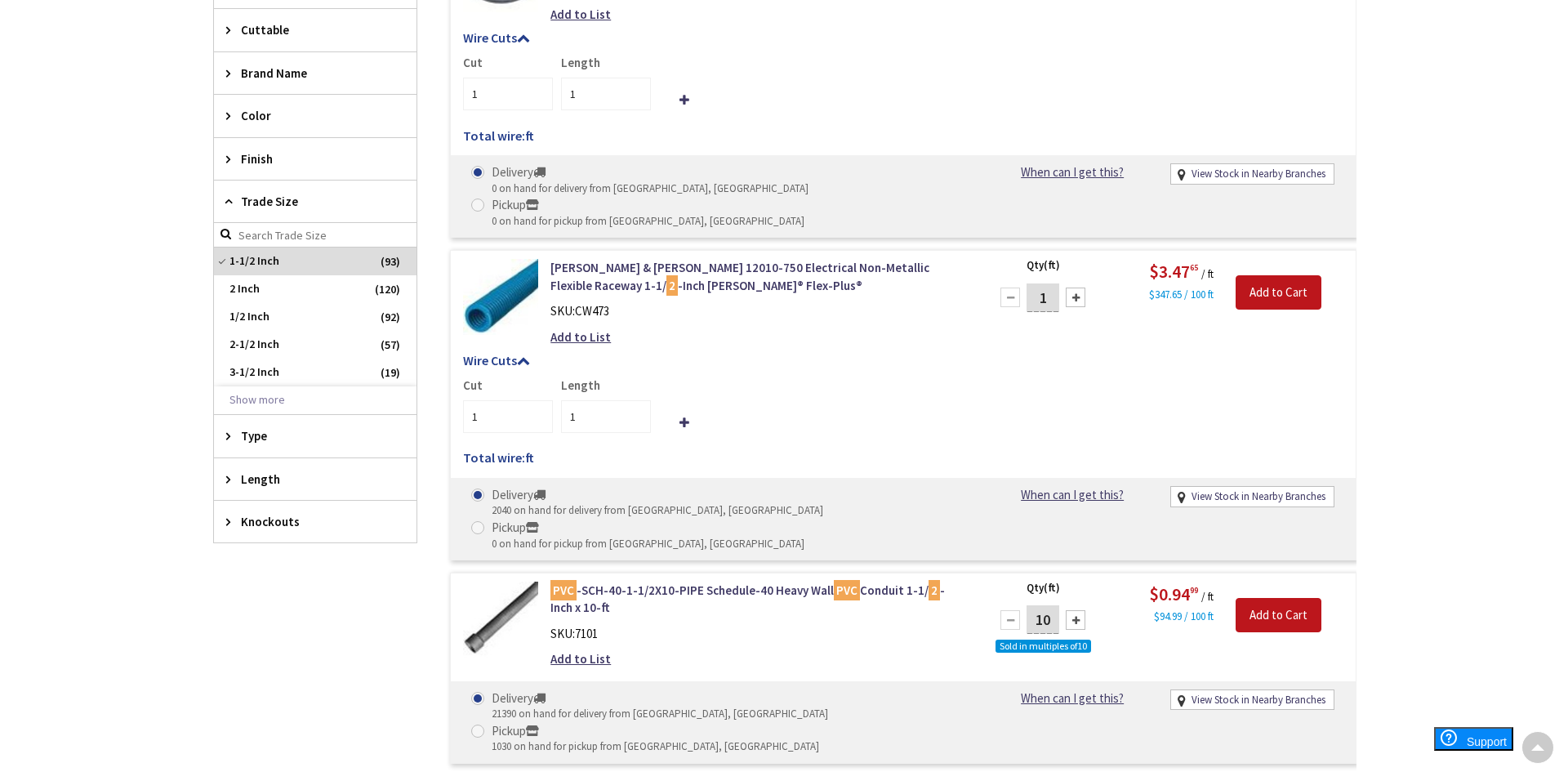
scroll to position [913, 0]
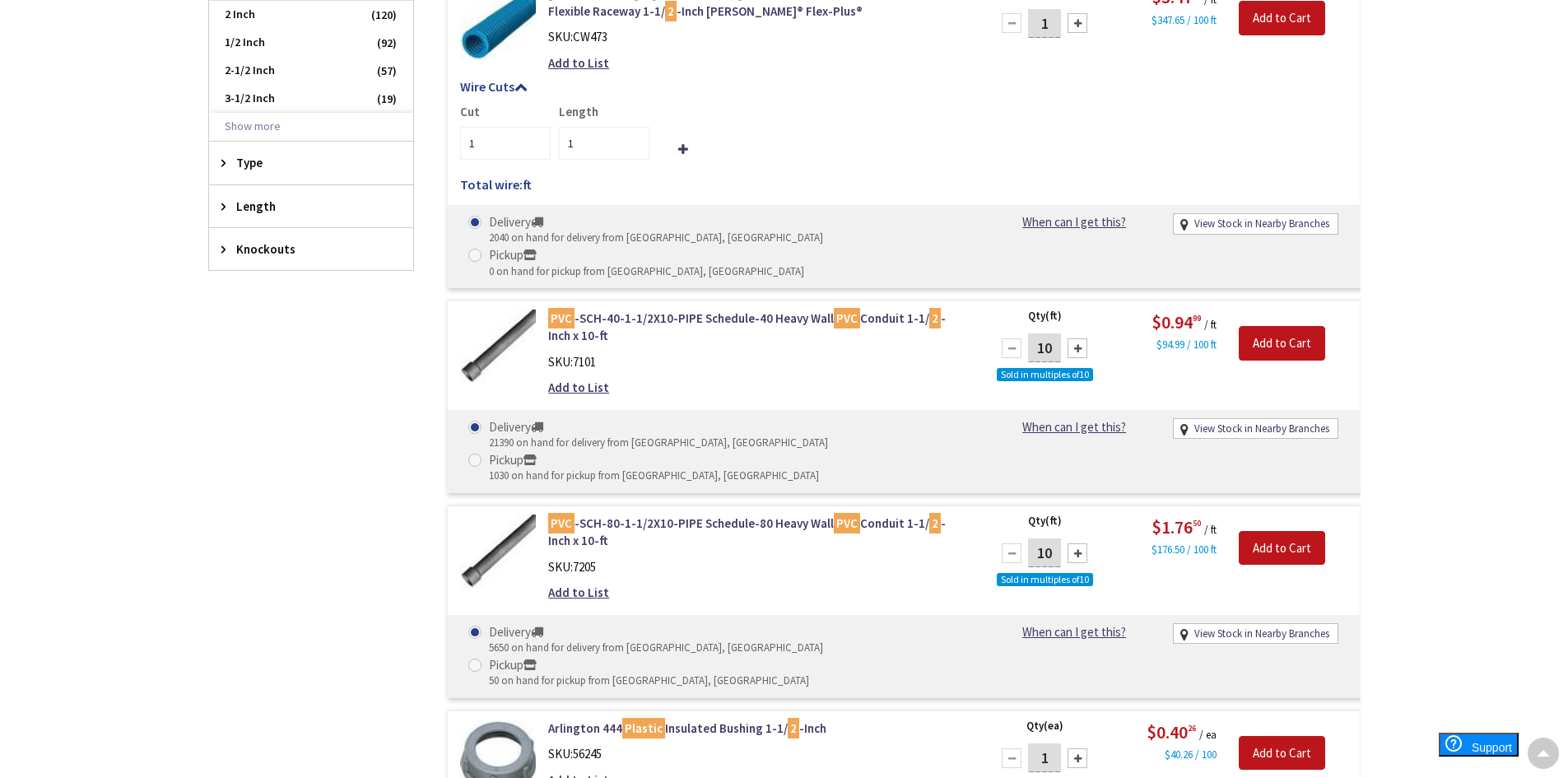
drag, startPoint x: 1050, startPoint y: 284, endPoint x: 1005, endPoint y: 276, distance: 45.7
click at [1005, 332] on div "10" at bounding box center [1044, 348] width 99 height 33
type input "300"
click at [1153, 310] on div "Qty (ft) 300 Sold in multiples of 10 Please select a quantity $0.94 99 / ft $94…" at bounding box center [1169, 354] width 380 height 90
click at [1295, 326] on input "Add to Cart" at bounding box center [1282, 343] width 86 height 34
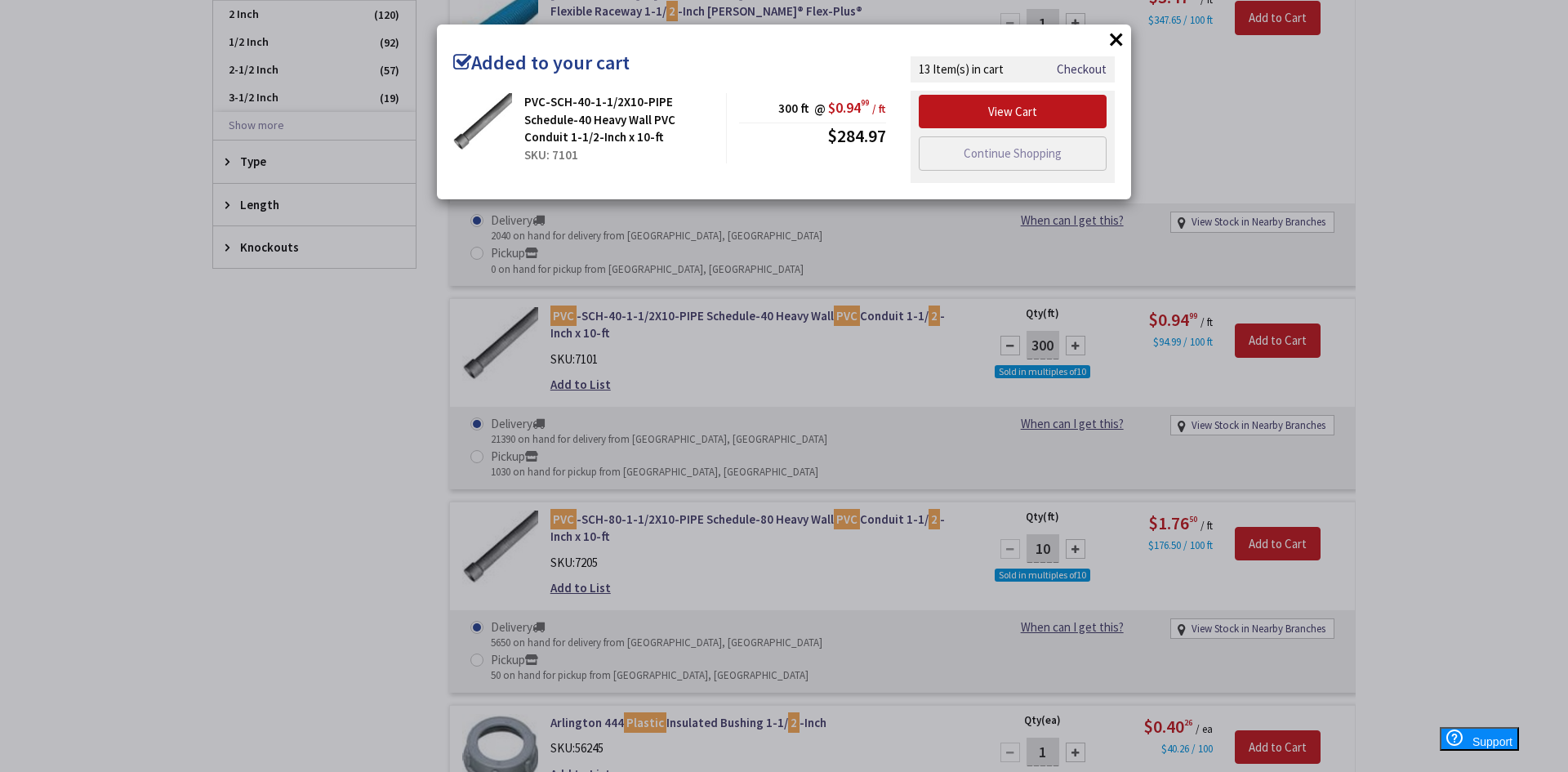
click at [1122, 45] on button "×" at bounding box center [1116, 39] width 25 height 25
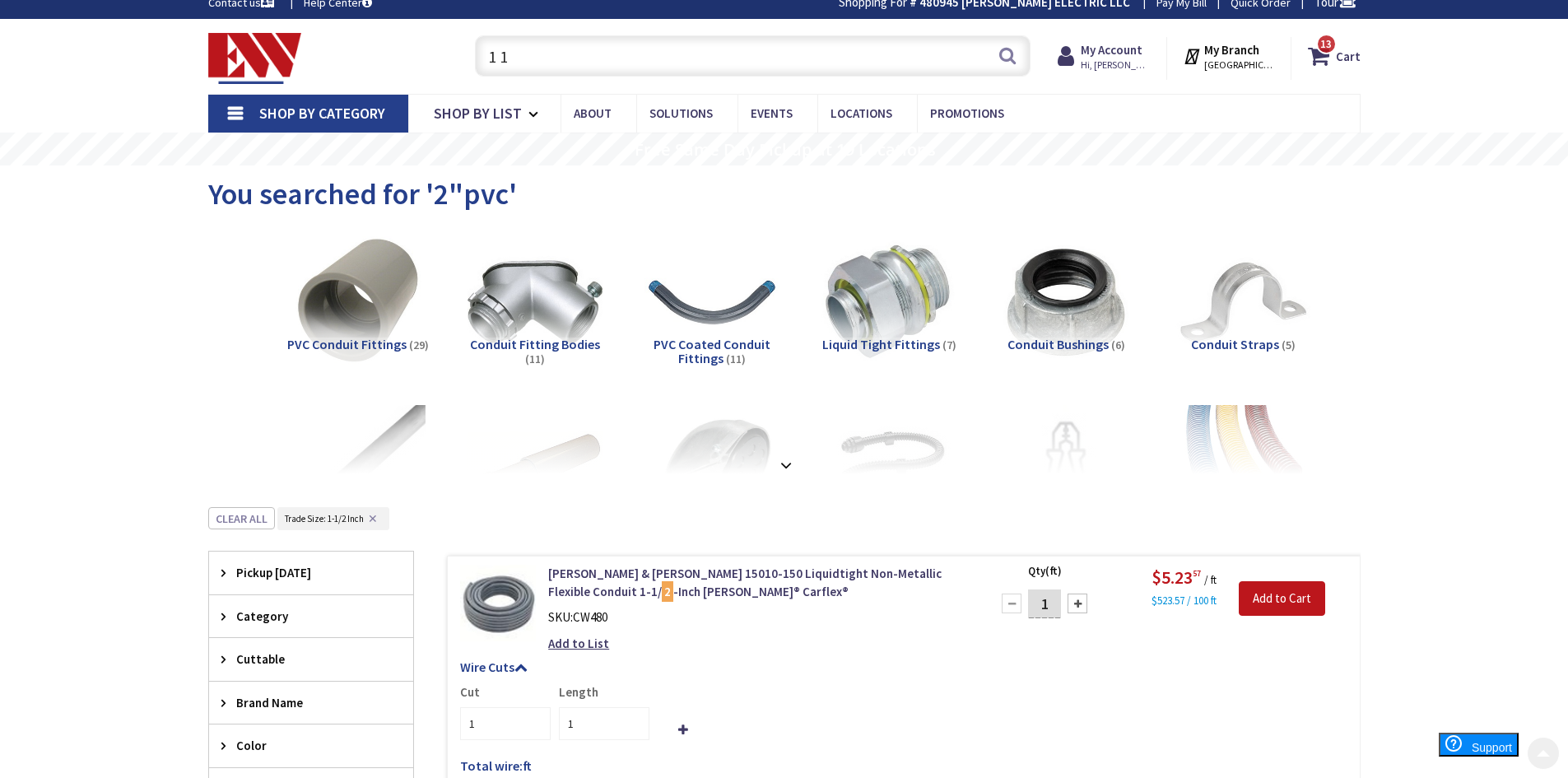
scroll to position [0, 0]
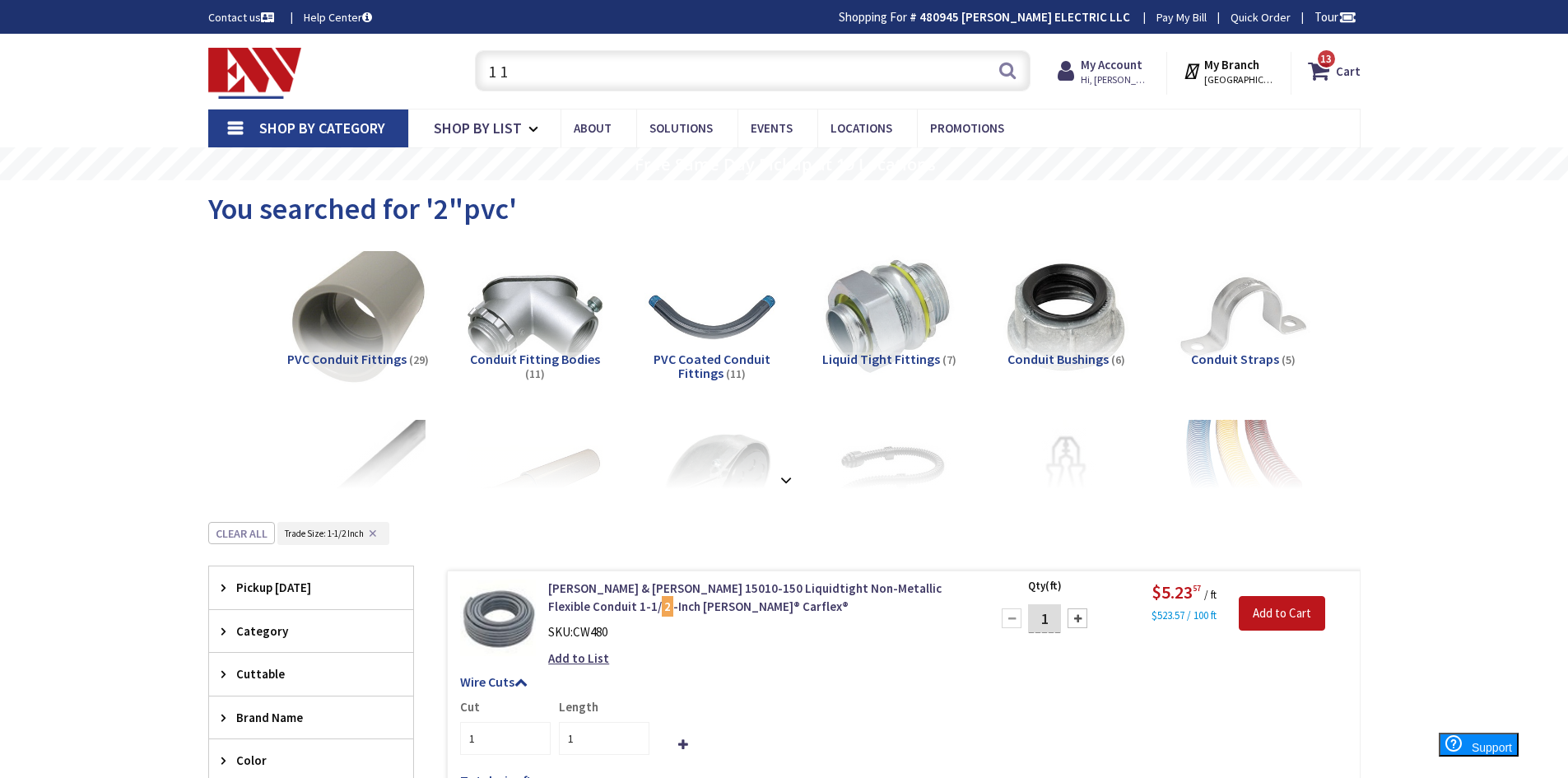
click at [360, 336] on img at bounding box center [358, 317] width 149 height 149
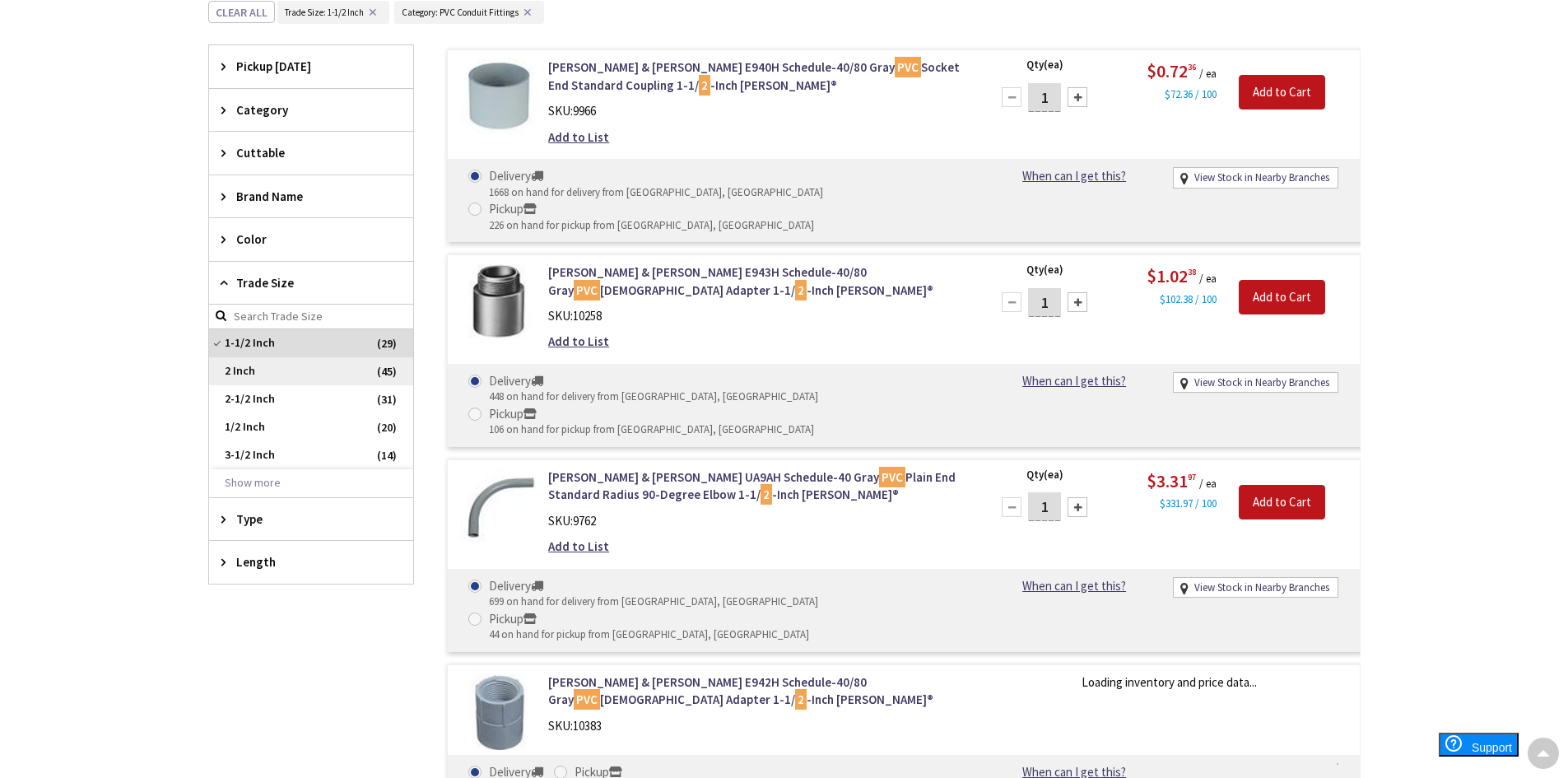
click at [270, 371] on span "2 Inch" at bounding box center [311, 371] width 204 height 28
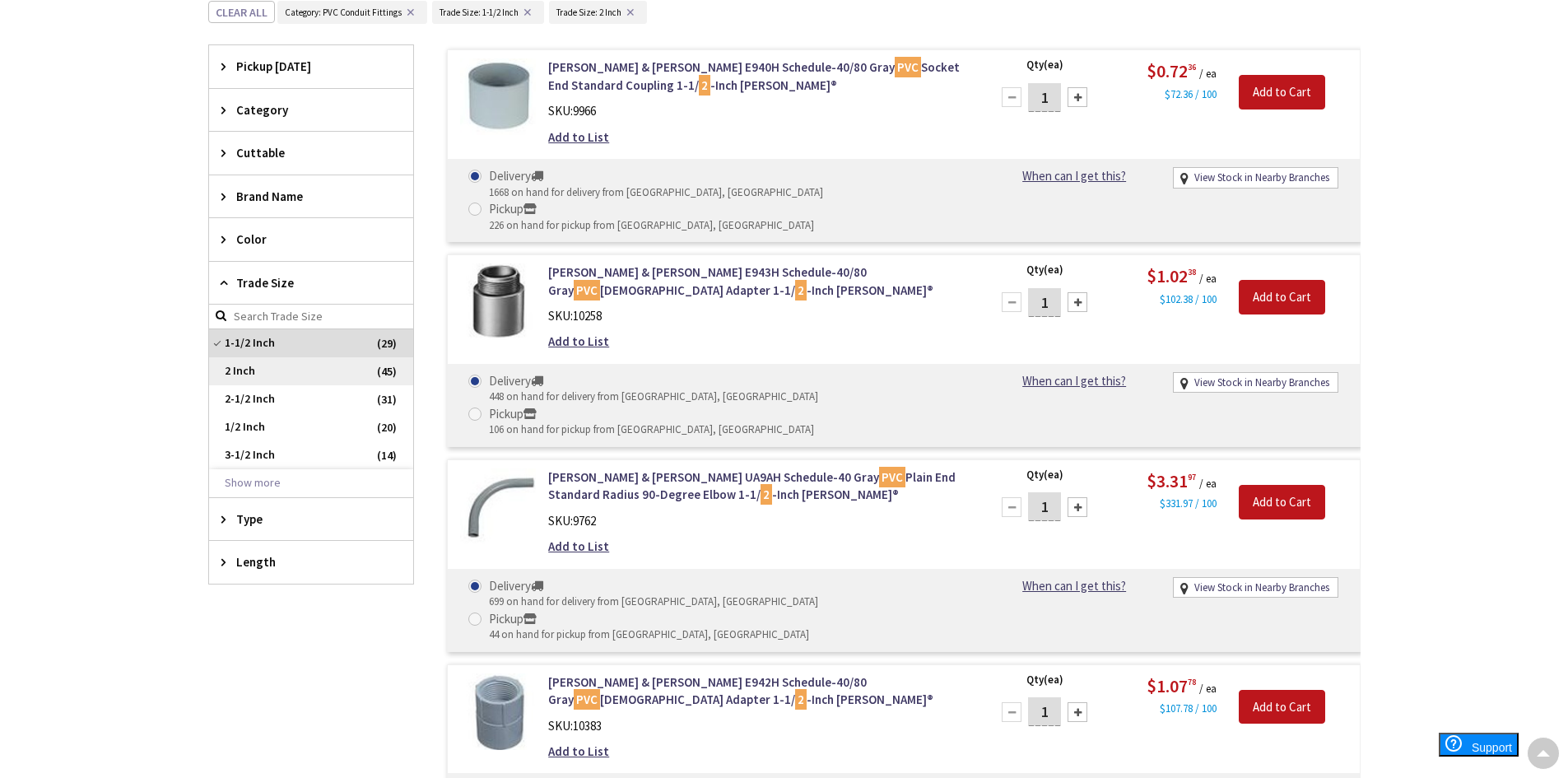
click at [243, 368] on span "2 Inch" at bounding box center [311, 371] width 204 height 28
click at [242, 358] on span "2 Inch" at bounding box center [311, 371] width 204 height 28
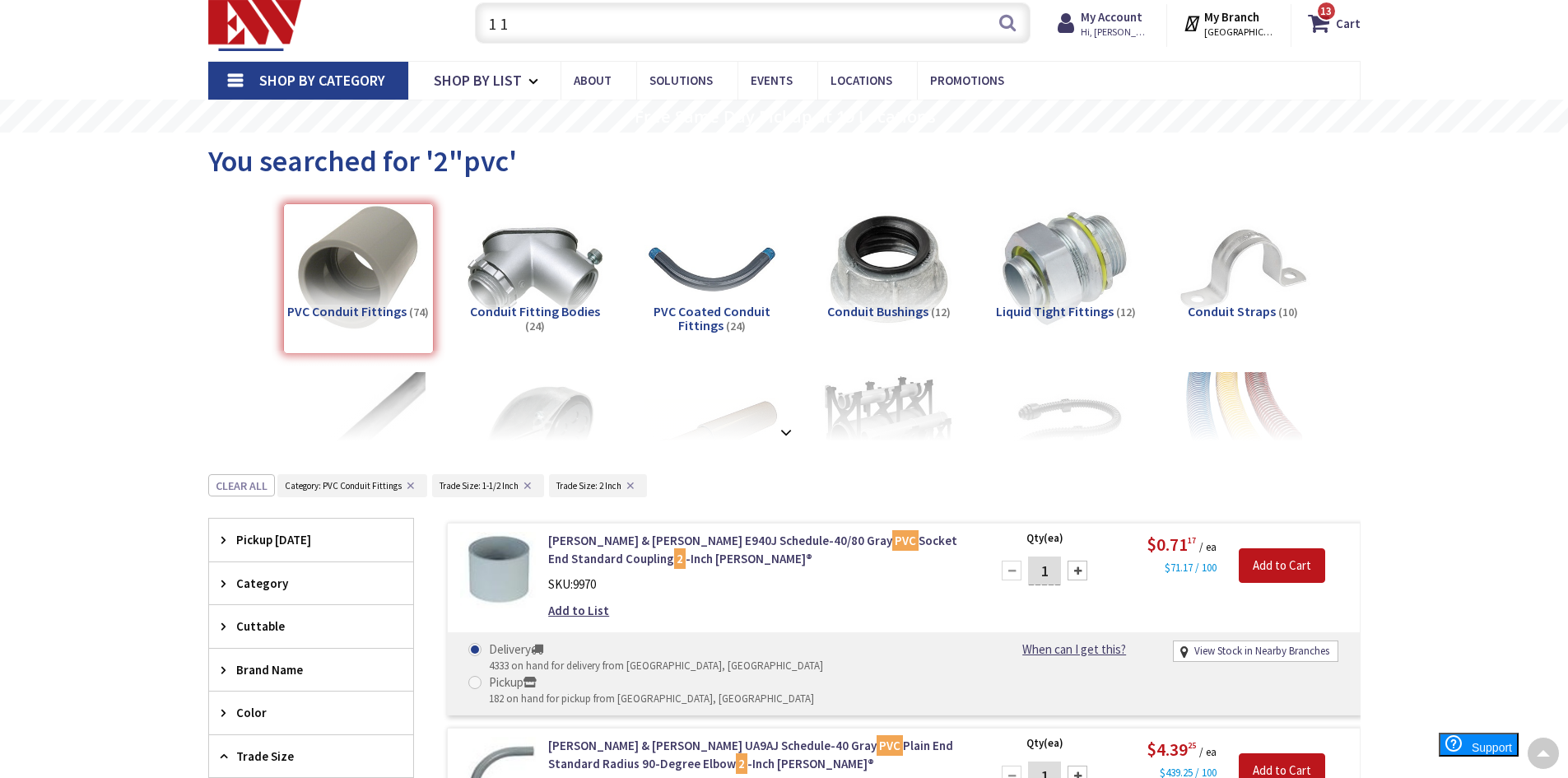
scroll to position [0, 0]
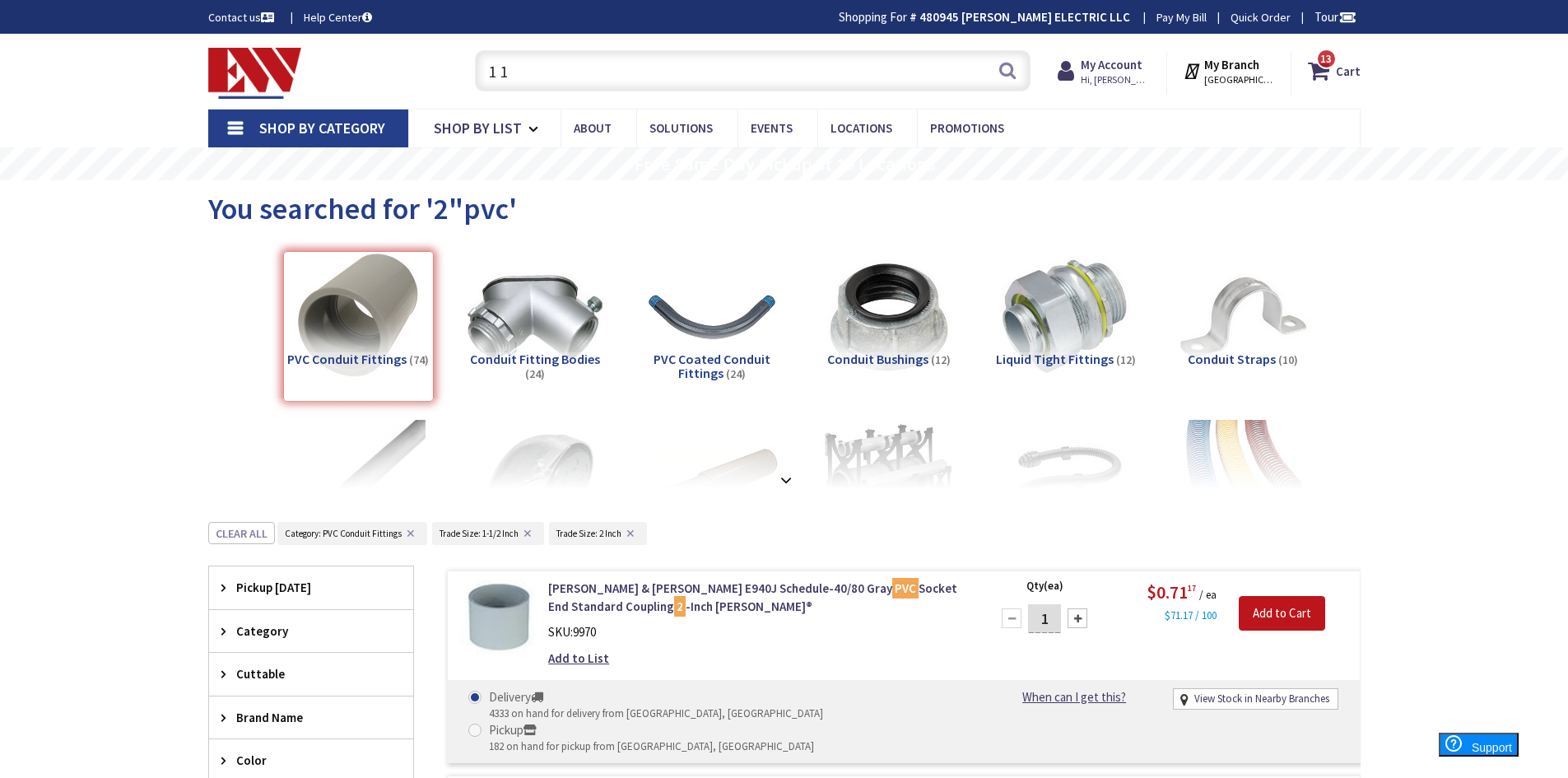
drag, startPoint x: 530, startPoint y: 83, endPoint x: 291, endPoint y: 46, distance: 241.8
click at [291, 46] on div "Toggle Nav 1 1 1 1 Search 13 13 13 items Cart My Cart 13" at bounding box center [784, 71] width 1177 height 55
click at [549, 73] on input "1 1" at bounding box center [753, 71] width 556 height 41
drag, startPoint x: 557, startPoint y: 73, endPoint x: 300, endPoint y: 75, distance: 257.0
click at [300, 75] on div "Toggle Nav 1 1 1 1 Search 13 13 13 items Cart My Cart 13" at bounding box center [784, 71] width 1177 height 55
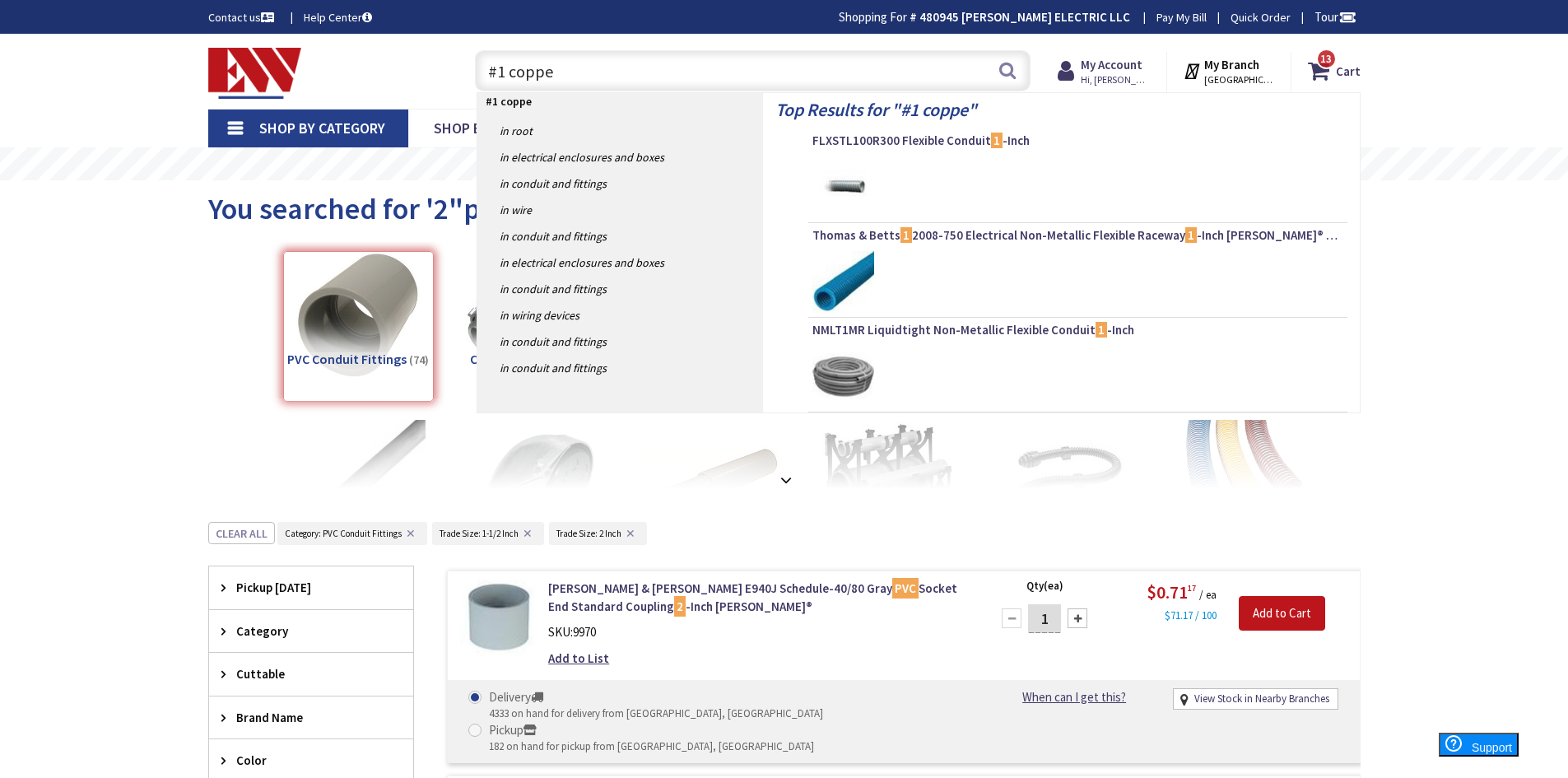
type input "#1 copper"
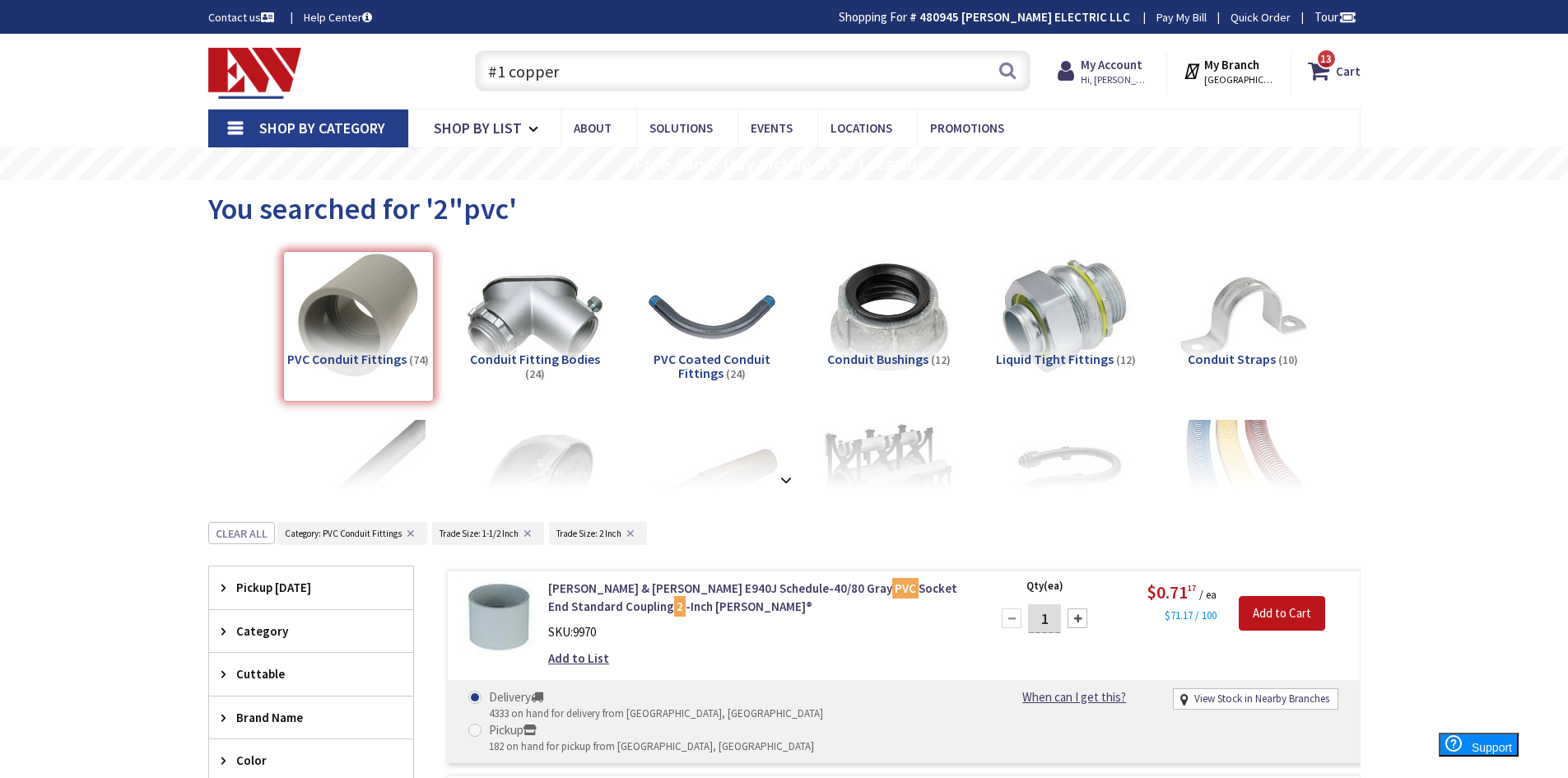
drag, startPoint x: 591, startPoint y: 77, endPoint x: 447, endPoint y: 77, distance: 144.0
click at [447, 77] on div "Toggle Nav #1 copper #1 copper Search 13 13 13 items Cart My Cart 13" at bounding box center [784, 71] width 1177 height 55
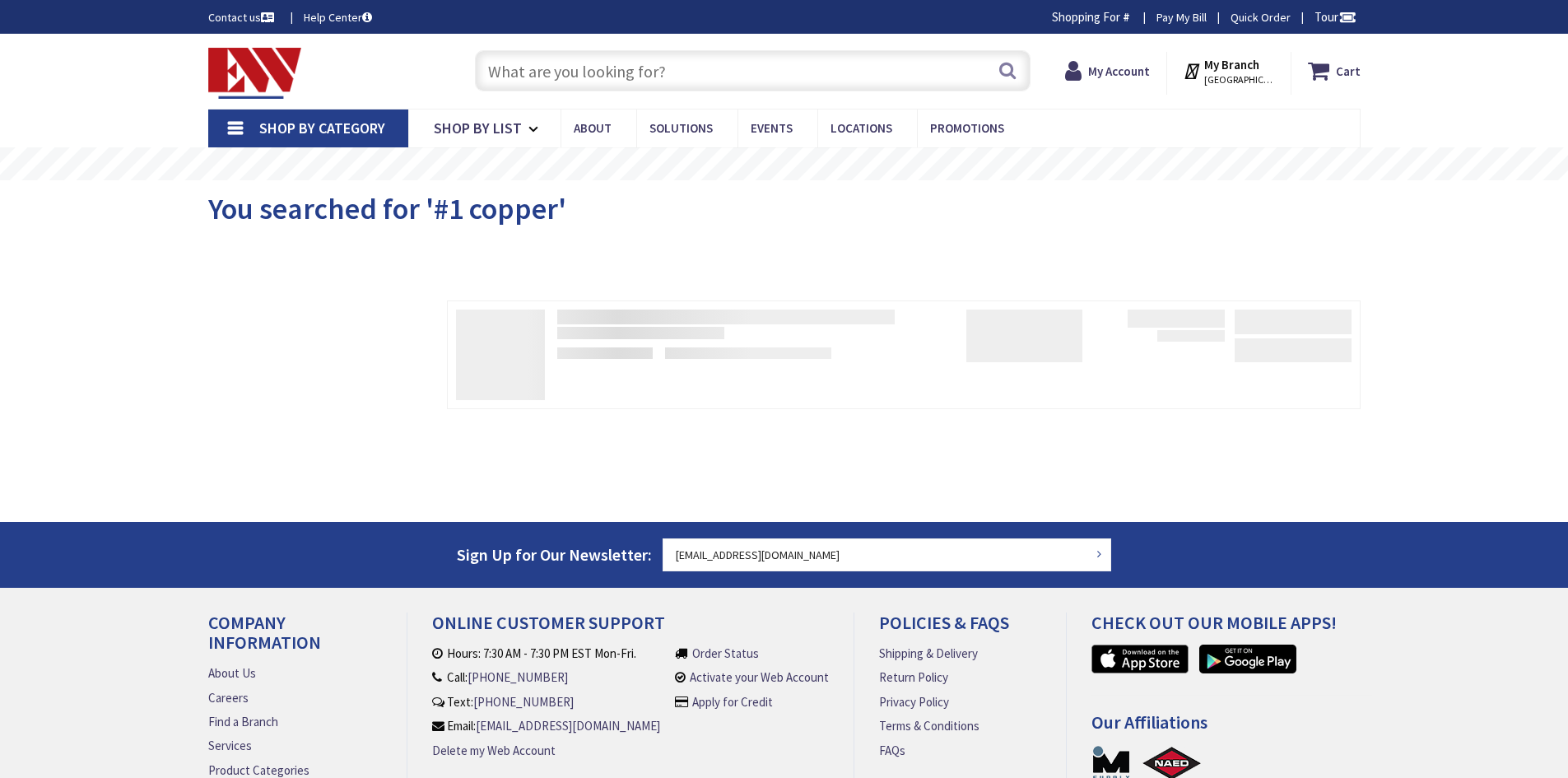
click at [645, 75] on input "text" at bounding box center [753, 71] width 556 height 41
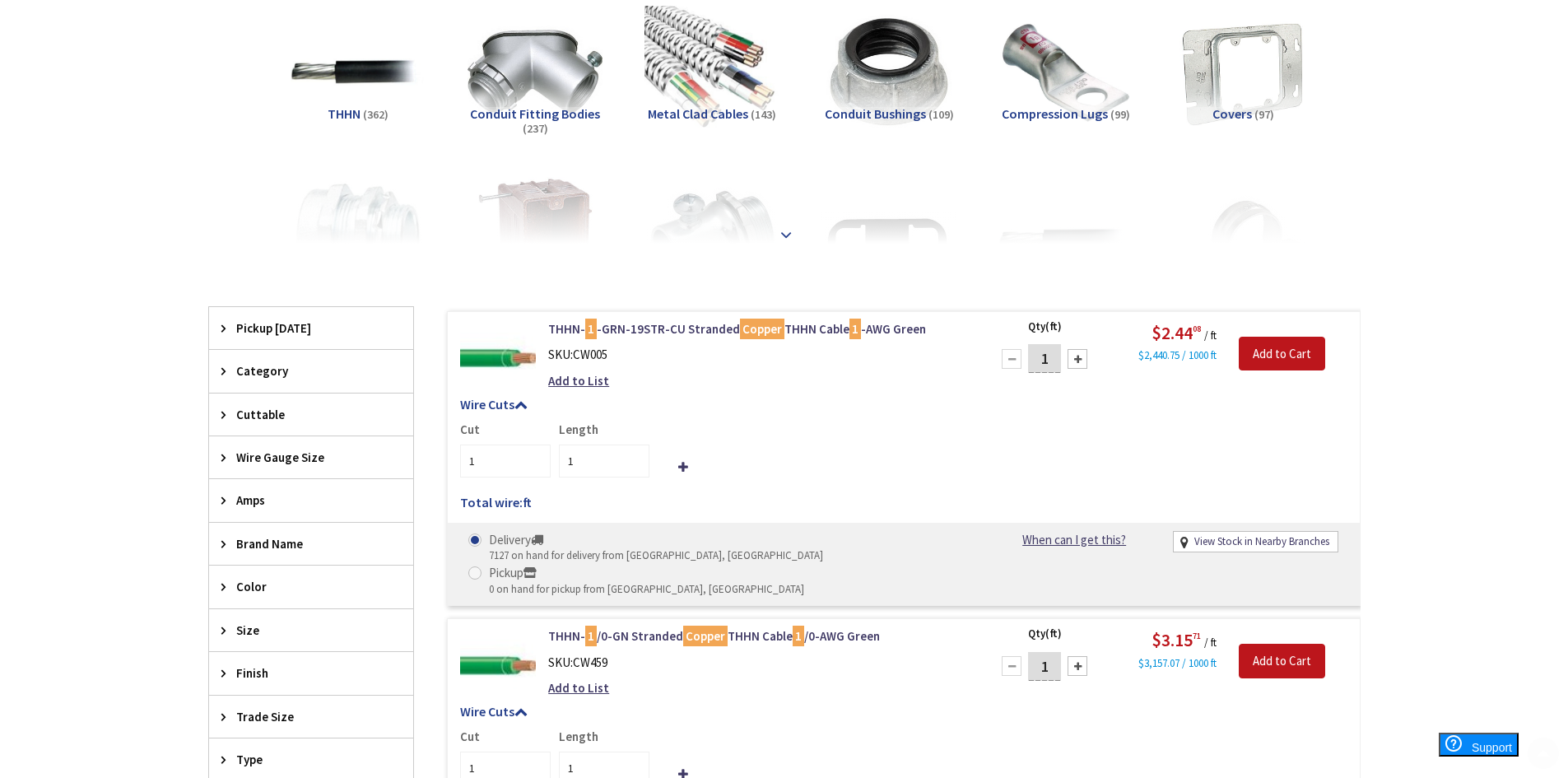
scroll to position [247, 0]
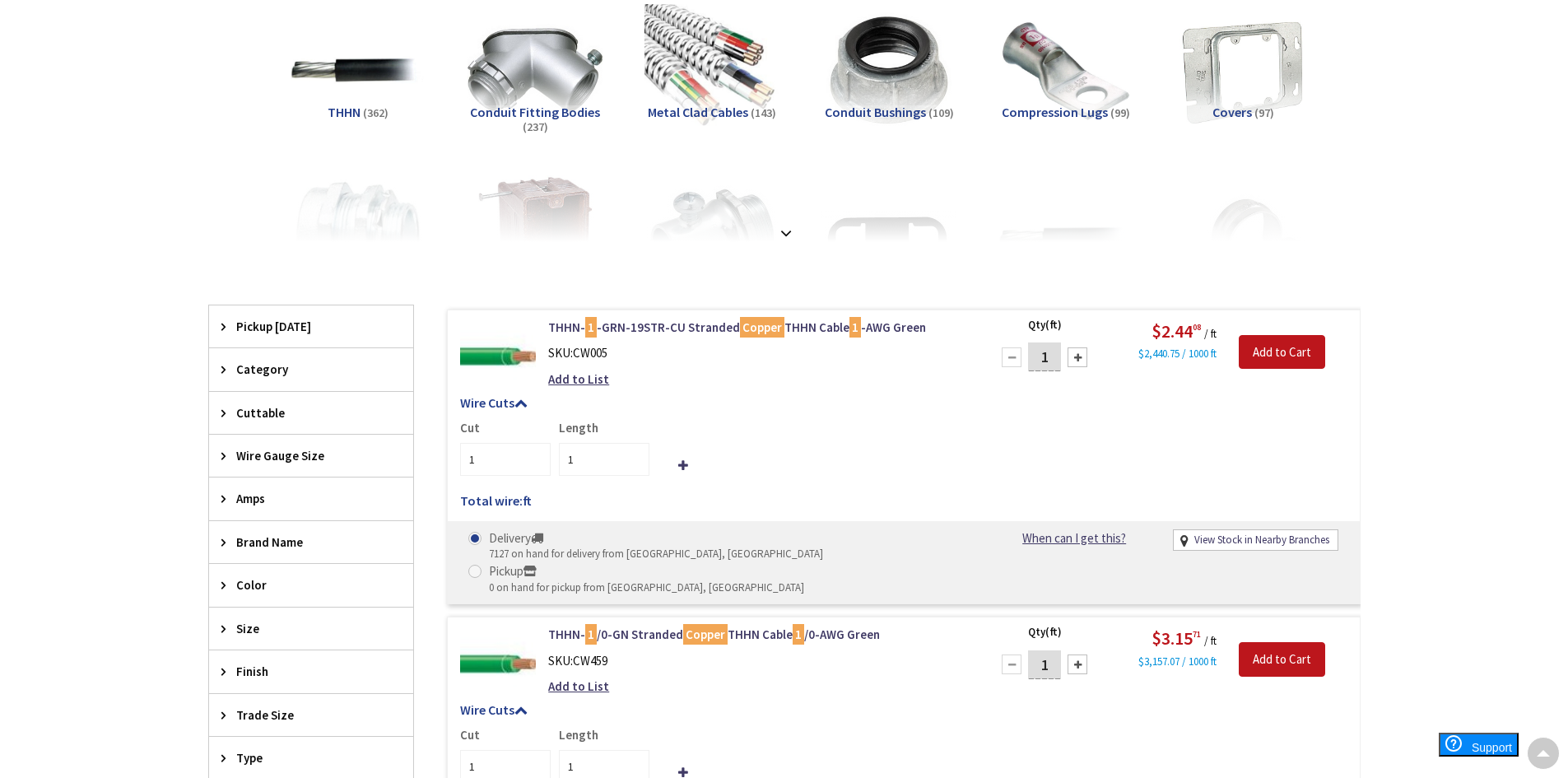
click at [323, 109] on h5 "THHN (362)" at bounding box center [359, 112] width 151 height 15
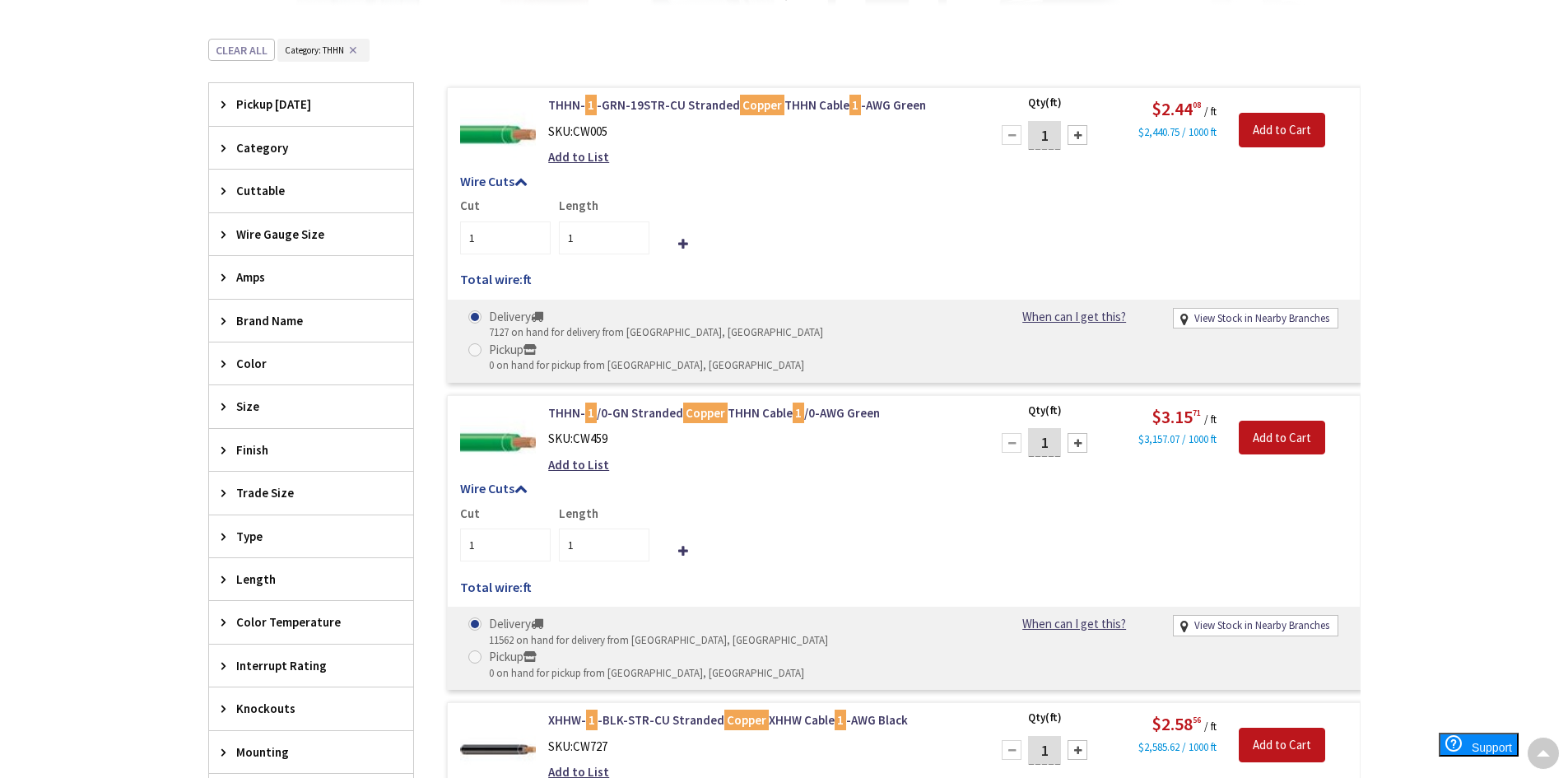
scroll to position [521, 0]
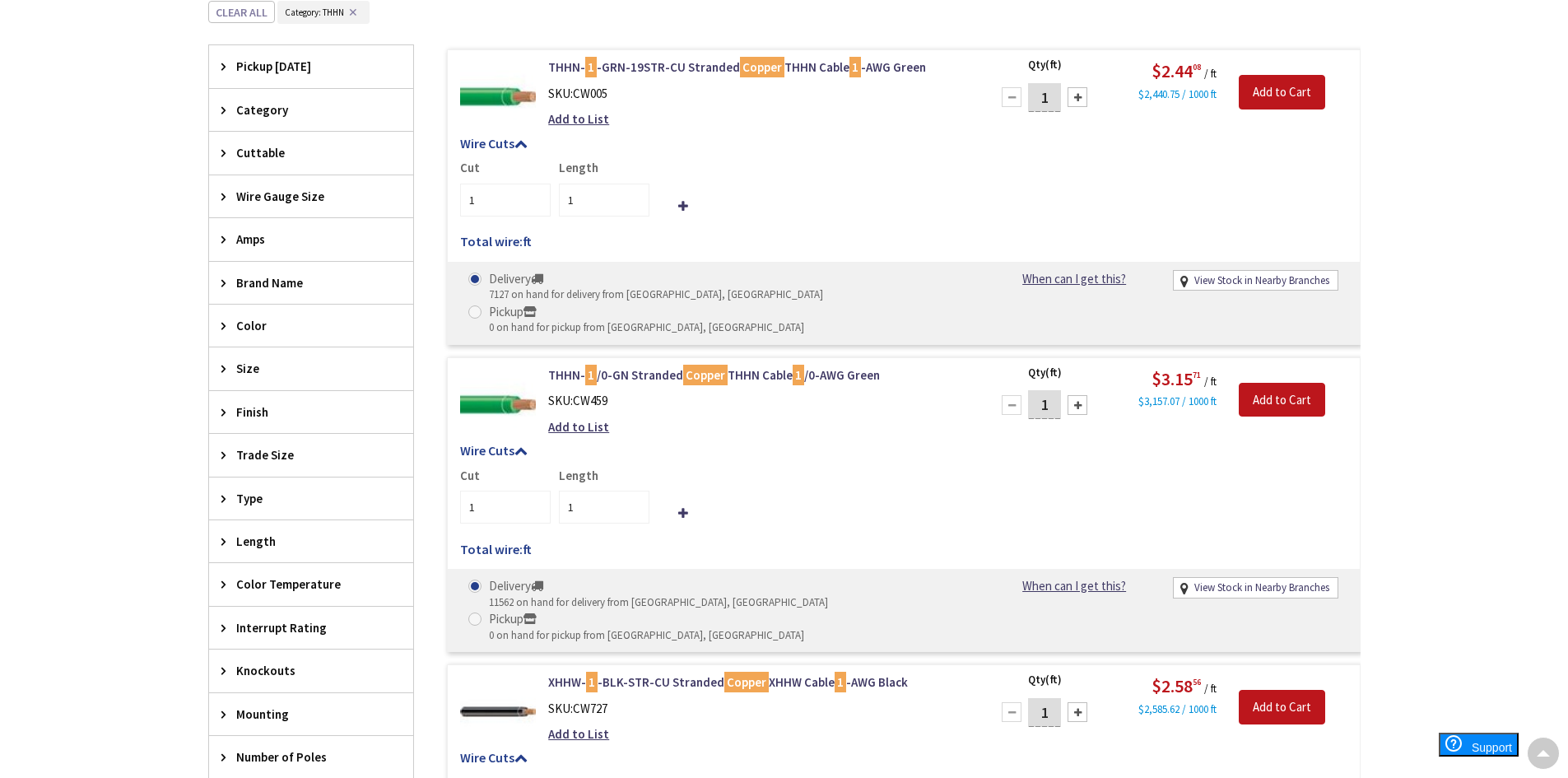
click at [342, 116] on div "View Subcategories THHN (362) Conduit Fitting Bodies (237) Metal Clad Cables (1…" at bounding box center [784, 730] width 1153 height 2018
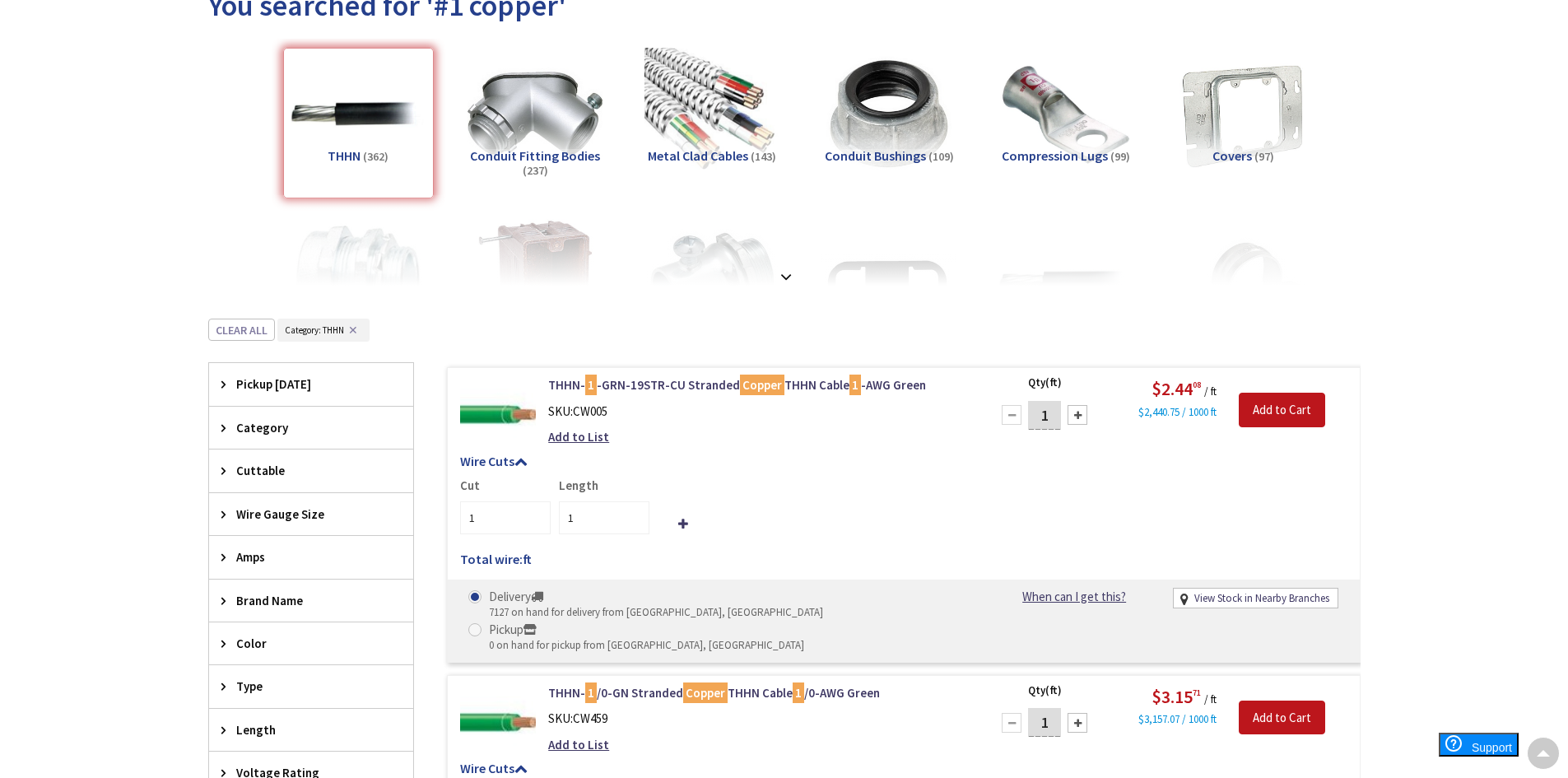
scroll to position [191, 0]
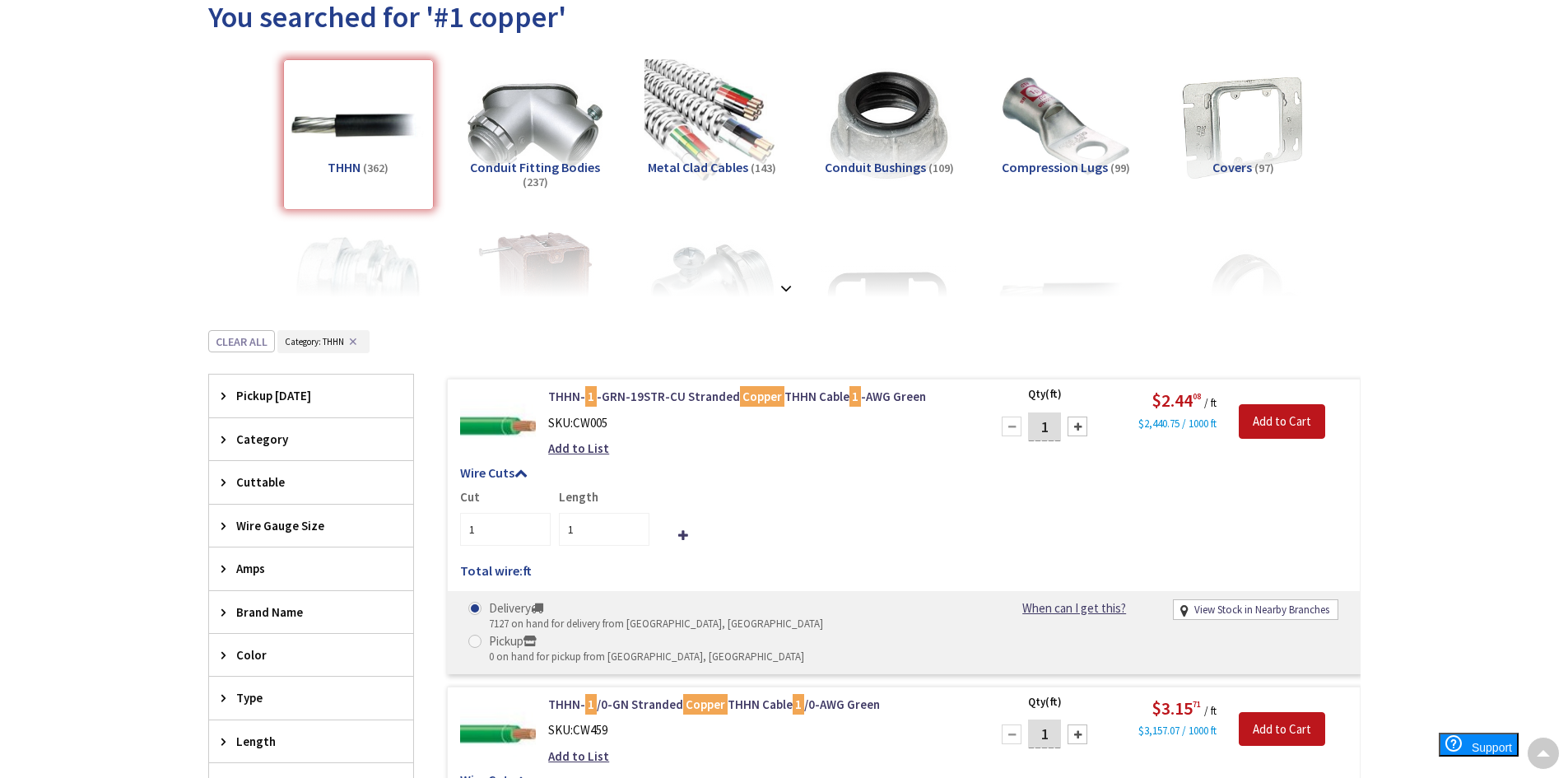
click at [257, 570] on span "Amps" at bounding box center [303, 568] width 134 height 18
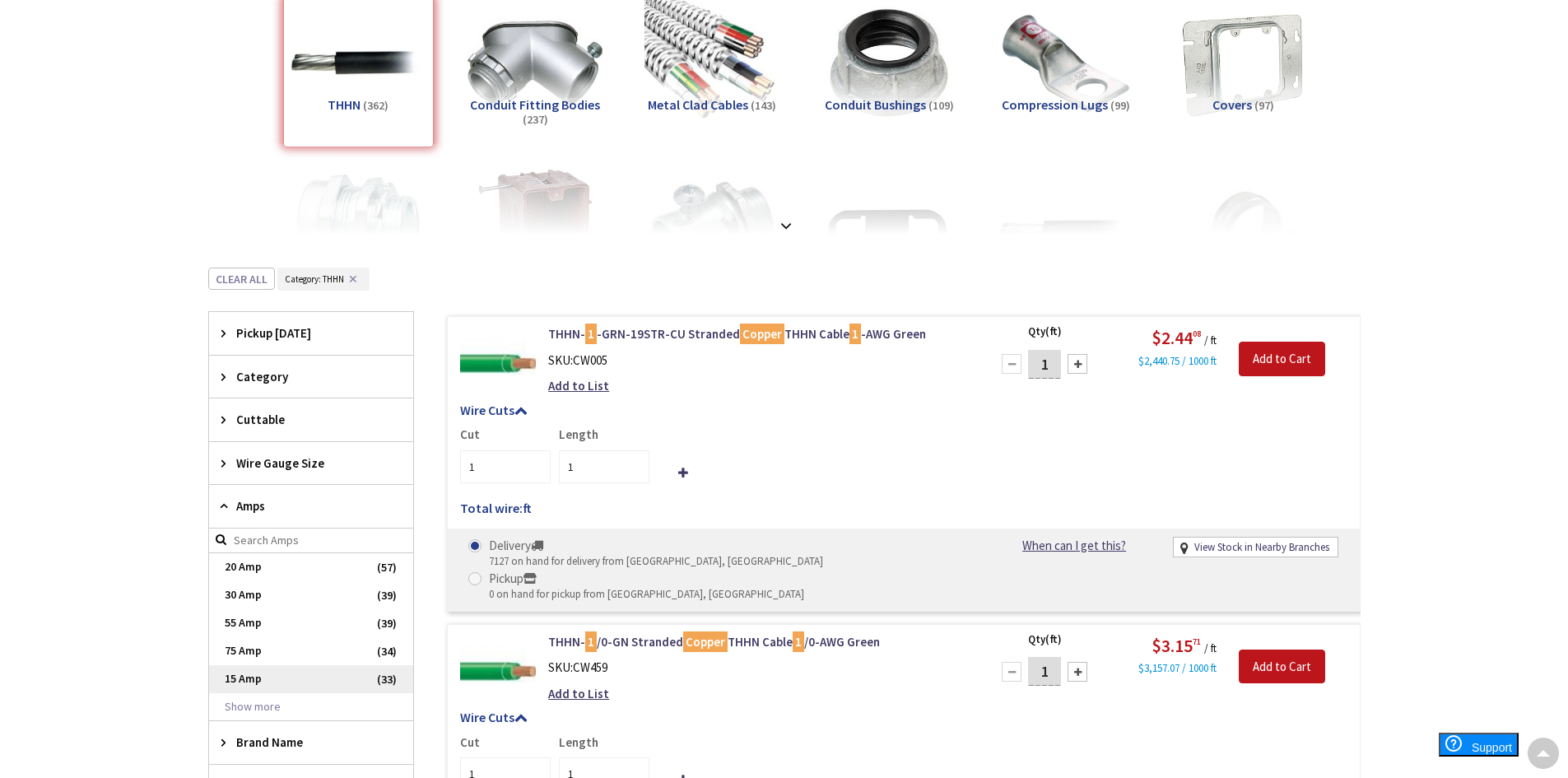
scroll to position [274, 0]
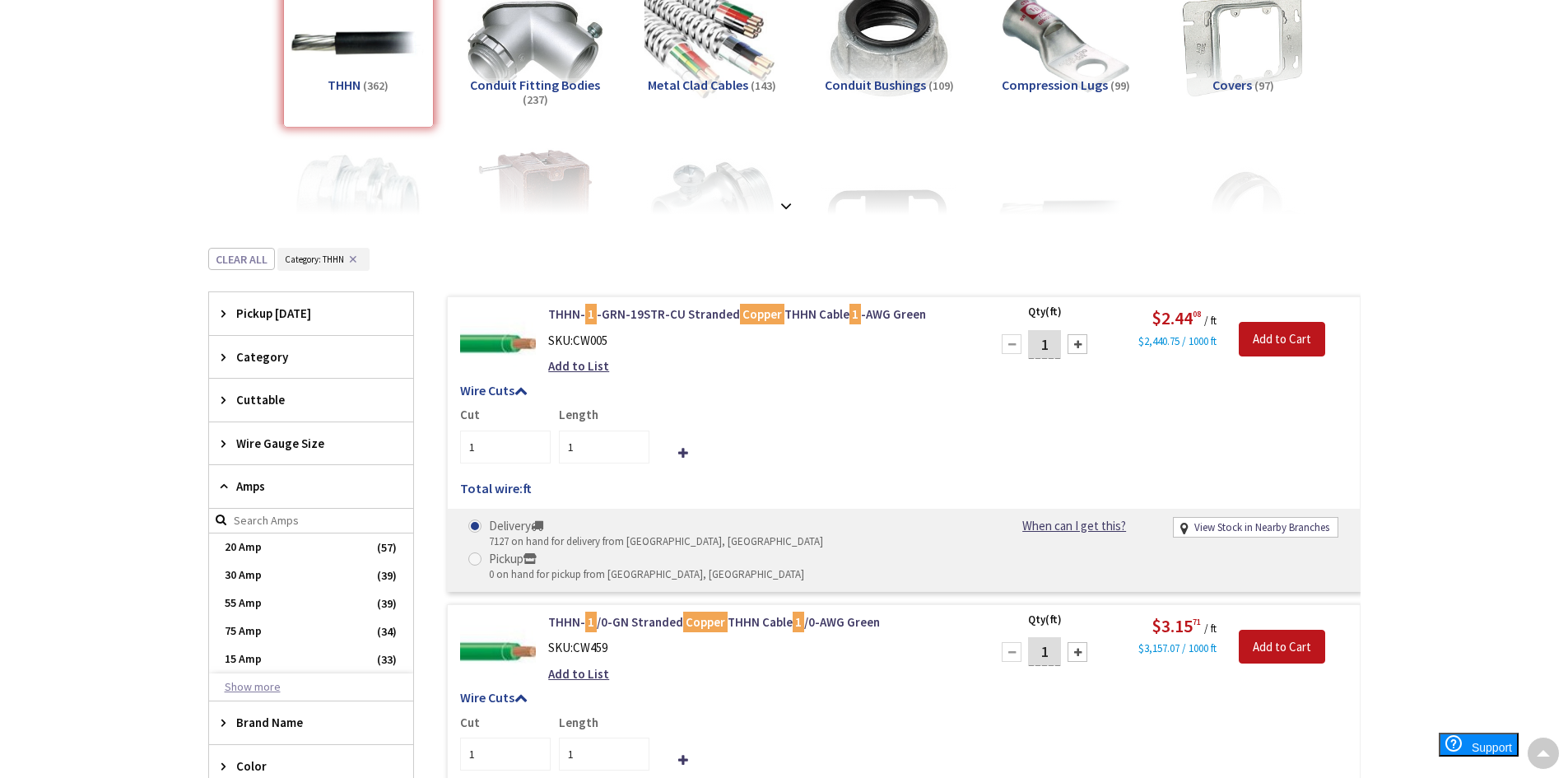
click at [254, 696] on button "Show more" at bounding box center [311, 687] width 204 height 28
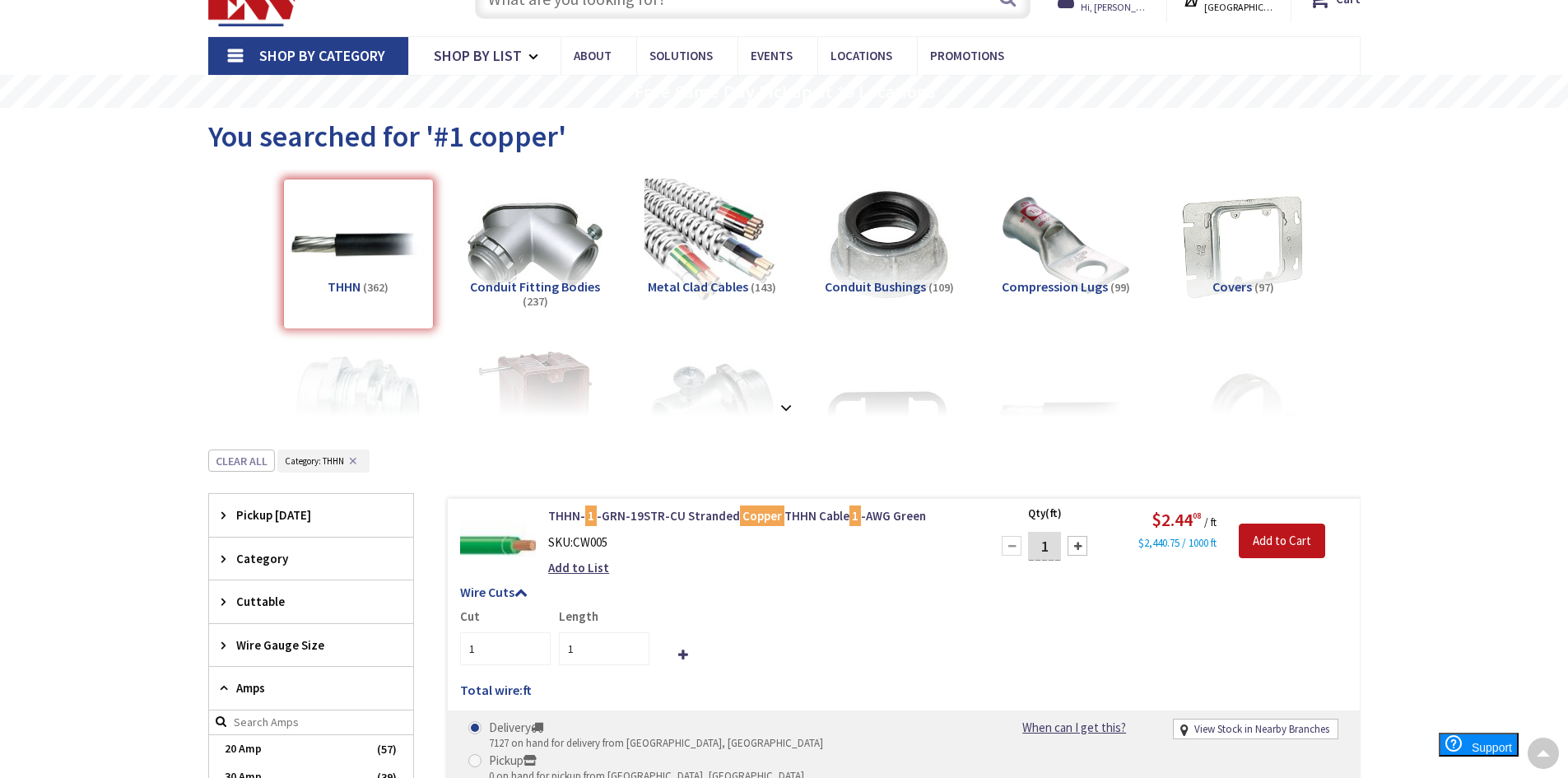
scroll to position [0, 0]
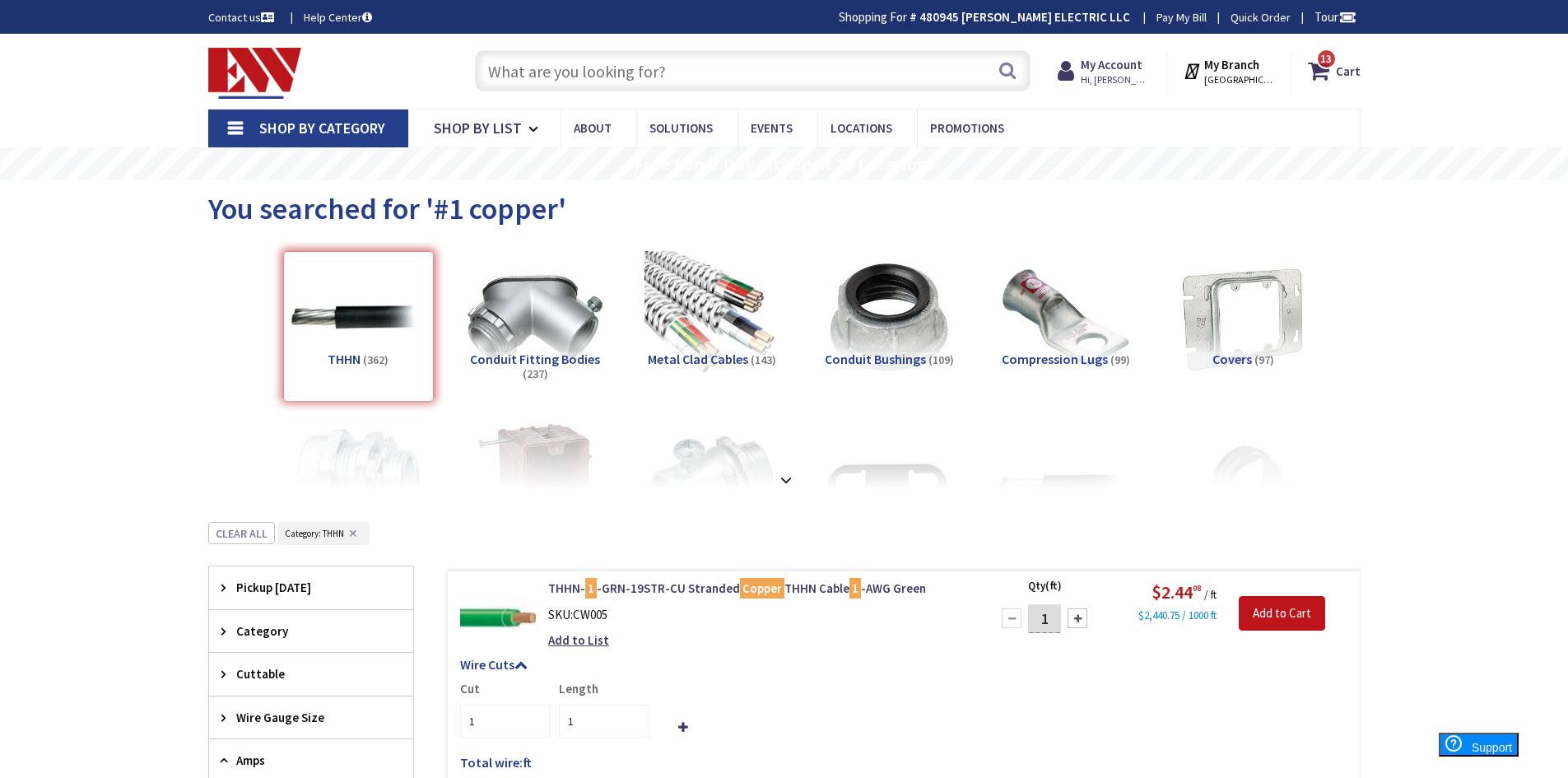
click at [542, 68] on input "text" at bounding box center [753, 71] width 556 height 41
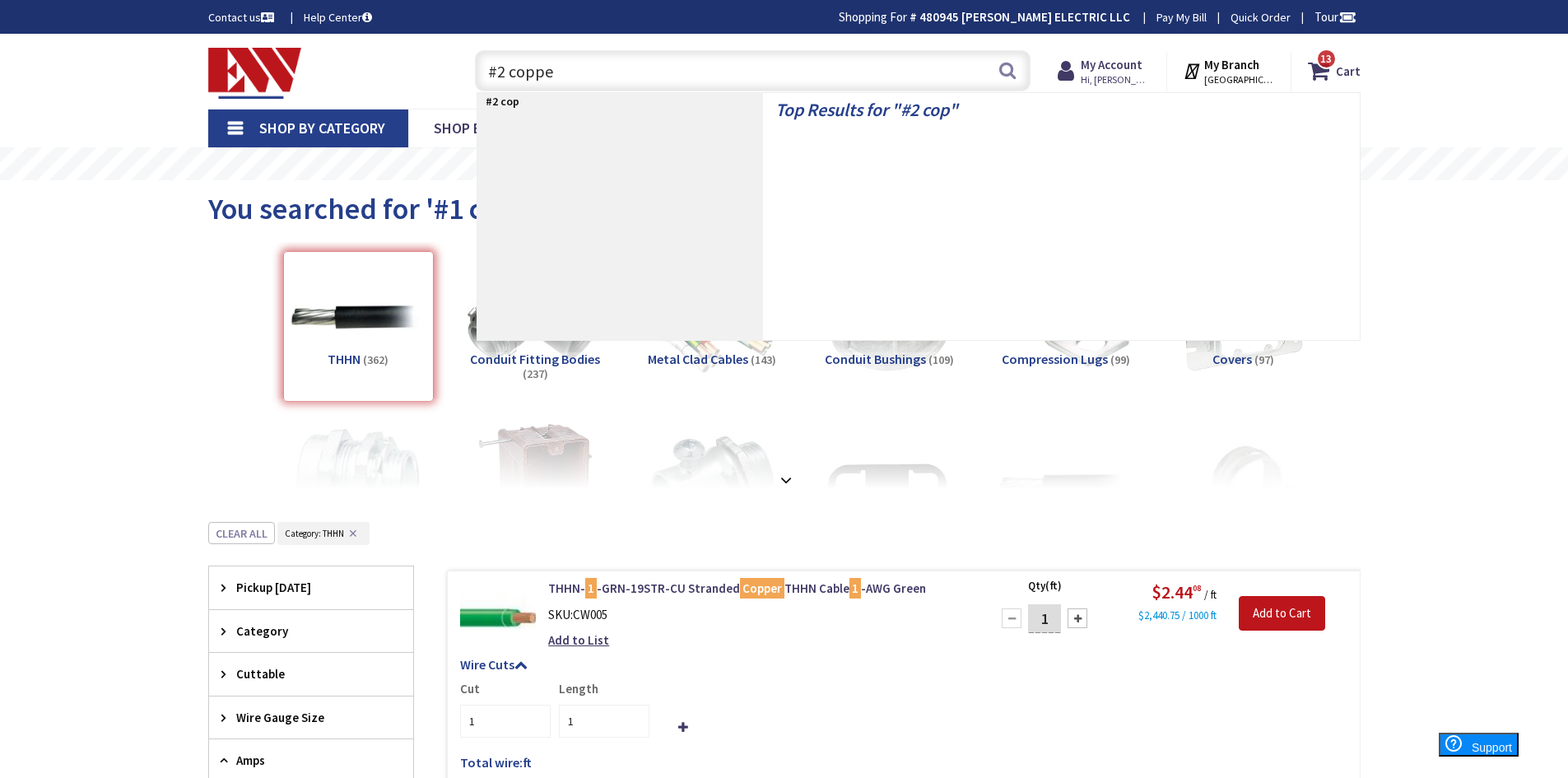
type input "#2 copper"
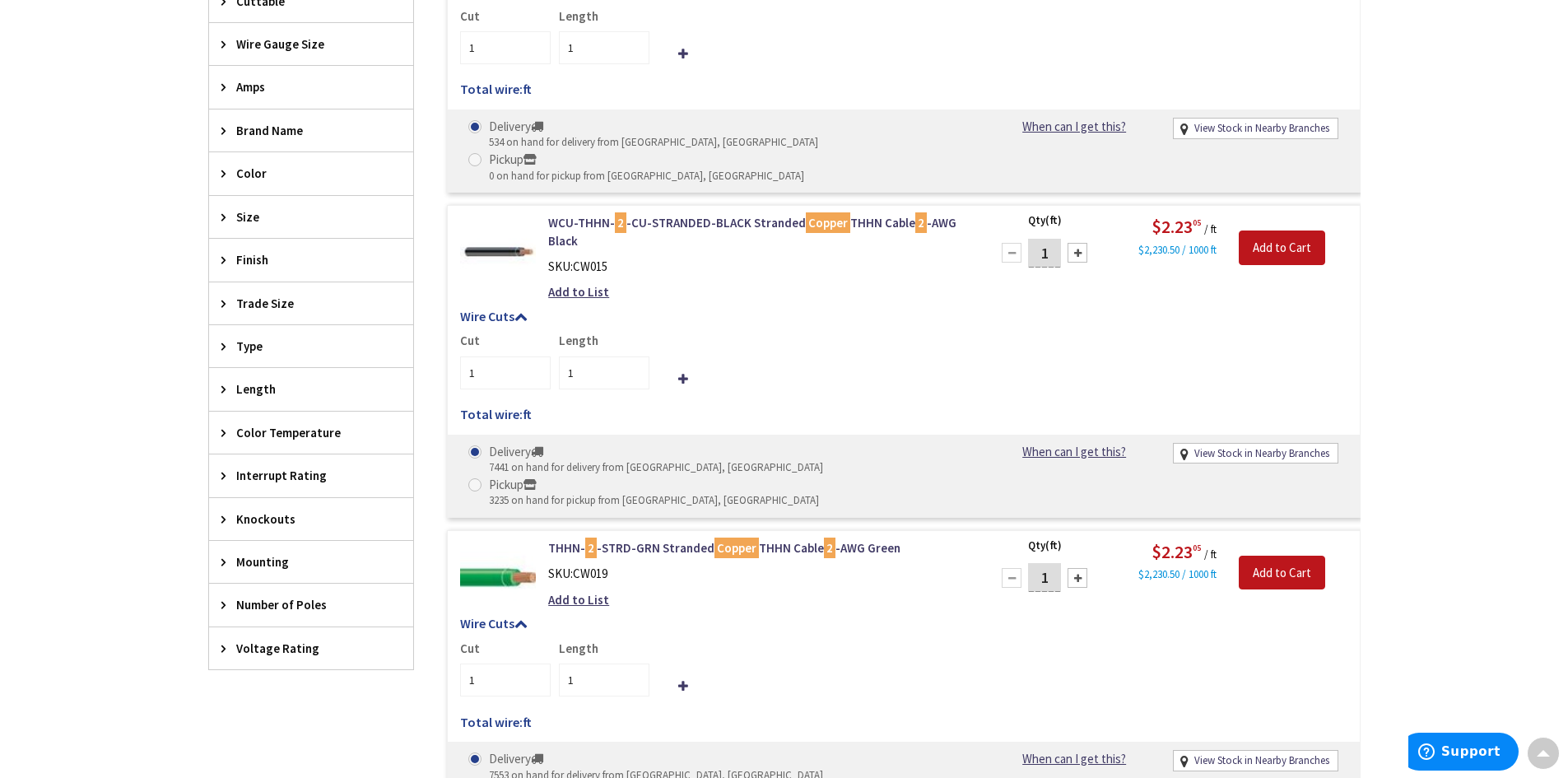
scroll to position [494, 0]
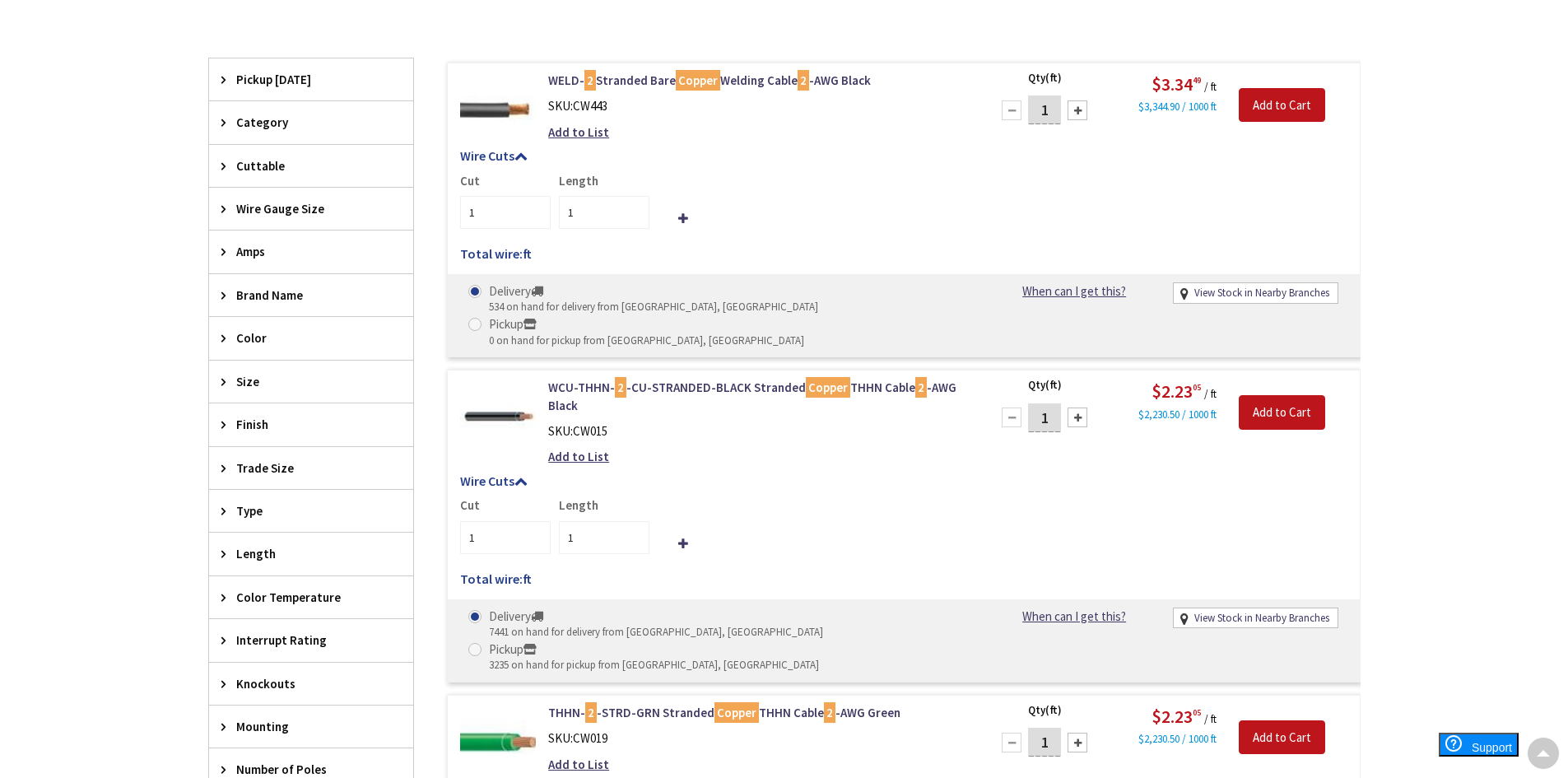
drag, startPoint x: 1045, startPoint y: 384, endPoint x: 974, endPoint y: 379, distance: 71.2
click at [974, 378] on form "WCU-THHN- 2 -CU-STRANDED-BLACK Stranded Copper THHN Cable 2 -AWG Black SKU: CW0…" at bounding box center [903, 378] width 912 height 0
type input "300"
click at [1278, 395] on input "Add to Cart" at bounding box center [1282, 412] width 86 height 34
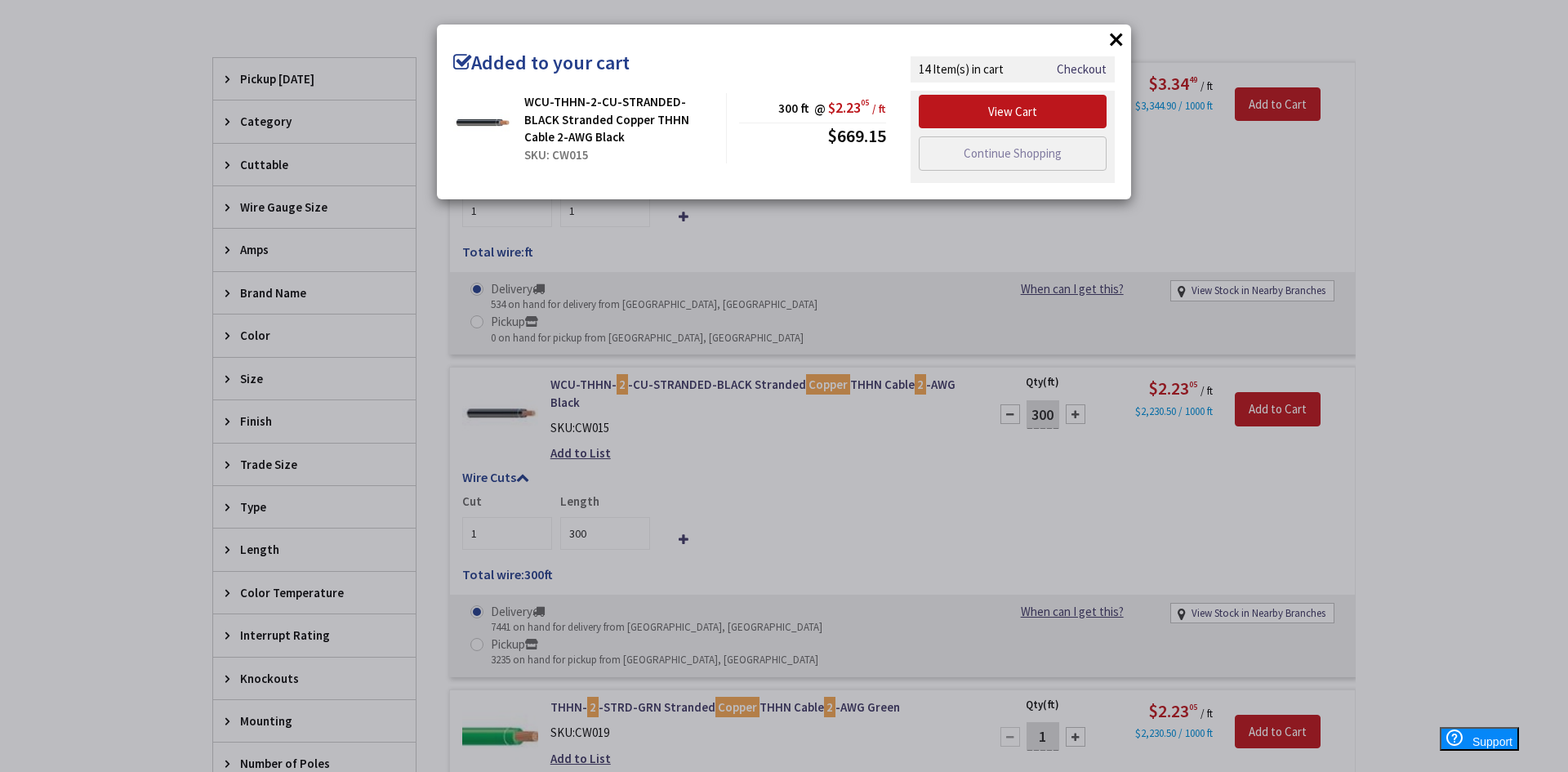
click at [1114, 42] on button "×" at bounding box center [1116, 39] width 25 height 25
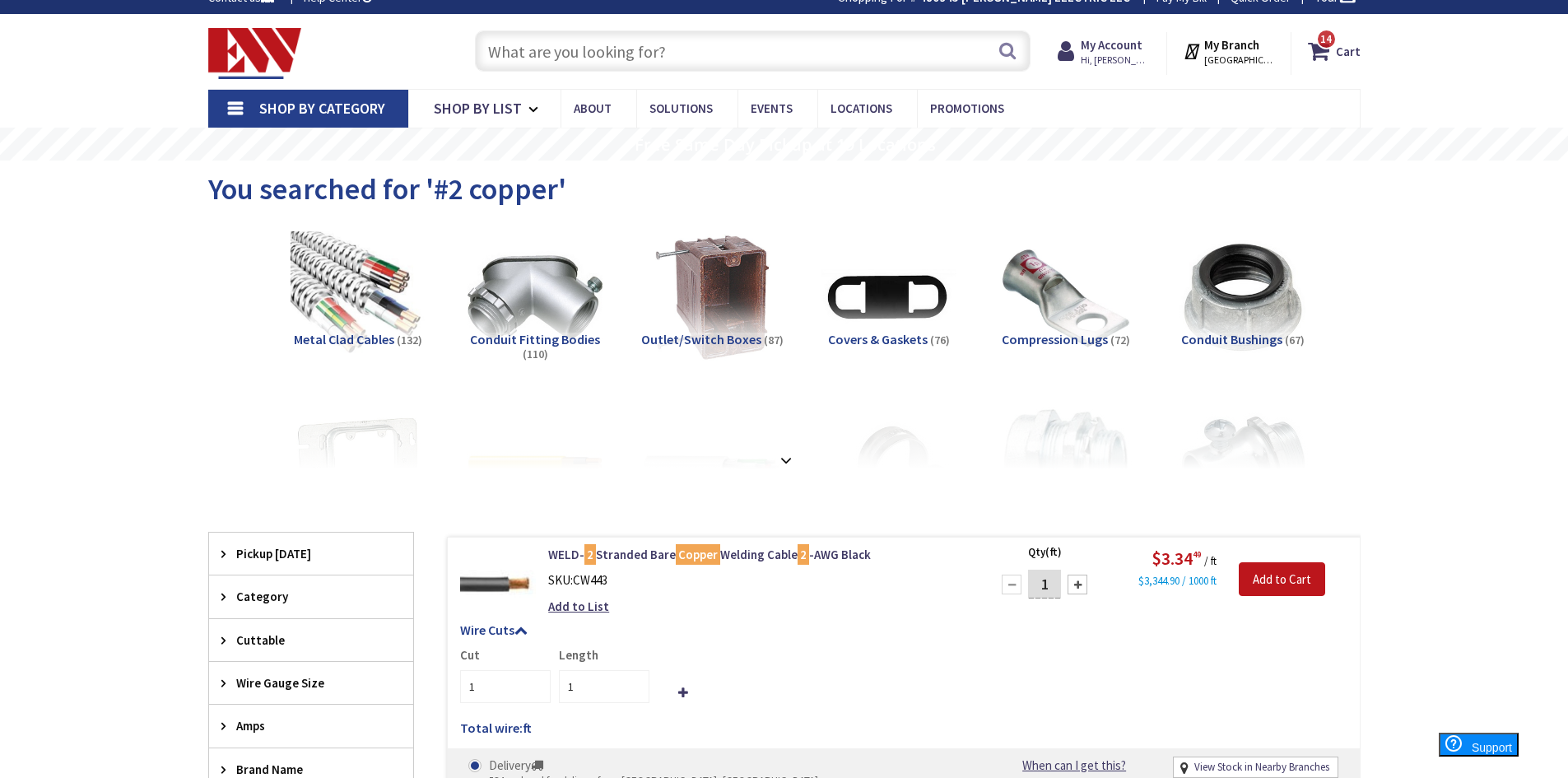
scroll to position [0, 0]
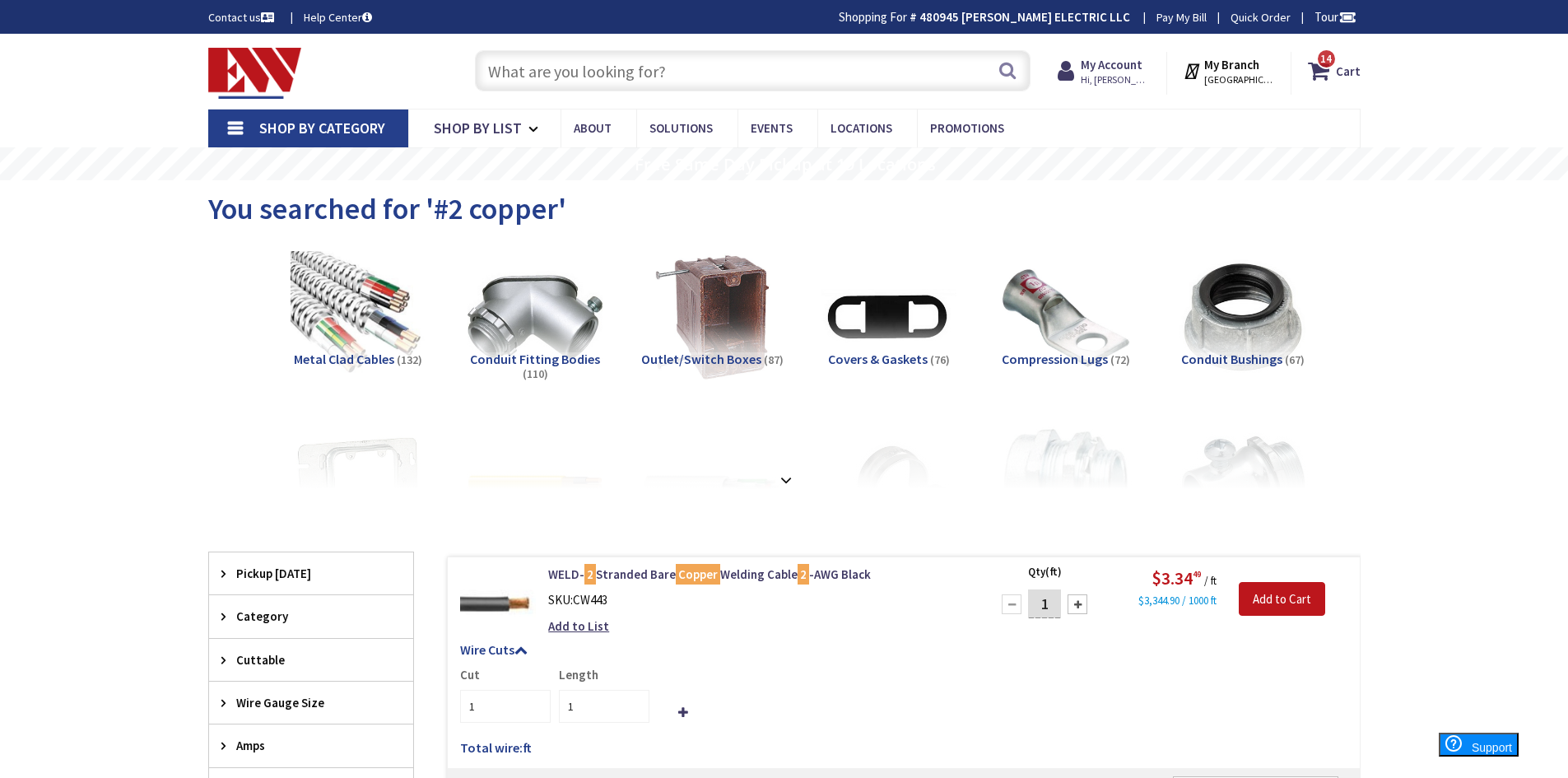
click at [510, 78] on input "text" at bounding box center [753, 71] width 556 height 41
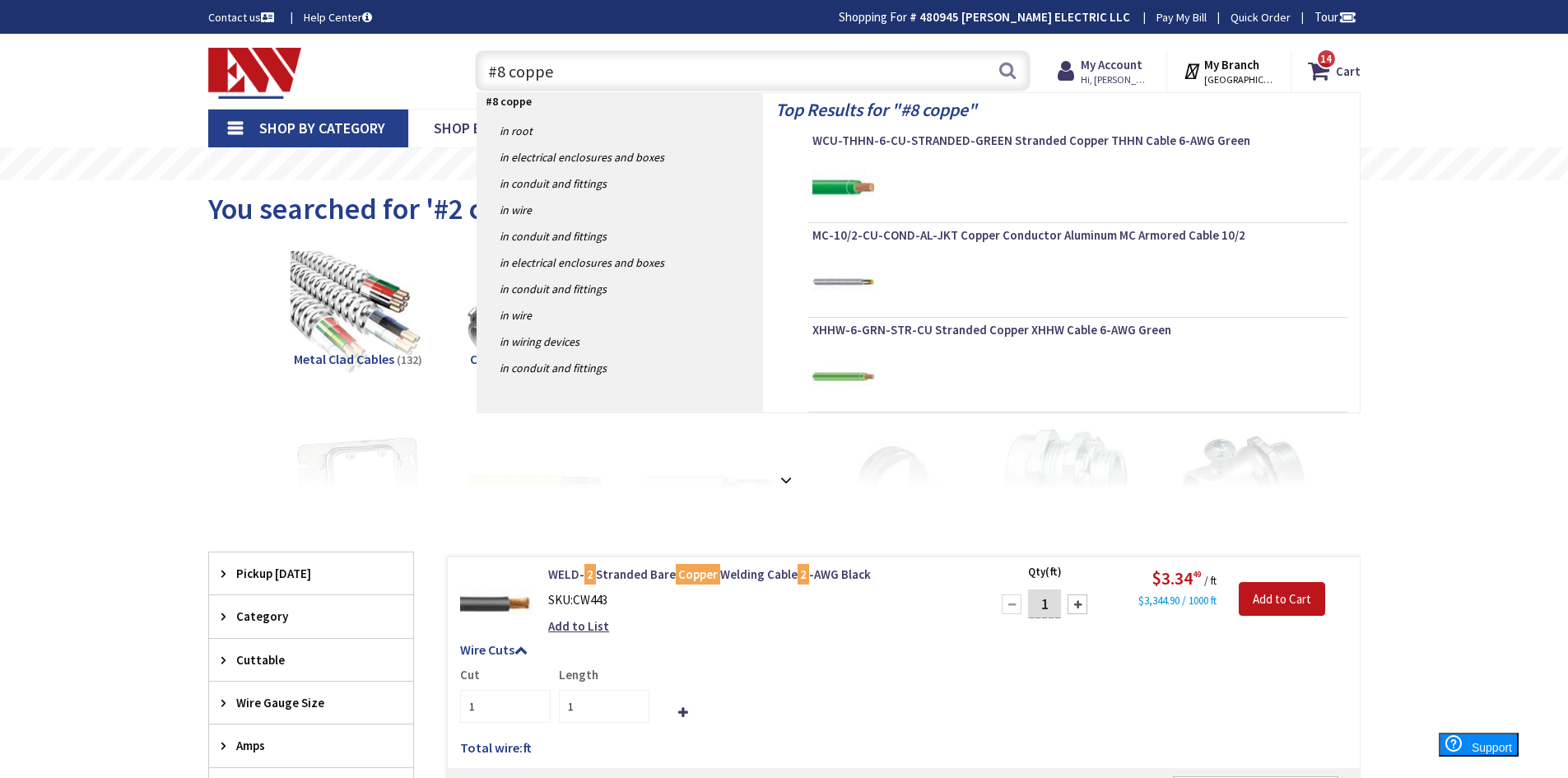
type input "#8 copper"
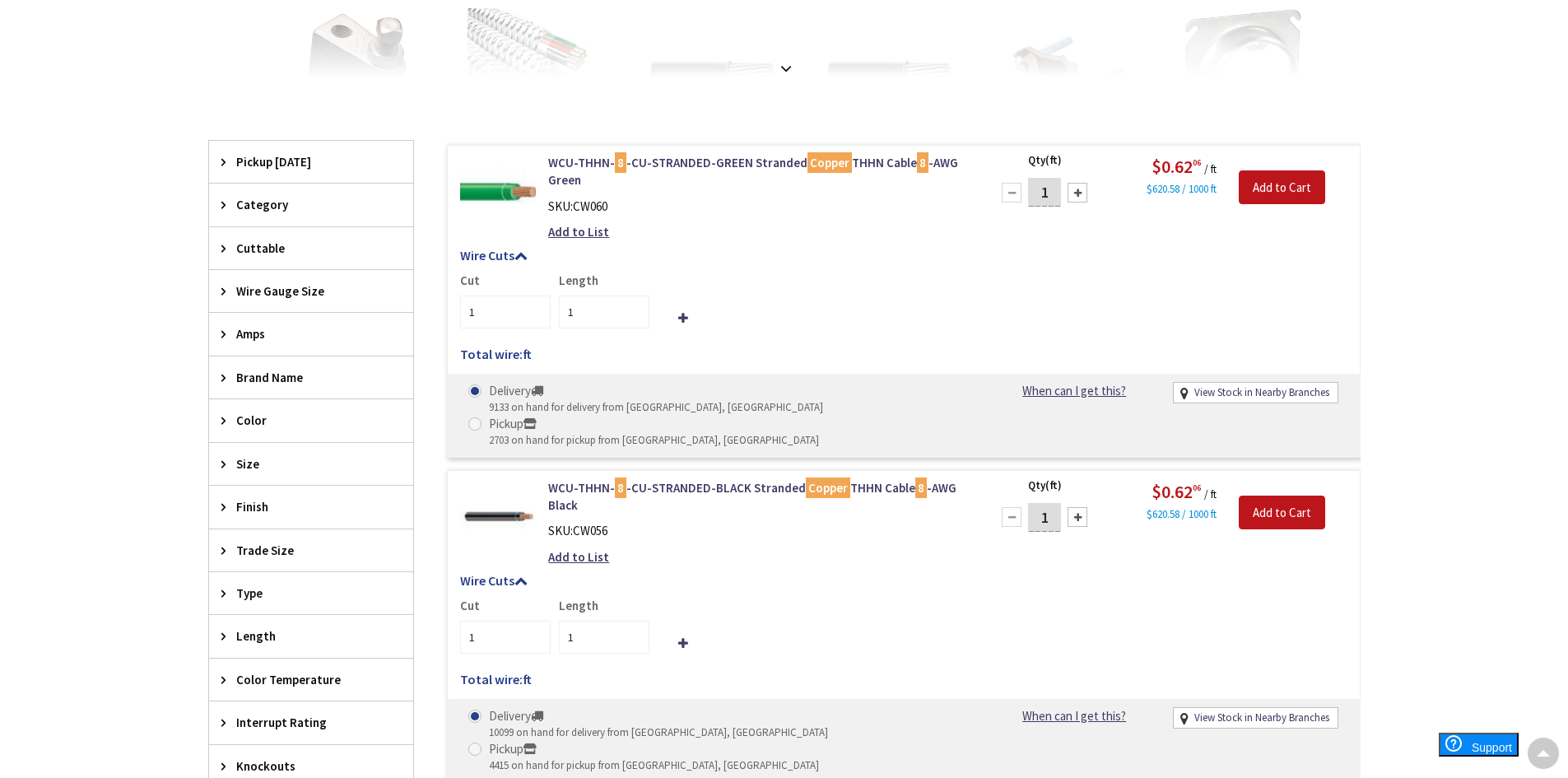
drag, startPoint x: 1011, startPoint y: 188, endPoint x: 964, endPoint y: 191, distance: 47.1
click at [964, 154] on form "WCU-THHN- 8 -CU-STRANDED-GREEN Stranded Copper THHN Cable 8 -AWG Green SKU: CW0…" at bounding box center [903, 154] width 912 height 0
type input "300"
click at [1299, 184] on input "Add to Cart" at bounding box center [1282, 187] width 86 height 34
type input "300"
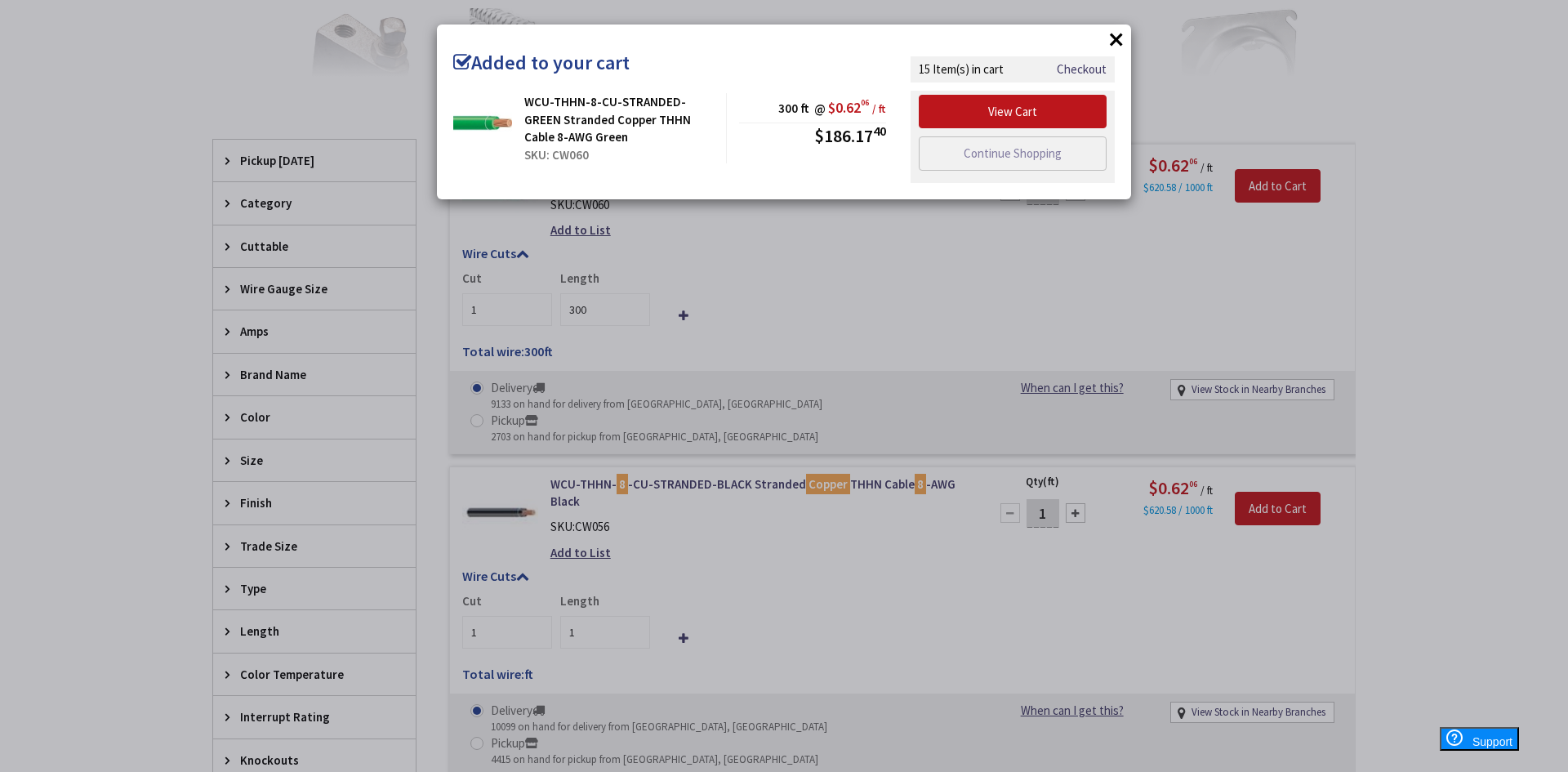
click at [1118, 36] on button "×" at bounding box center [1116, 39] width 25 height 25
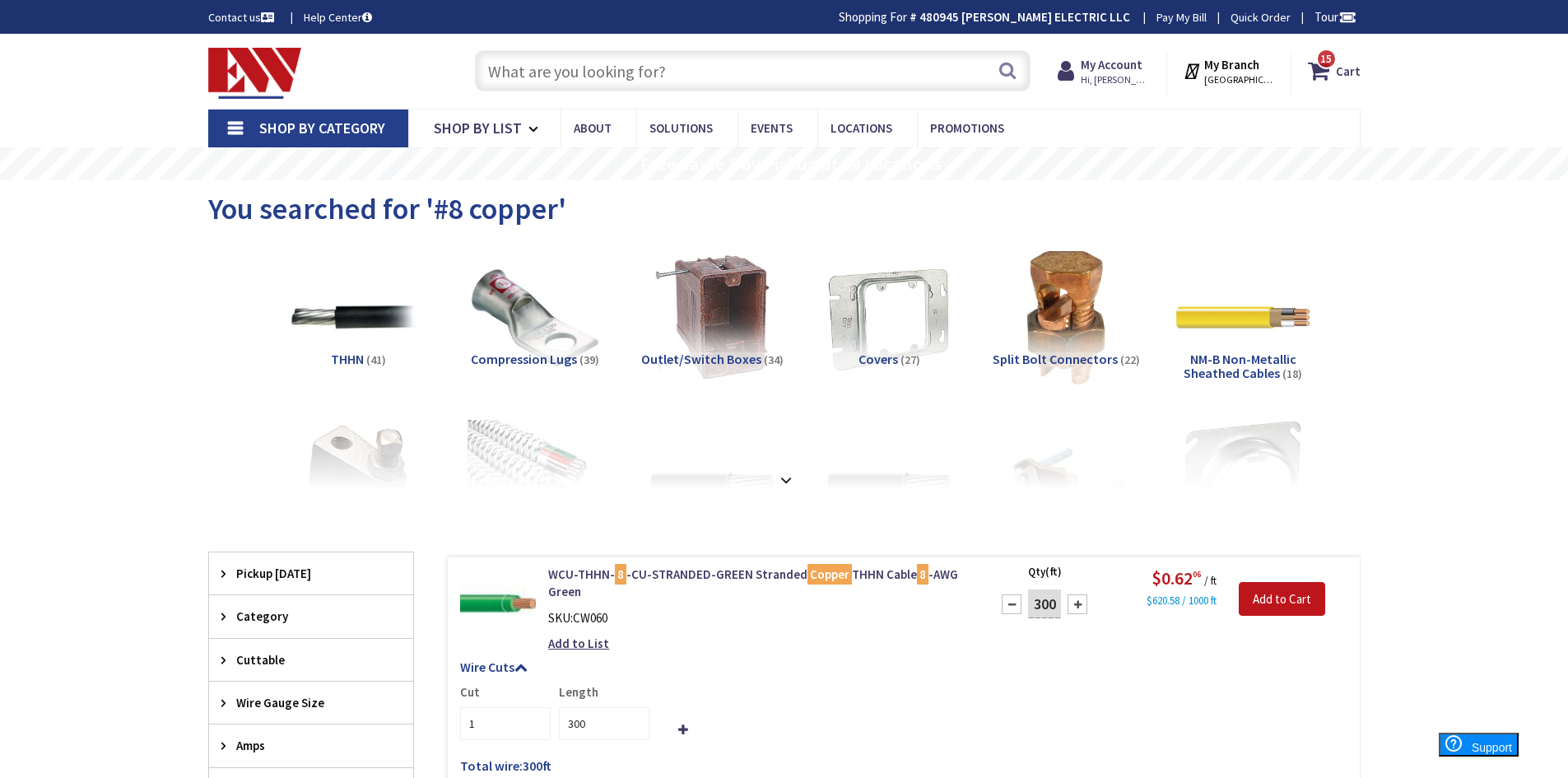
click at [573, 74] on input "text" at bounding box center [753, 71] width 556 height 41
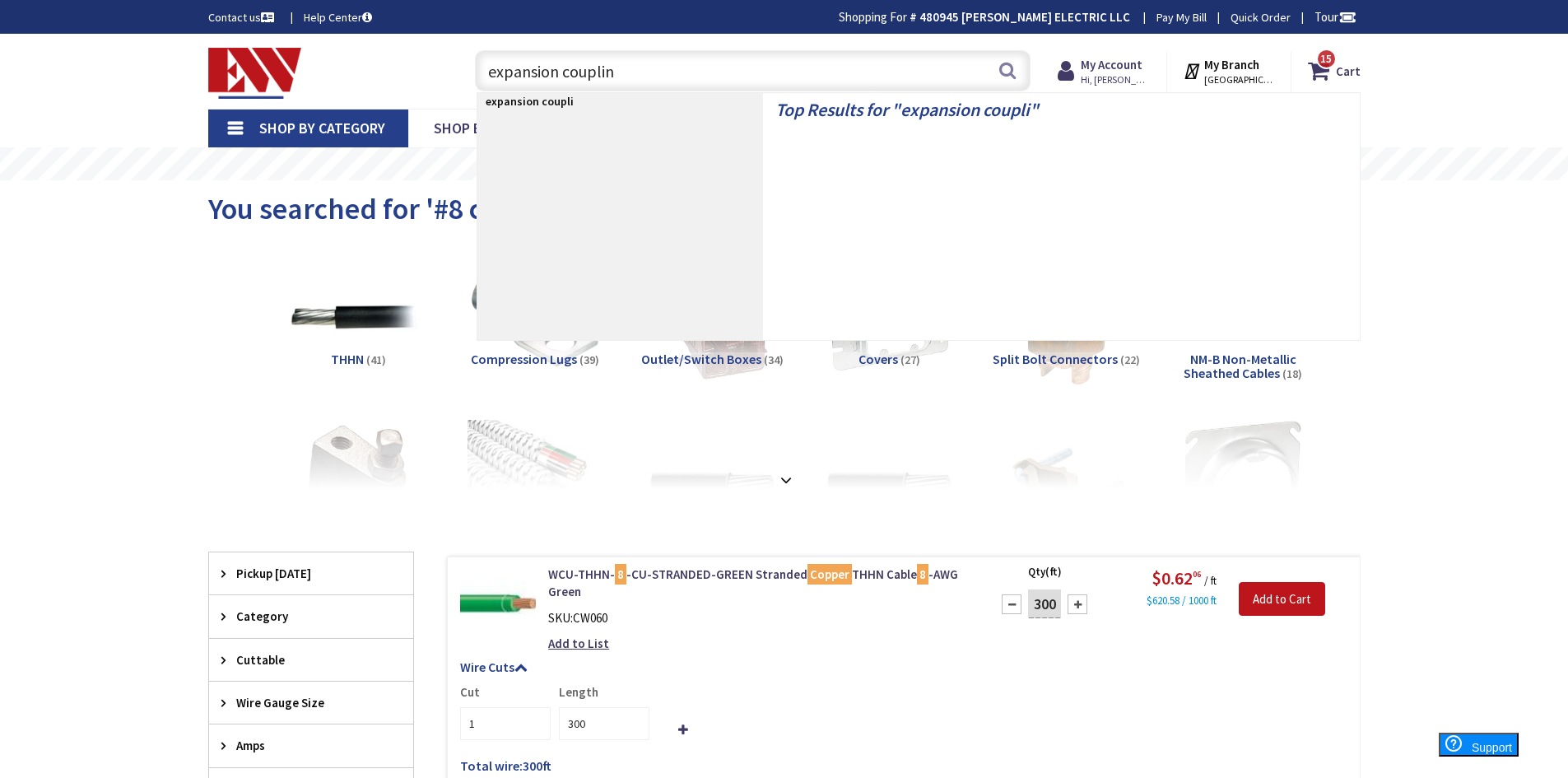
type input "expansion coupling"
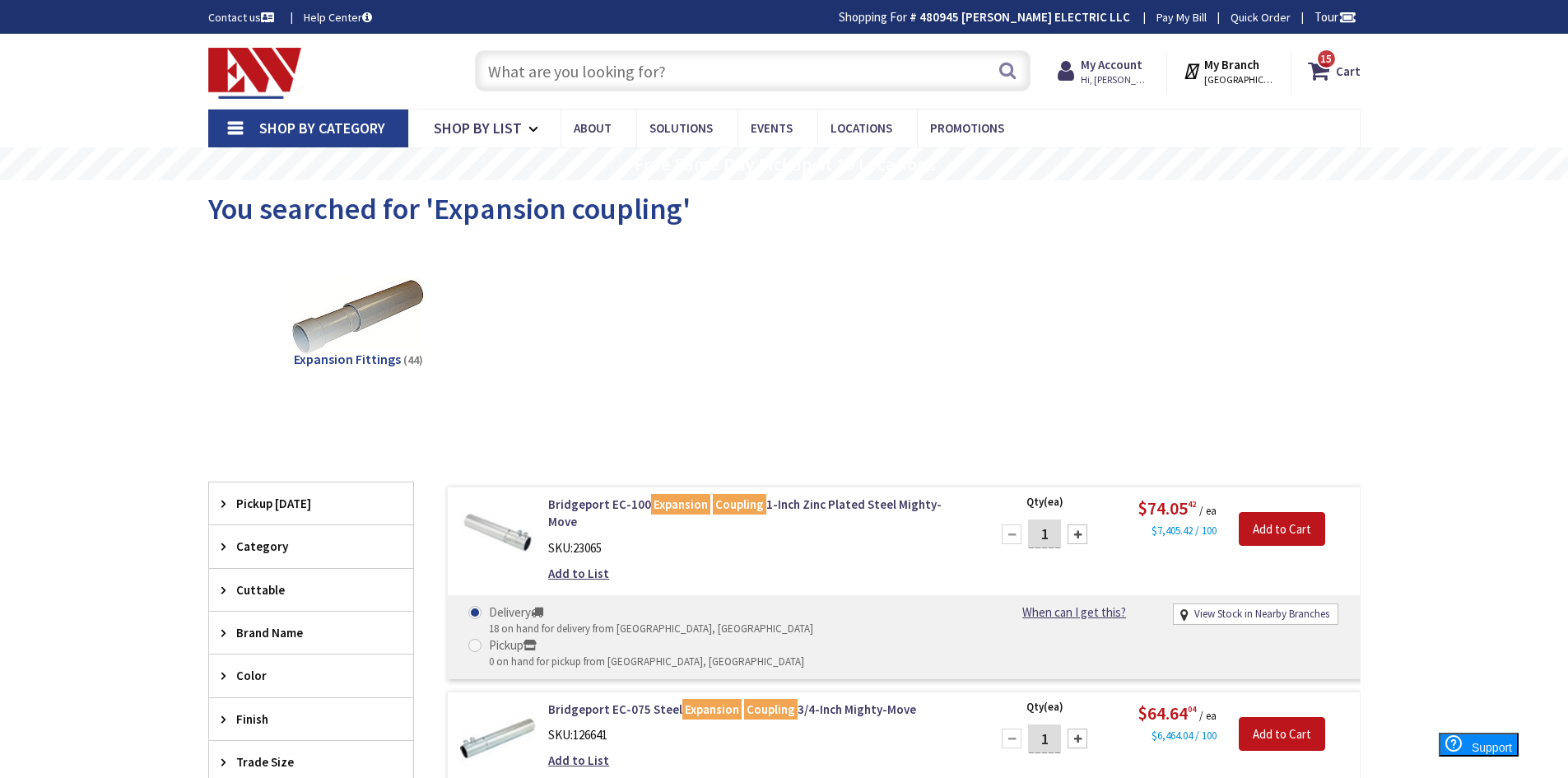
click at [619, 65] on input "text" at bounding box center [753, 71] width 556 height 41
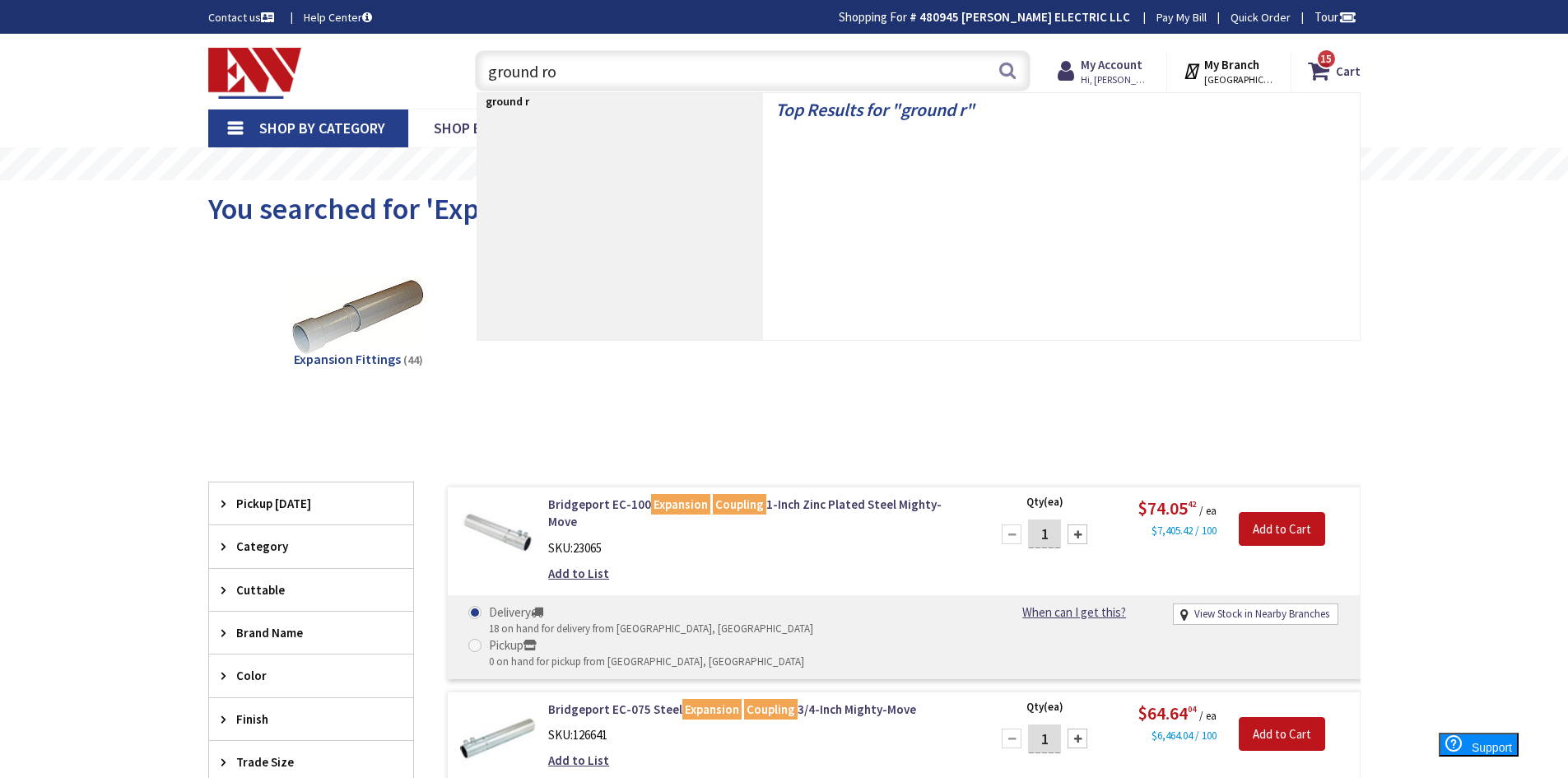
type input "ground rod"
